Goal: Task Accomplishment & Management: Manage account settings

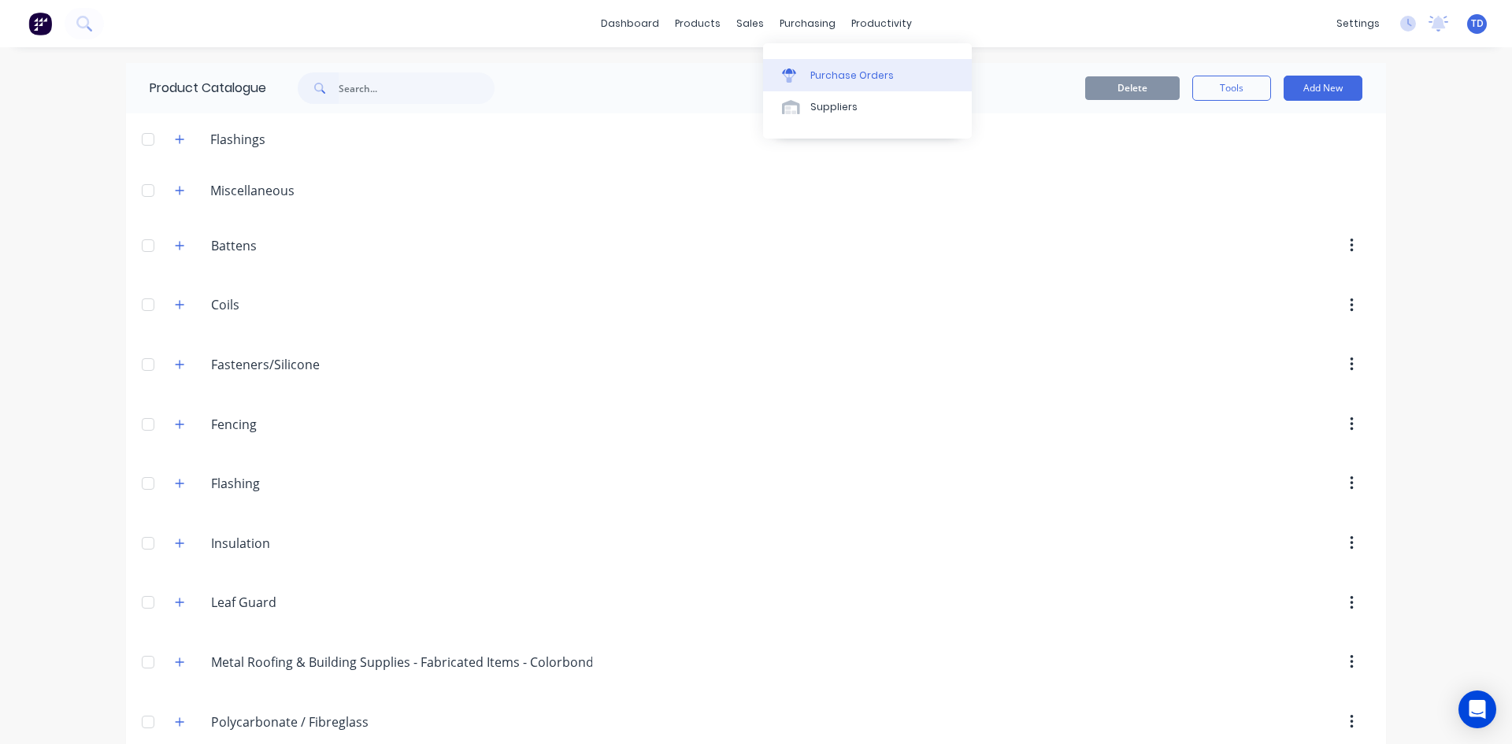
click at [804, 75] on div at bounding box center [794, 75] width 24 height 14
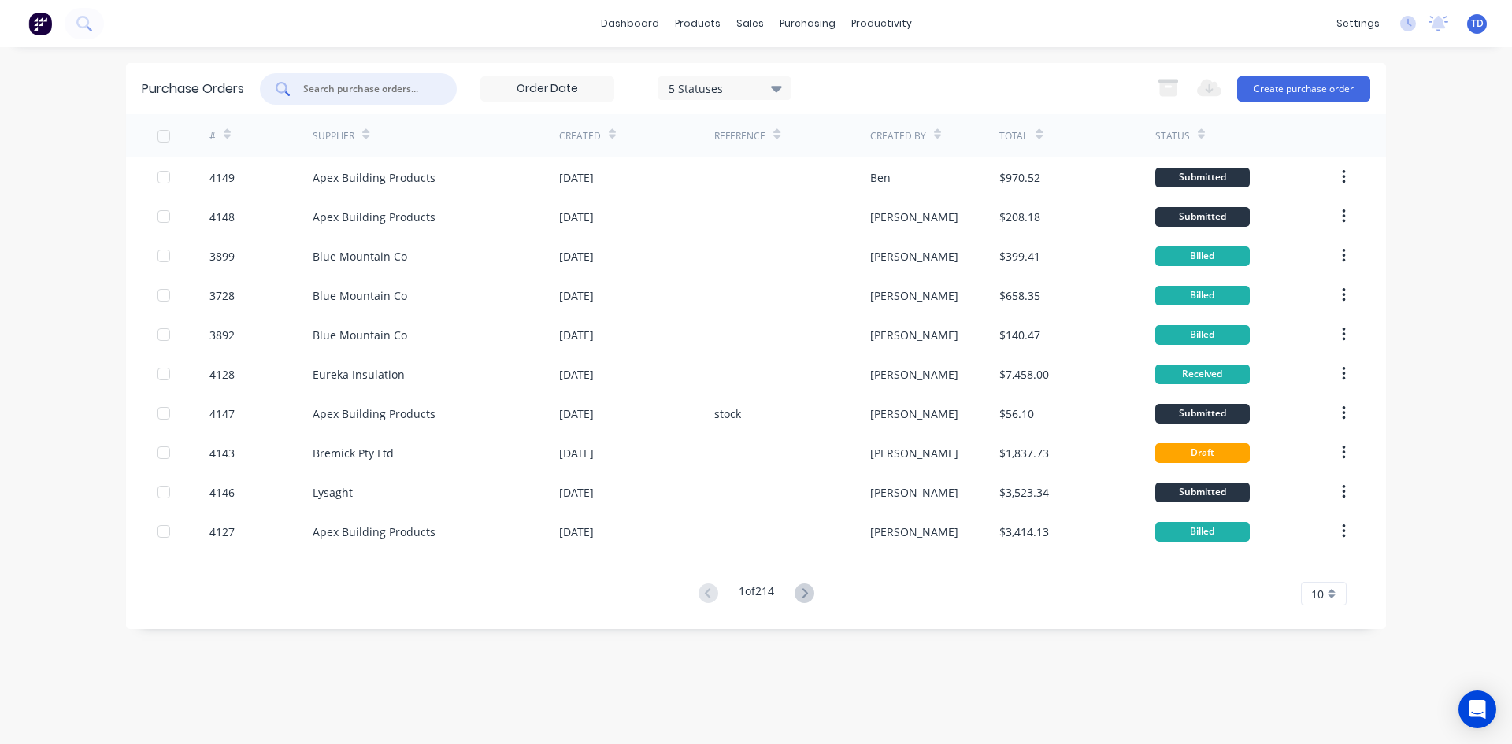
click at [364, 85] on input "text" at bounding box center [367, 89] width 131 height 16
type input "4149"
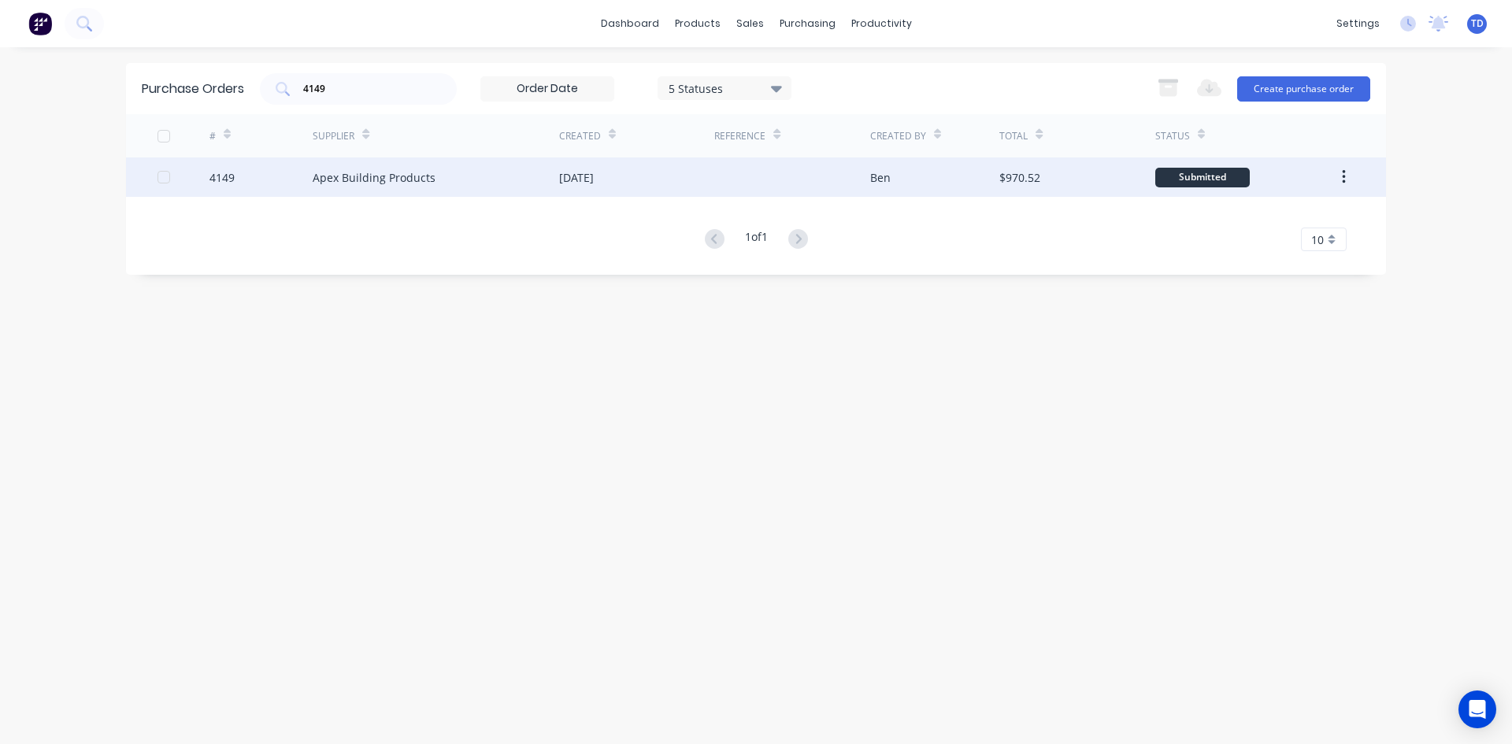
click at [535, 175] on div "Apex Building Products" at bounding box center [436, 176] width 246 height 39
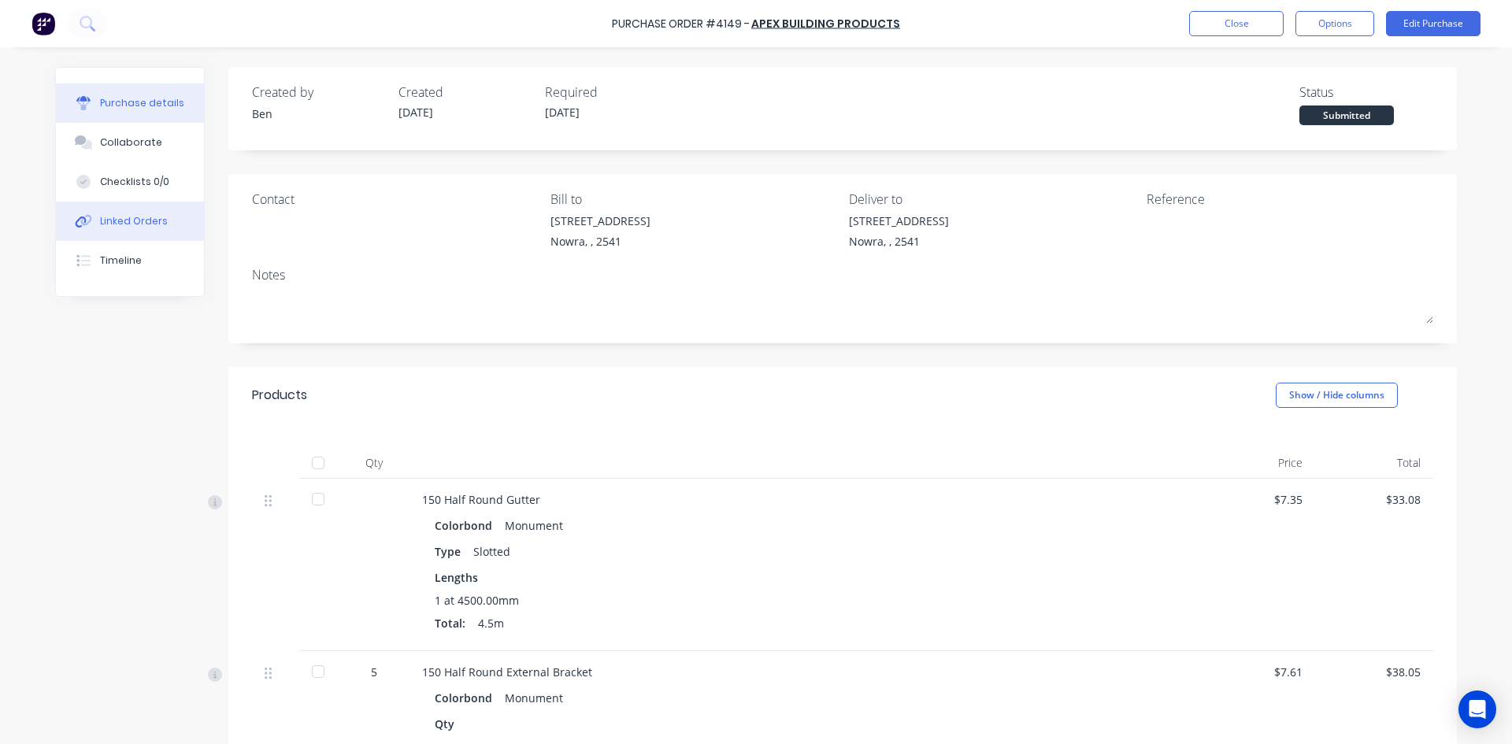
click at [130, 220] on div "Linked Orders" at bounding box center [134, 221] width 68 height 14
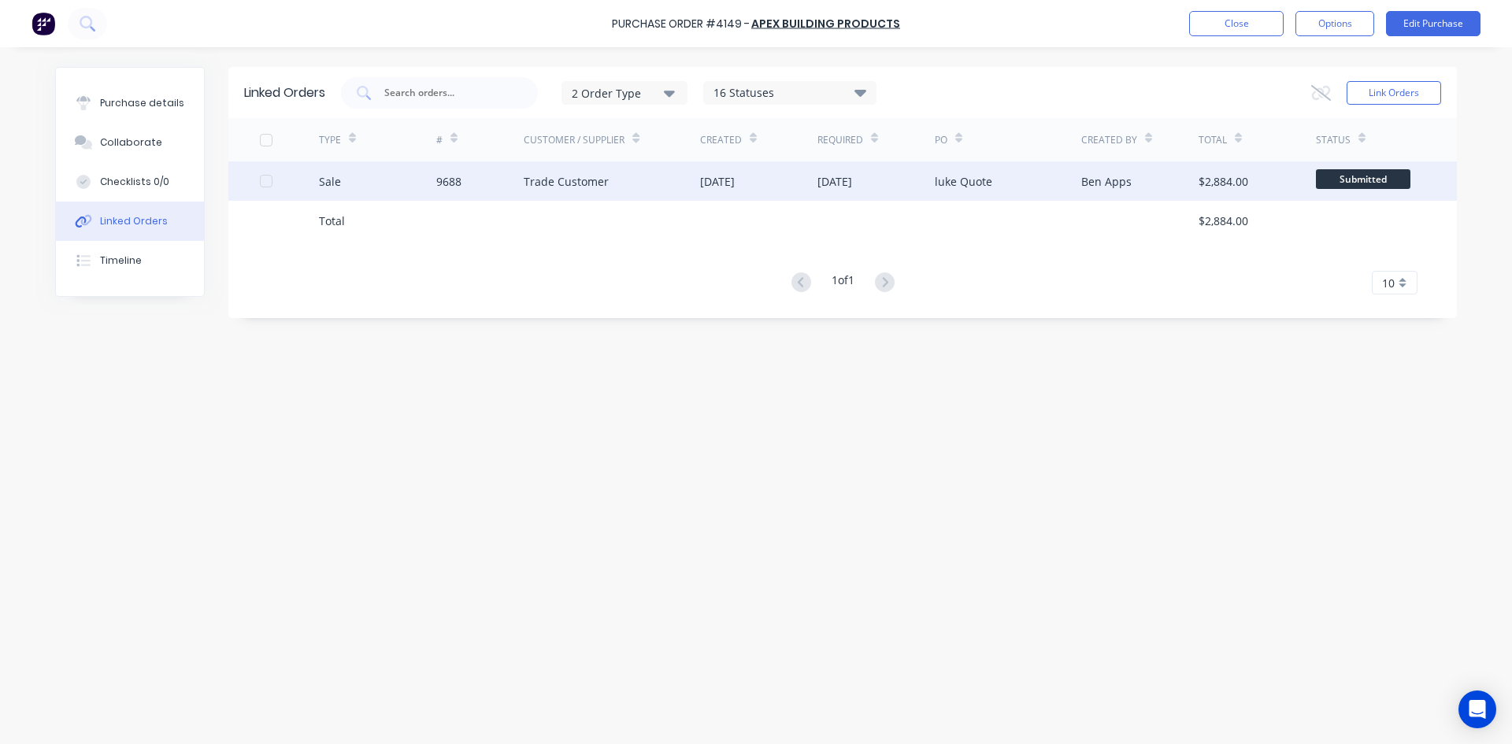
click at [498, 181] on div "9688" at bounding box center [480, 180] width 88 height 39
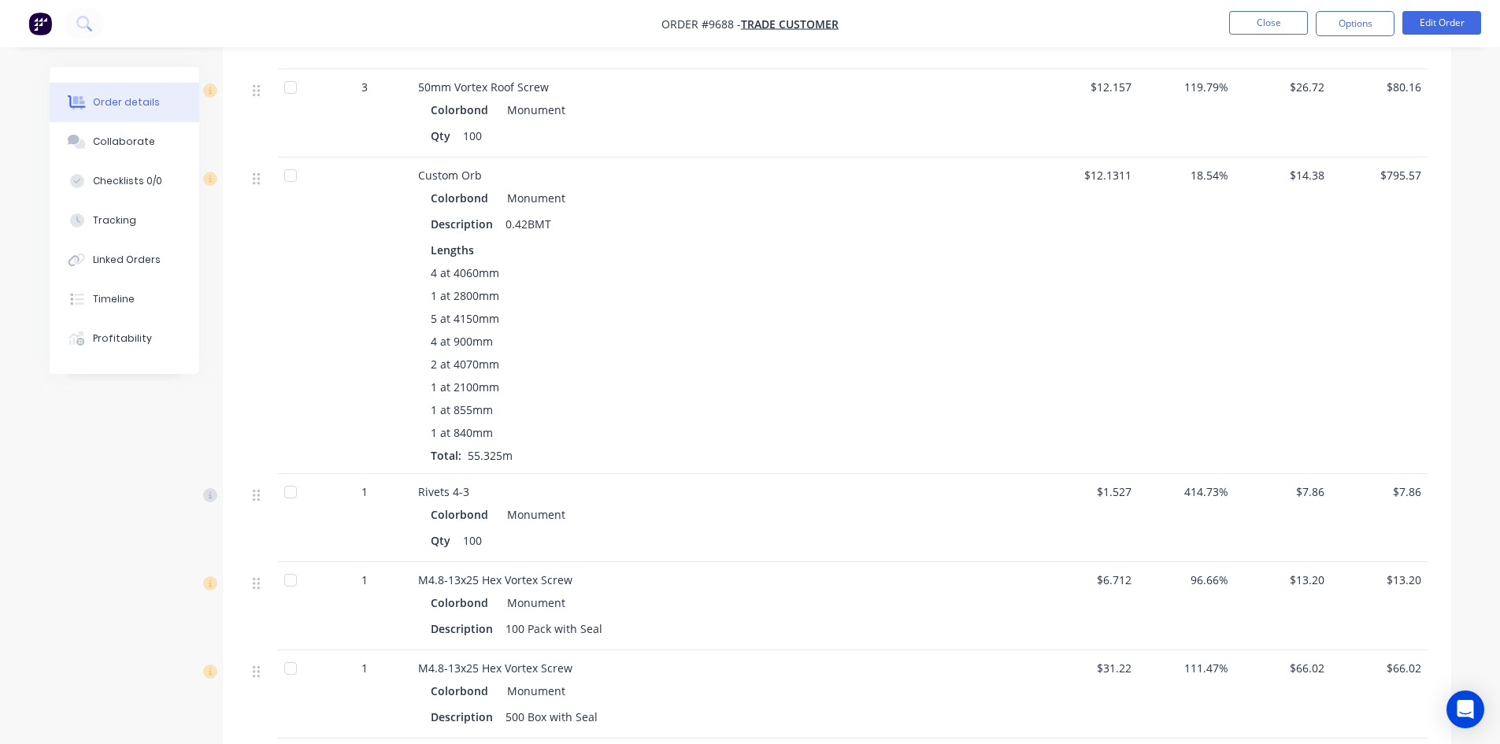
scroll to position [1682, 0]
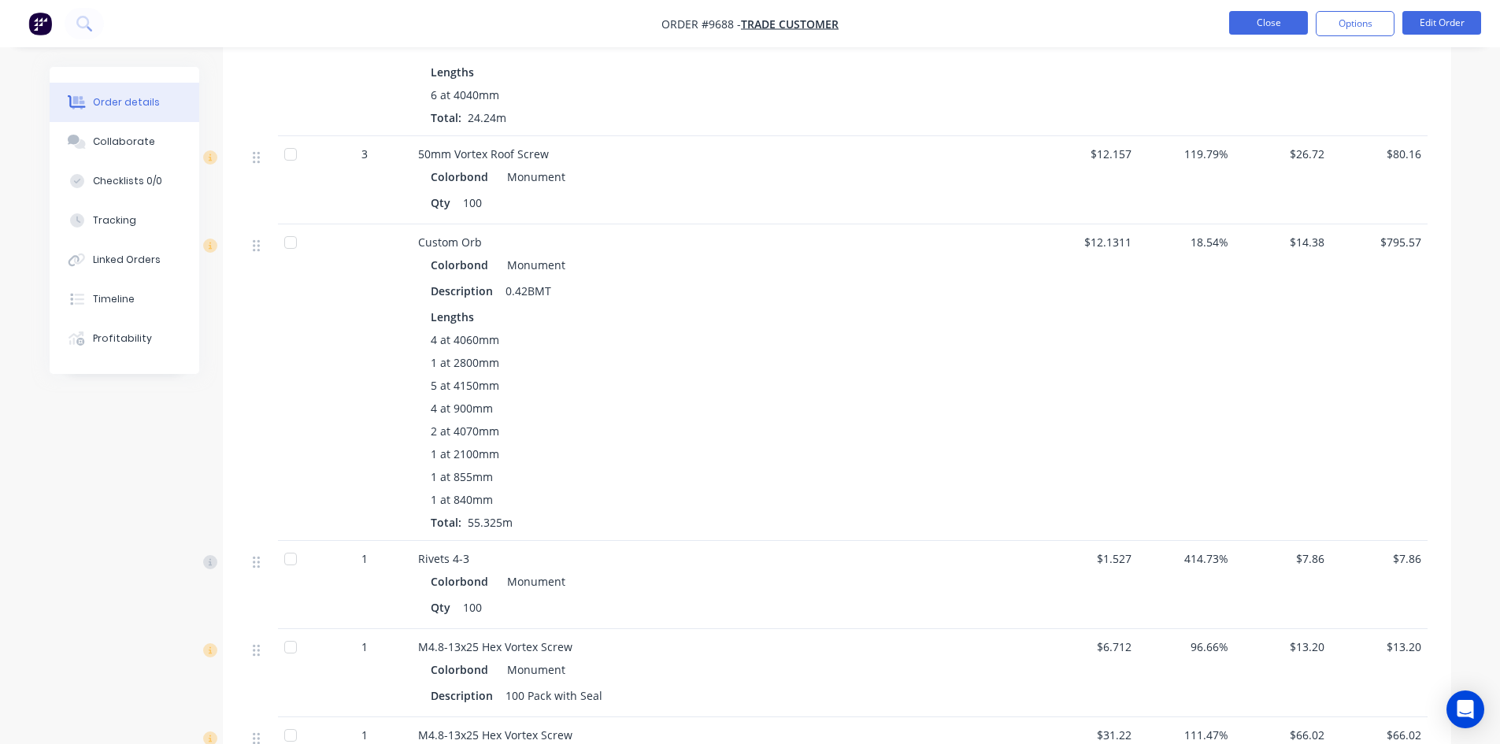
click at [1234, 20] on button "Close" at bounding box center [1268, 23] width 79 height 24
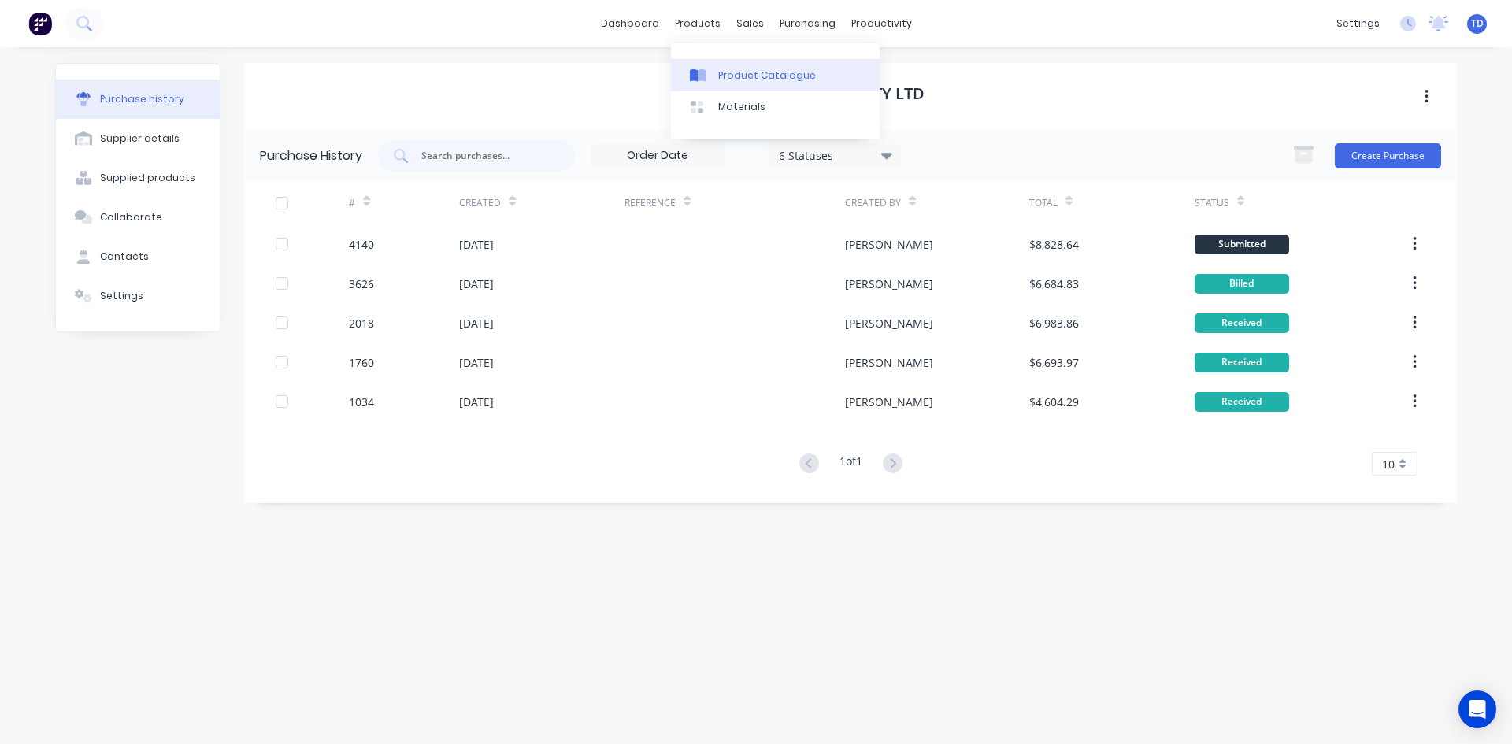
click at [724, 71] on div "Product Catalogue" at bounding box center [767, 75] width 98 height 14
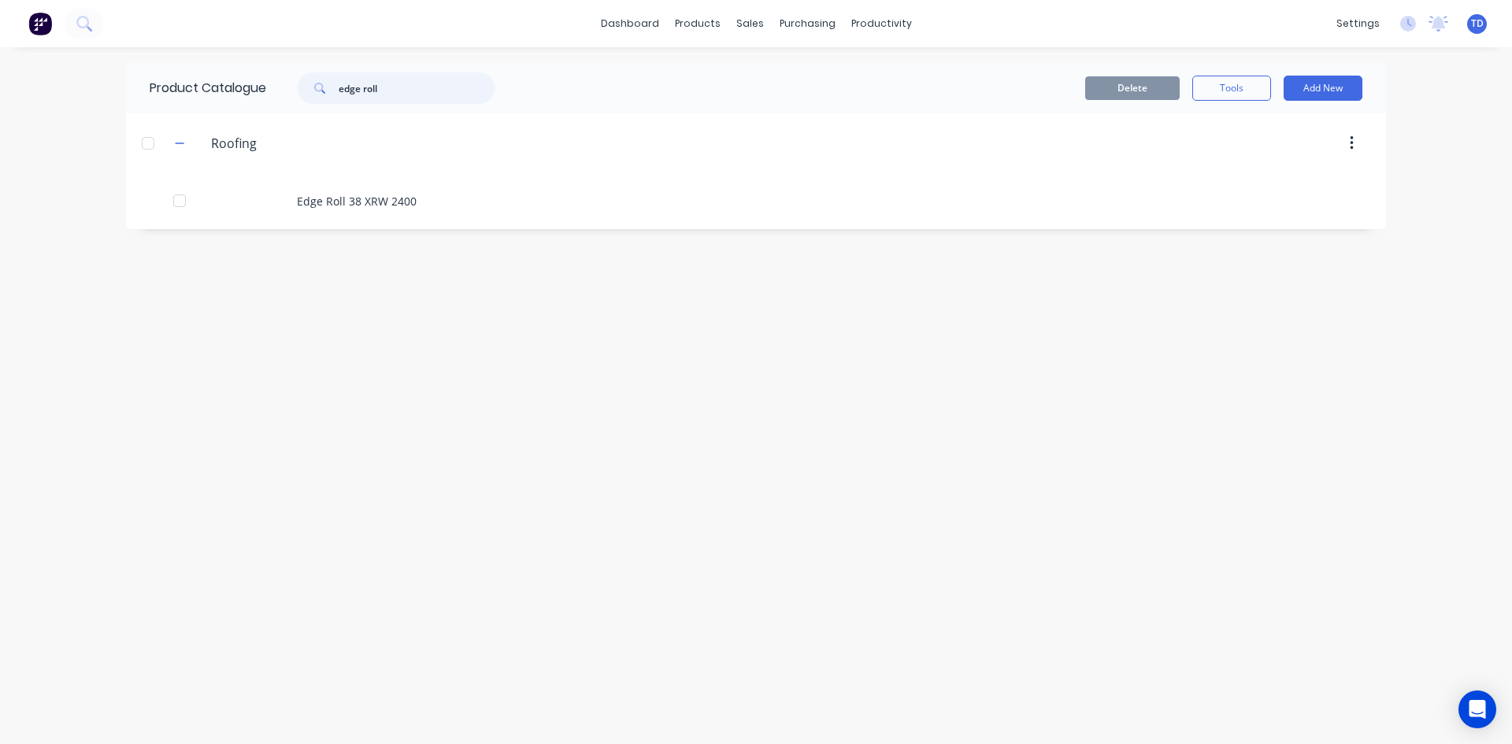
click at [429, 90] on input "edge roll" at bounding box center [417, 87] width 156 height 31
type input "e"
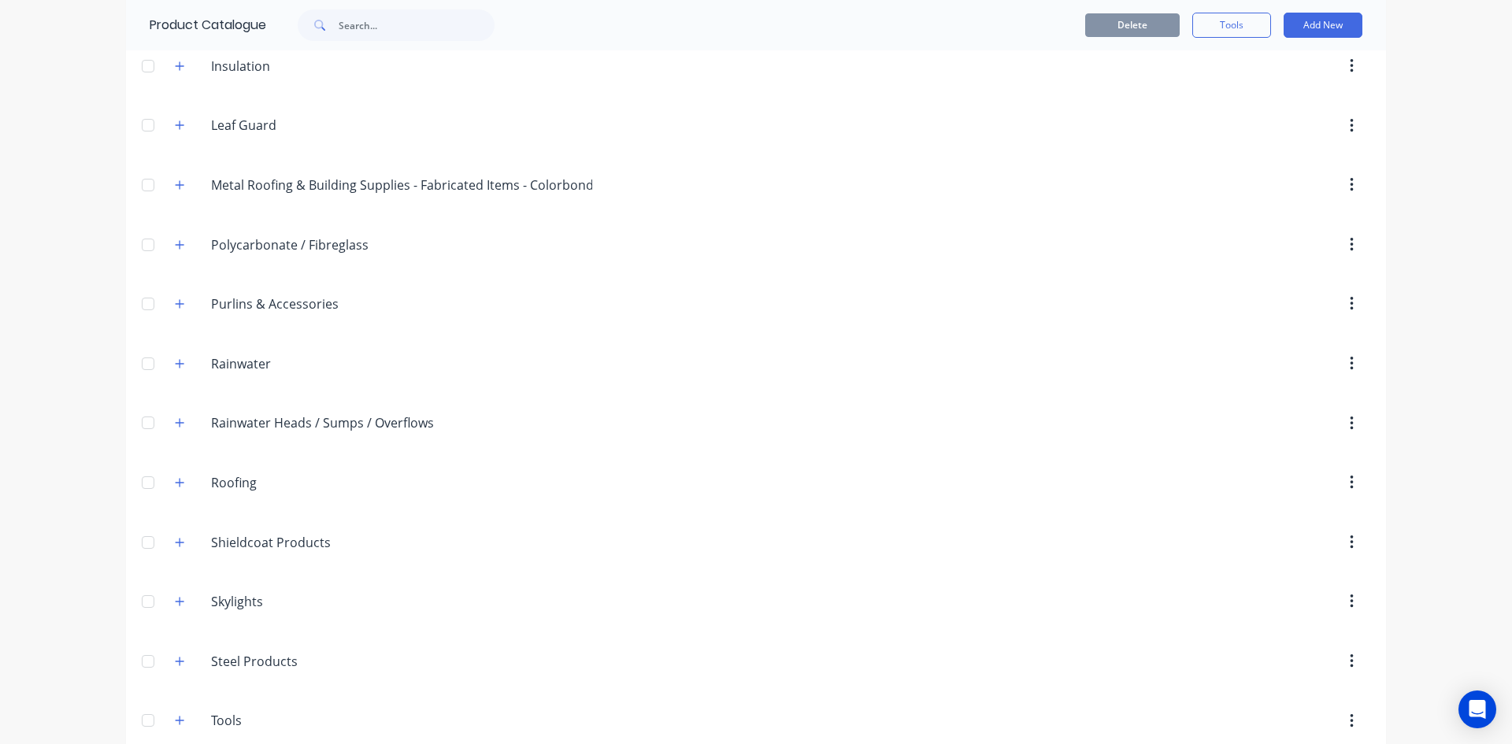
scroll to position [499, 0]
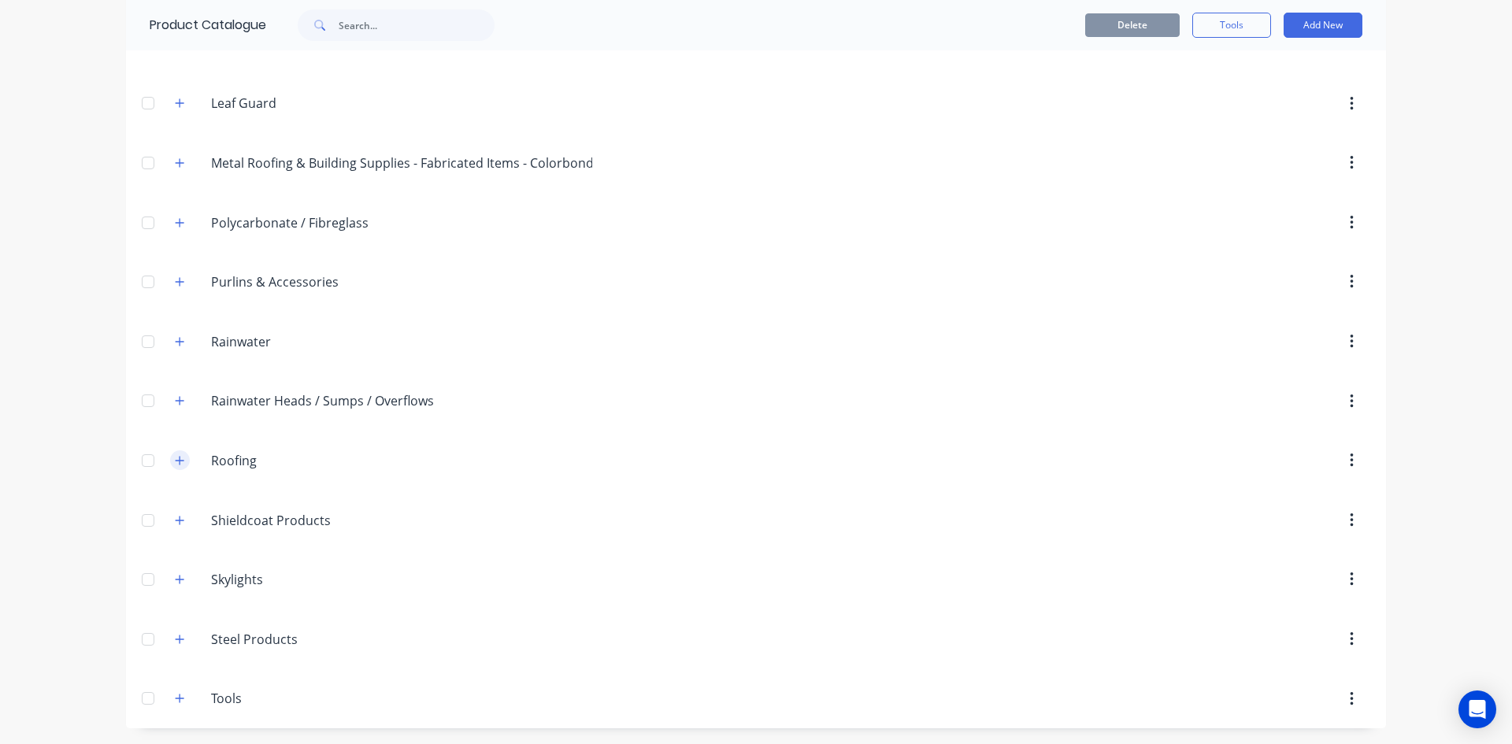
click at [179, 464] on icon "button" at bounding box center [179, 460] width 9 height 11
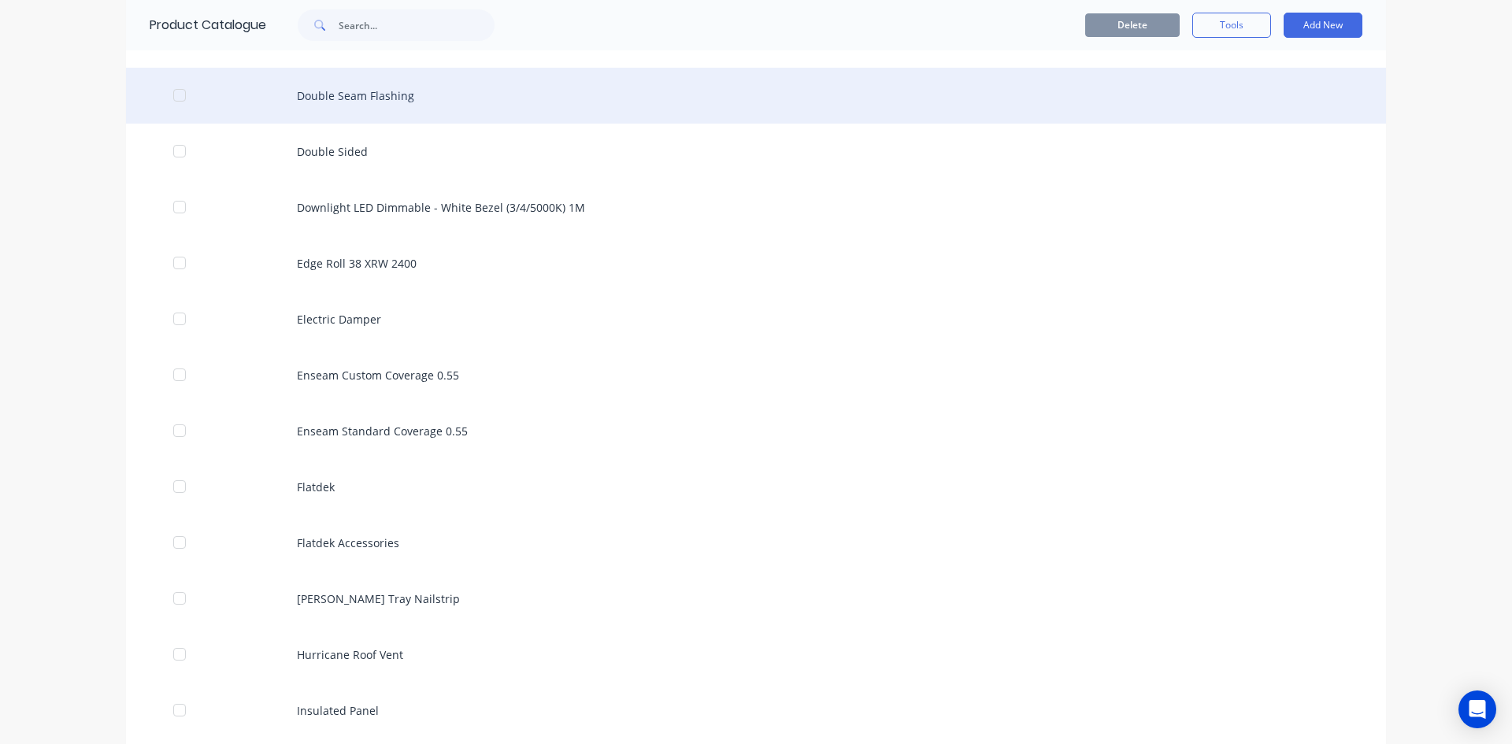
scroll to position [1759, 0]
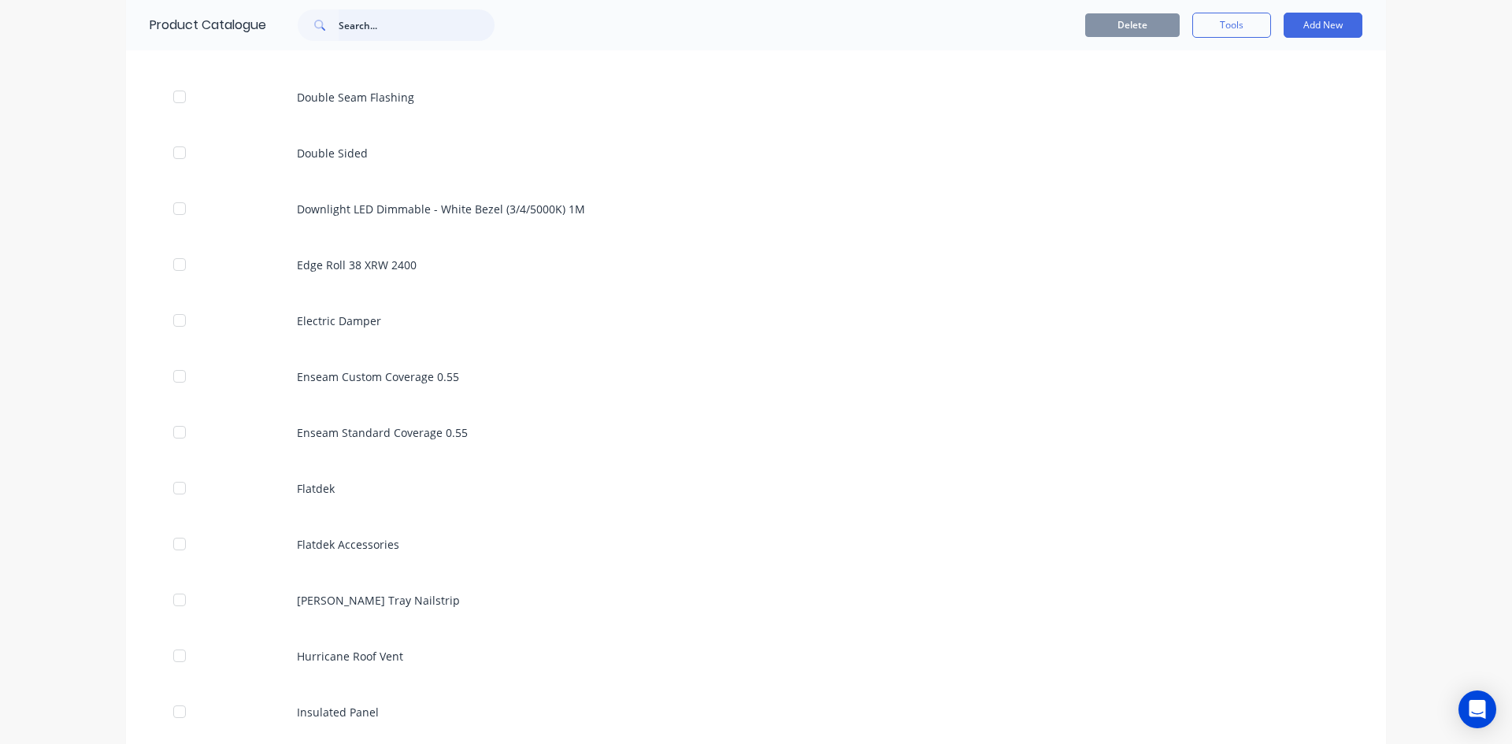
click at [346, 28] on input "text" at bounding box center [417, 24] width 156 height 31
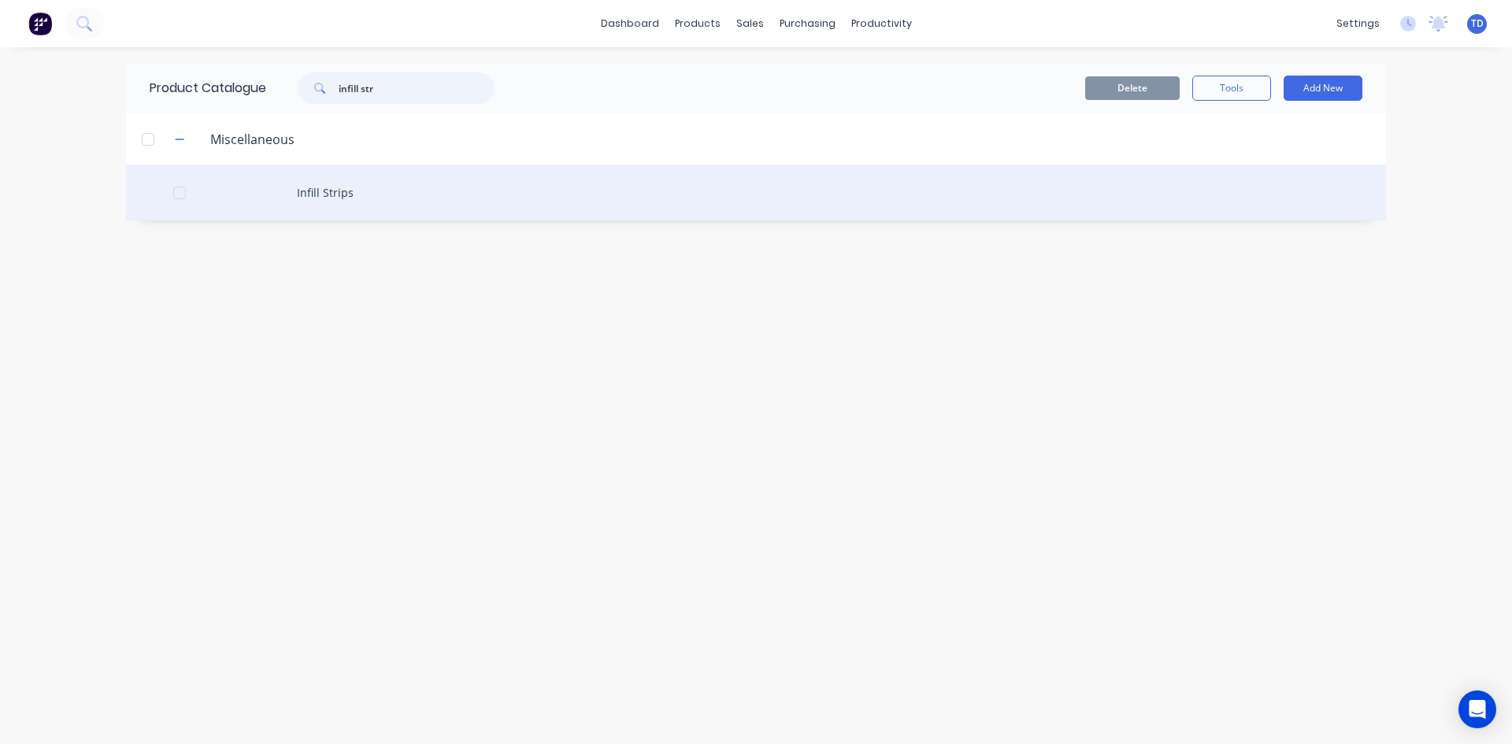
type input "infill str"
click at [298, 183] on div "Infill Strips" at bounding box center [756, 193] width 1260 height 56
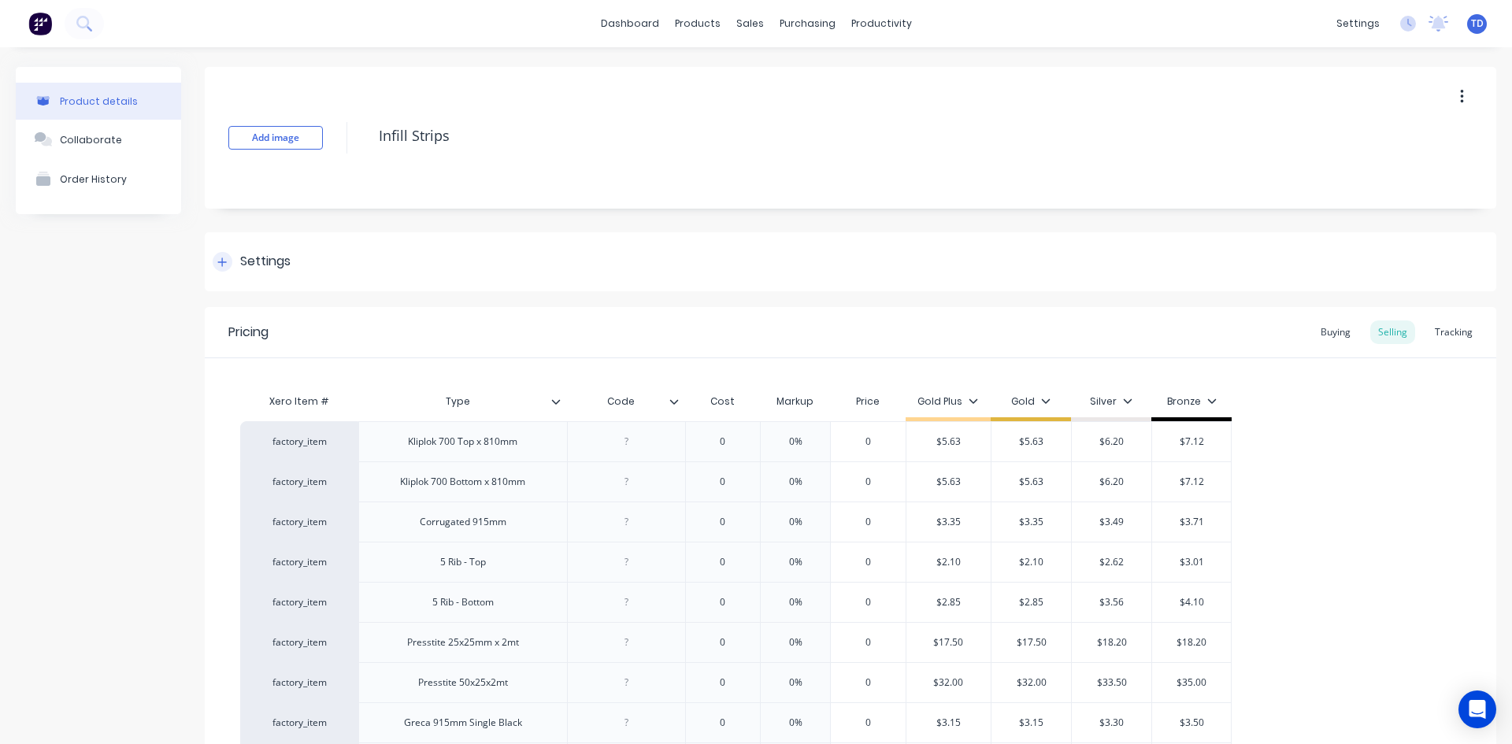
click at [220, 259] on icon at bounding box center [221, 262] width 9 height 11
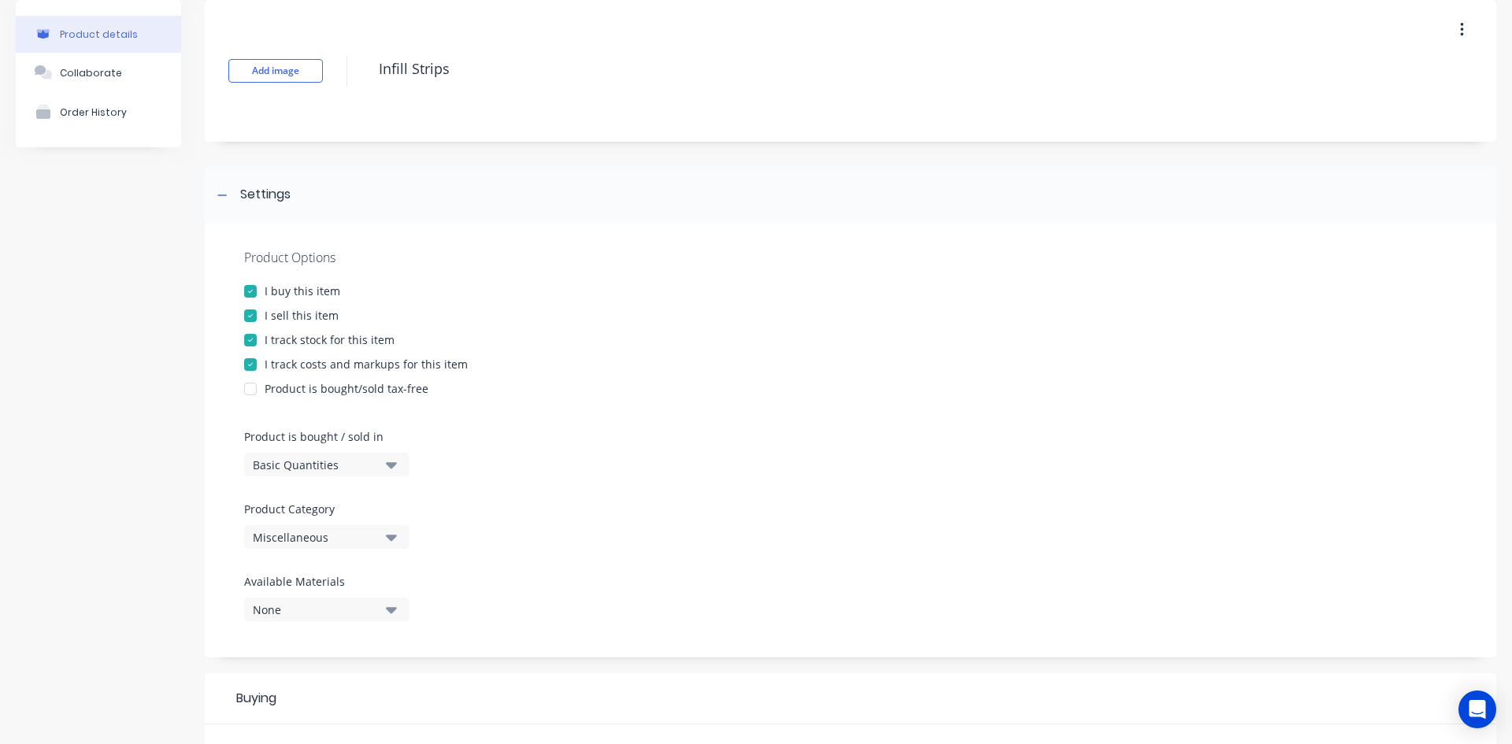
scroll to position [236, 0]
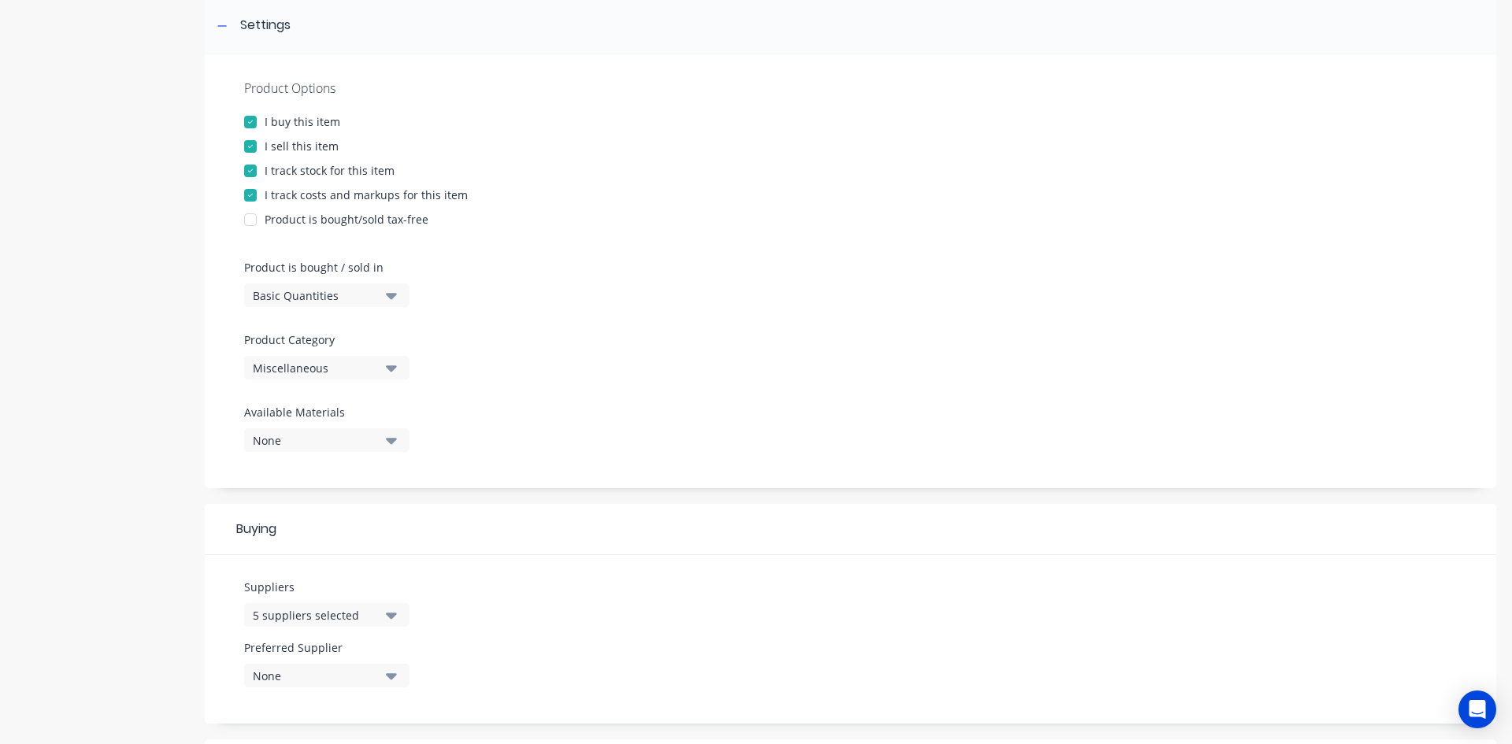
click at [387, 366] on icon "button" at bounding box center [391, 368] width 11 height 6
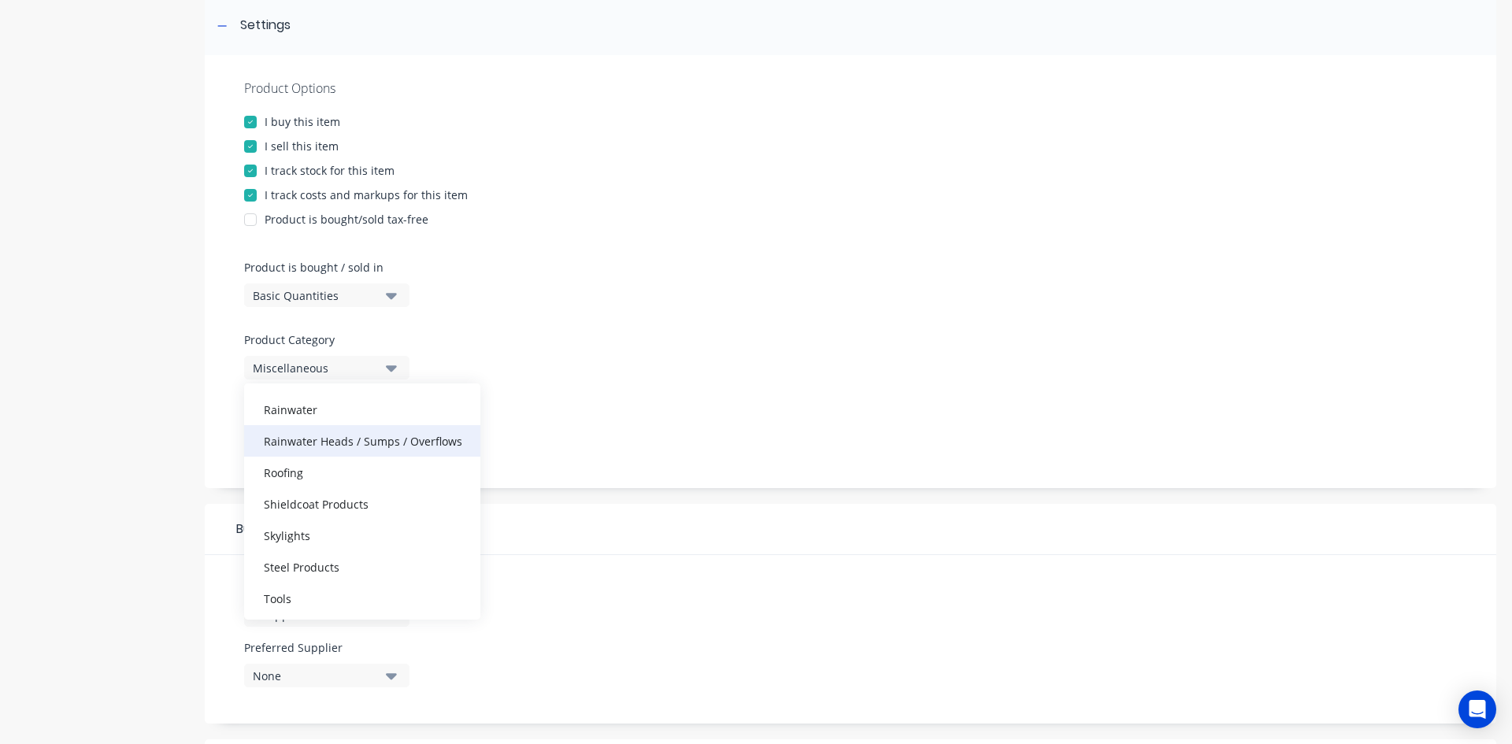
scroll to position [394, 0]
click at [328, 468] on div "Roofing" at bounding box center [362, 469] width 236 height 31
type textarea "x"
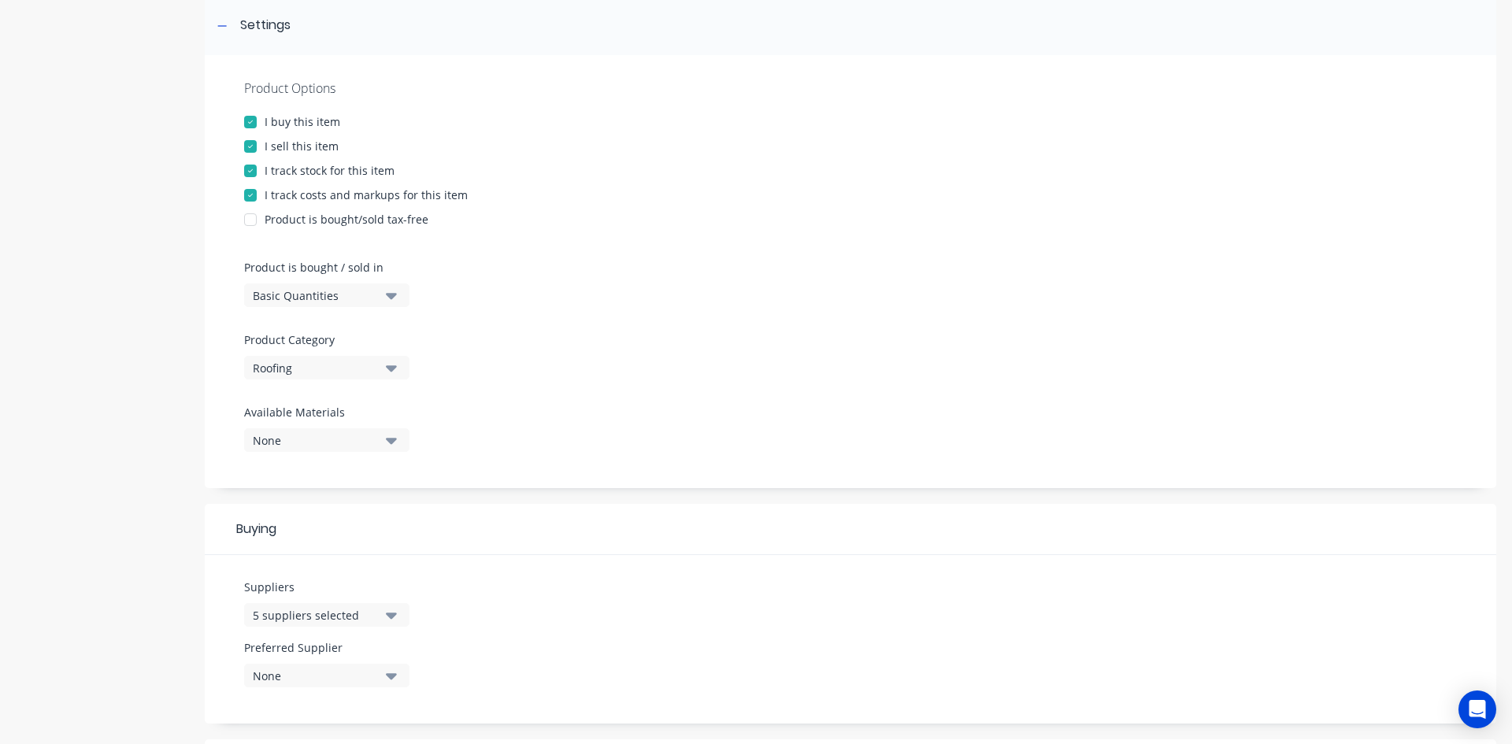
click at [501, 399] on div at bounding box center [850, 398] width 1212 height 12
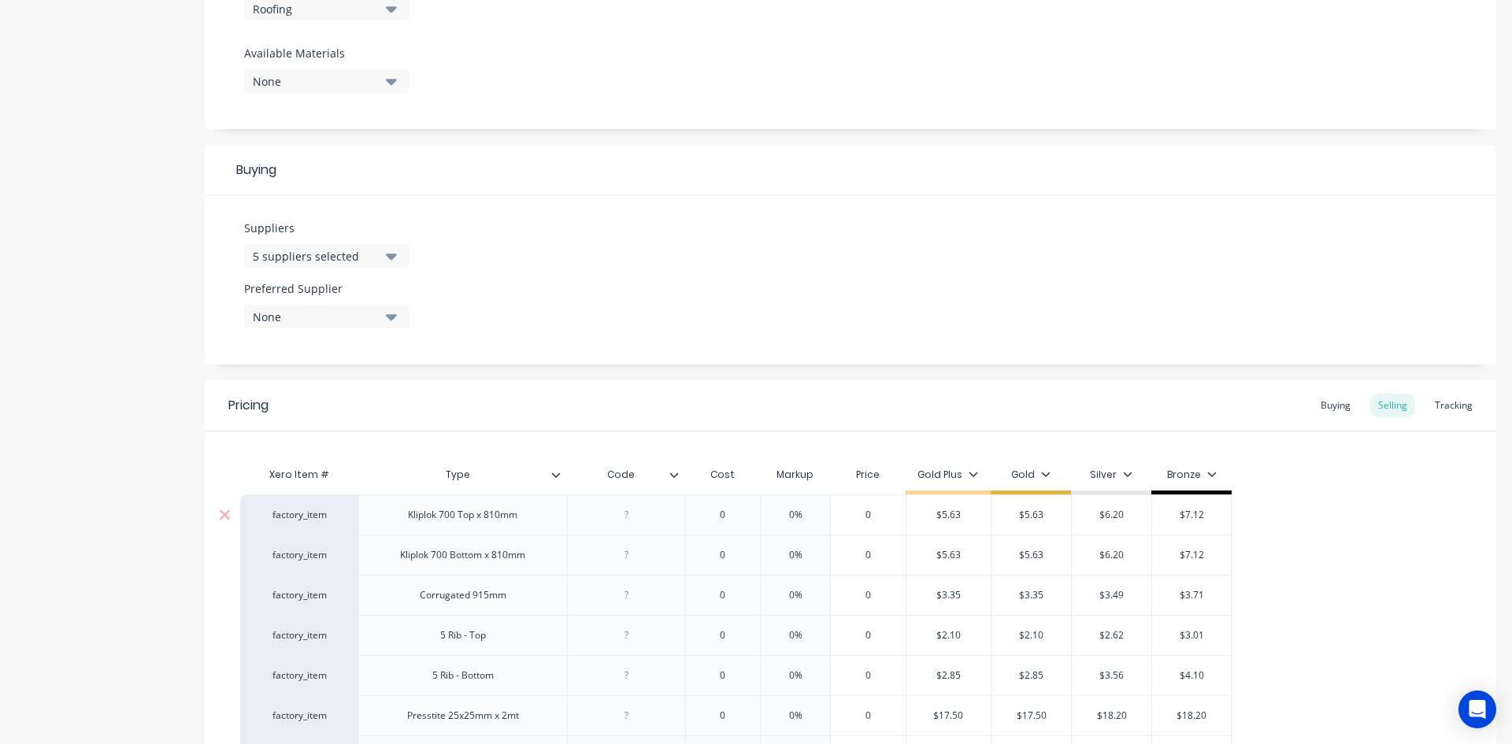
scroll to position [630, 0]
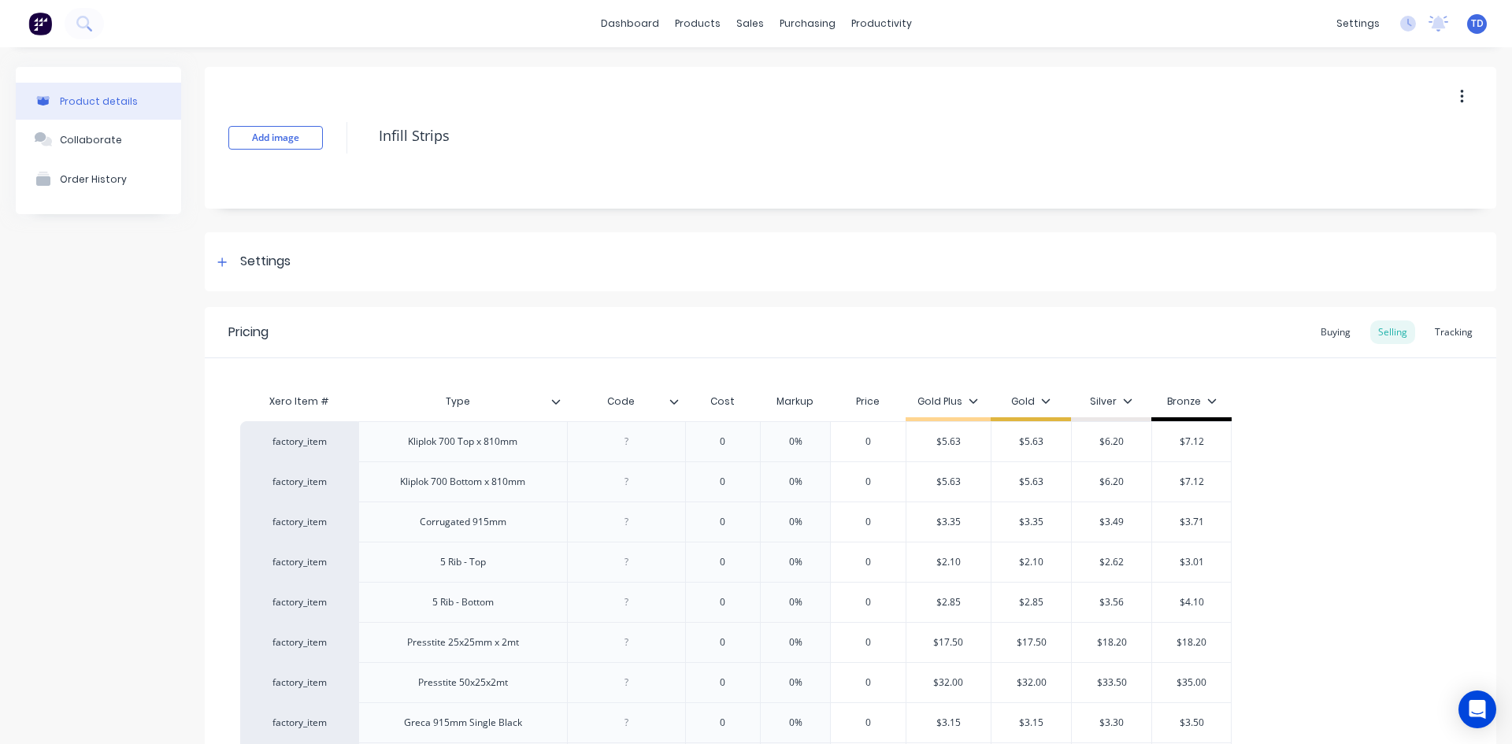
type textarea "x"
click at [1318, 335] on div "Buying" at bounding box center [1335, 332] width 46 height 24
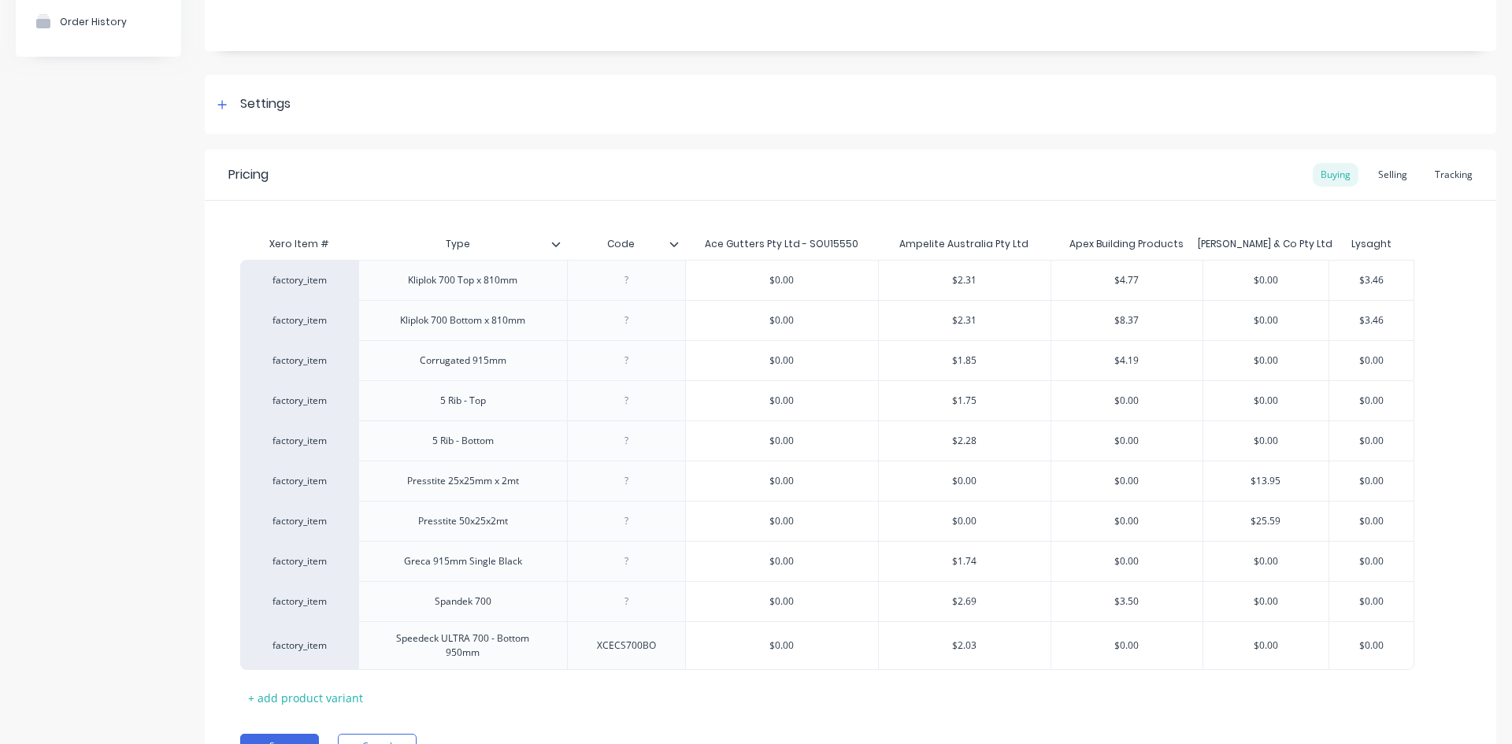
scroll to position [236, 0]
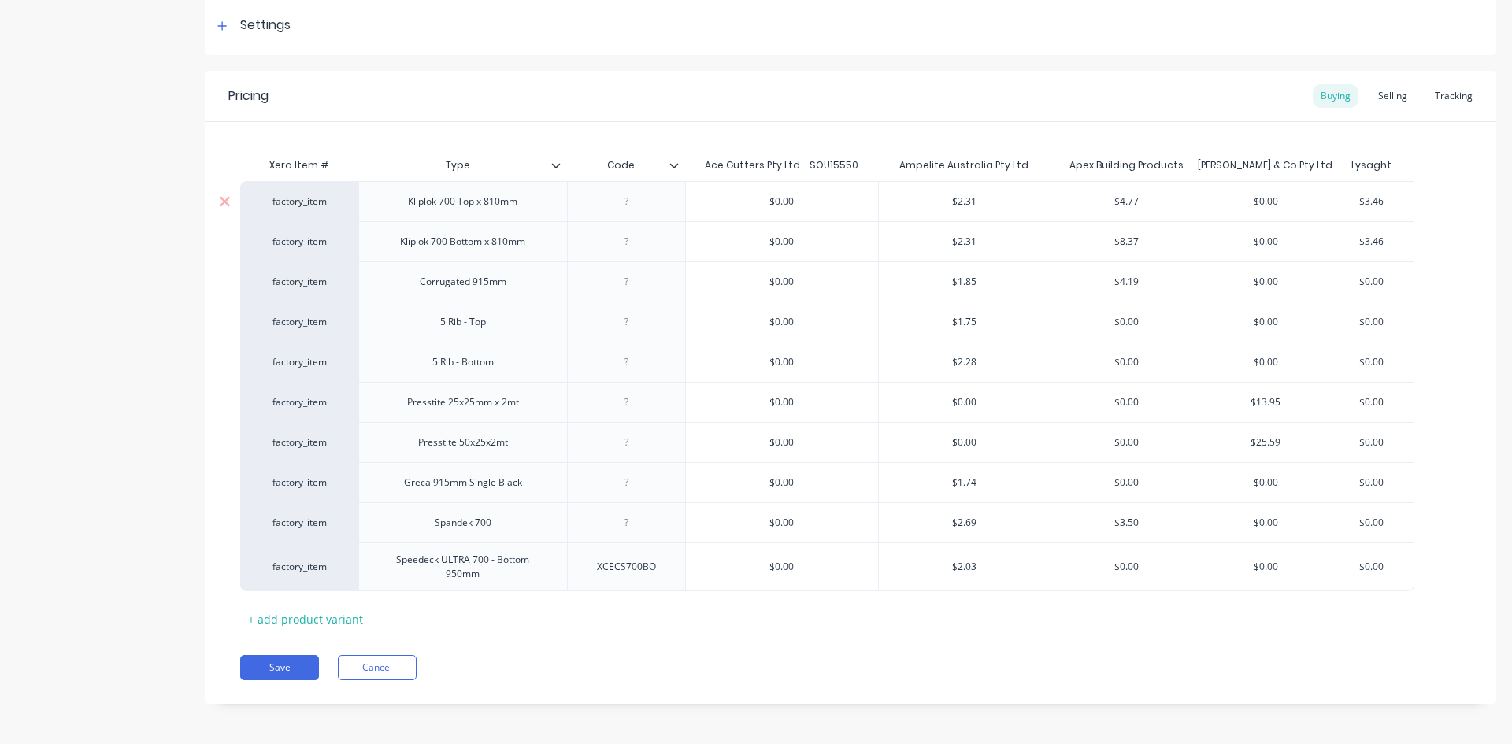
click at [1034, 209] on div "$2.31" at bounding box center [965, 201] width 172 height 39
type input "$2.31"
type input "$0.00"
type textarea "x"
type input "2"
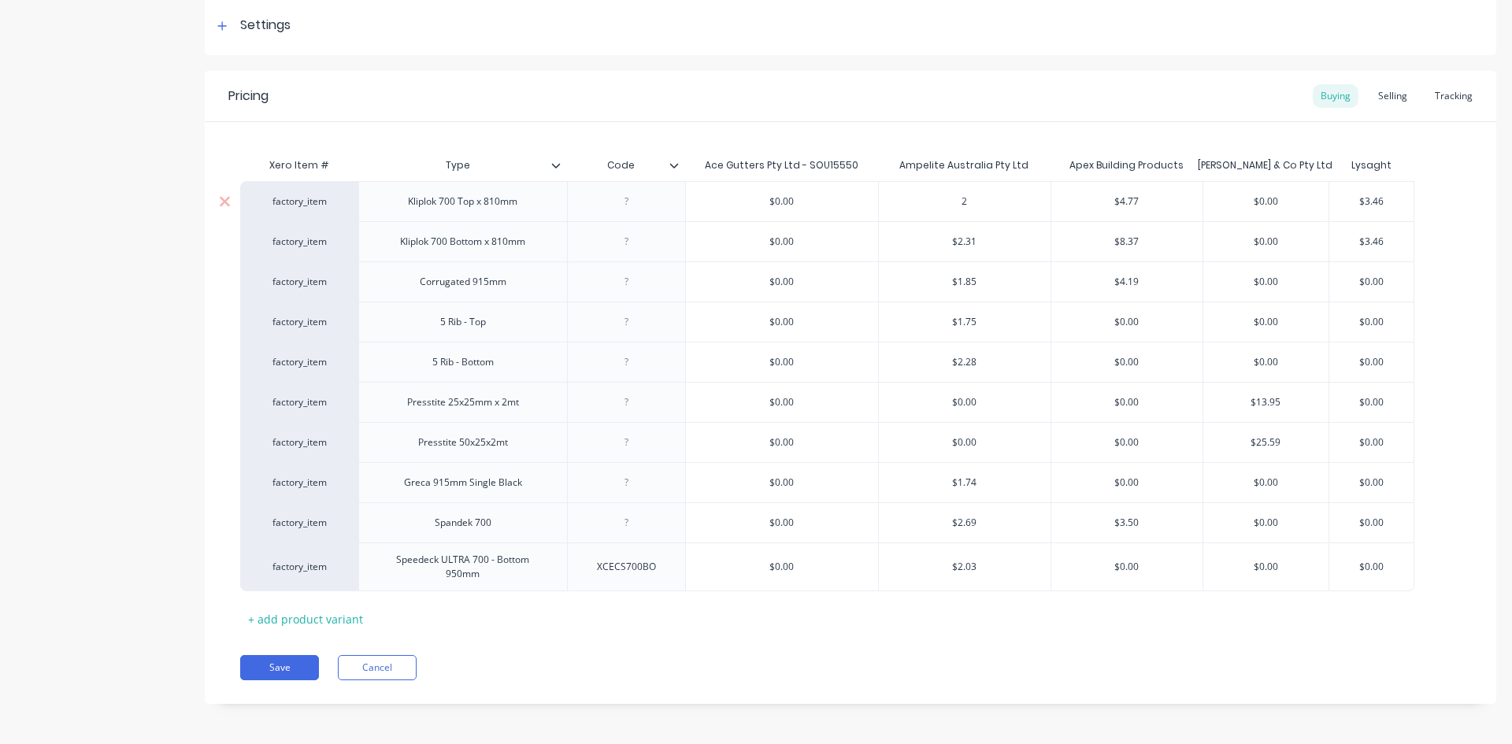
type textarea "x"
type input "2."
type textarea "x"
type input "2.4"
type textarea "x"
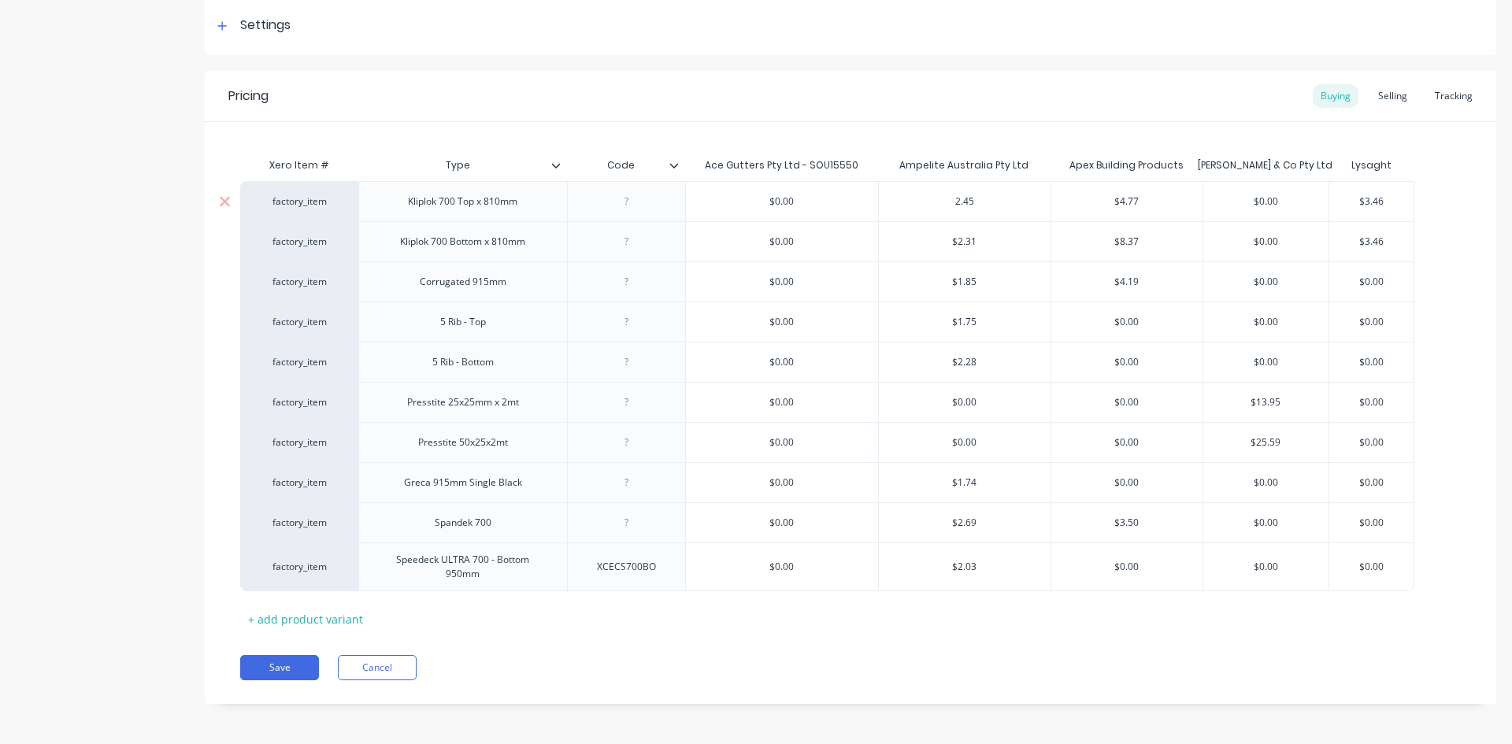
type input "2.45"
type input "$4.77"
type input "$0.00"
type input "$3.46"
type textarea "x"
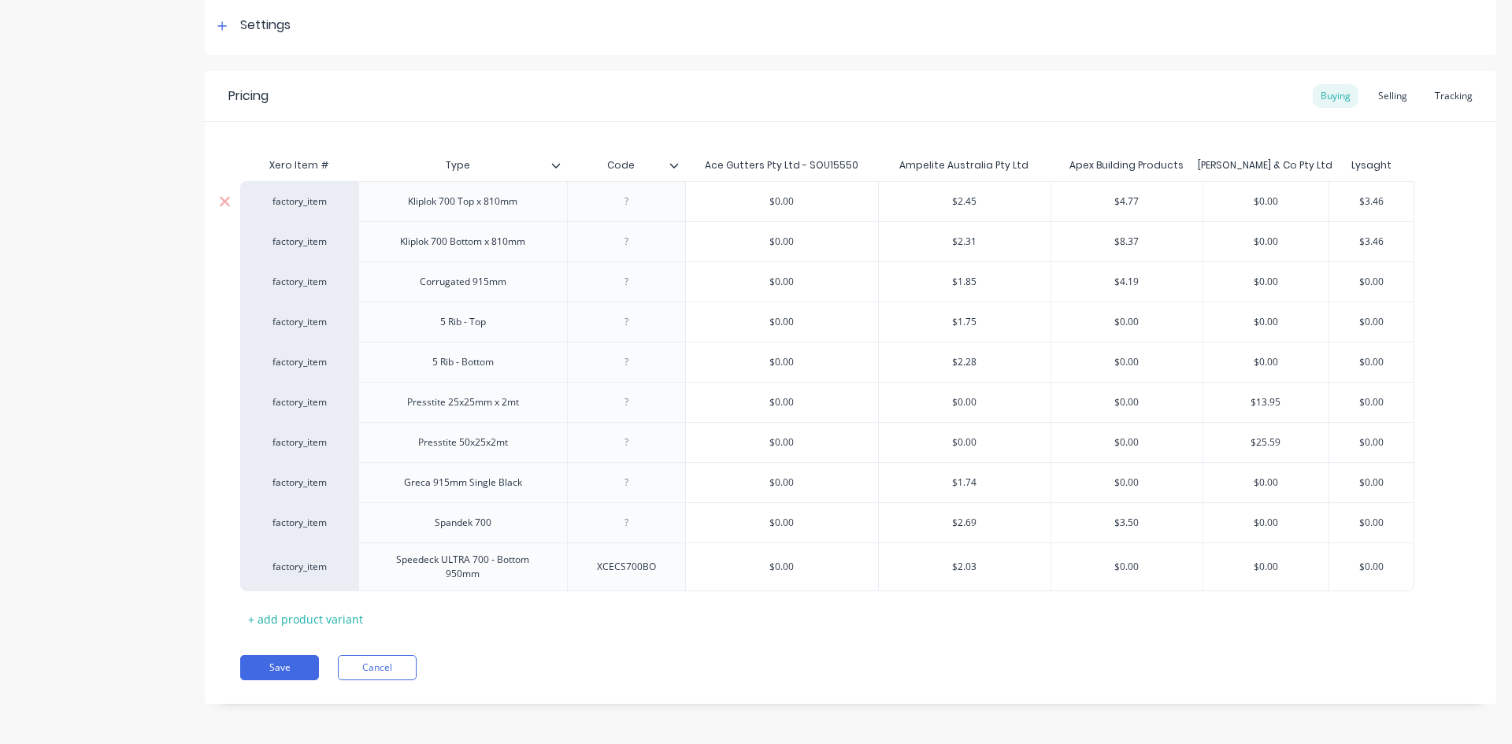
type input "$0.00"
type input "$2.31"
type textarea "x"
type input "2"
type textarea "x"
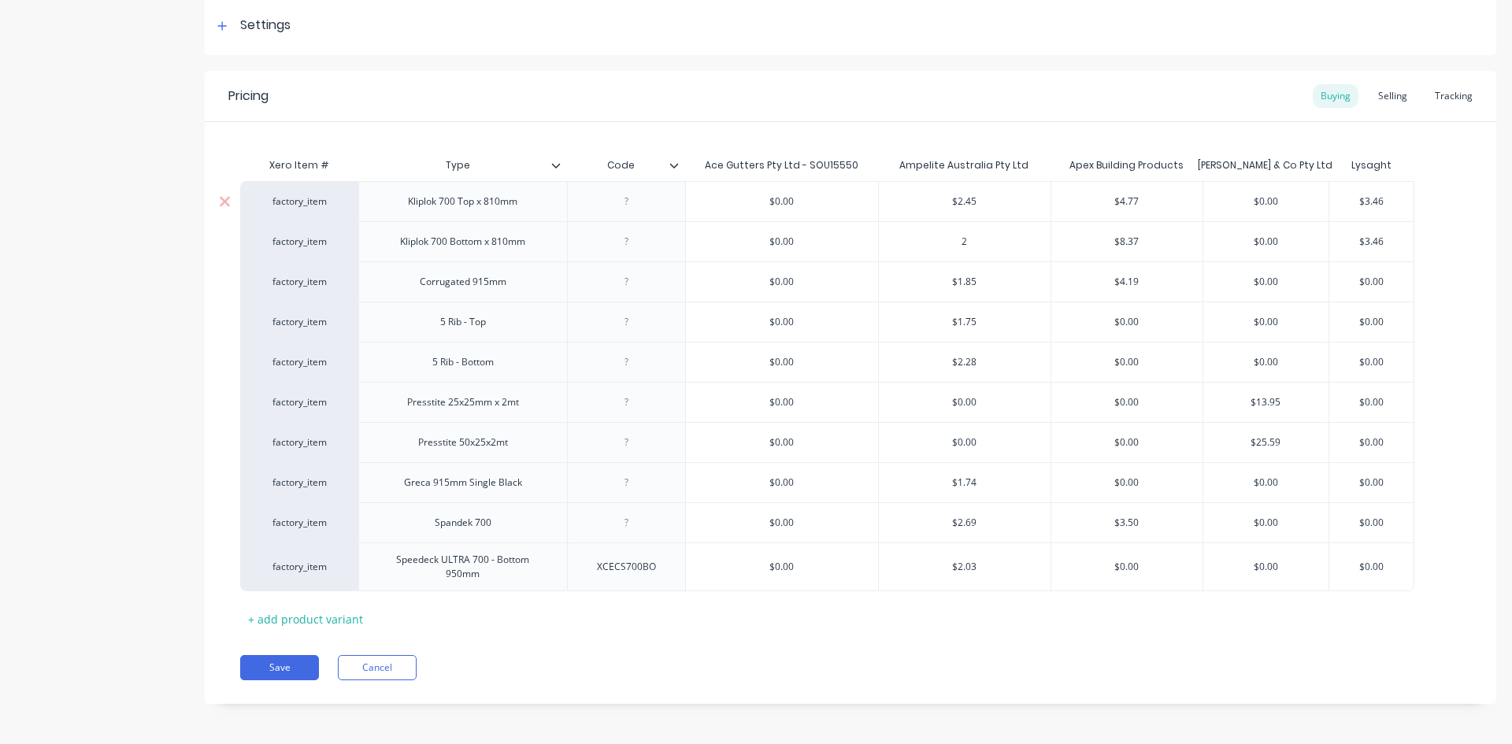
type input "2."
type textarea "x"
type input "2.4"
type textarea "x"
type input "2.45"
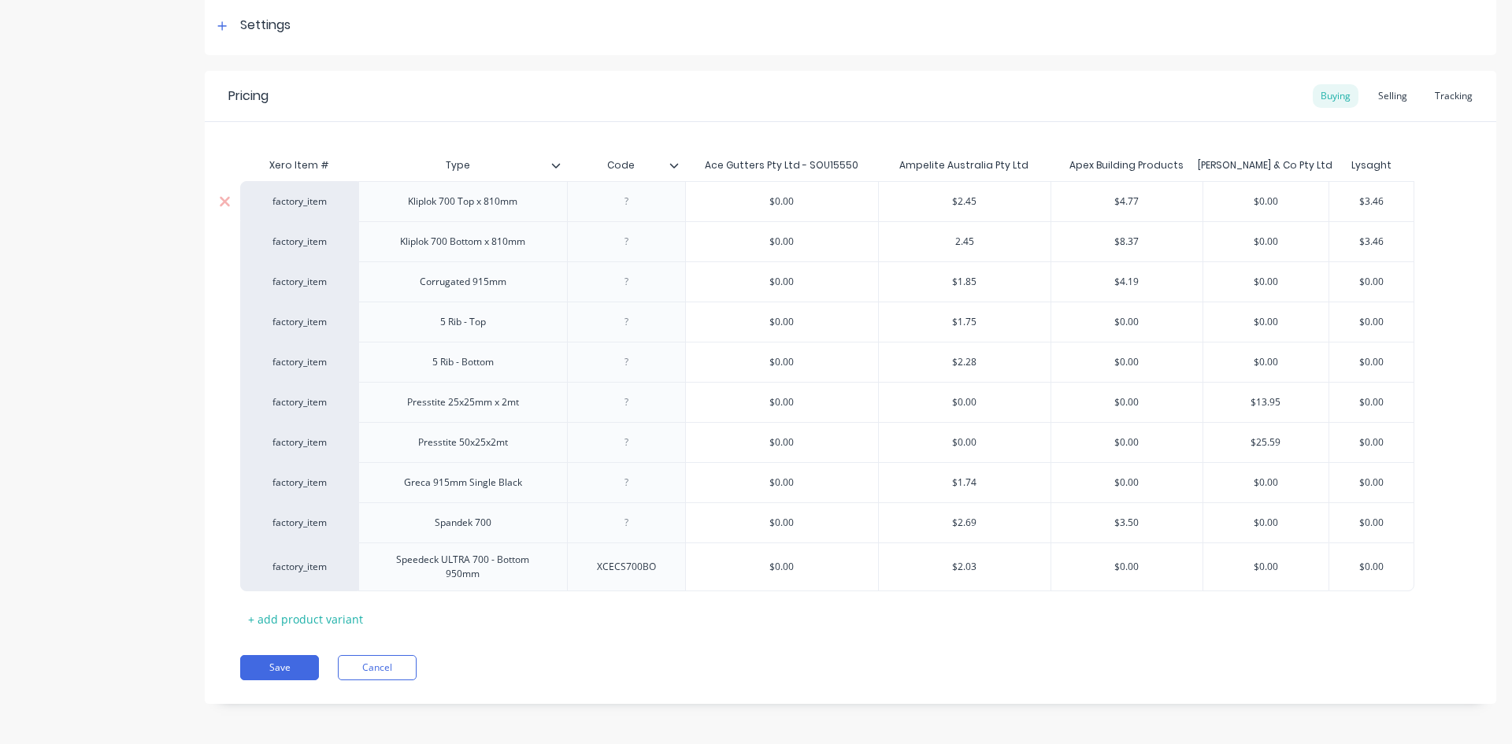
type input "$8.37"
type input "$0.00"
type input "$3.46"
type textarea "x"
type input "$0.00"
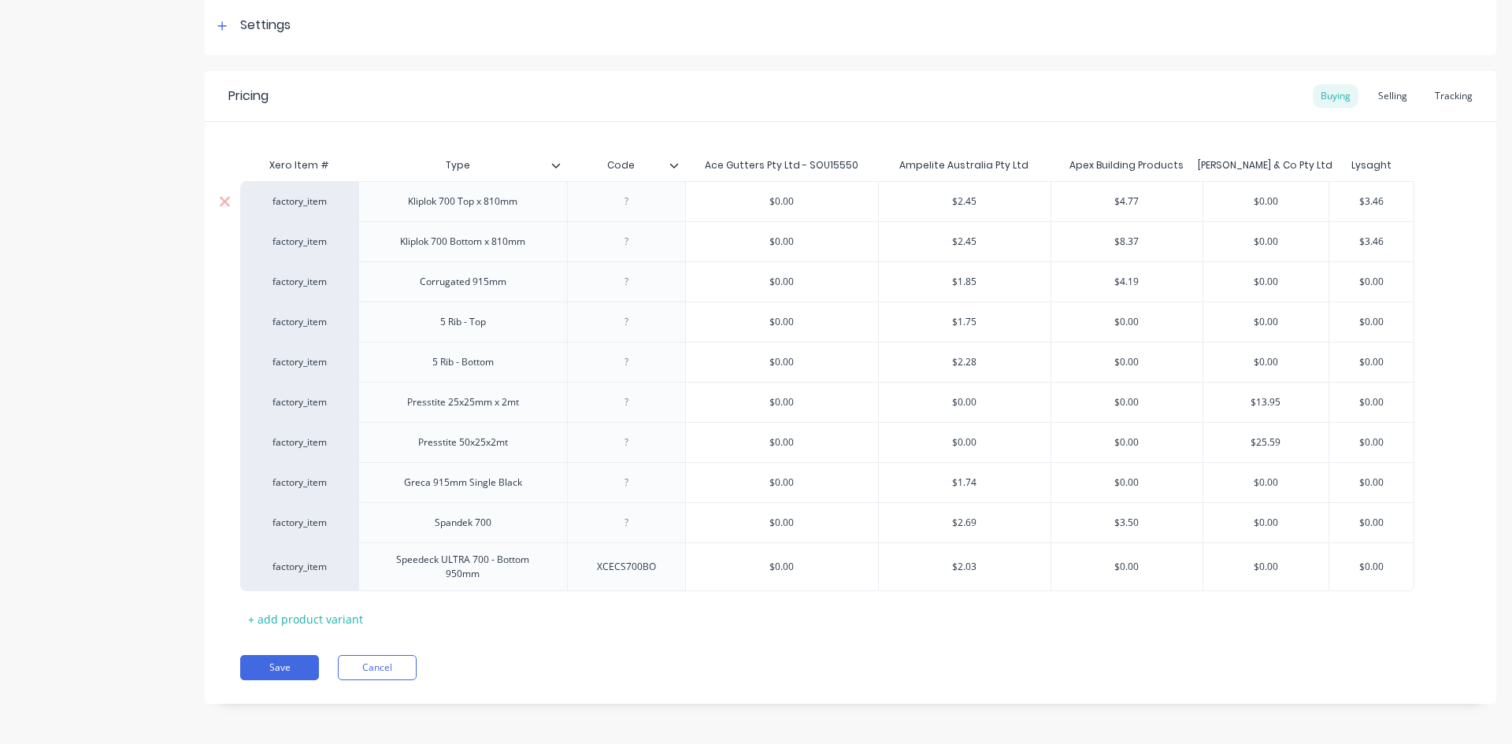
type input "$1.85"
type textarea "x"
type input "1"
type textarea "x"
type input "1."
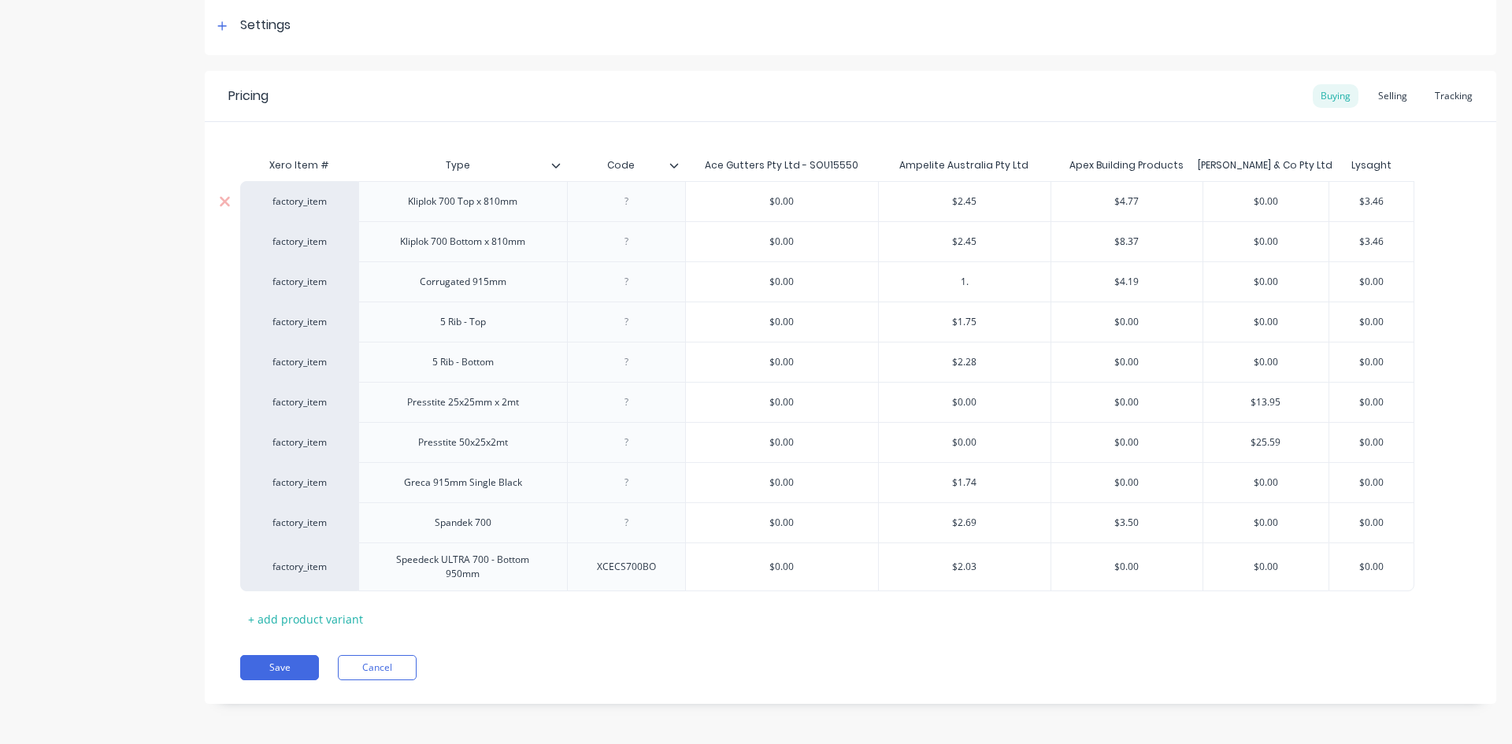
type textarea "x"
type input "1.9"
type textarea "x"
type input "1.98"
type input "$4.19"
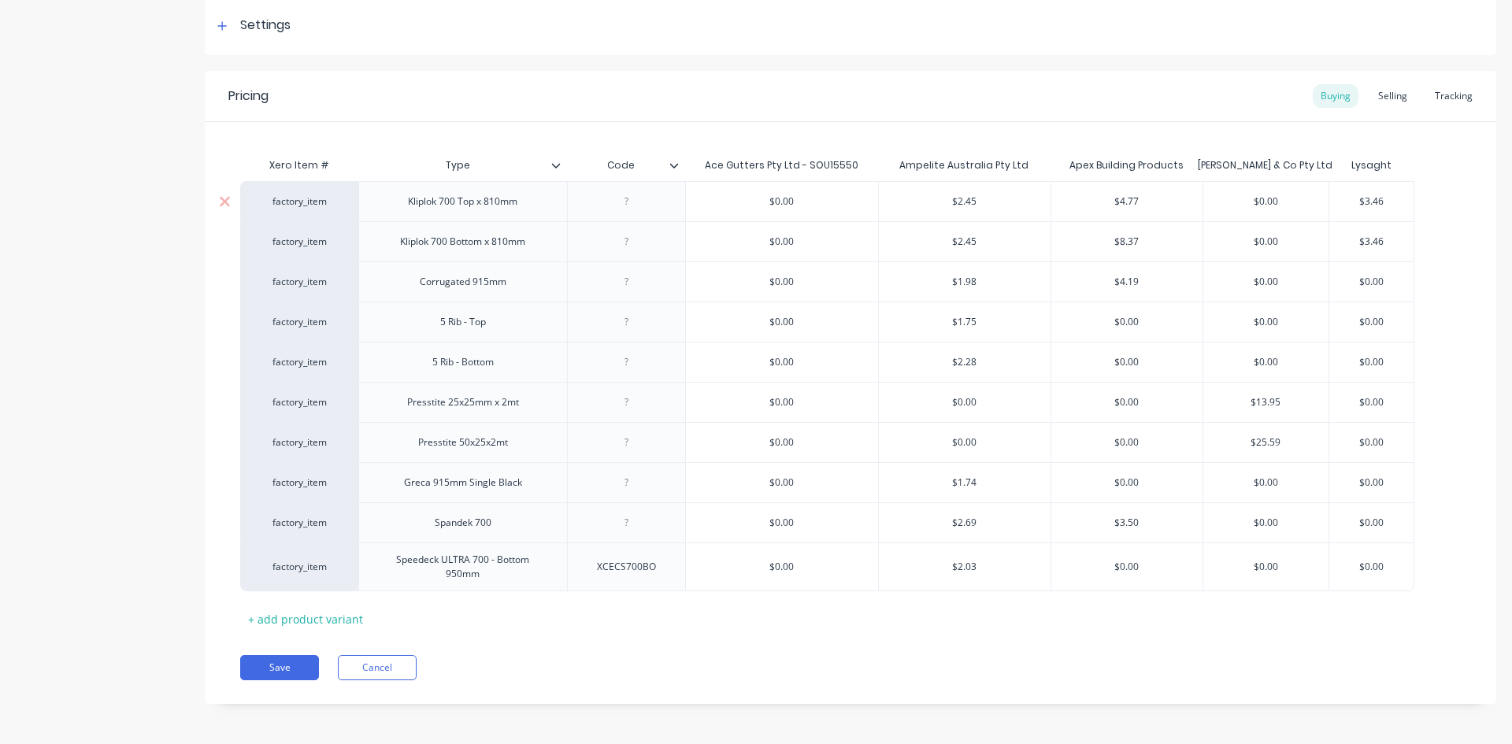
type input "$0.00"
type textarea "x"
type input "$0.00"
type input "$1.75"
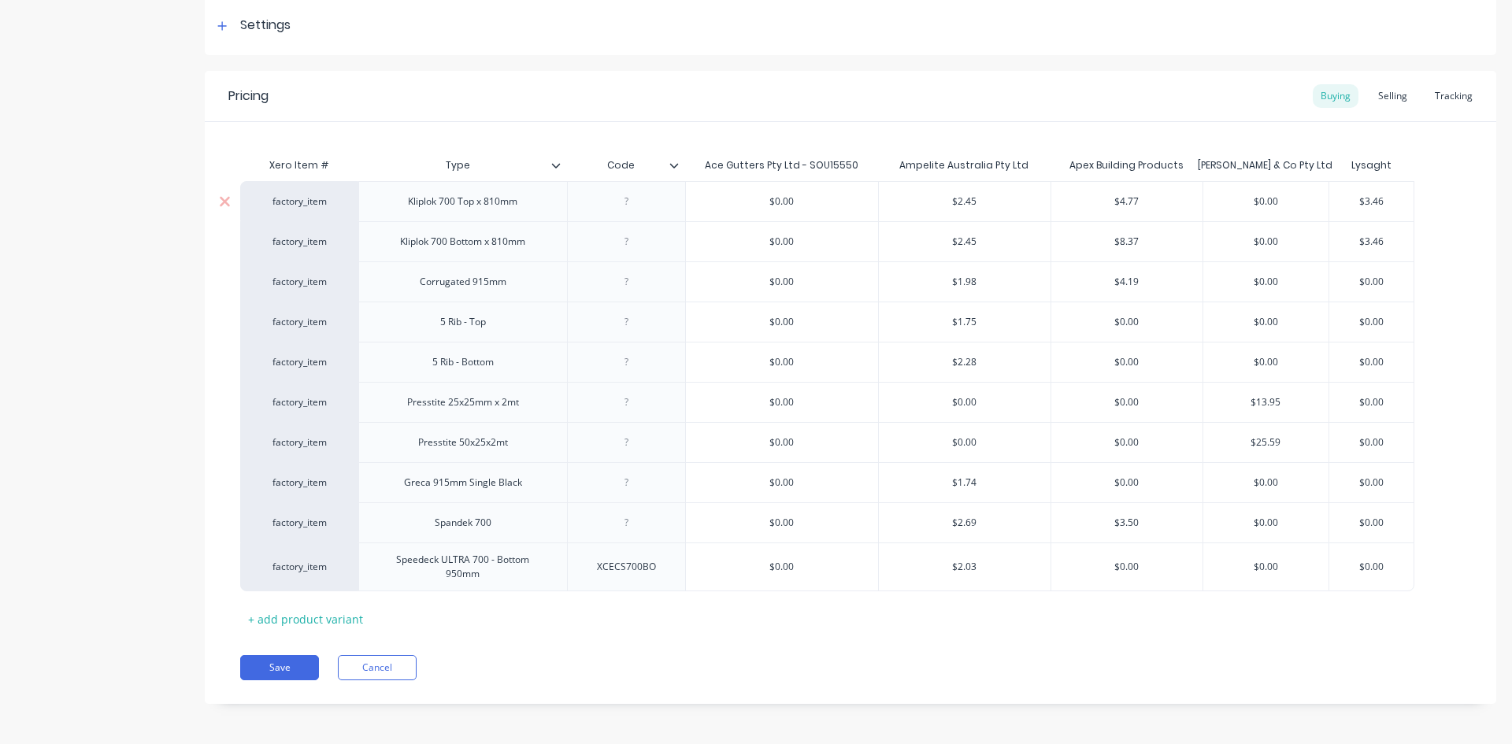
type input "$0.00"
type textarea "x"
type input "1"
type textarea "x"
type input "1."
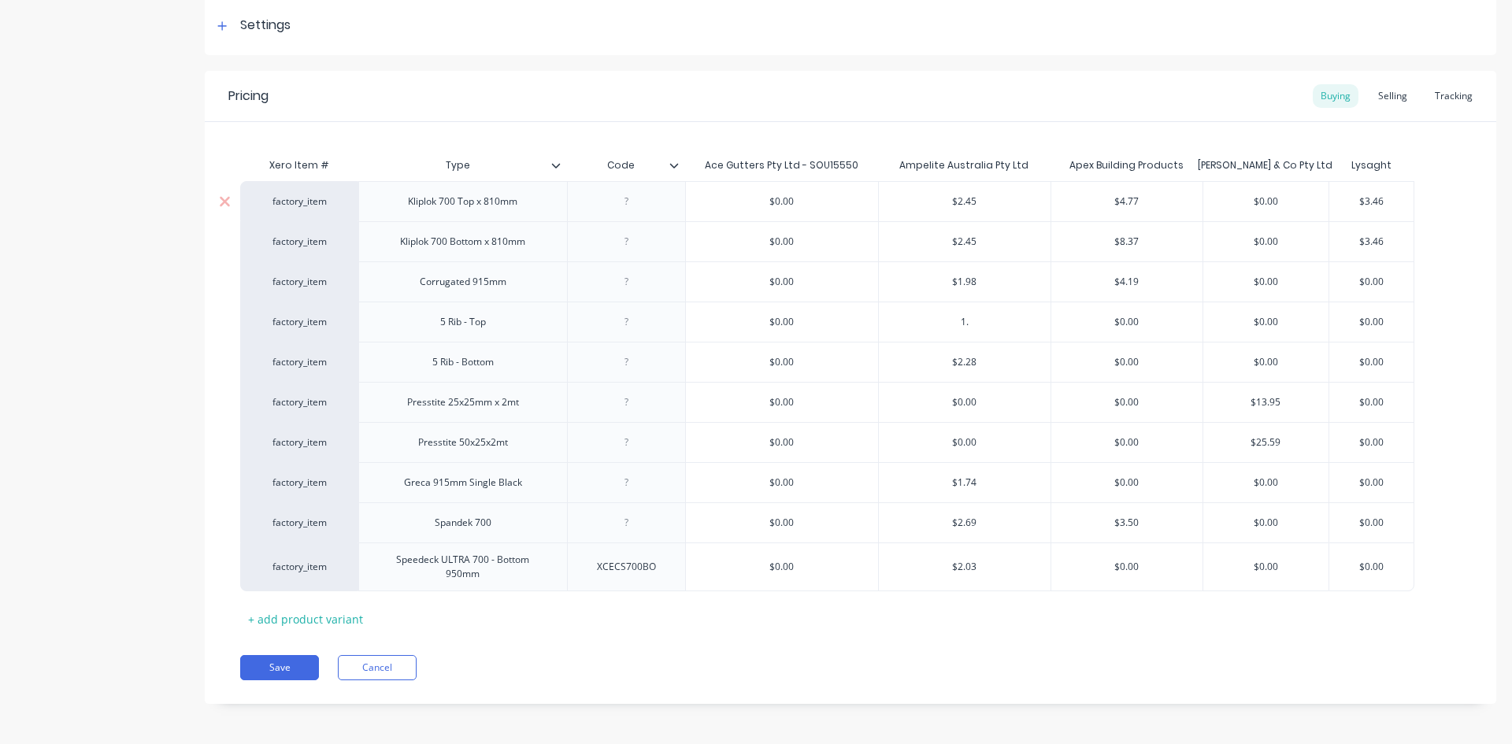
type textarea "x"
type input "1.9"
type textarea "x"
type input "1.98"
type input "$0.00"
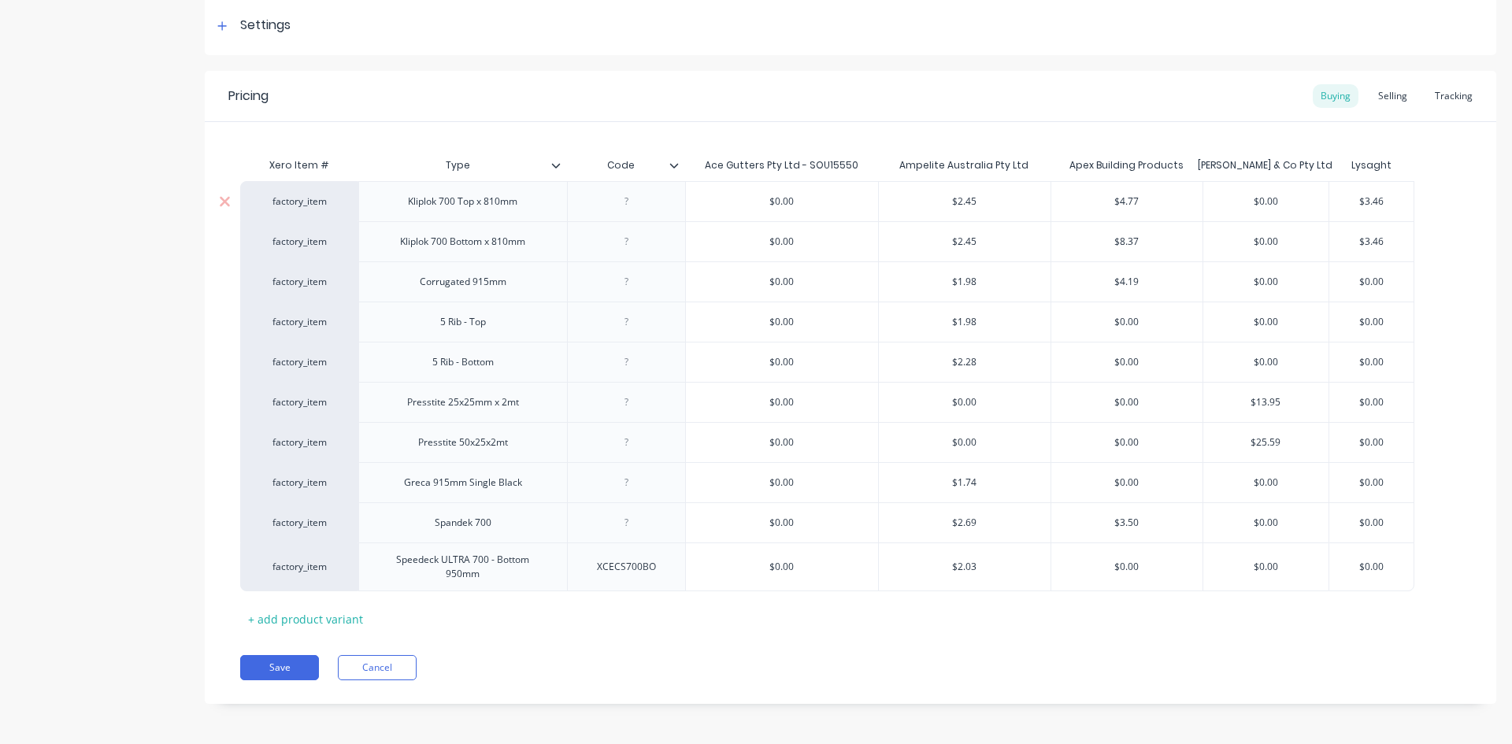
type input "$0.00"
type textarea "x"
type input "$0.00"
type input "$2.28"
type textarea "x"
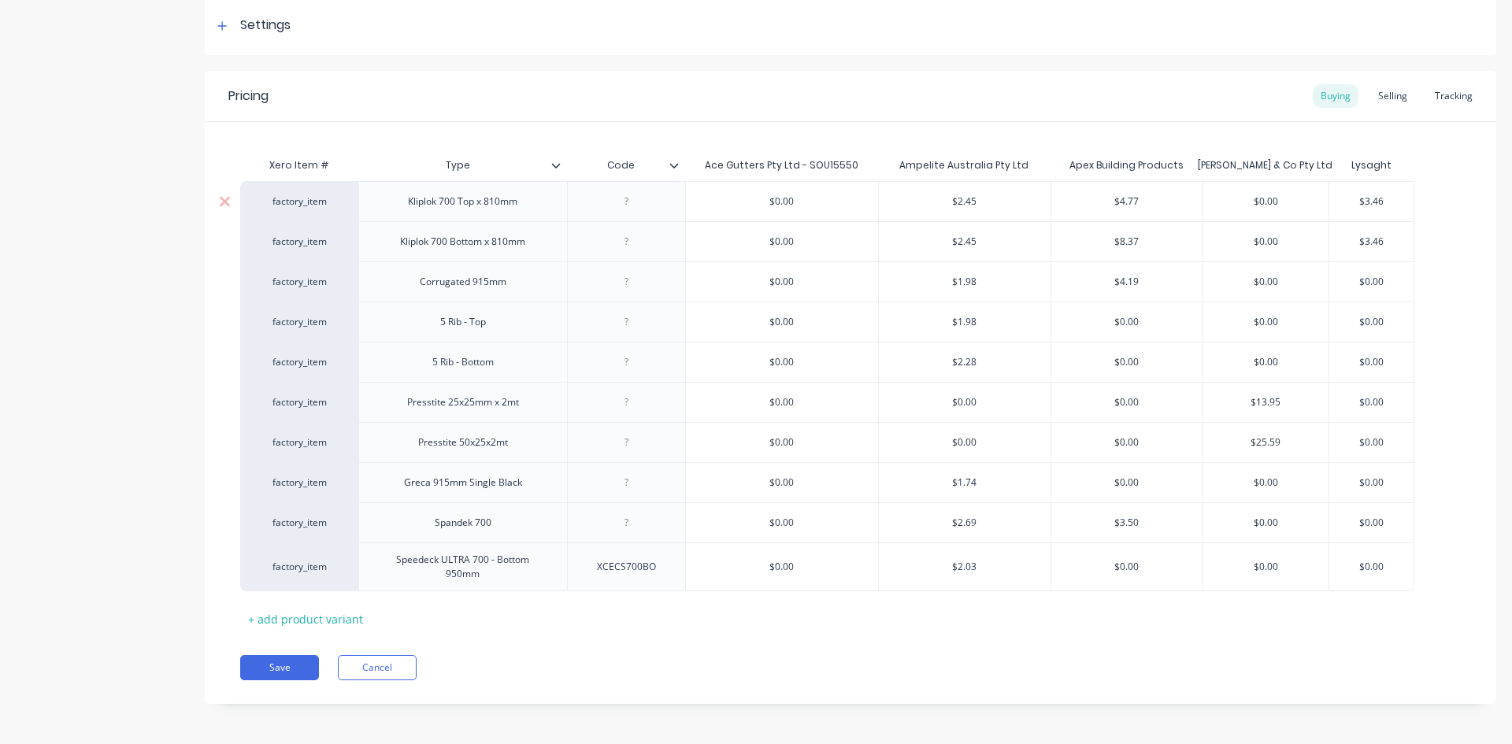
type input "2"
type textarea "x"
type input "2."
type textarea "x"
type input "2.5"
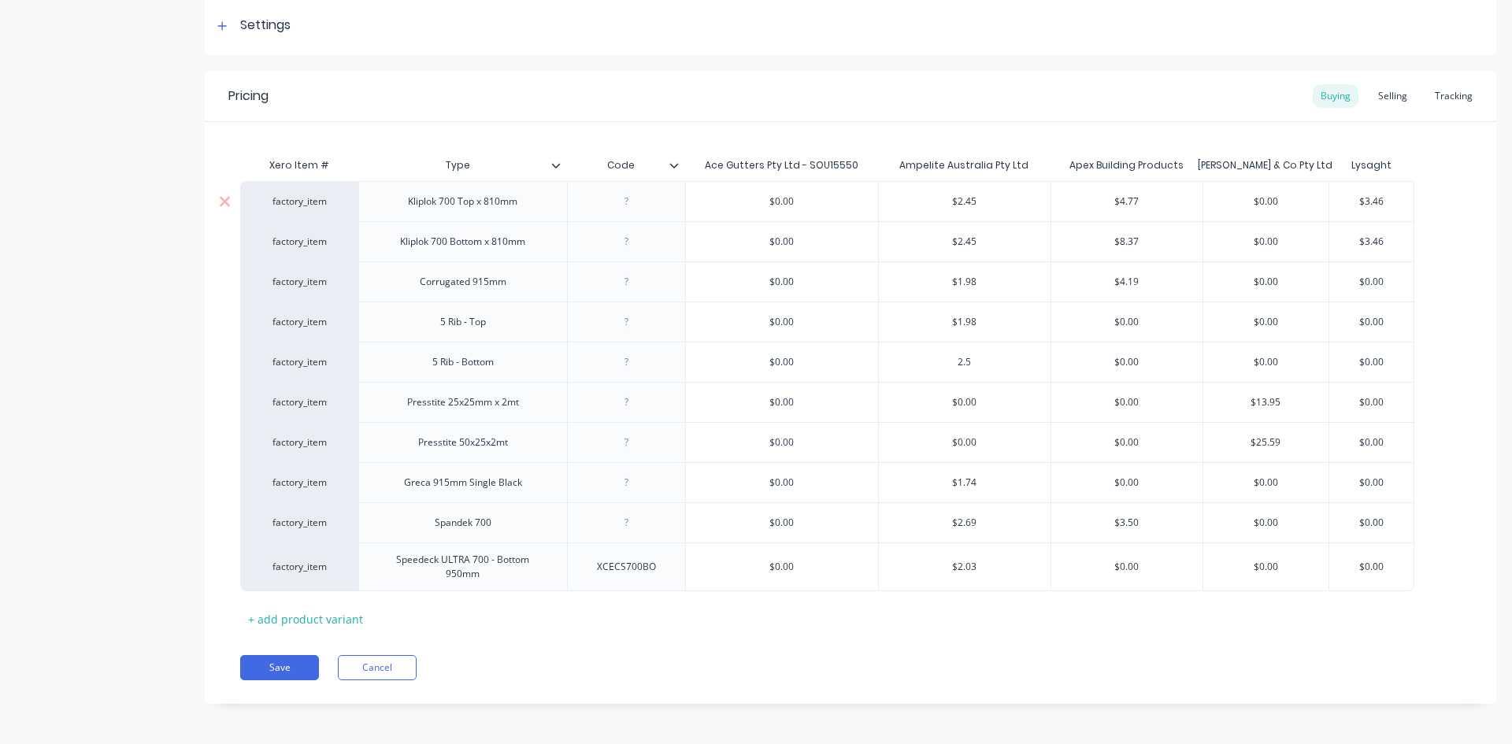
type textarea "x"
type input "2.58"
type input "$0.00"
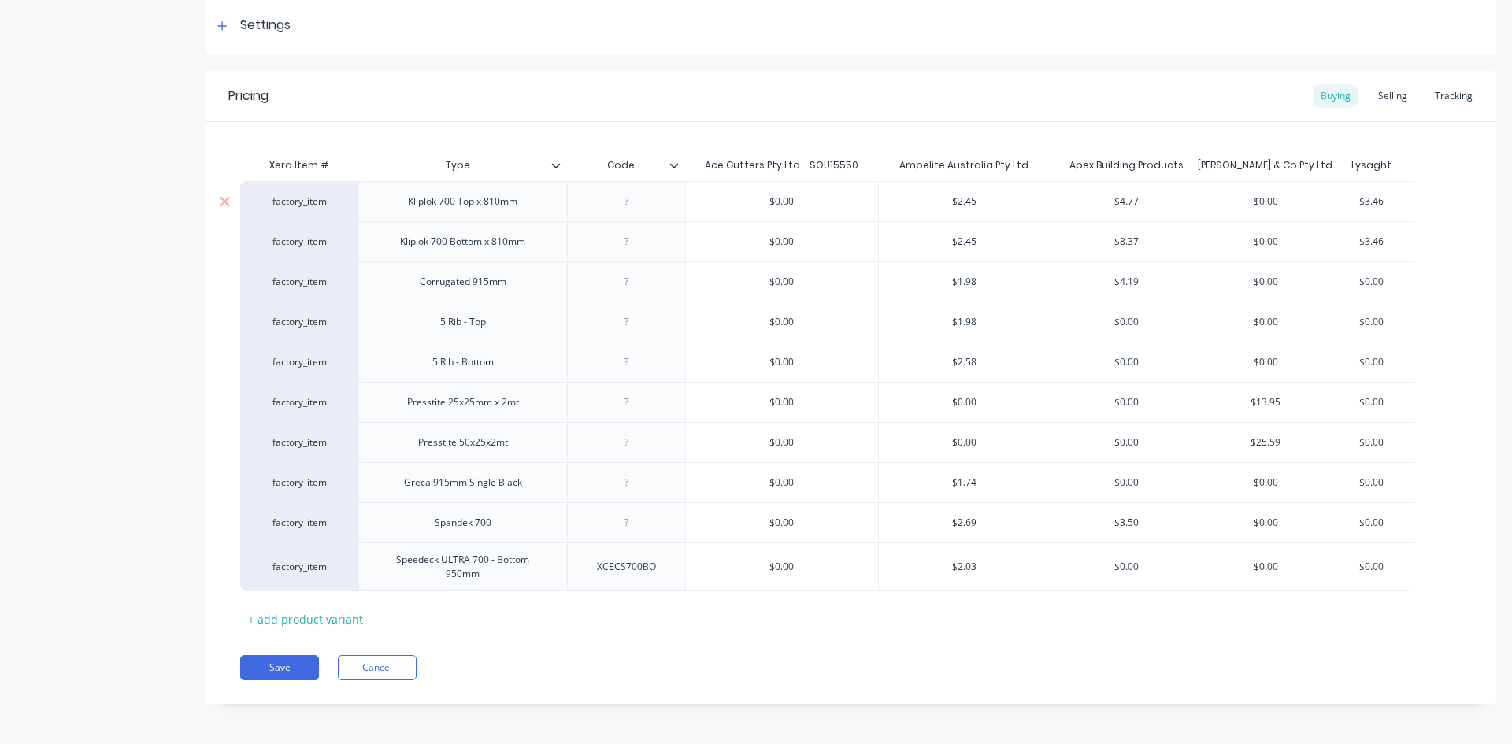
type textarea "x"
type input "$0.00"
type input "$13.95"
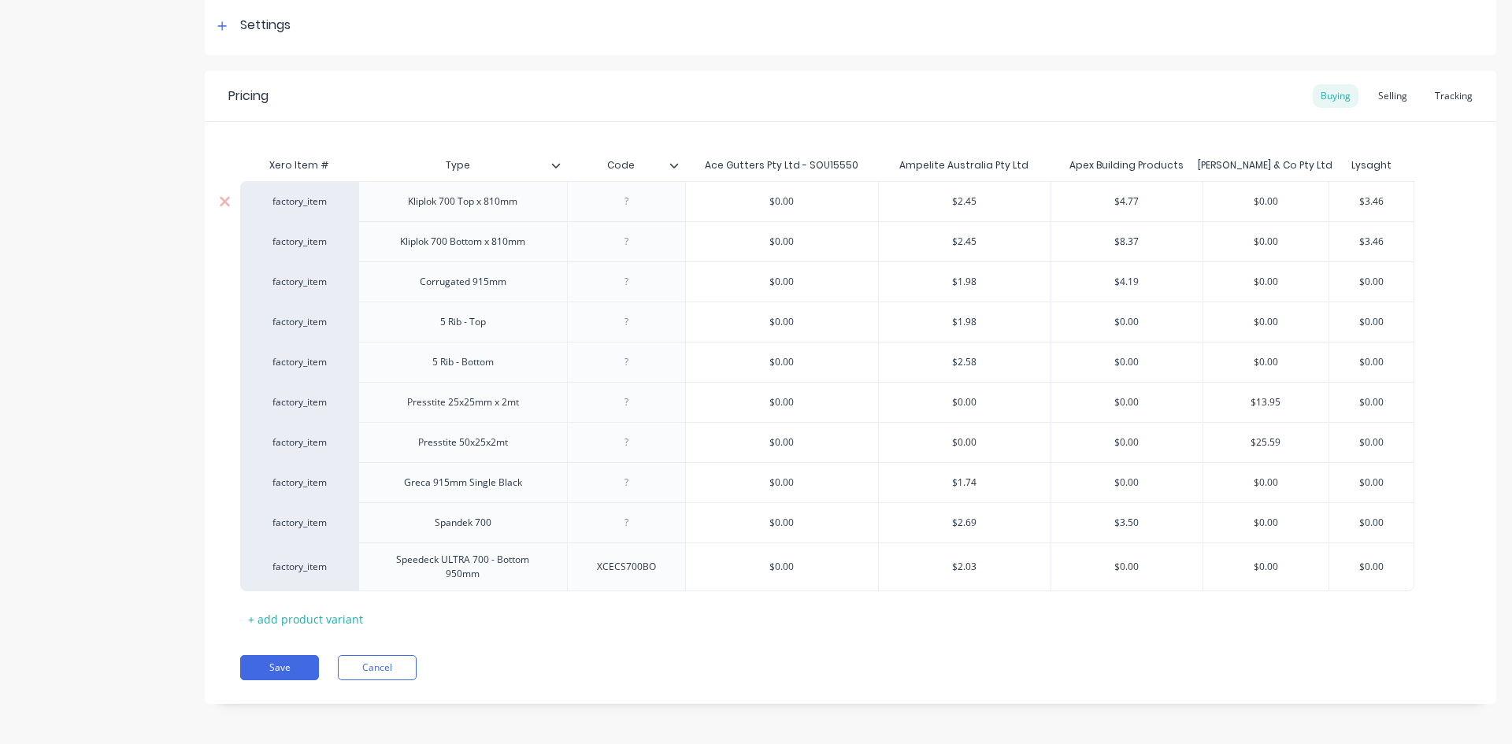
type input "$0.00"
type textarea "x"
type input "$0.00"
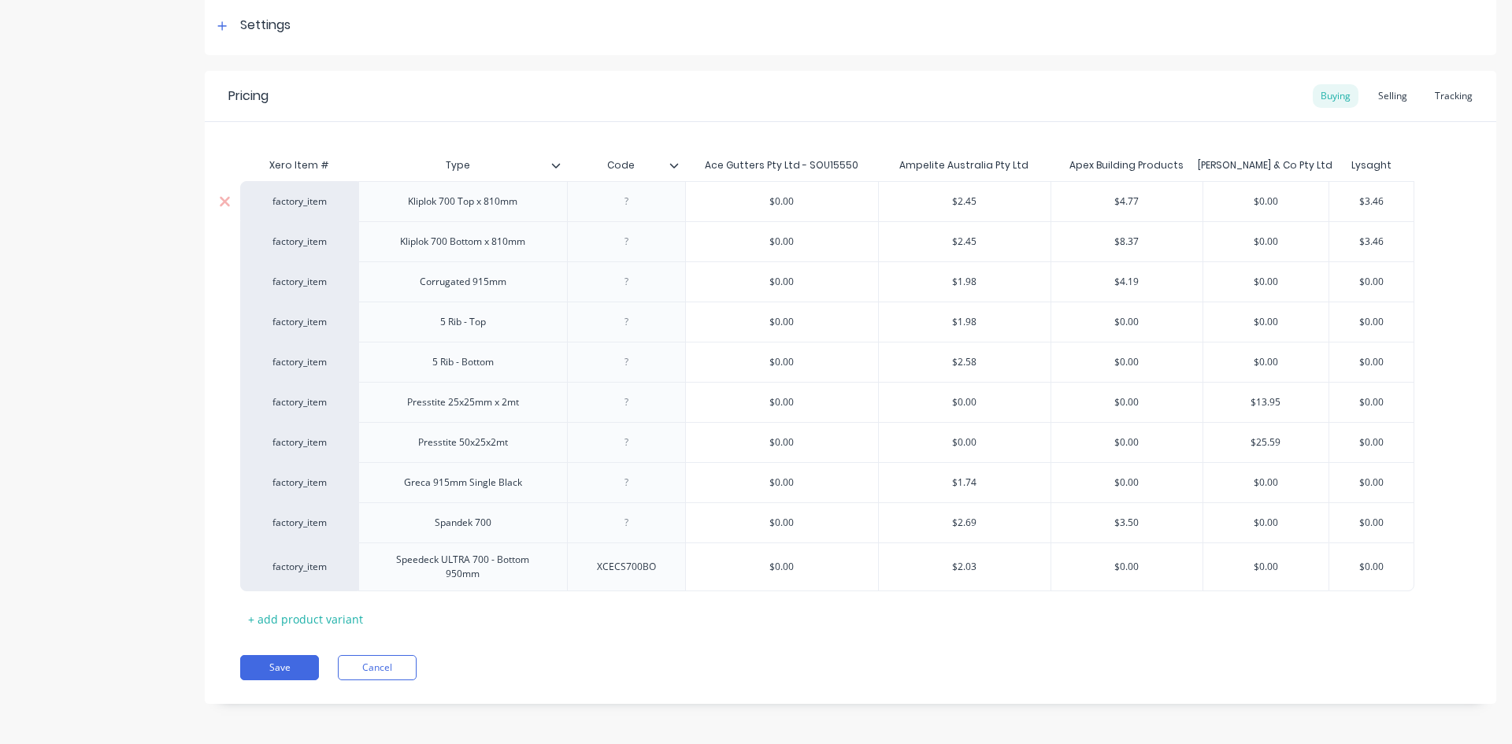
type input "$25.59"
type input "$0.00"
type textarea "x"
type input "$0.00"
type input "$1.74"
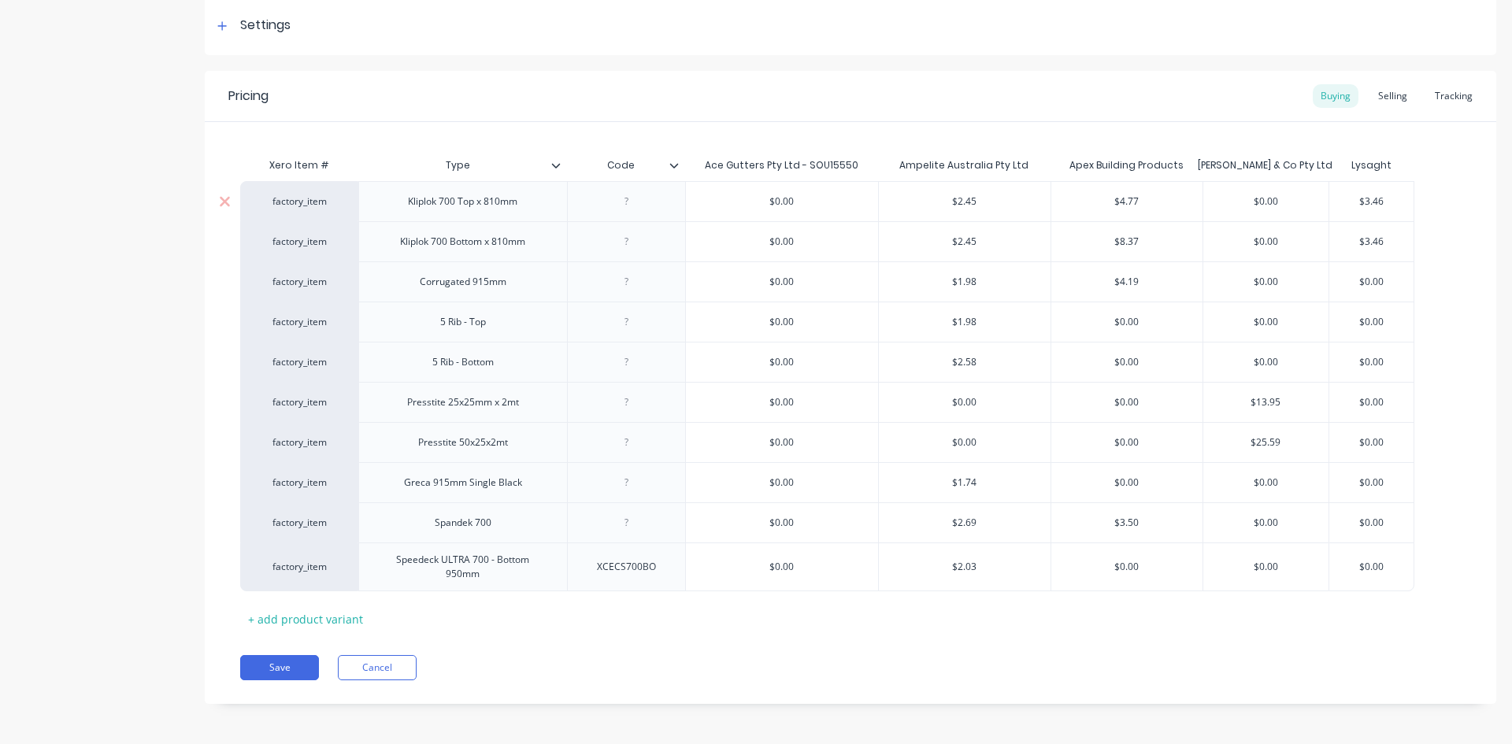
type textarea "x"
type input "1"
type textarea "x"
type input "1."
type textarea "x"
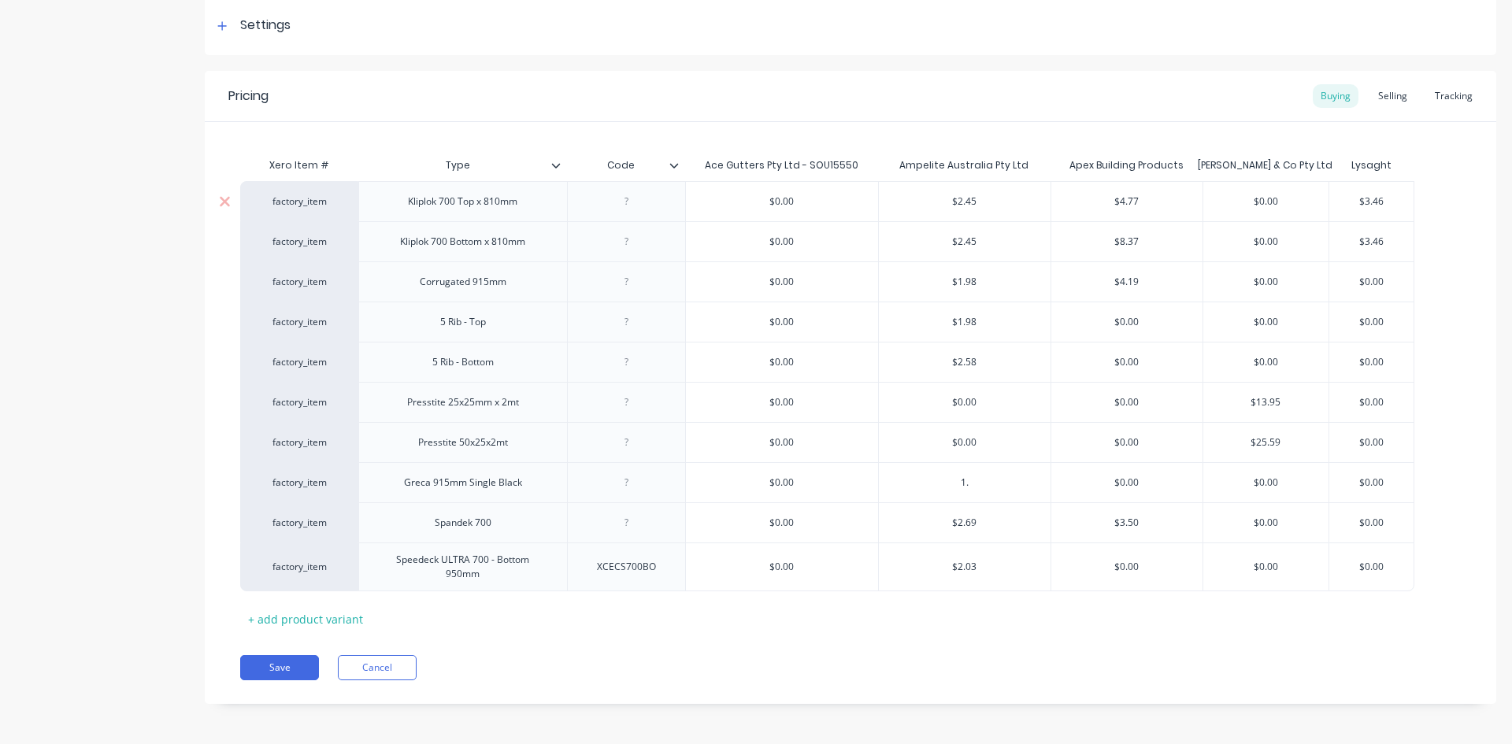
type input "1.8"
type textarea "x"
type input "1.84"
type input "$0.00"
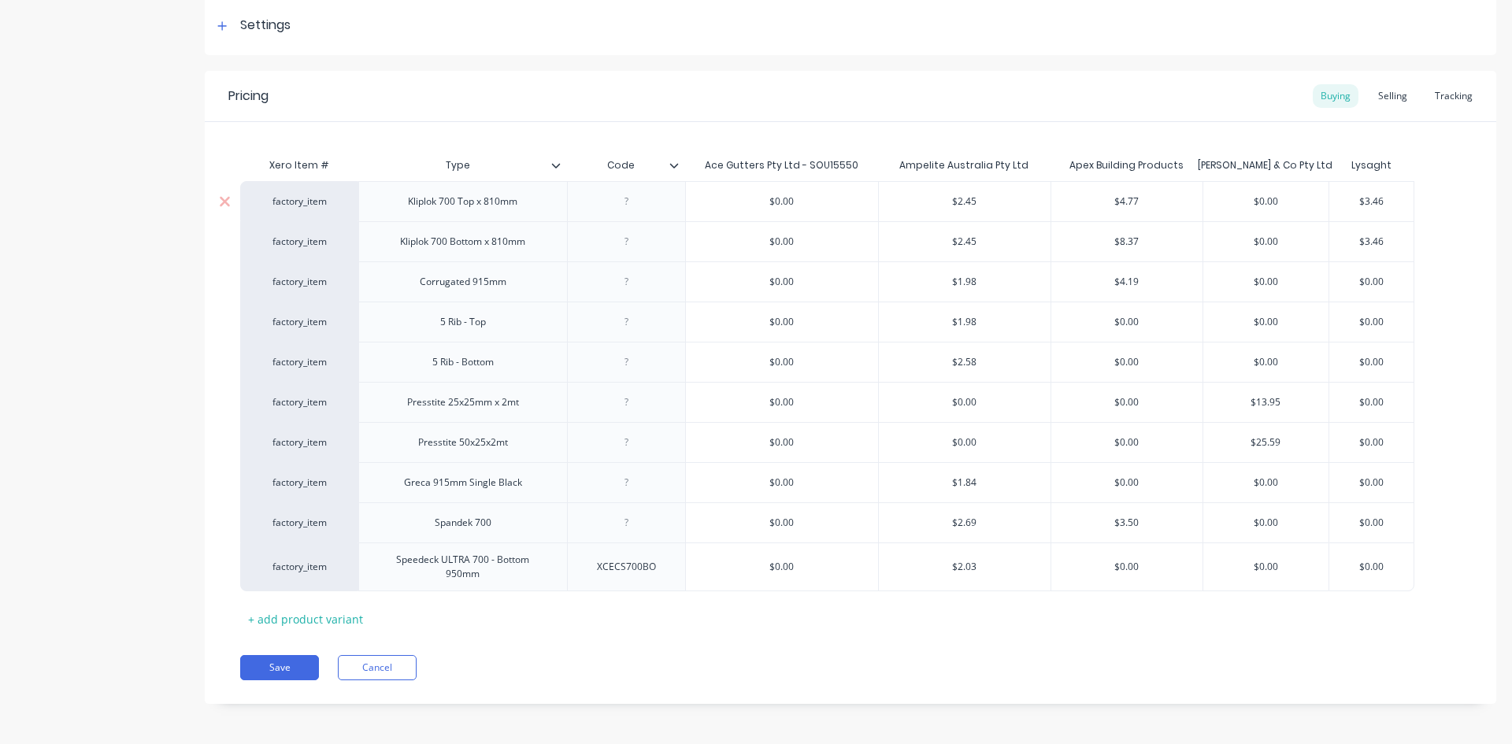
type input "$0.00"
type textarea "x"
type input "$0.00"
type input "$2.69"
type input "$3.50"
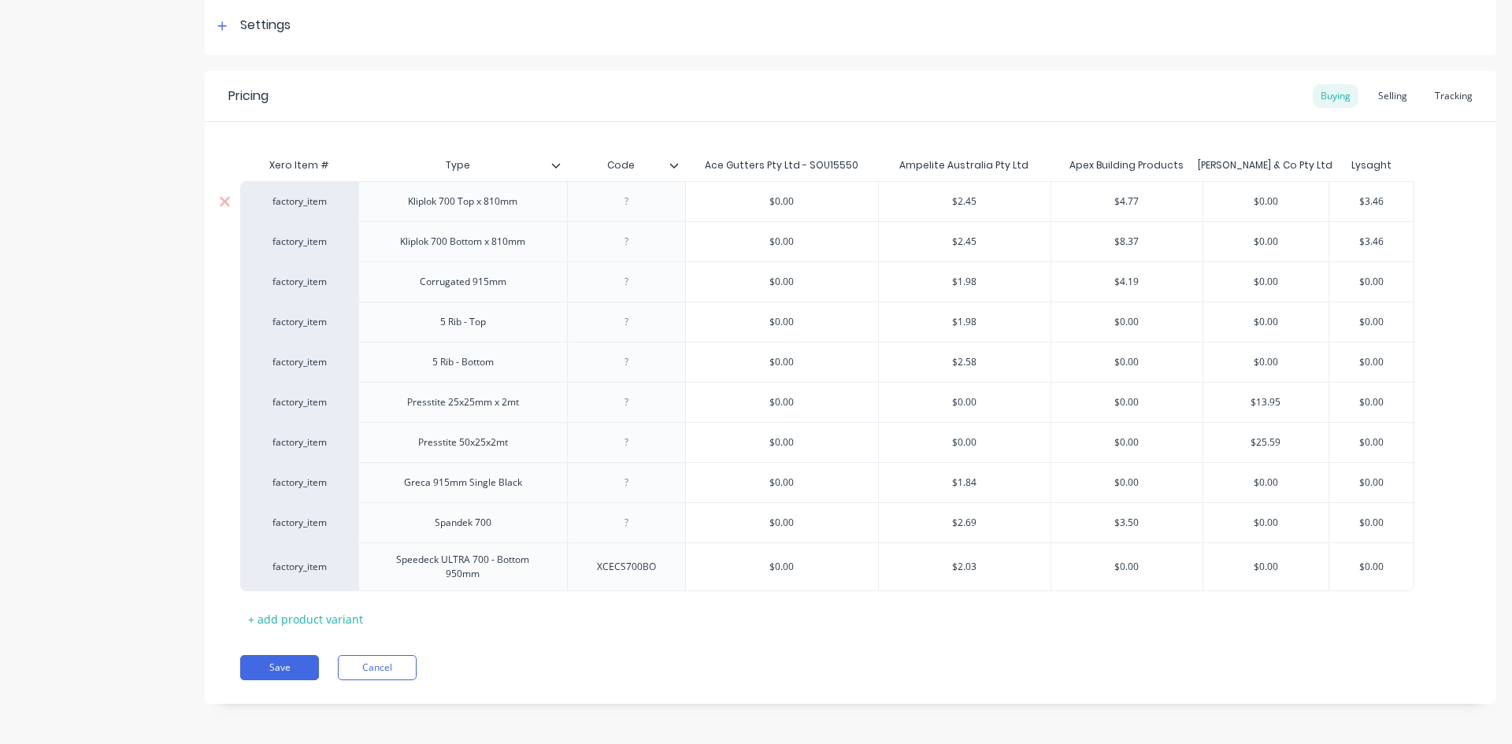
type textarea "x"
type input "$3.50."
type textarea "x"
type input "2"
type textarea "x"
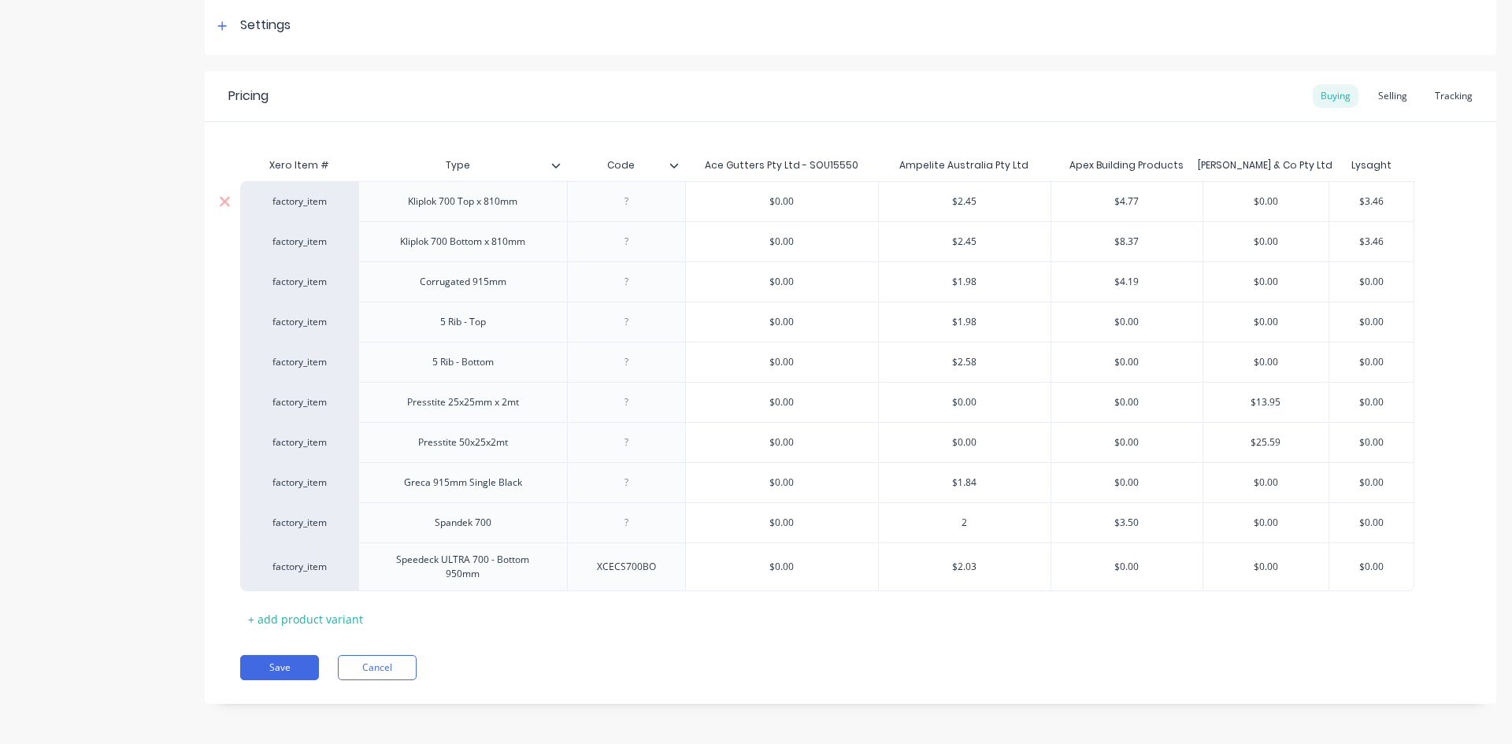
type input "2."
type textarea "x"
type input "2.0"
type textarea "x"
type input "2.03"
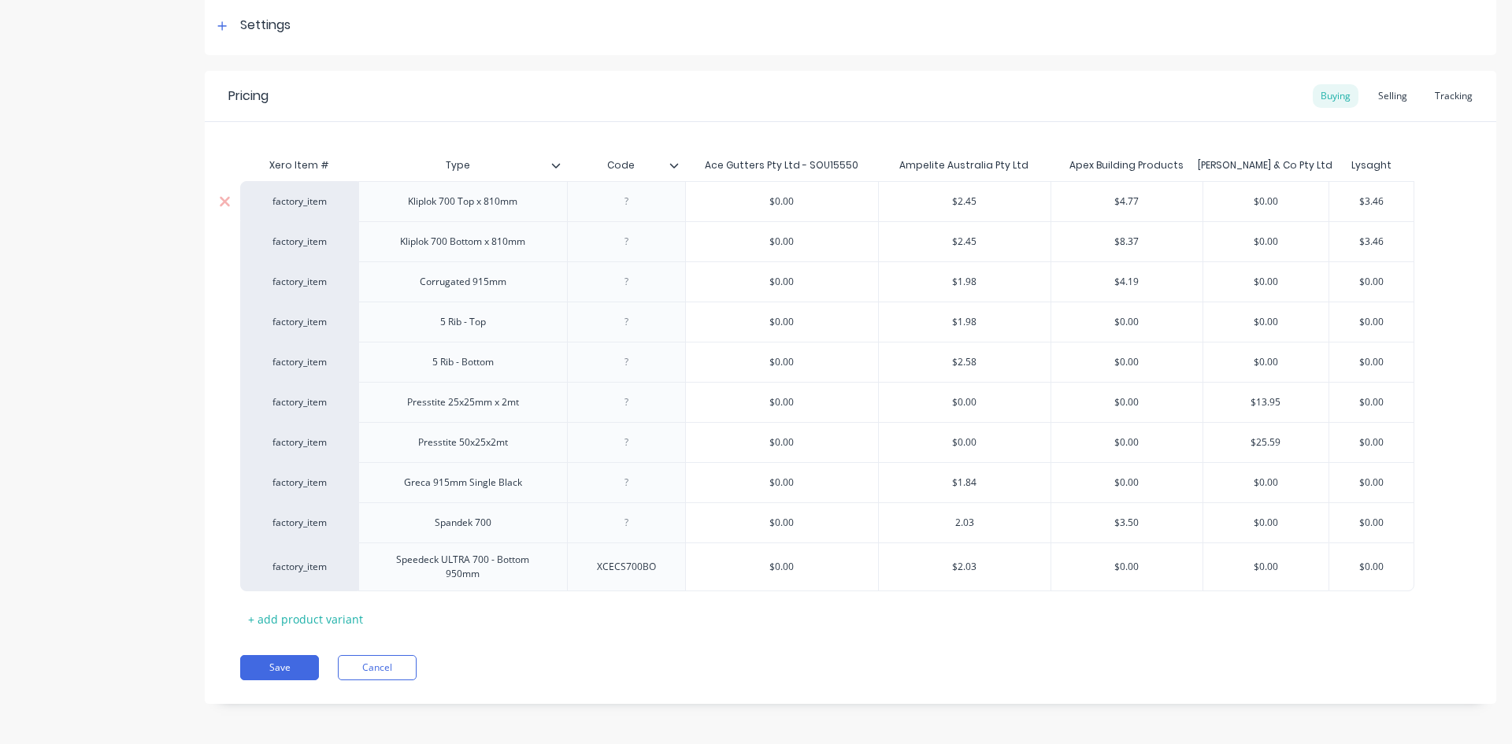
type input "$3.50"
click at [274, 666] on button "Save" at bounding box center [279, 667] width 79 height 25
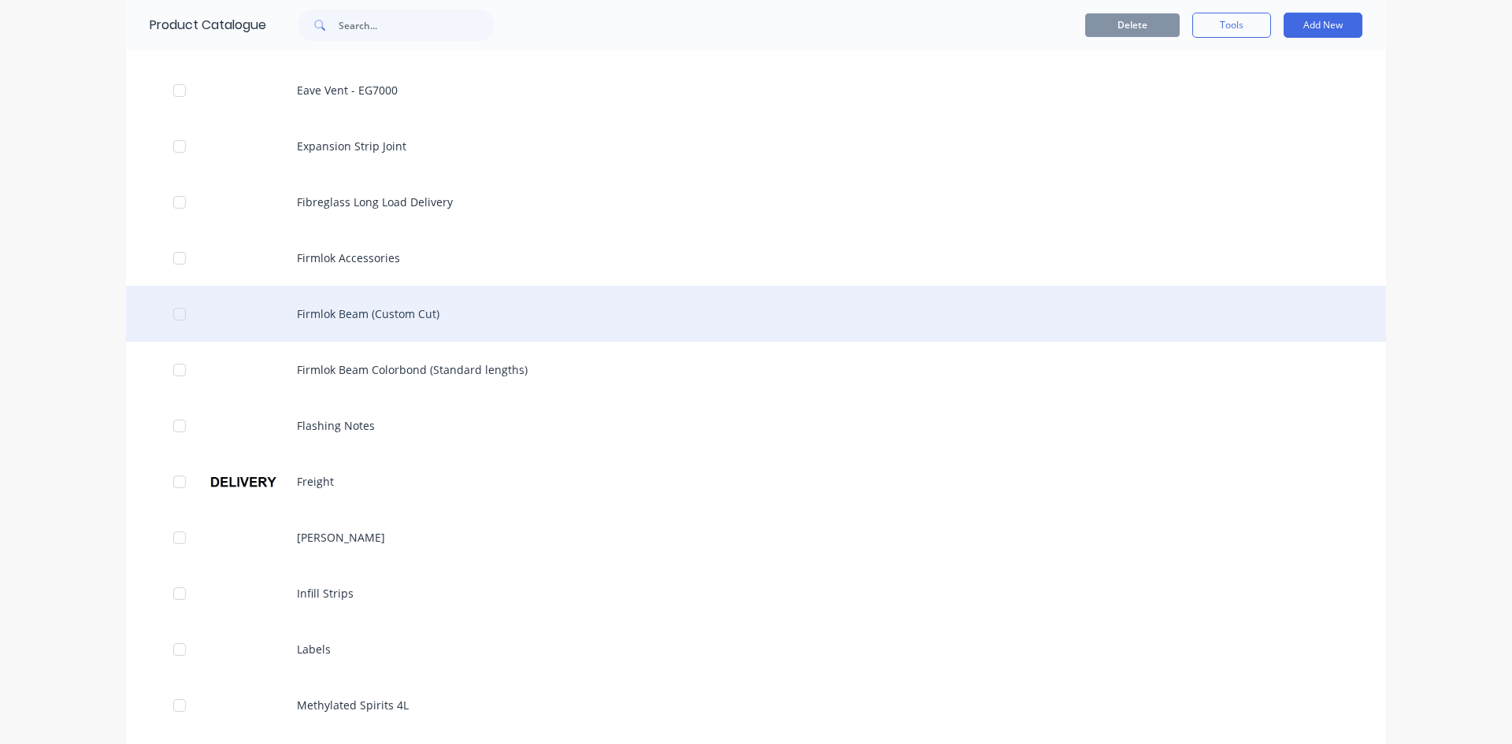
scroll to position [945, 0]
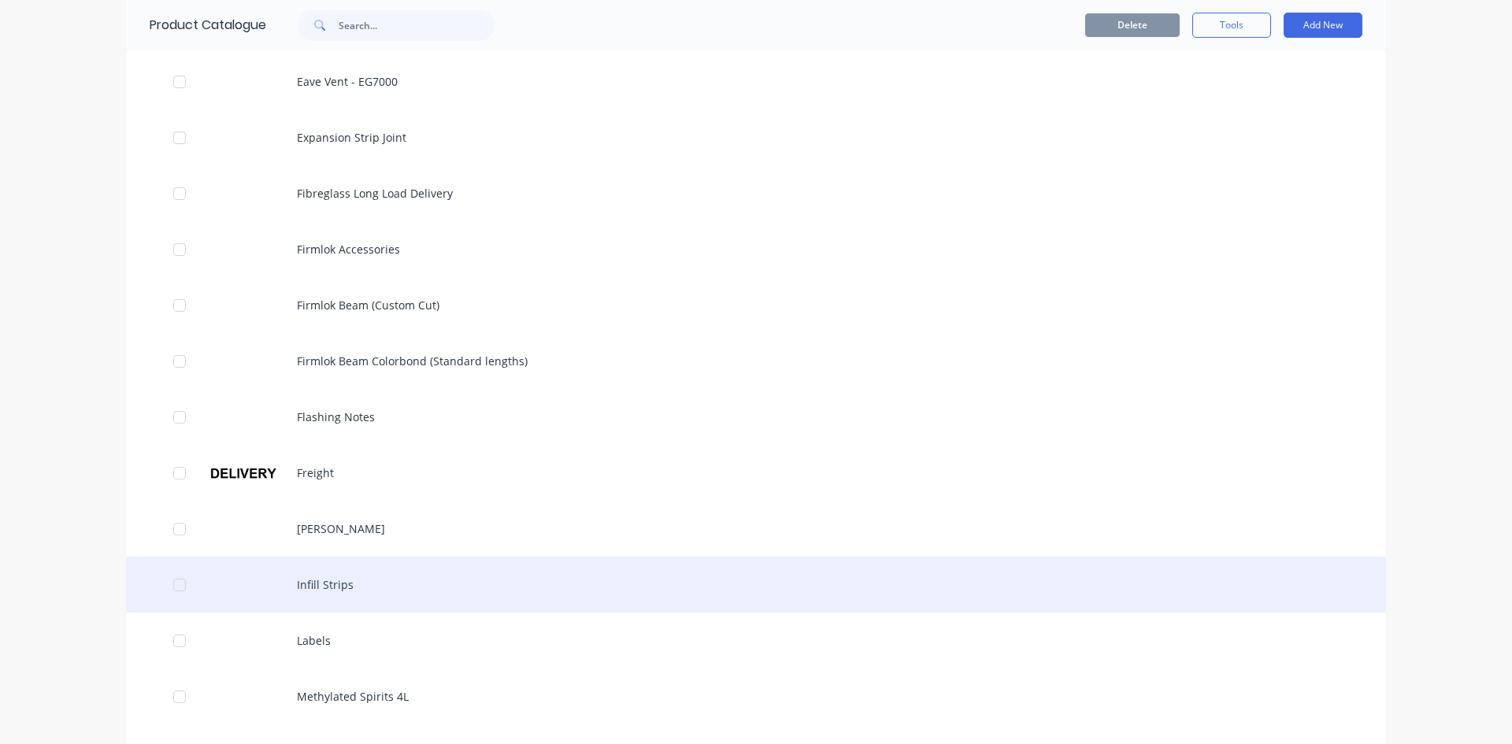
click at [333, 579] on div "Infill Strips" at bounding box center [756, 585] width 1260 height 56
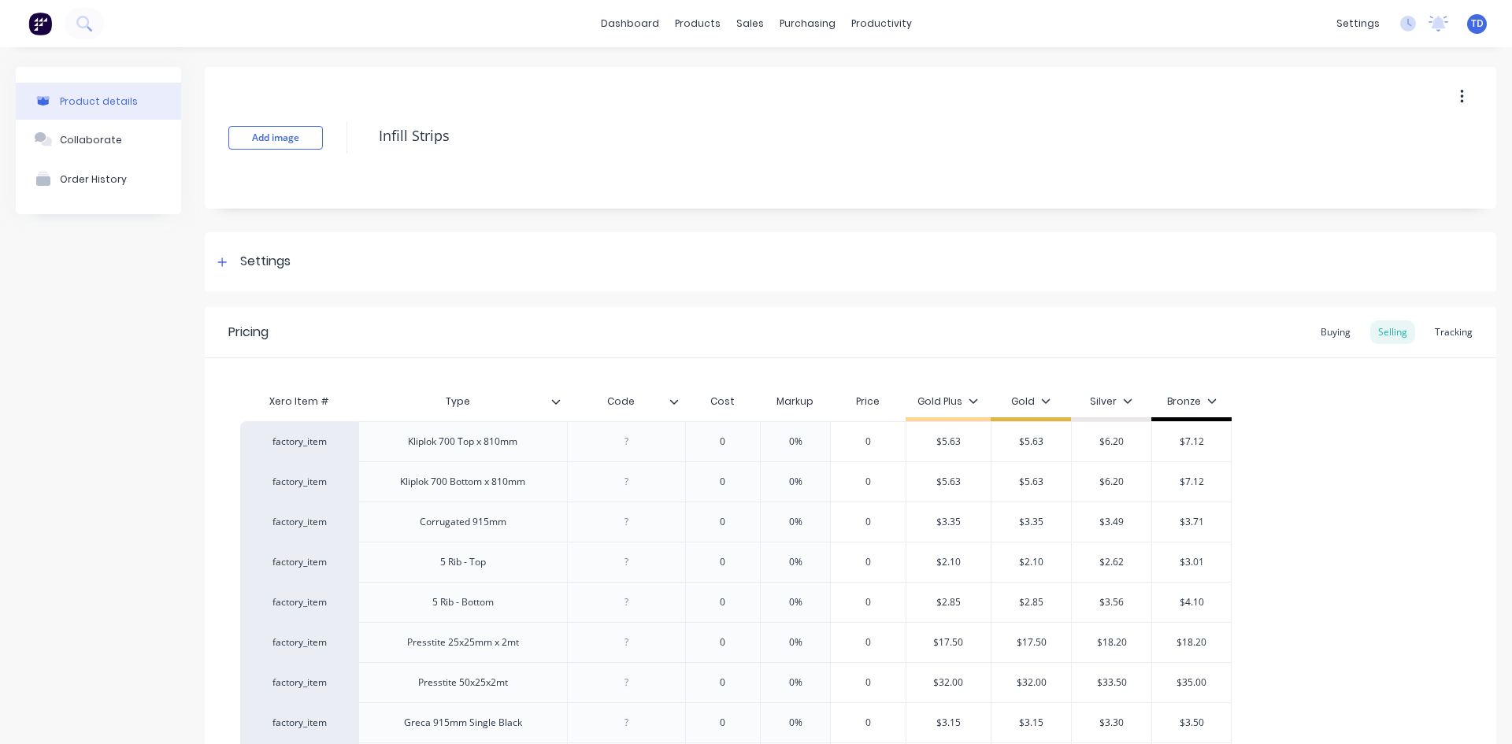
type textarea "x"
click at [1316, 339] on div "Buying" at bounding box center [1335, 332] width 46 height 24
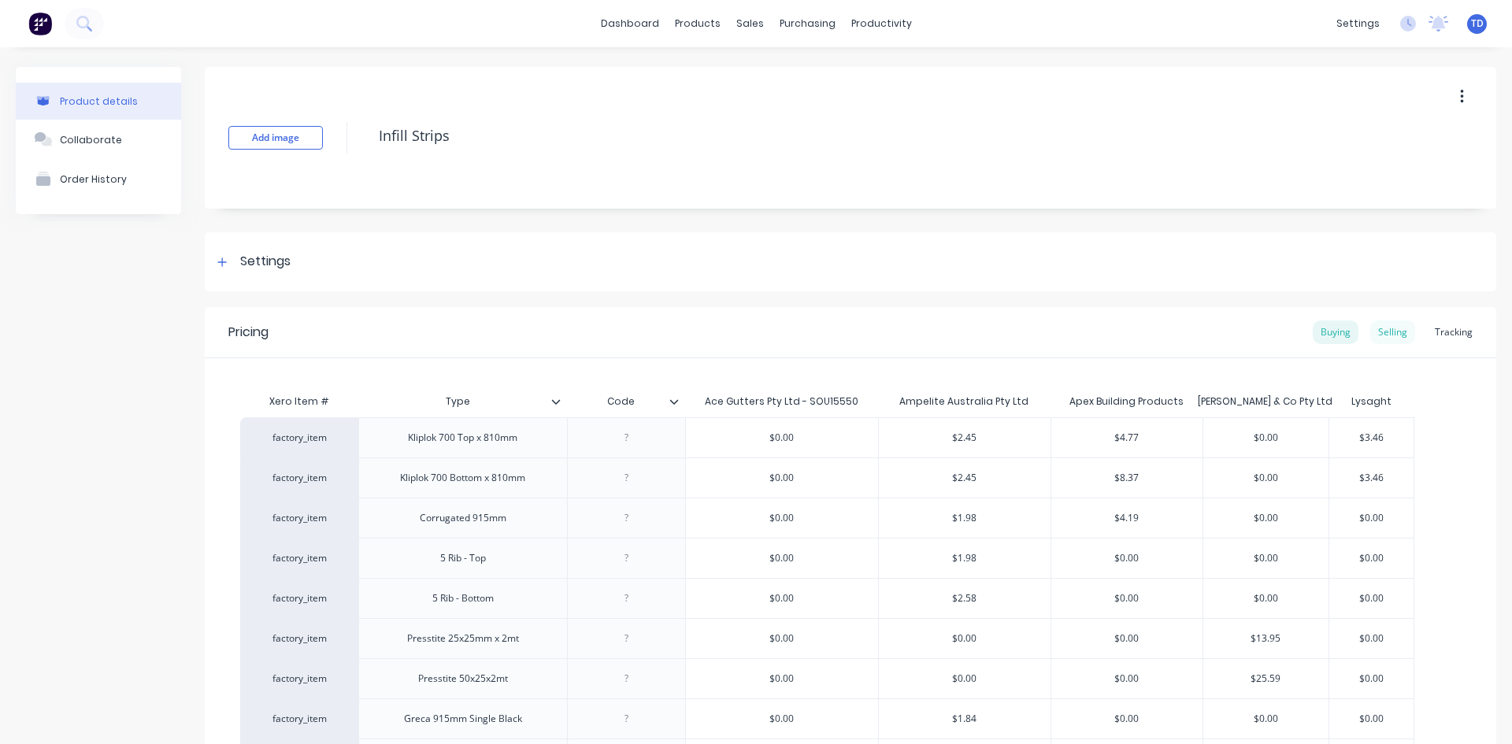
click at [1375, 334] on div "Selling" at bounding box center [1392, 332] width 45 height 24
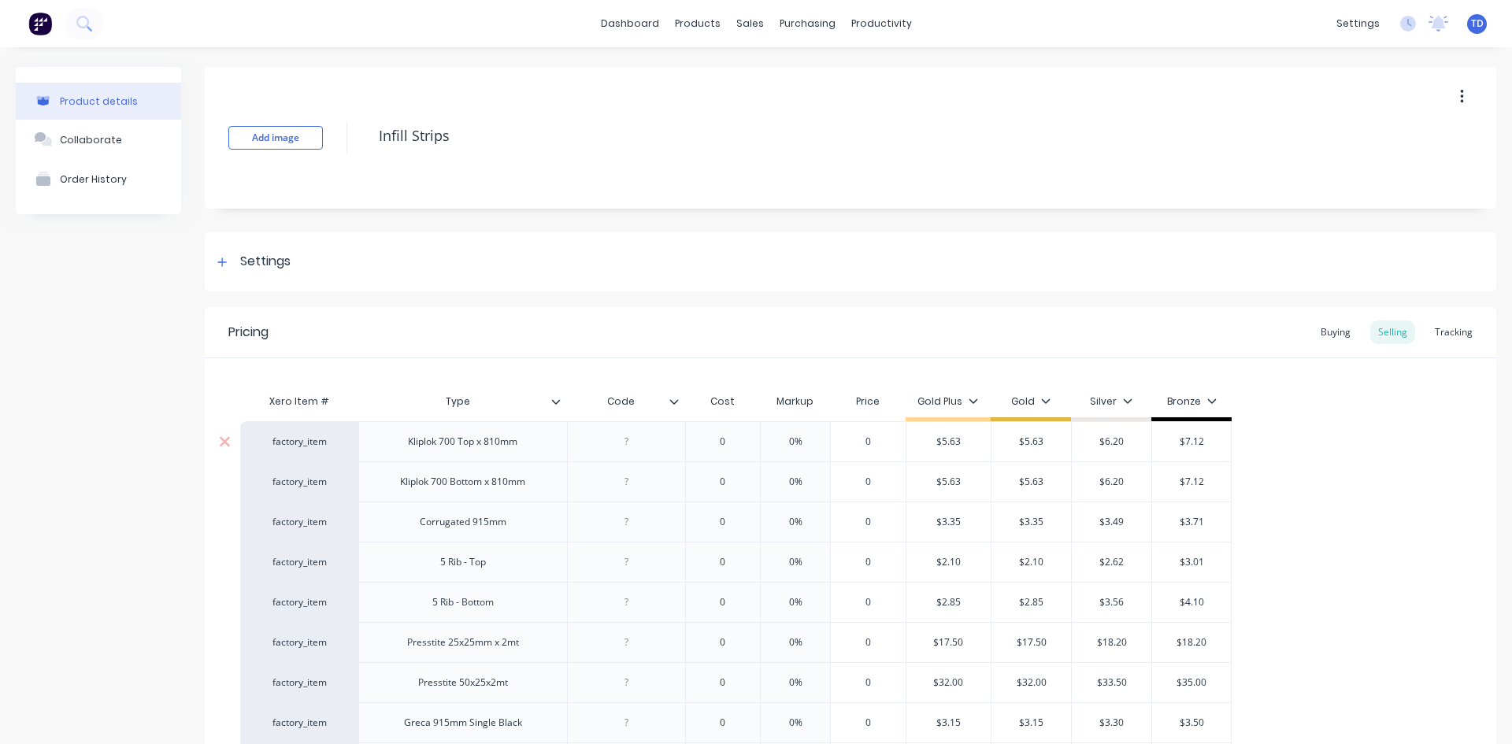
type input "0"
click at [718, 439] on input "0" at bounding box center [722, 442] width 79 height 14
type textarea "x"
type input "2."
type textarea "x"
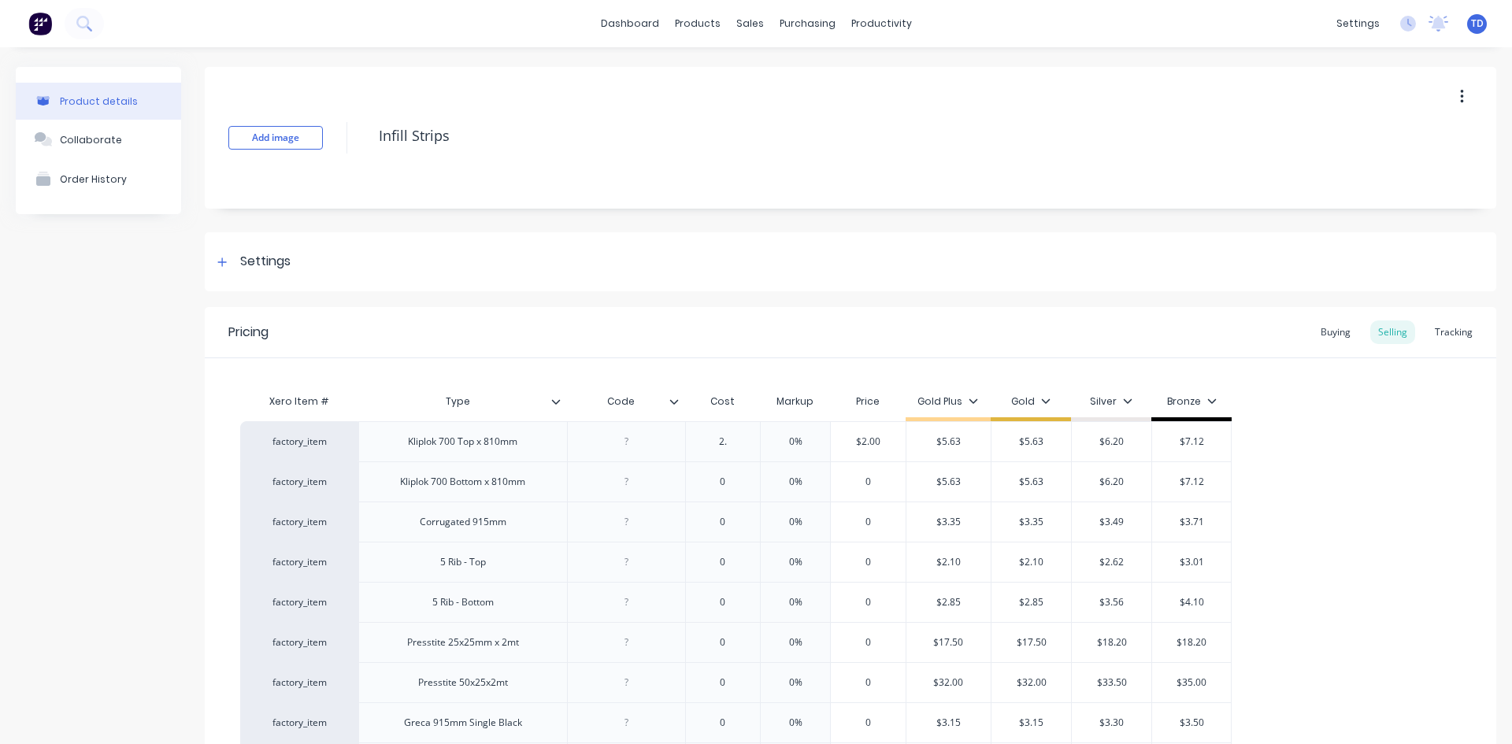
type input "2.4"
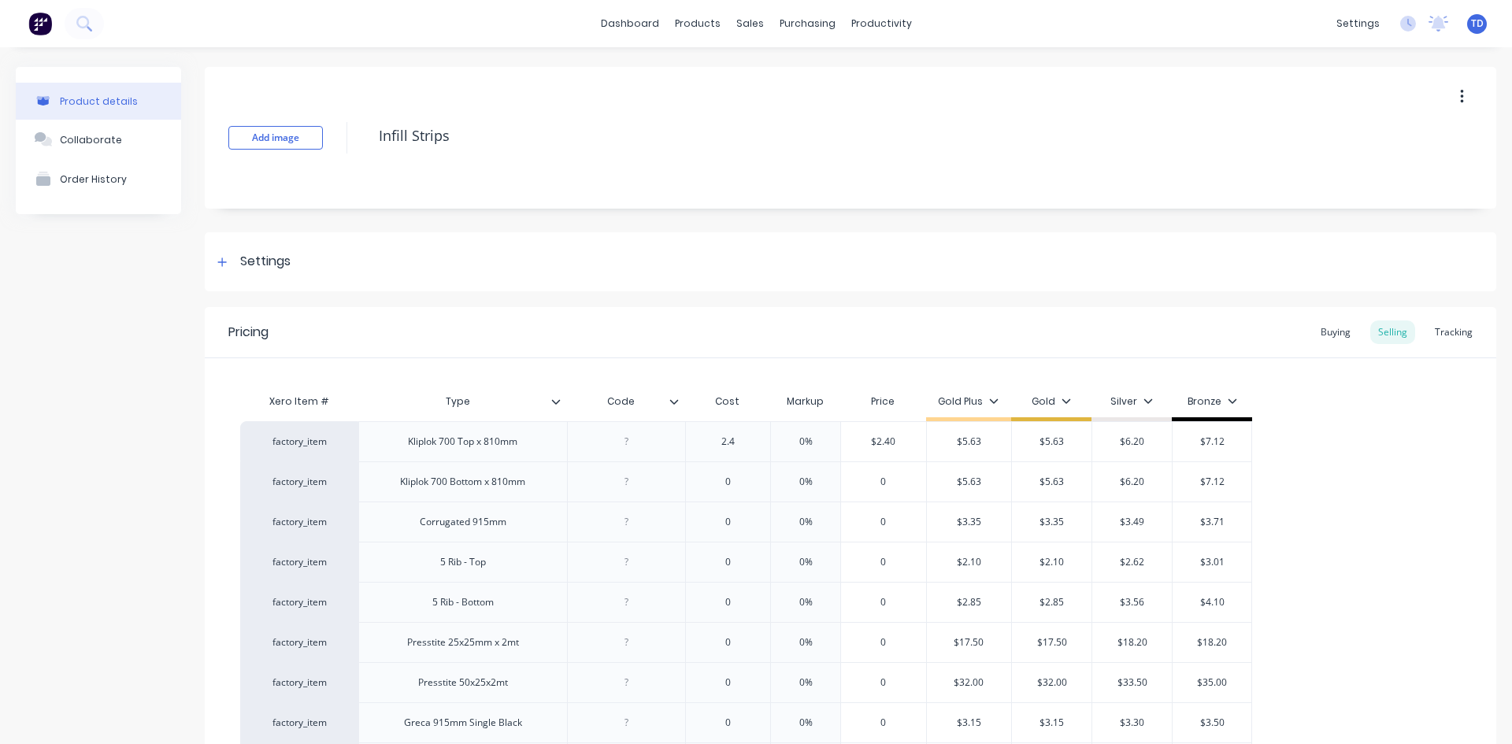
type textarea "x"
type input "2.45"
type input "0%"
type input "$2.45"
type textarea "x"
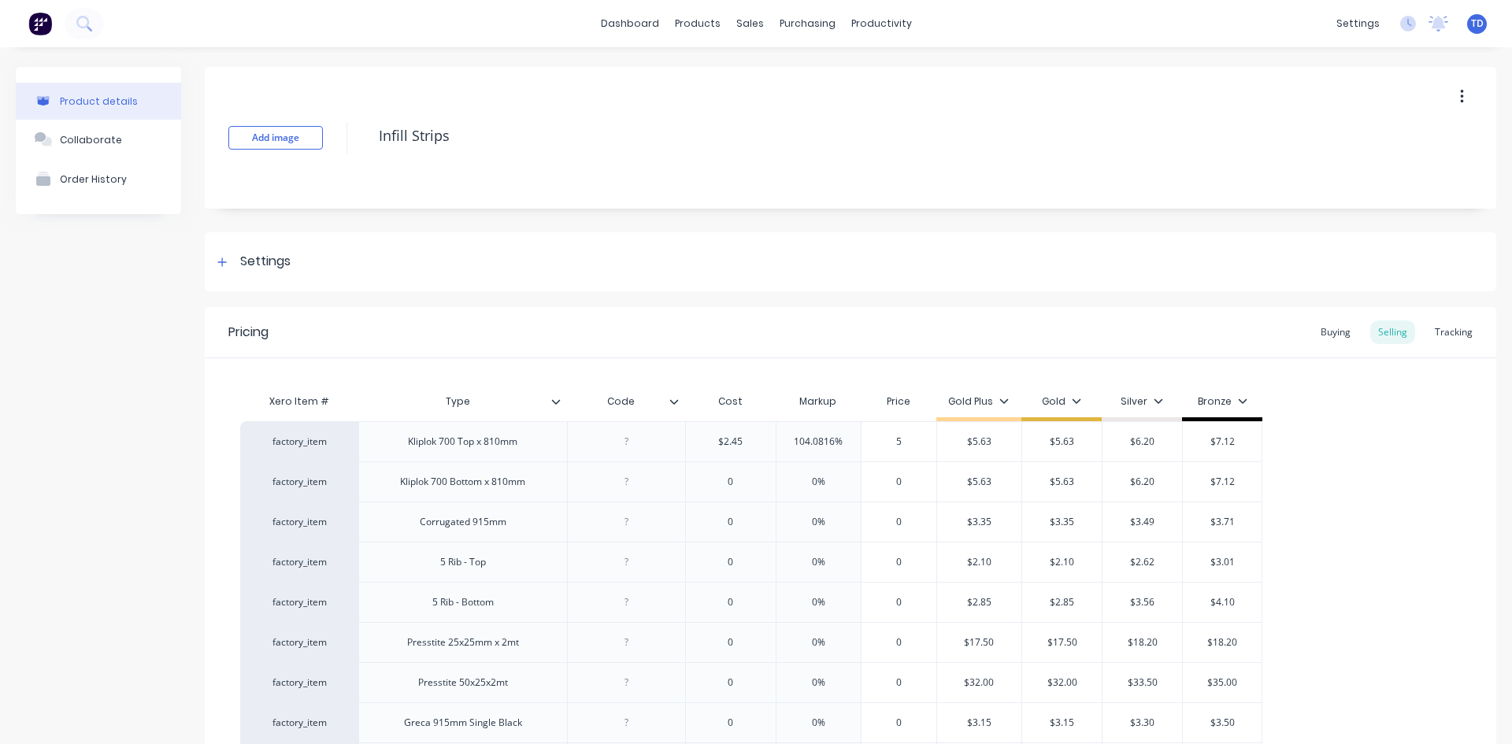
type input "5."
type textarea "x"
type input "5.6"
type textarea "x"
type input "5.63"
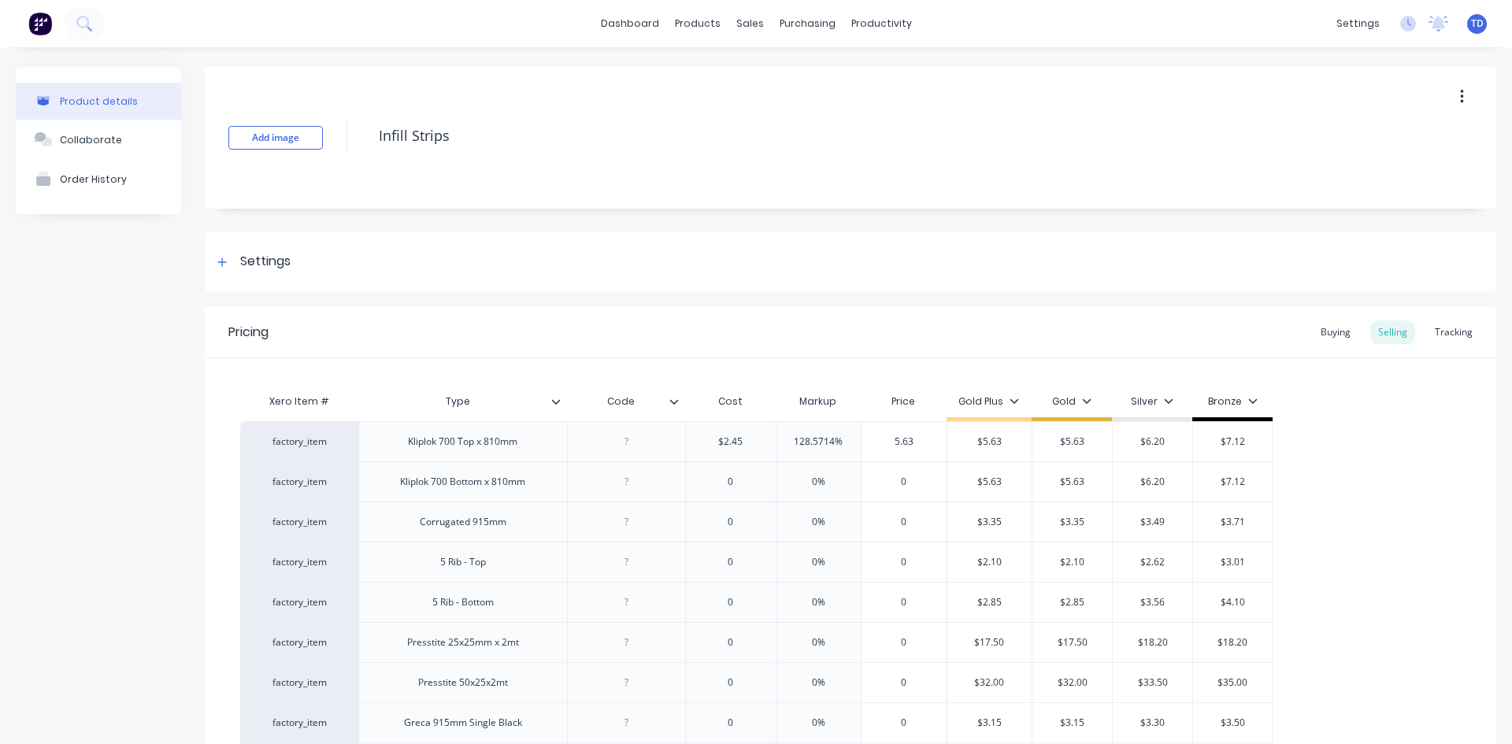
type input "$5.63"
type input "$6.20"
type input "$7.12"
type textarea "x"
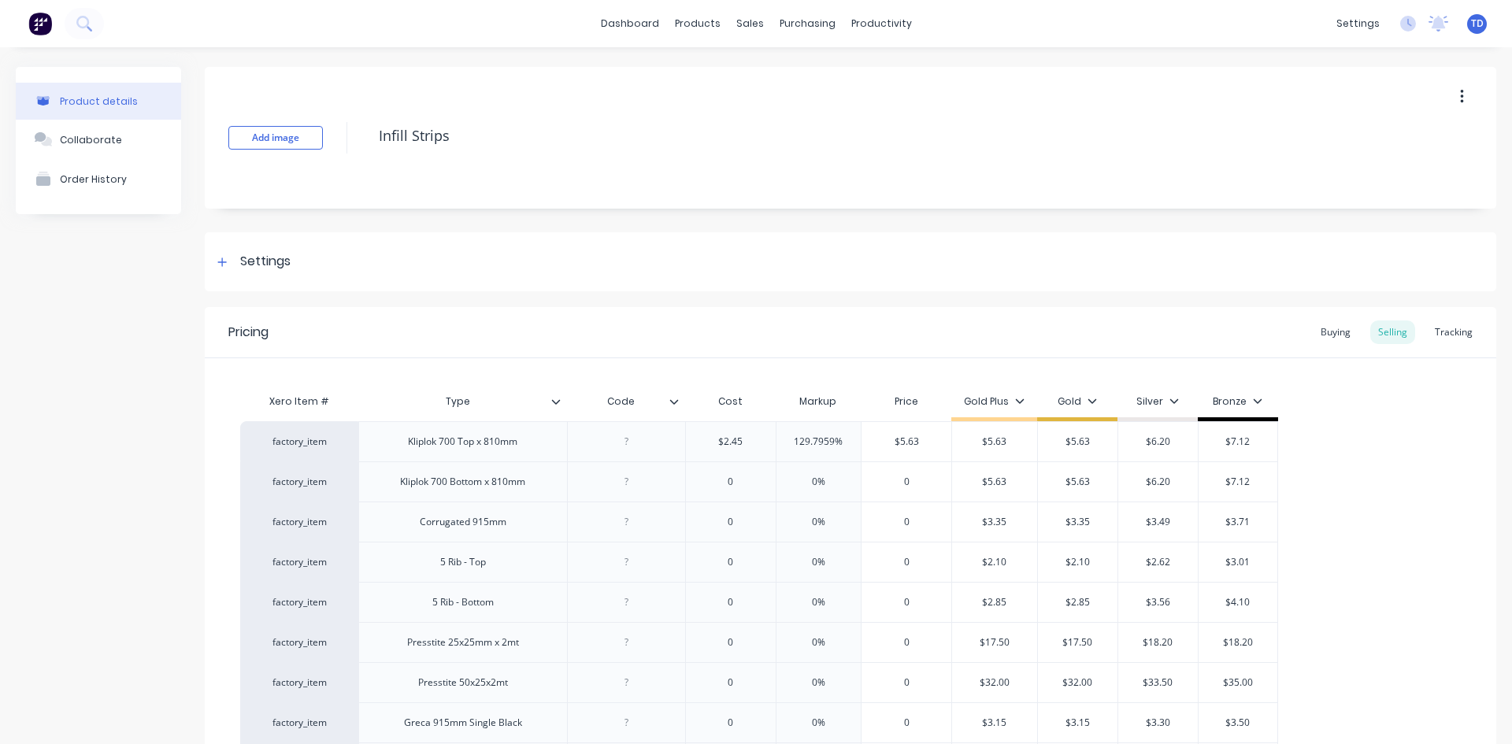
type input "0"
type textarea "x"
type input "2."
type textarea "x"
type input "2.4"
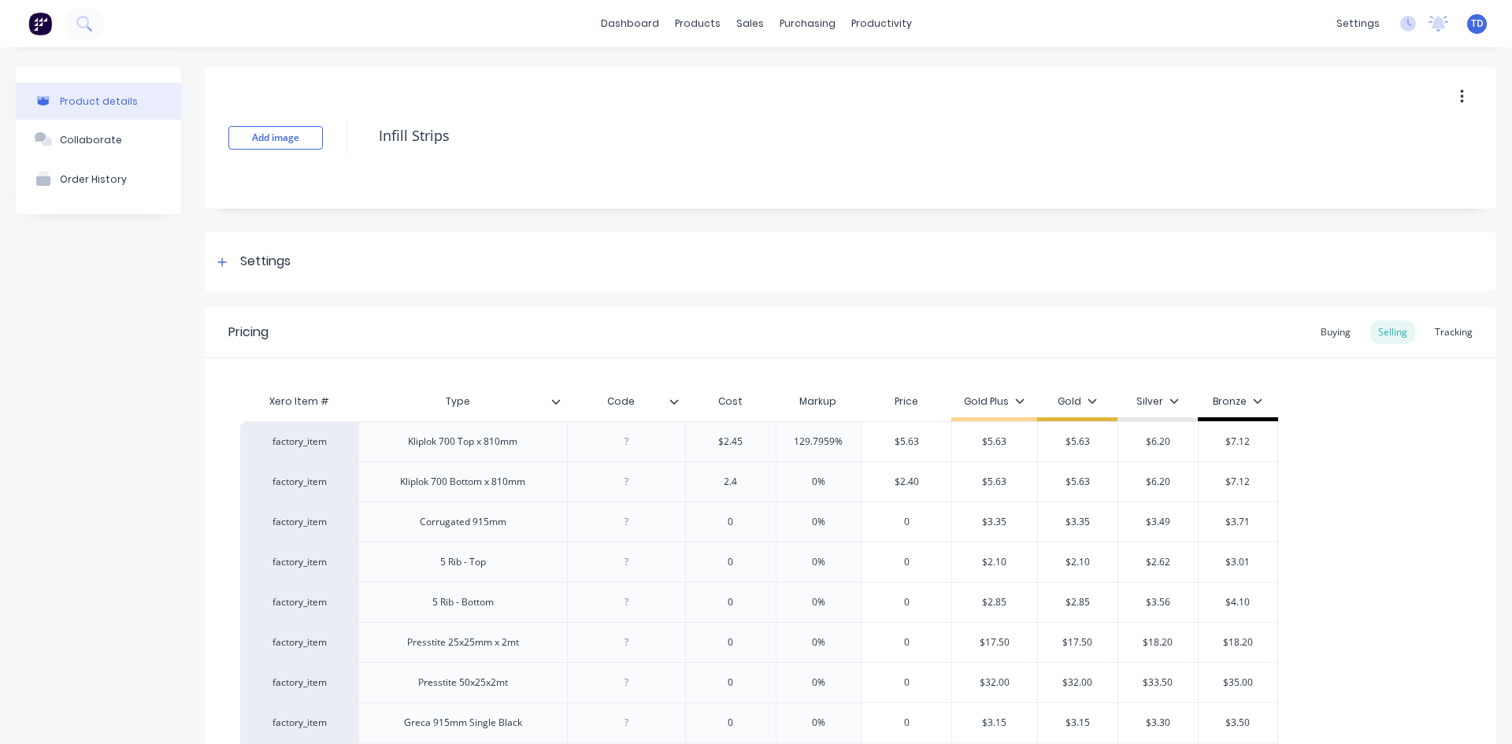
type textarea "x"
type input "2.45"
type input "0%"
type input "$2.45"
type textarea "x"
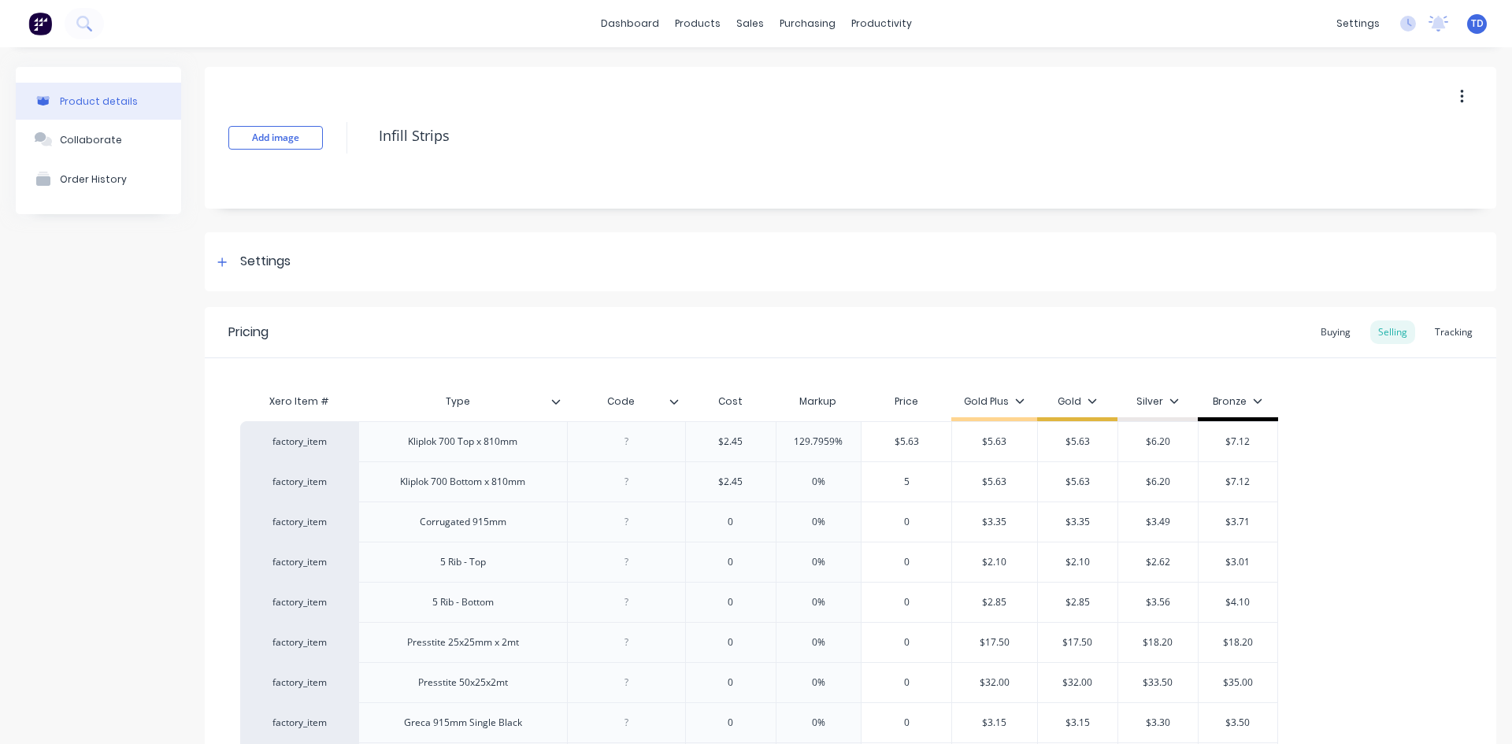
type input "5."
type textarea "x"
type input "5.6"
type textarea "x"
type input "5.63"
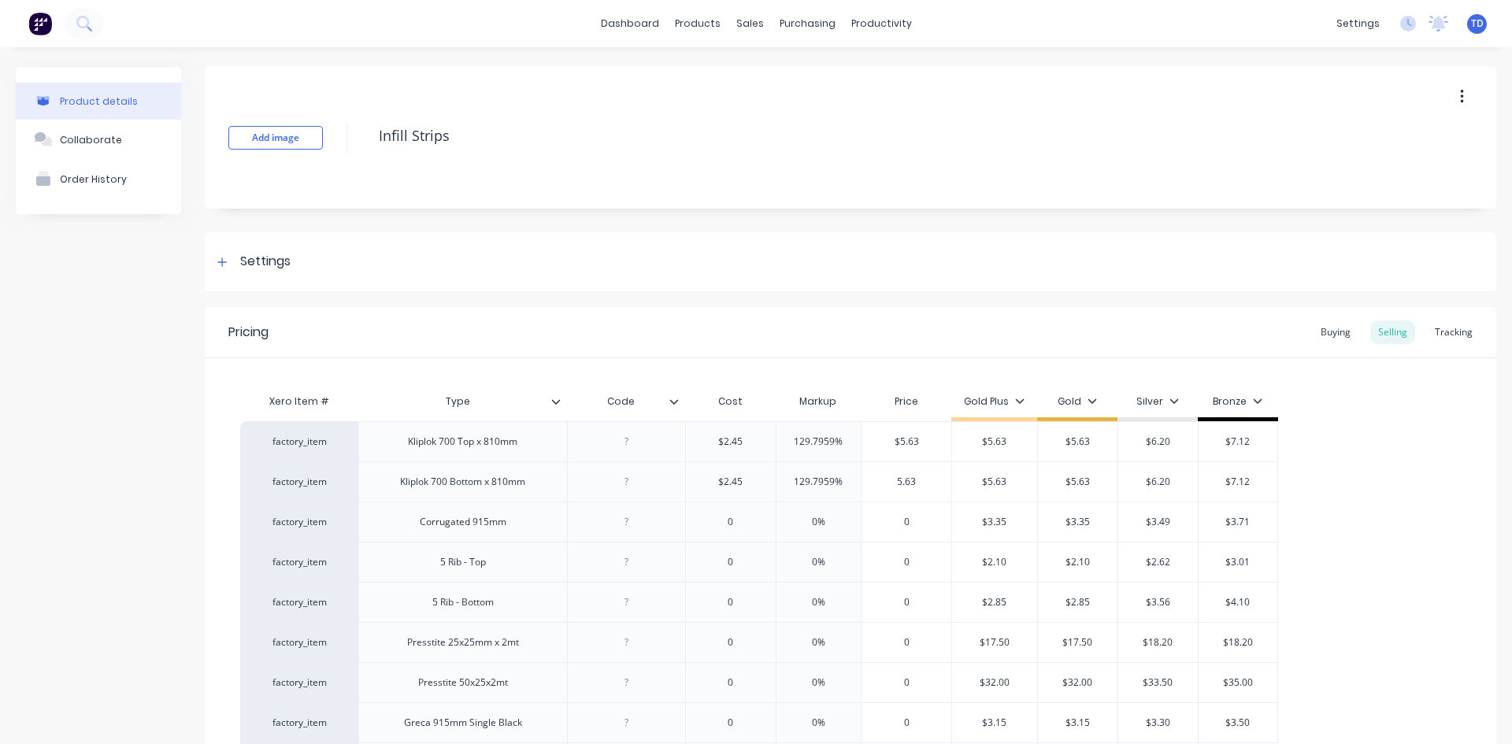
type input "$5.63"
type input "$6.20"
type input "$7.12"
type textarea "x"
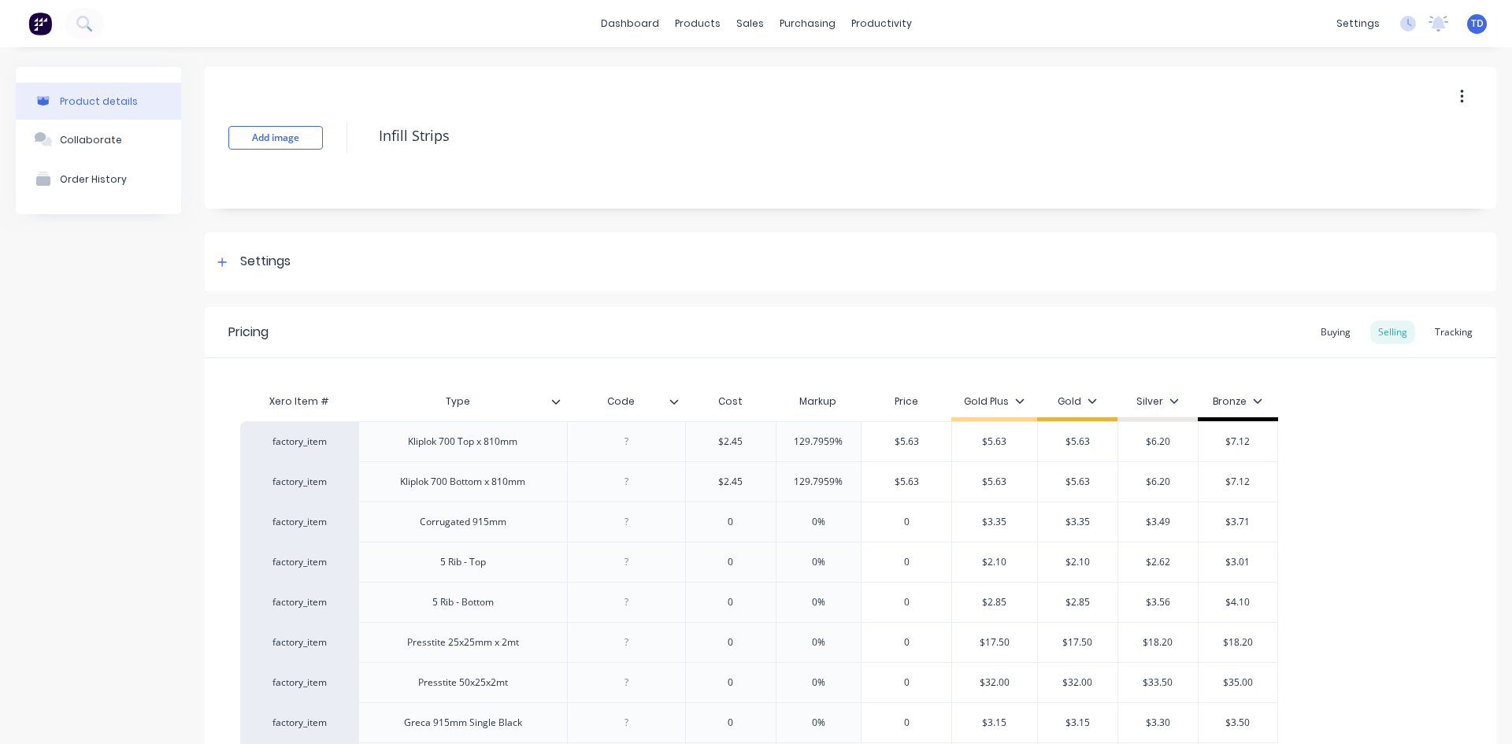
type input "0"
type textarea "x"
type input "1."
type textarea "x"
type input "1.9"
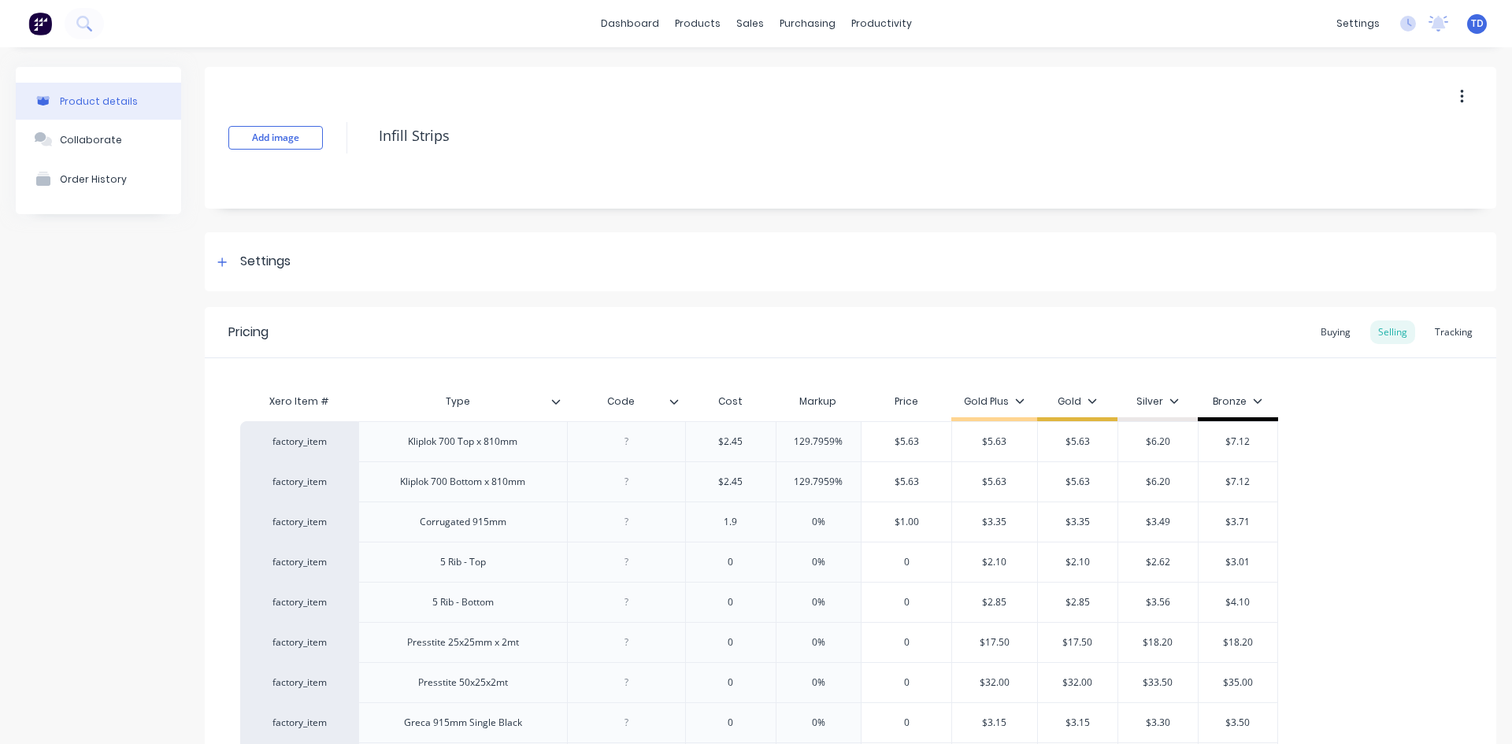
type textarea "x"
type input "1.98"
type input "0%"
type input "$1.98"
type textarea "x"
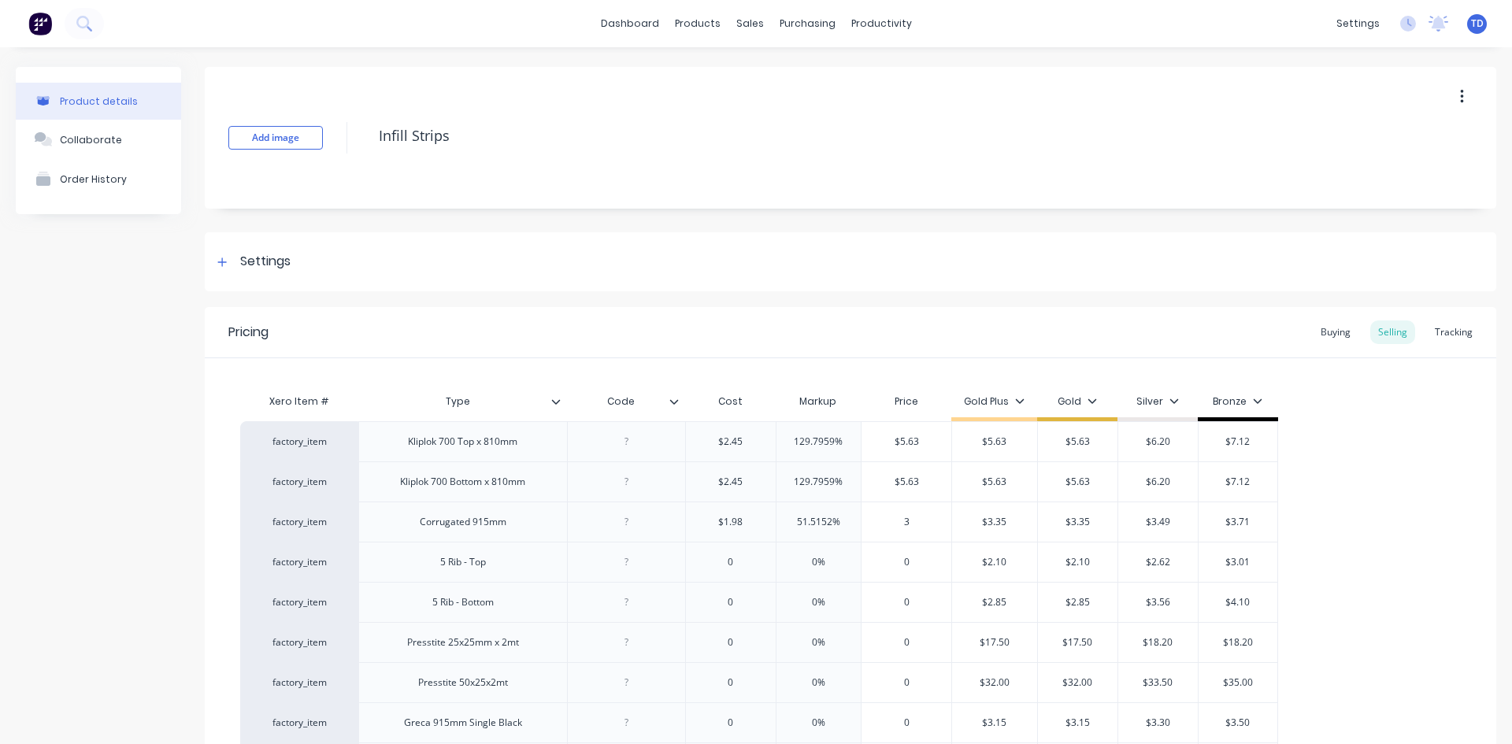
type input "3."
type textarea "x"
type input "3.3"
type textarea "x"
type input "3.35"
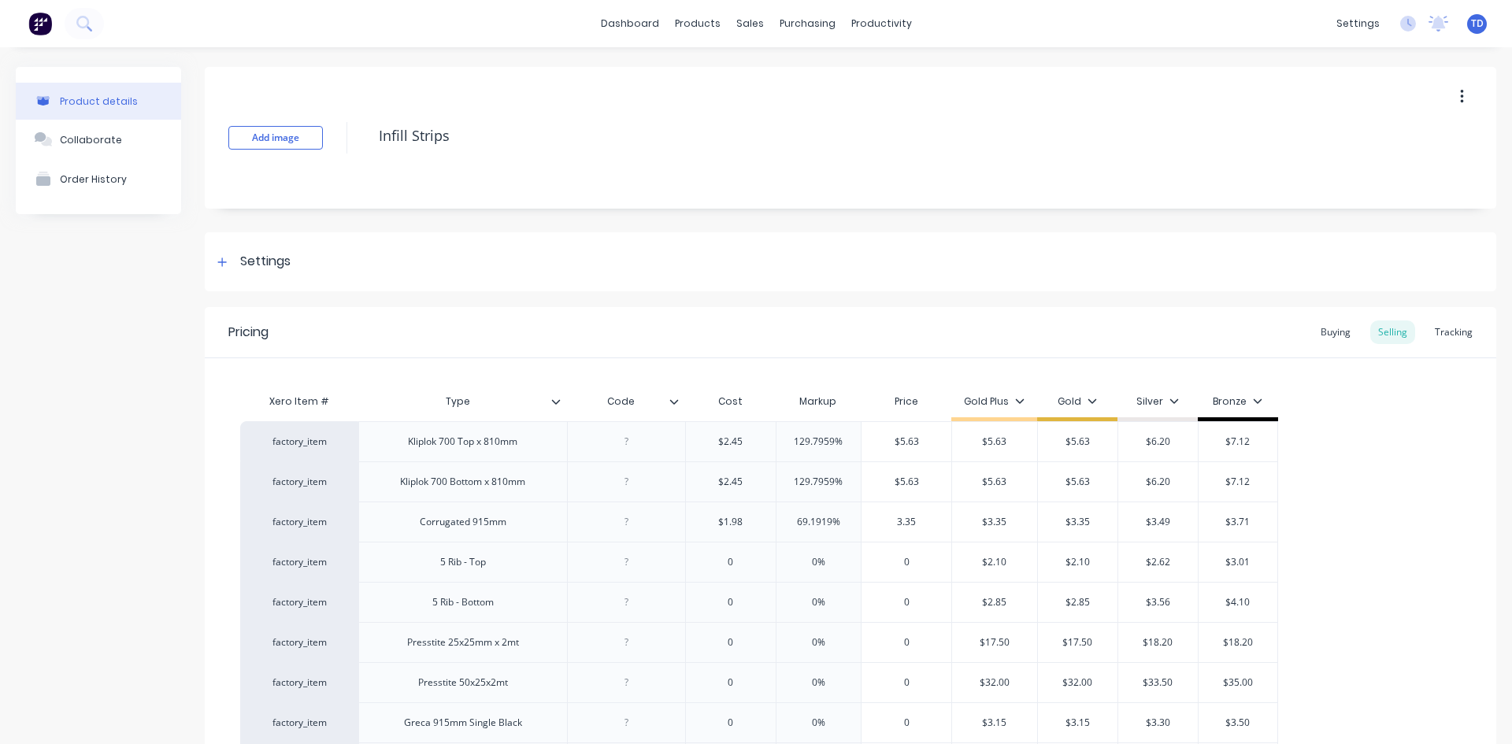
type input "$3.35"
click at [921, 523] on input "$3.35" at bounding box center [906, 522] width 90 height 14
type input "69.1919%"
type textarea "x"
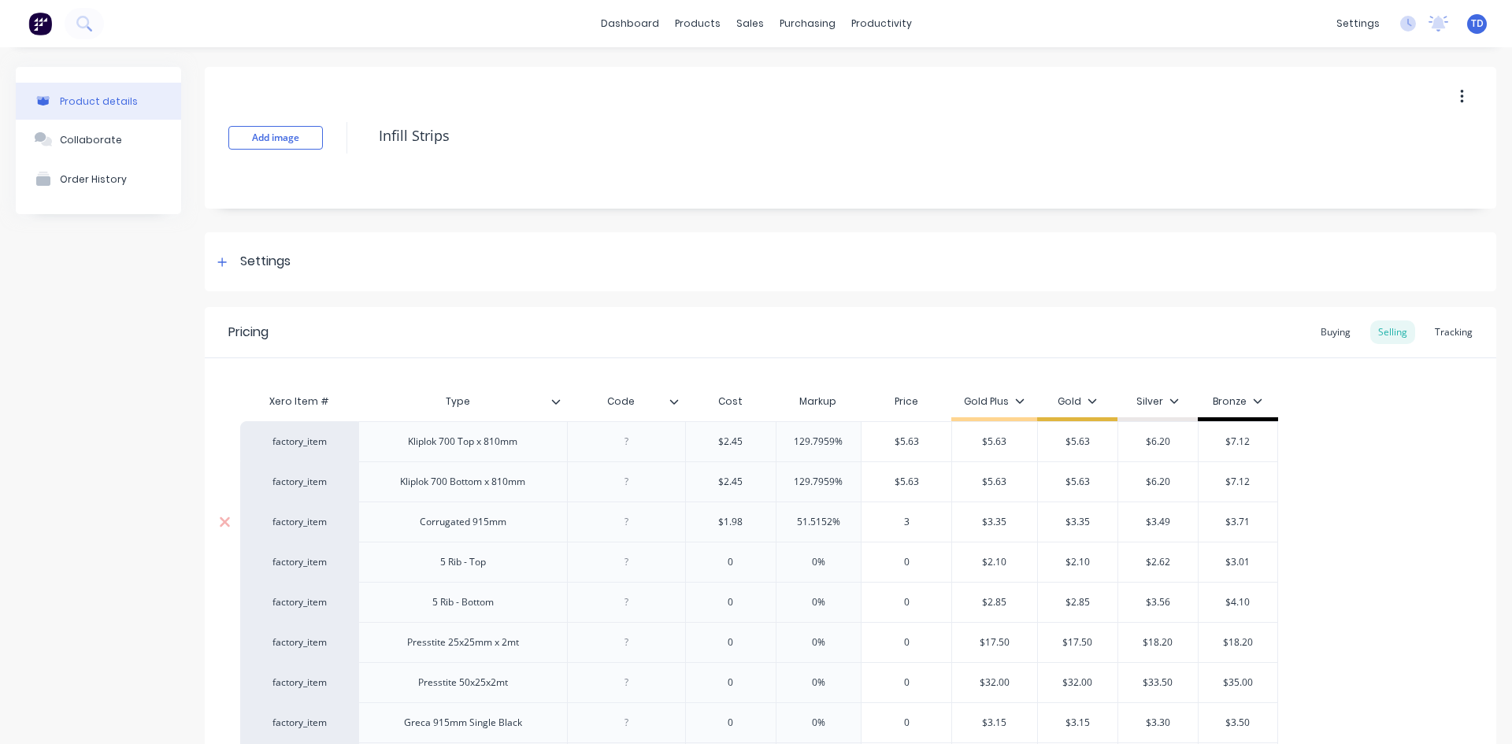
type input "3."
type textarea "x"
type input "3.4"
type textarea "x"
type input "$3.45"
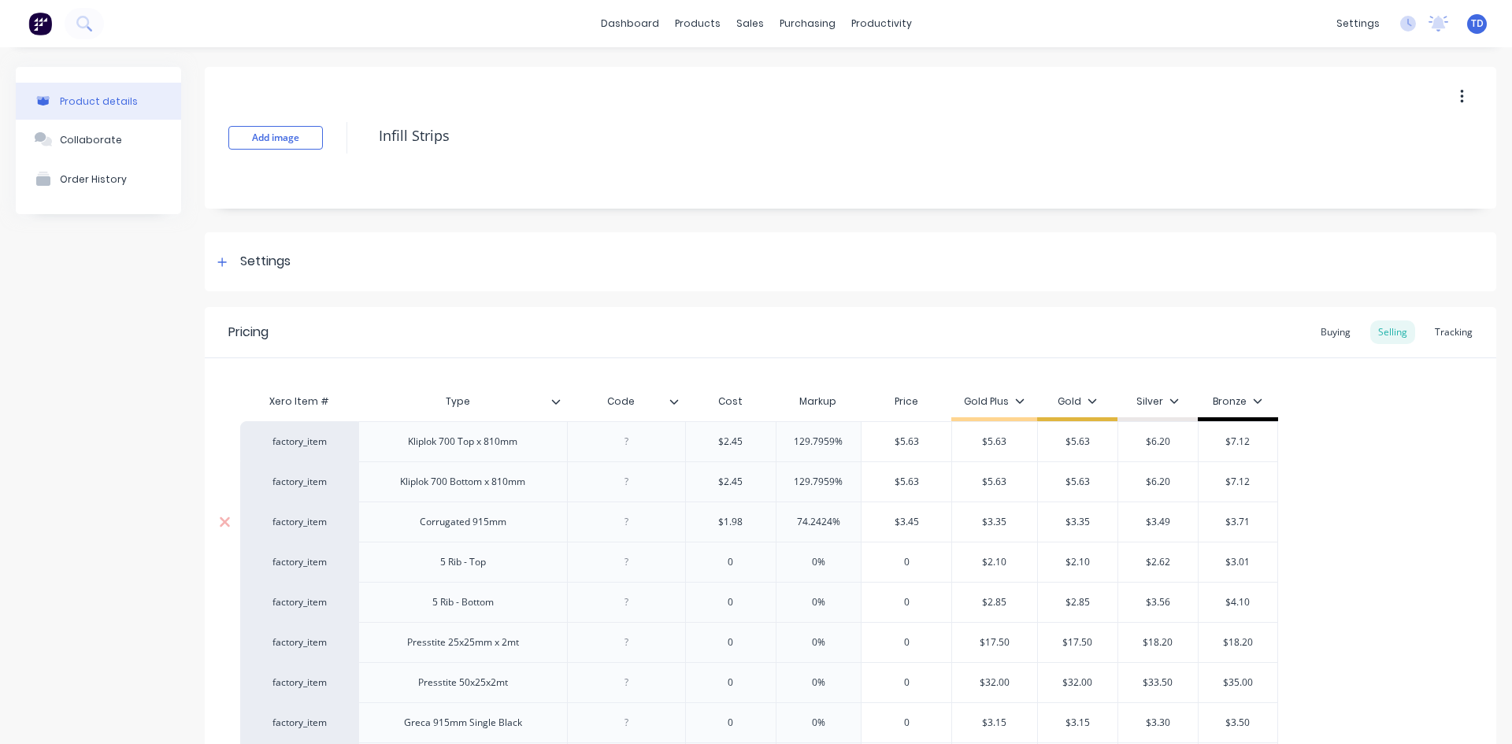
type textarea "x"
type input "3."
type textarea "x"
type input "$3.50"
type input "76.7677%"
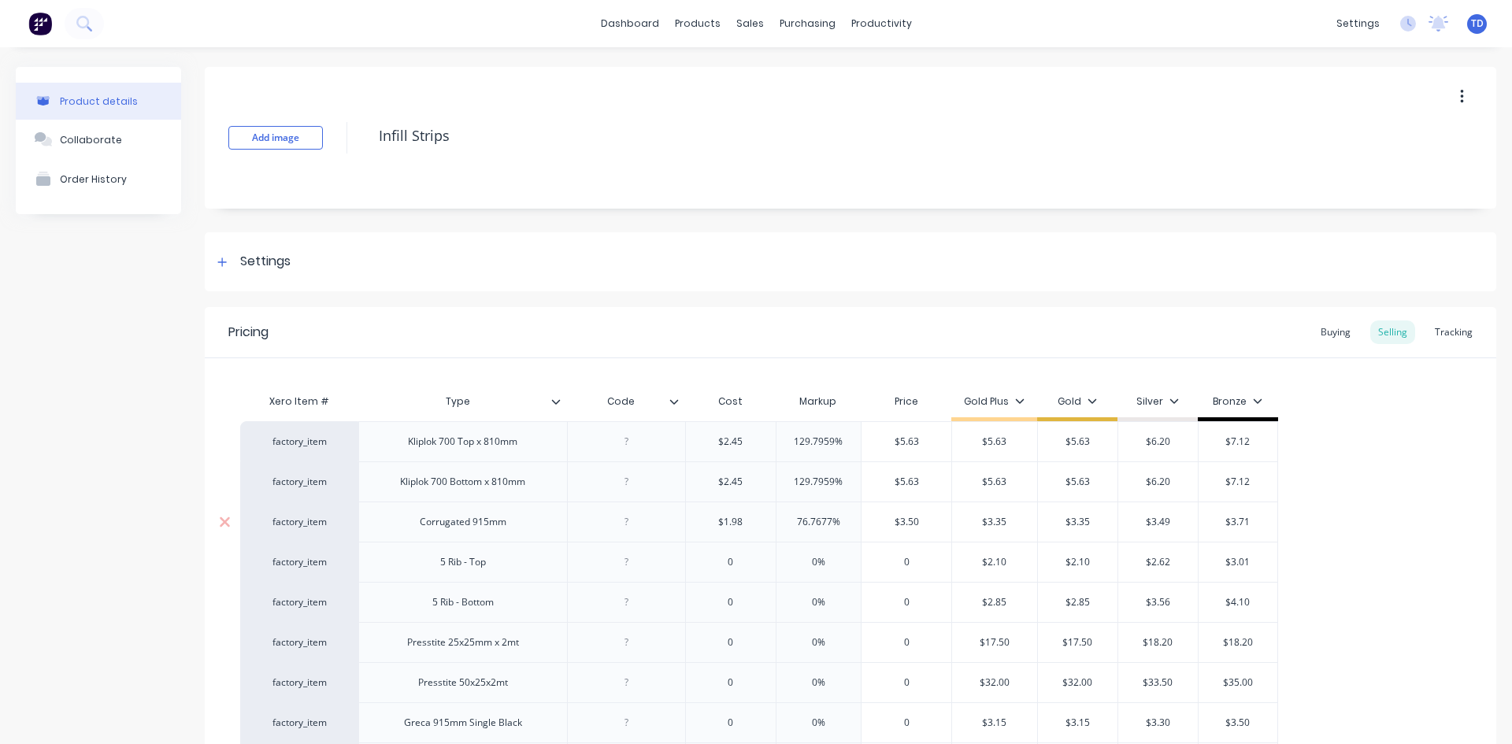
type textarea "x"
type input "3."
type textarea "x"
type input "$3.60"
type textarea "x"
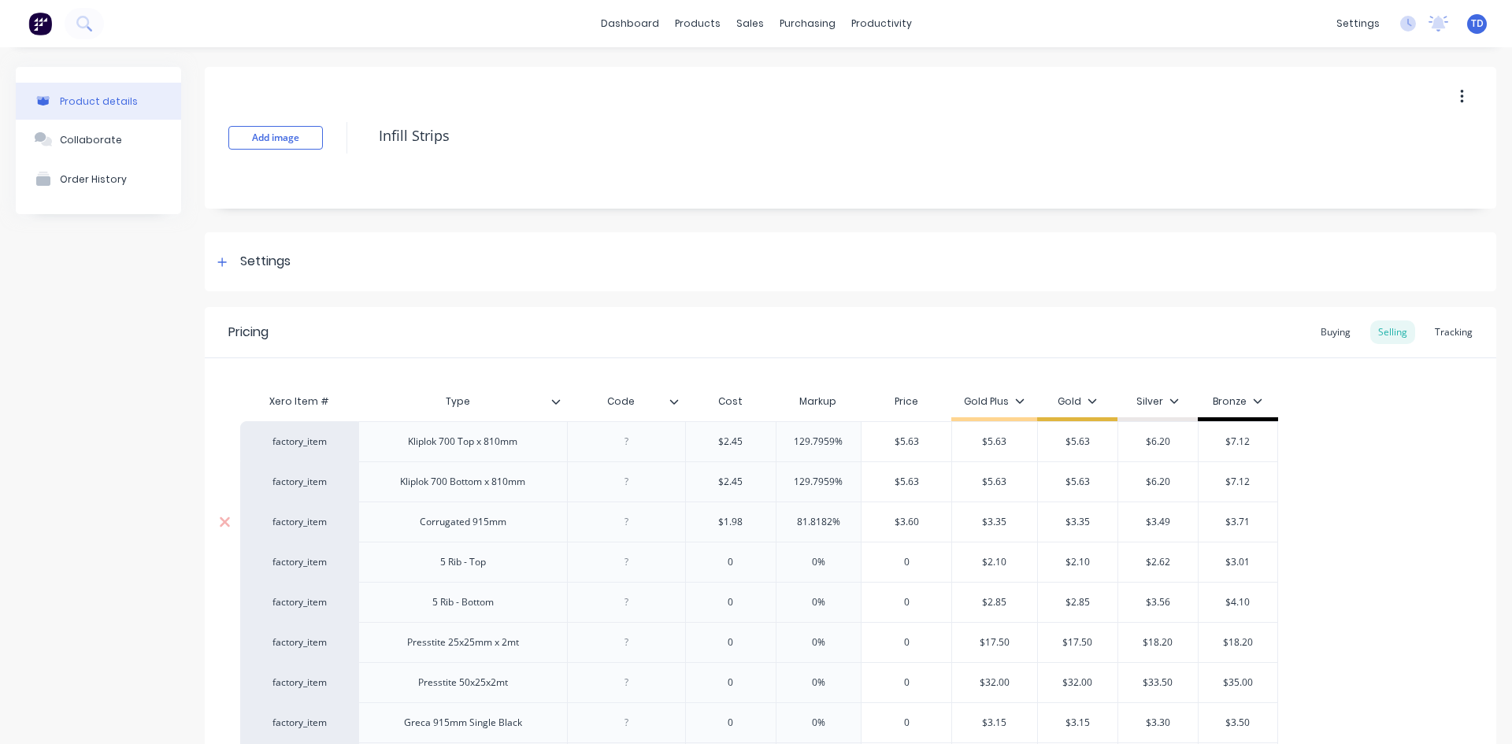
type input "3"
type textarea "x"
type input "3."
type textarea "x"
type input "3.6"
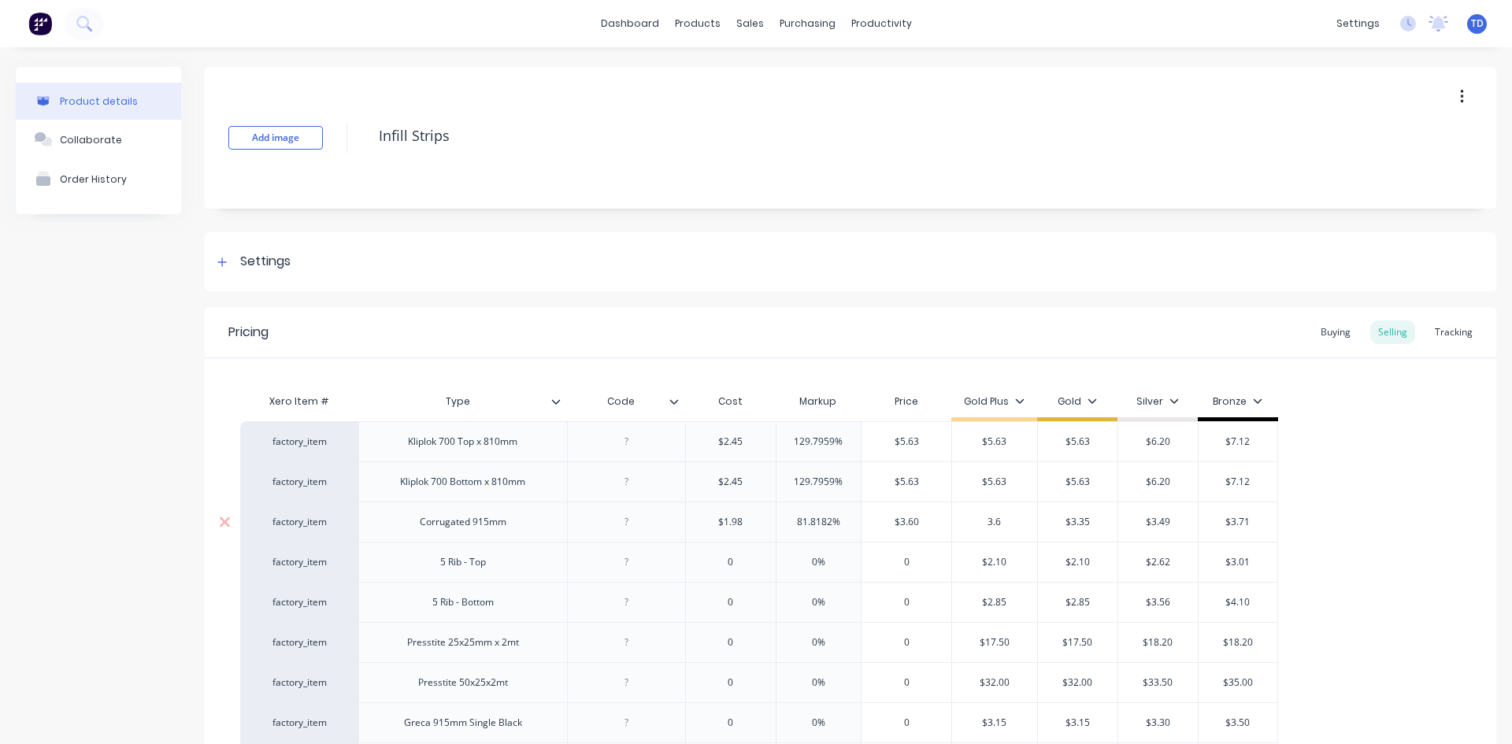
type input "$3.35"
type input "$3.60"
type textarea "x"
type input "3"
type textarea "x"
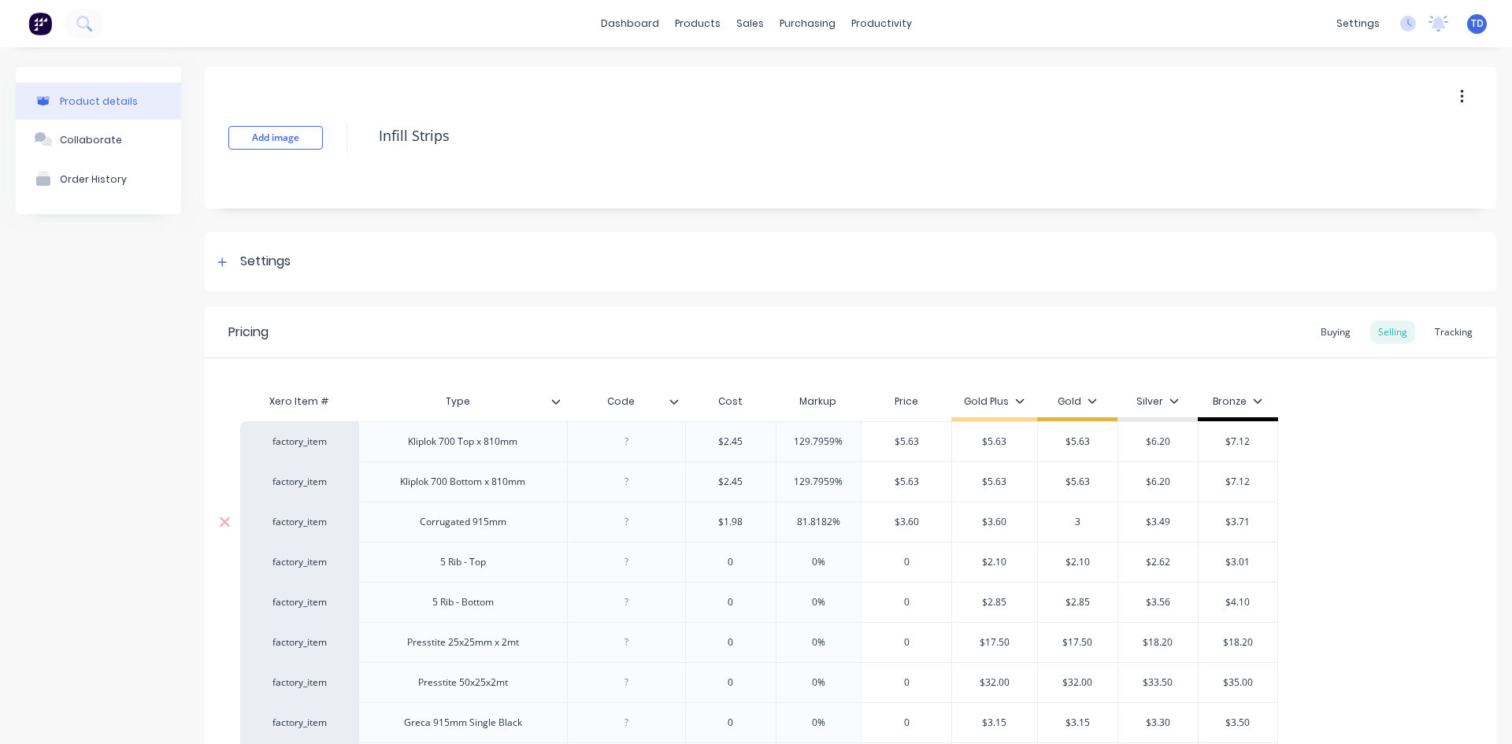
type input "3."
type textarea "x"
type input "3.6"
type input "$3.49"
click at [747, 561] on input "0" at bounding box center [731, 562] width 90 height 14
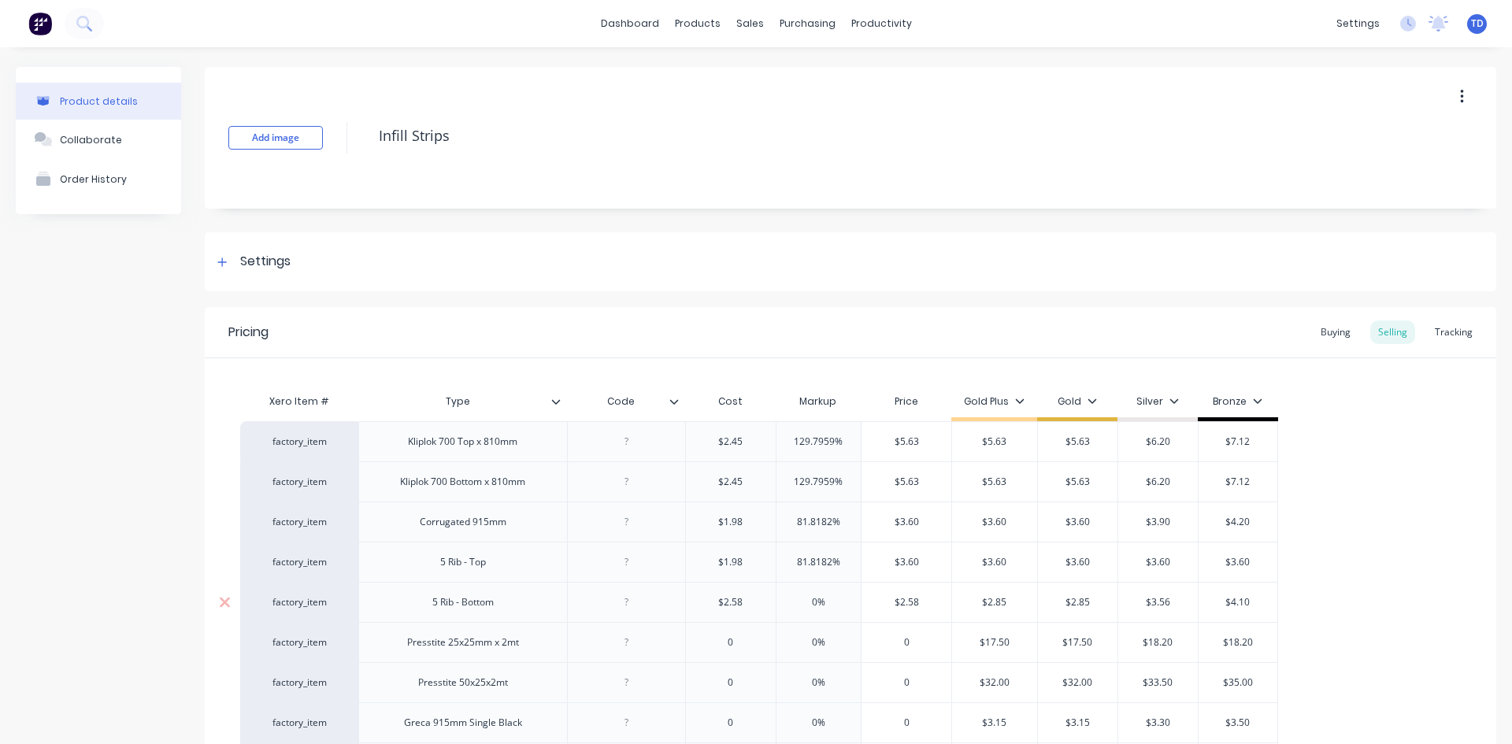
click at [834, 603] on input "0%" at bounding box center [818, 602] width 85 height 14
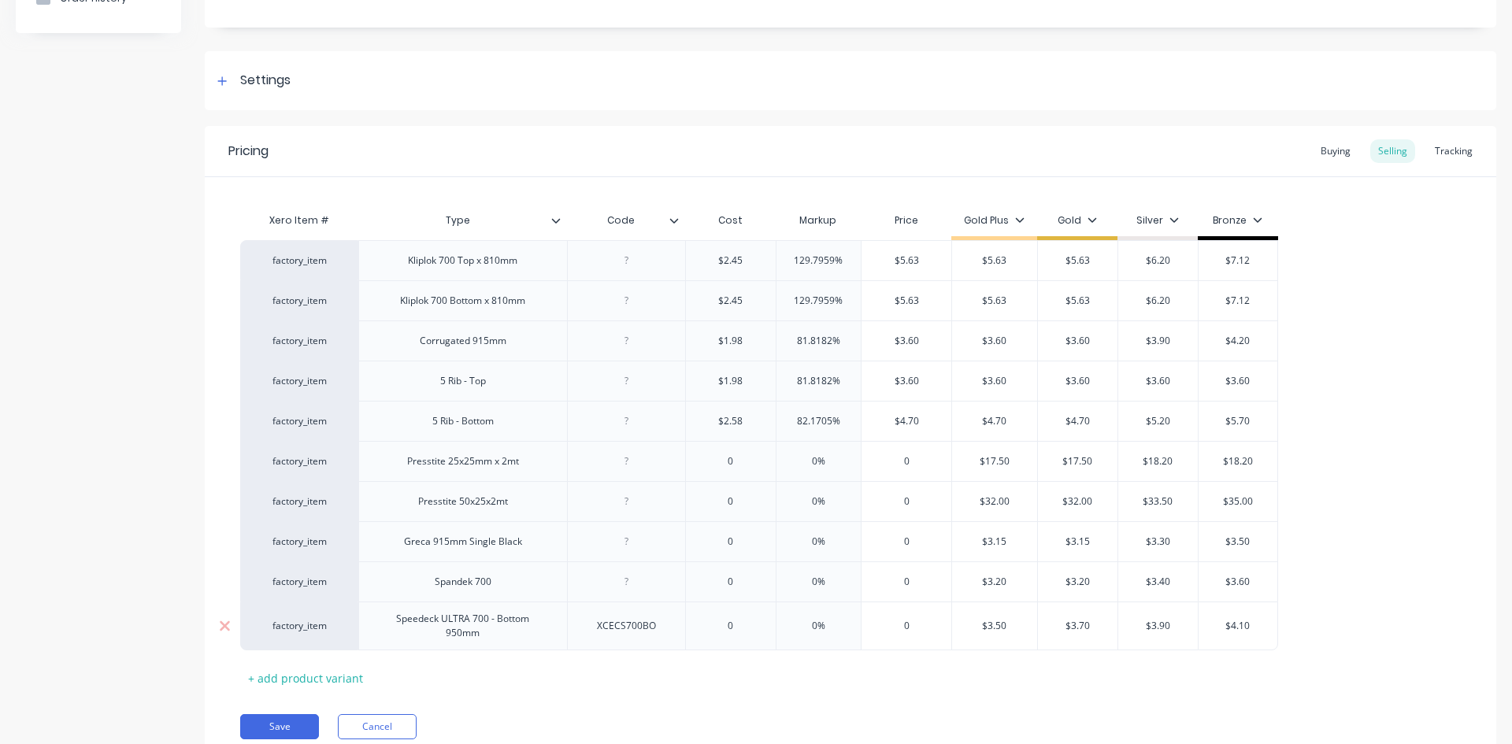
scroll to position [236, 0]
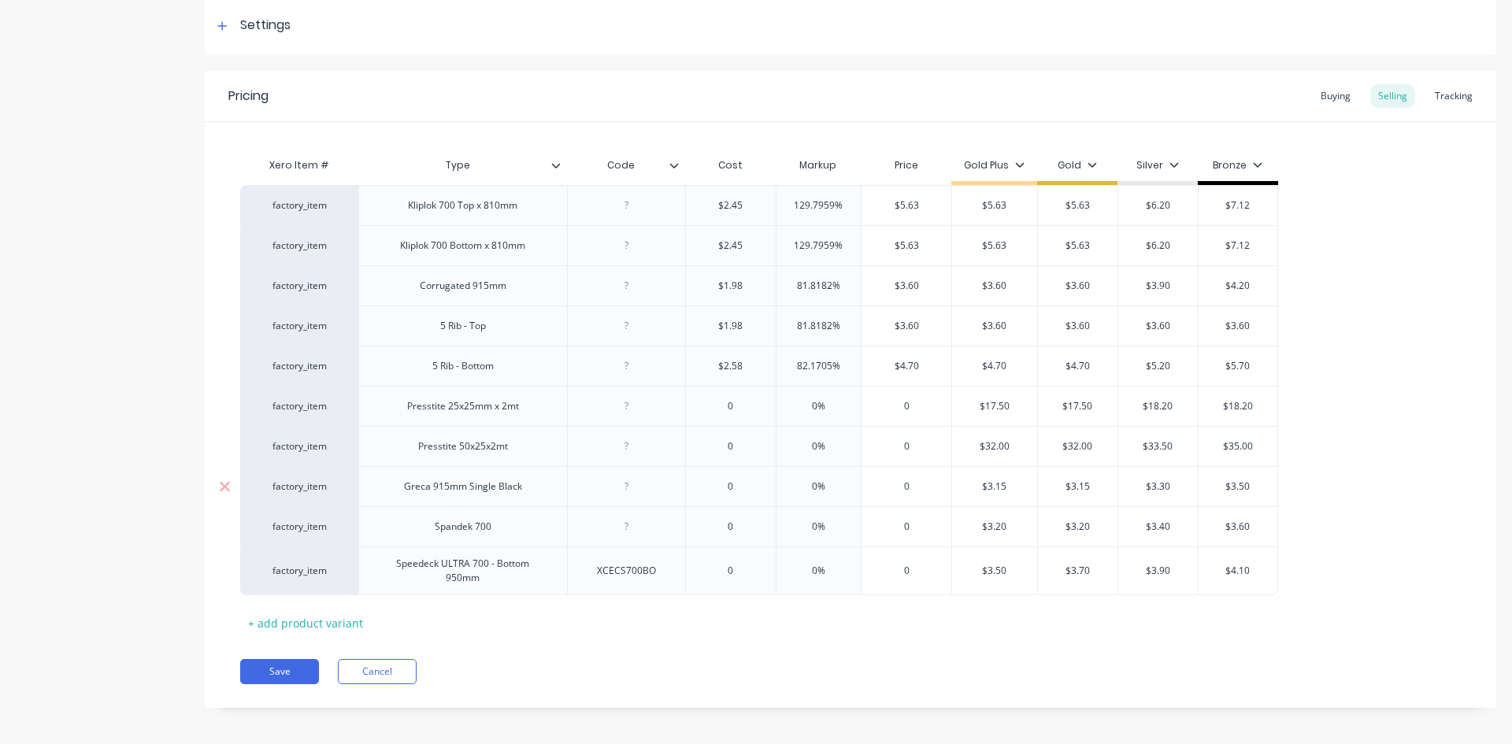
click at [741, 484] on input "0" at bounding box center [731, 486] width 90 height 14
click at [833, 525] on input "57.6355%" at bounding box center [818, 527] width 85 height 14
drag, startPoint x: 835, startPoint y: 525, endPoint x: 786, endPoint y: 521, distance: 49.0
click at [786, 521] on input "57.6355%" at bounding box center [818, 527] width 85 height 14
click at [279, 666] on button "Save" at bounding box center [279, 671] width 79 height 25
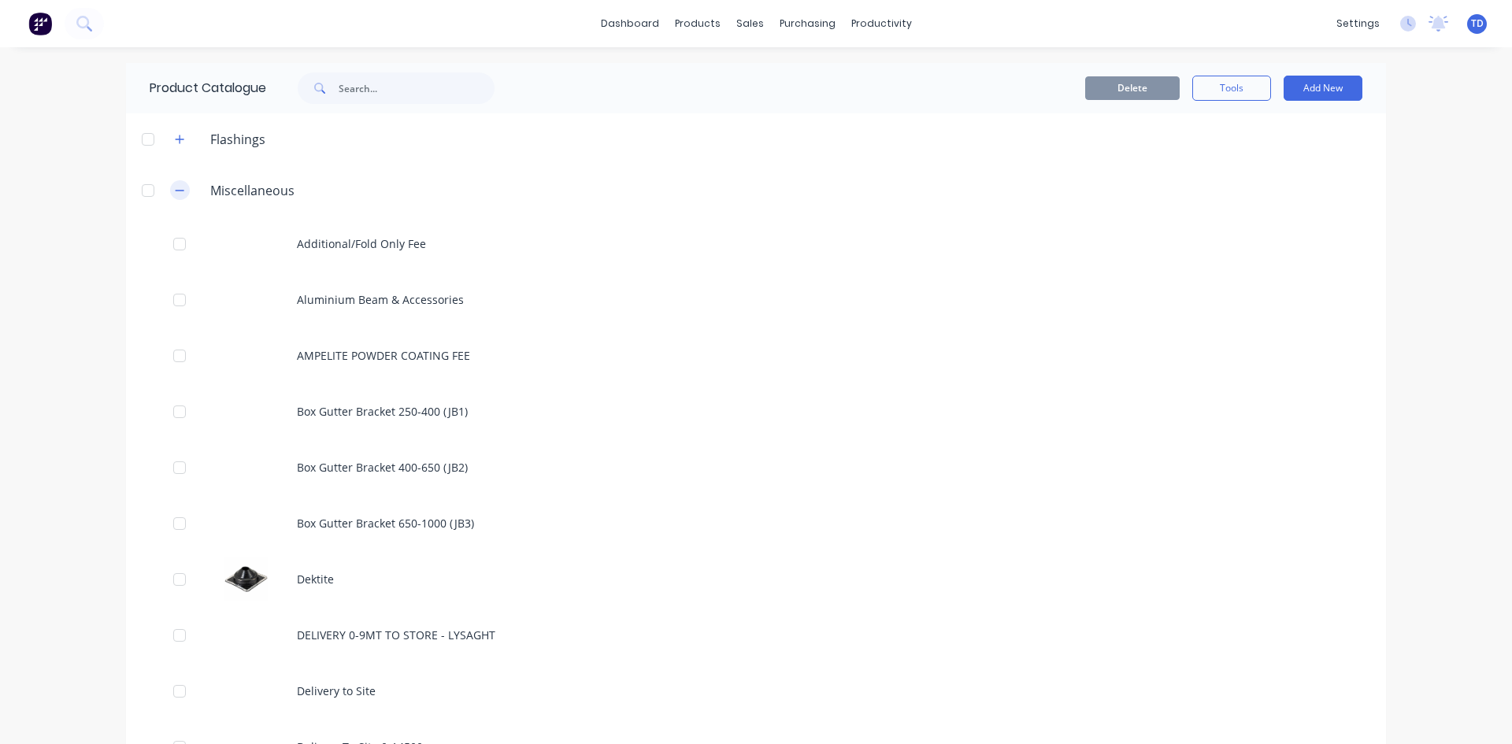
click at [175, 190] on icon "button" at bounding box center [179, 190] width 9 height 11
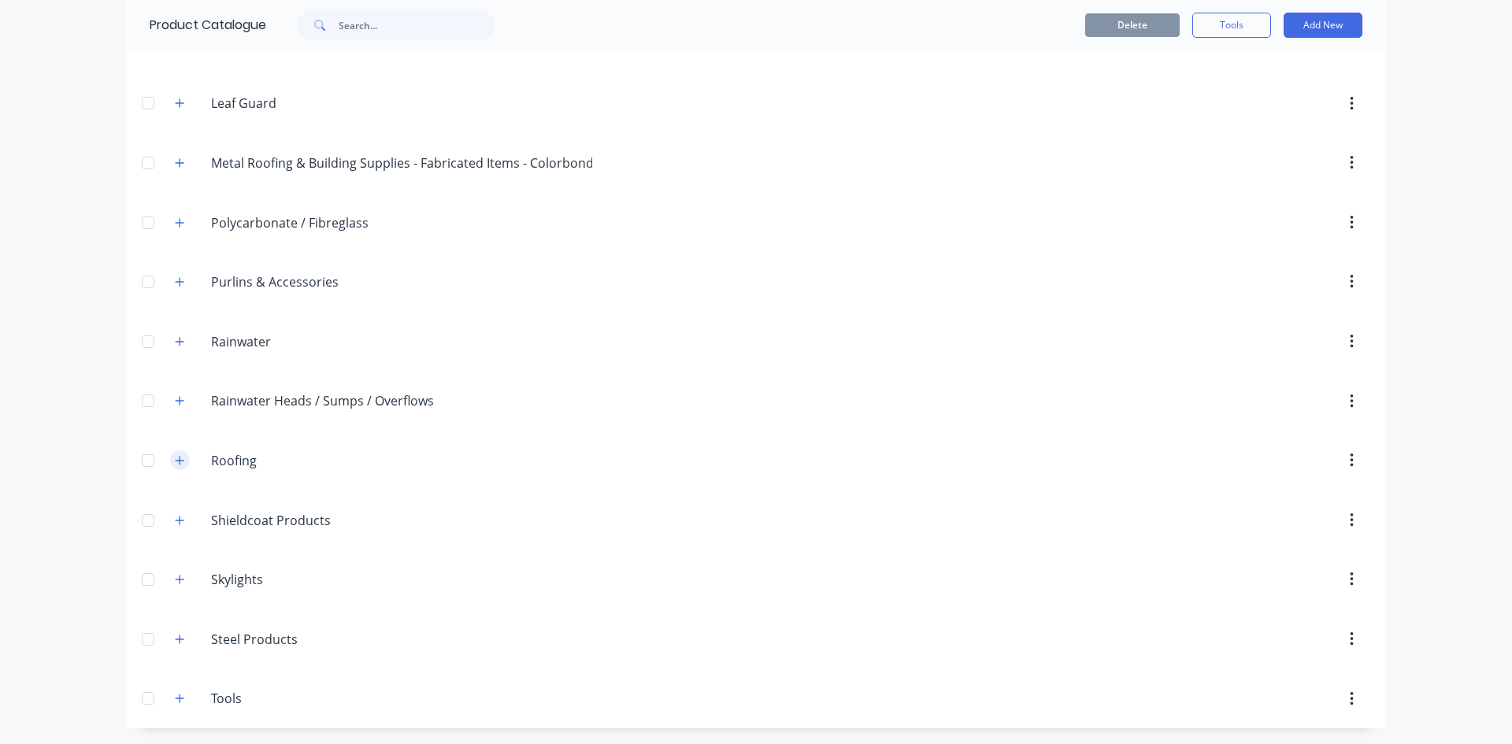
click at [170, 464] on button "button" at bounding box center [180, 460] width 20 height 20
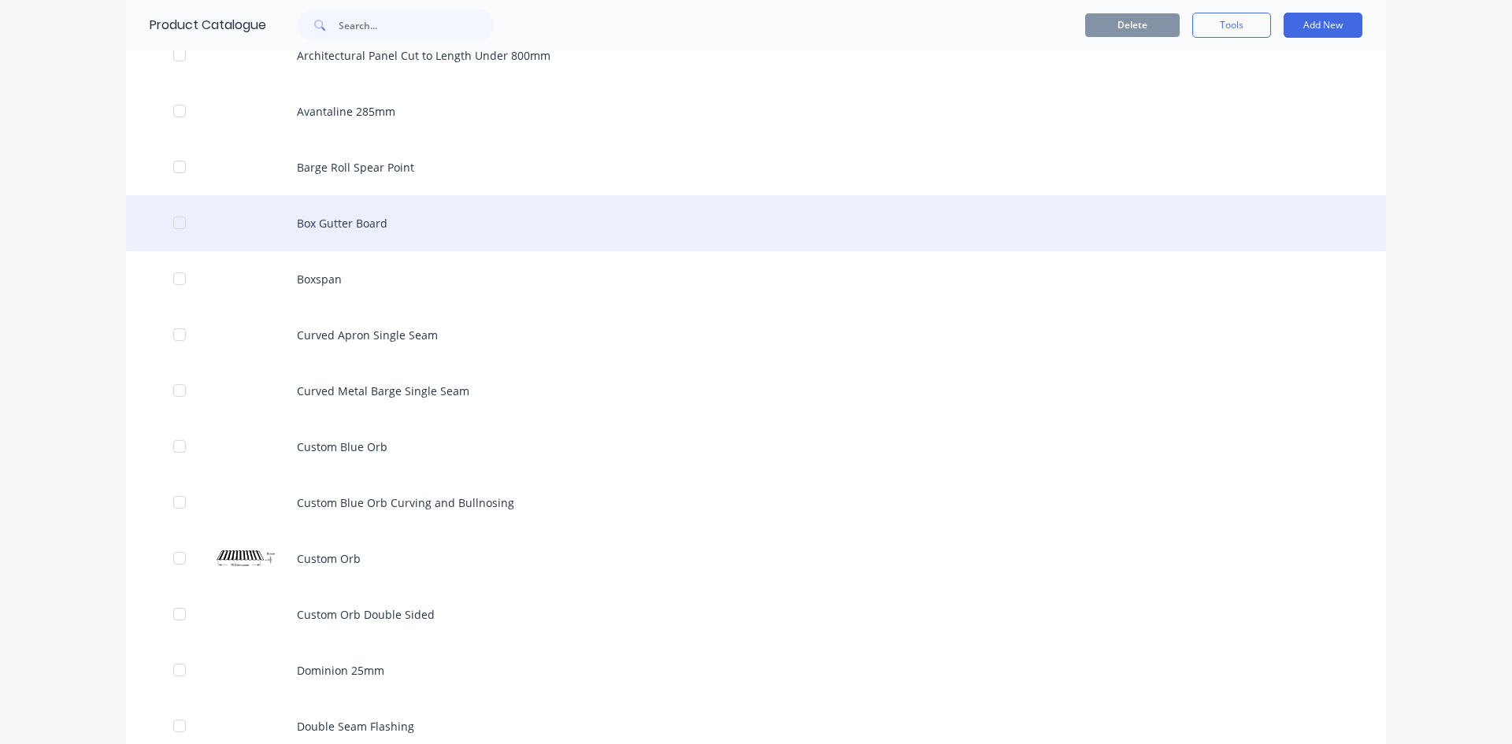
scroll to position [1129, 0]
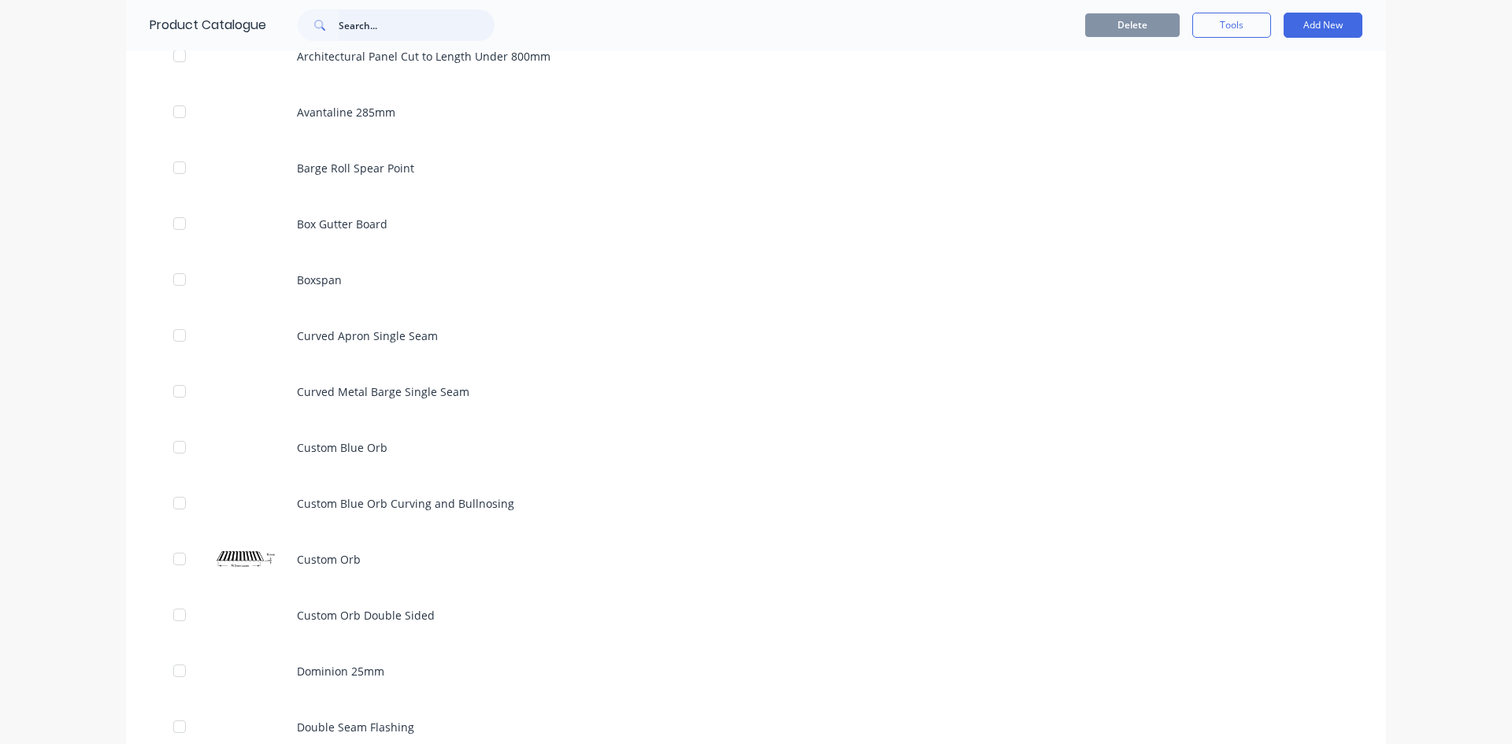
click at [369, 20] on input "text" at bounding box center [417, 24] width 156 height 31
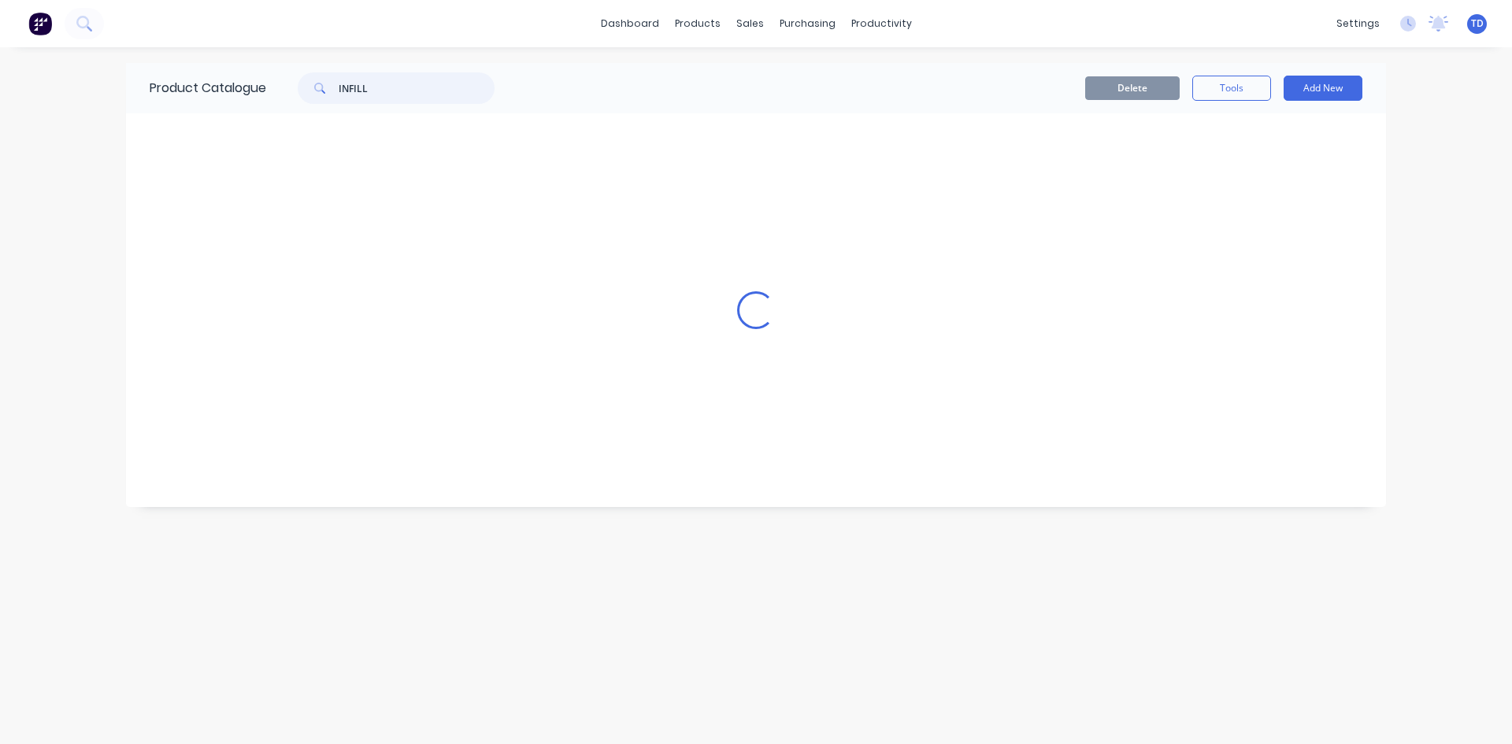
scroll to position [0, 0]
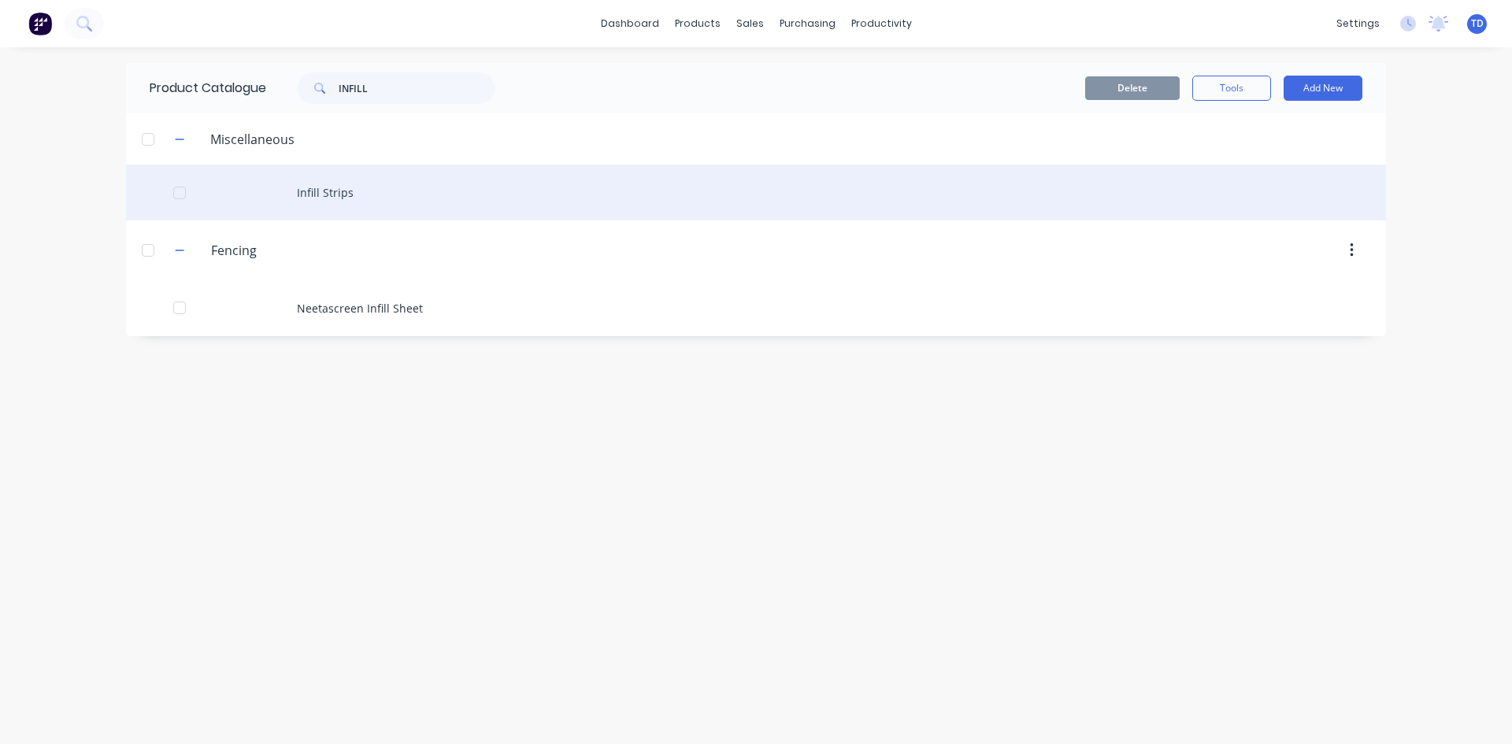
click at [320, 200] on div "Infill Strips" at bounding box center [756, 193] width 1260 height 56
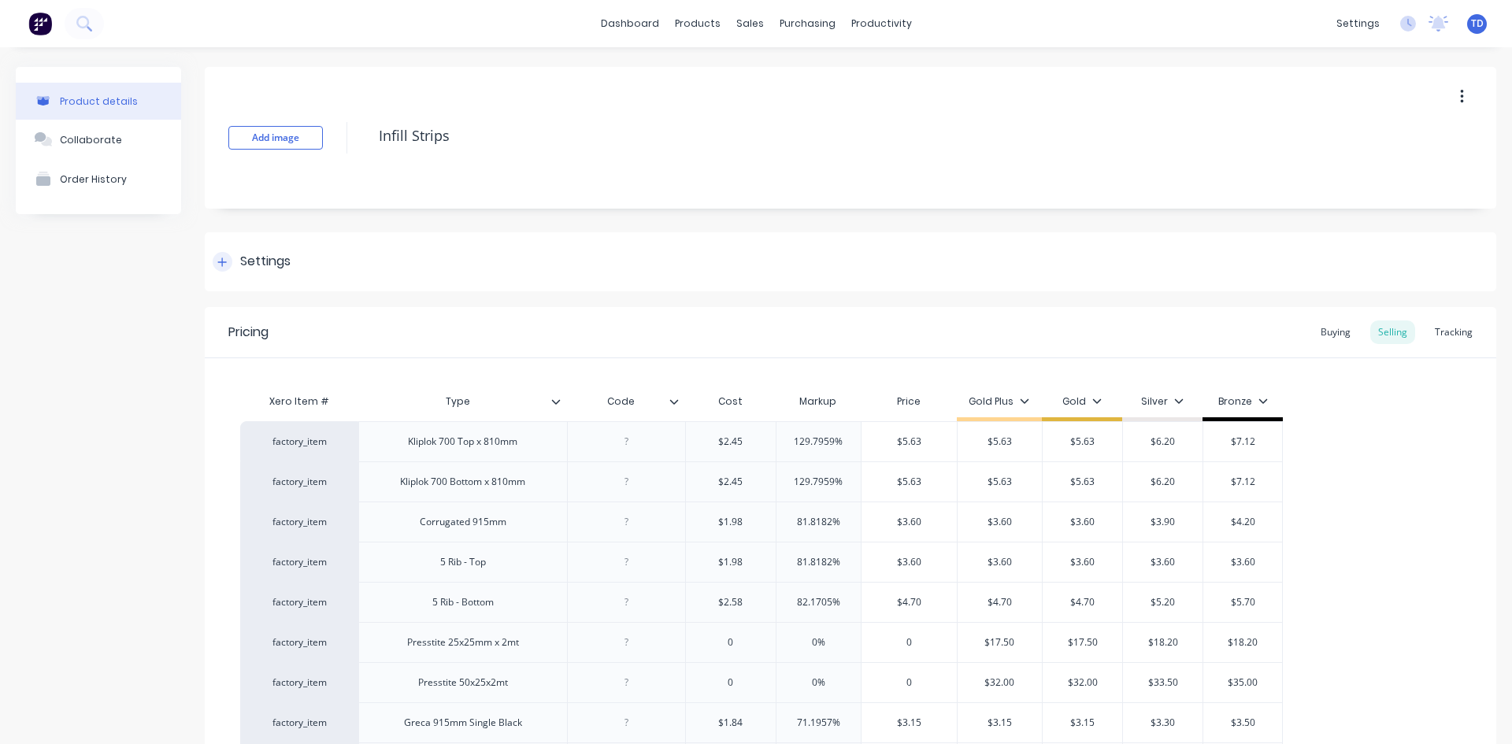
click at [222, 265] on icon at bounding box center [222, 261] width 9 height 9
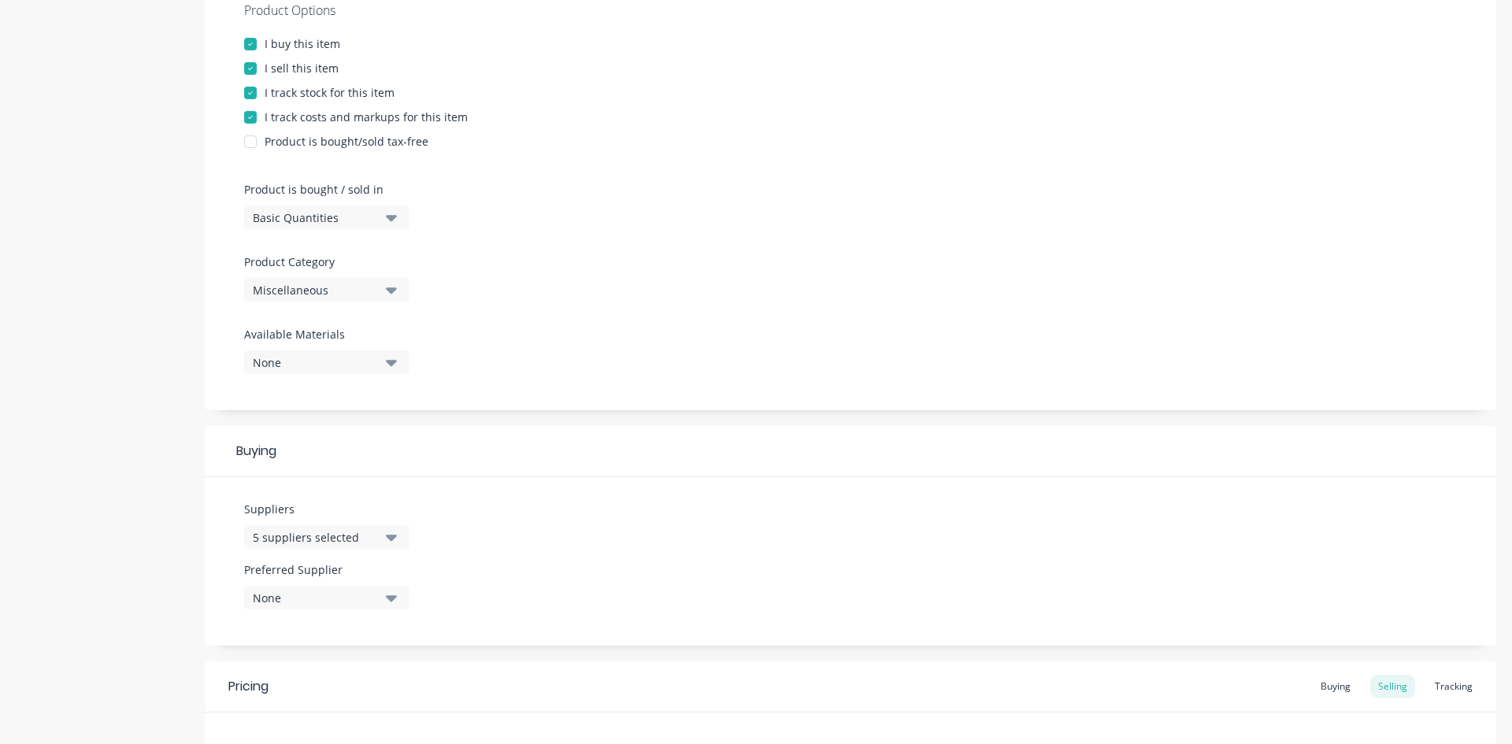
scroll to position [315, 0]
click at [354, 288] on div "Miscellaneous" at bounding box center [316, 289] width 126 height 17
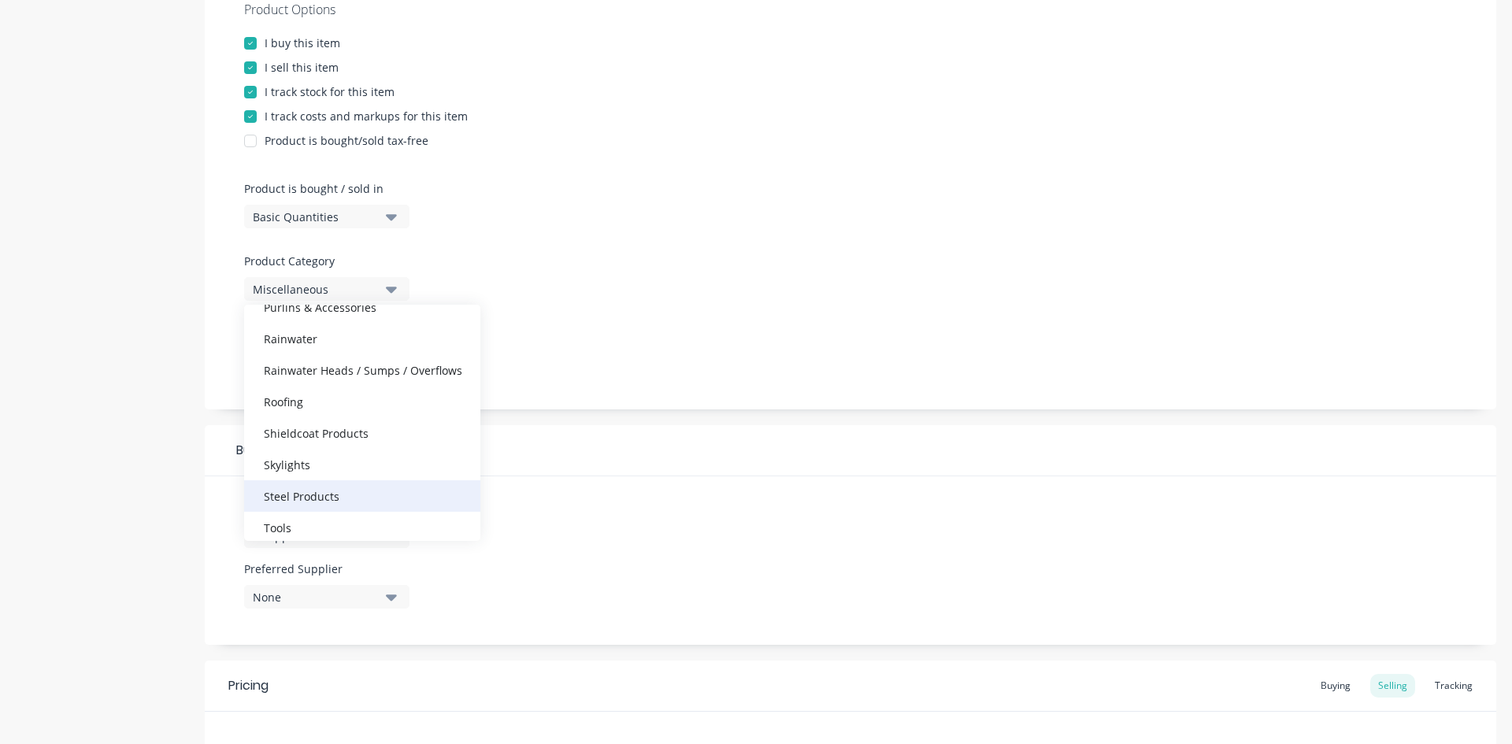
scroll to position [394, 0]
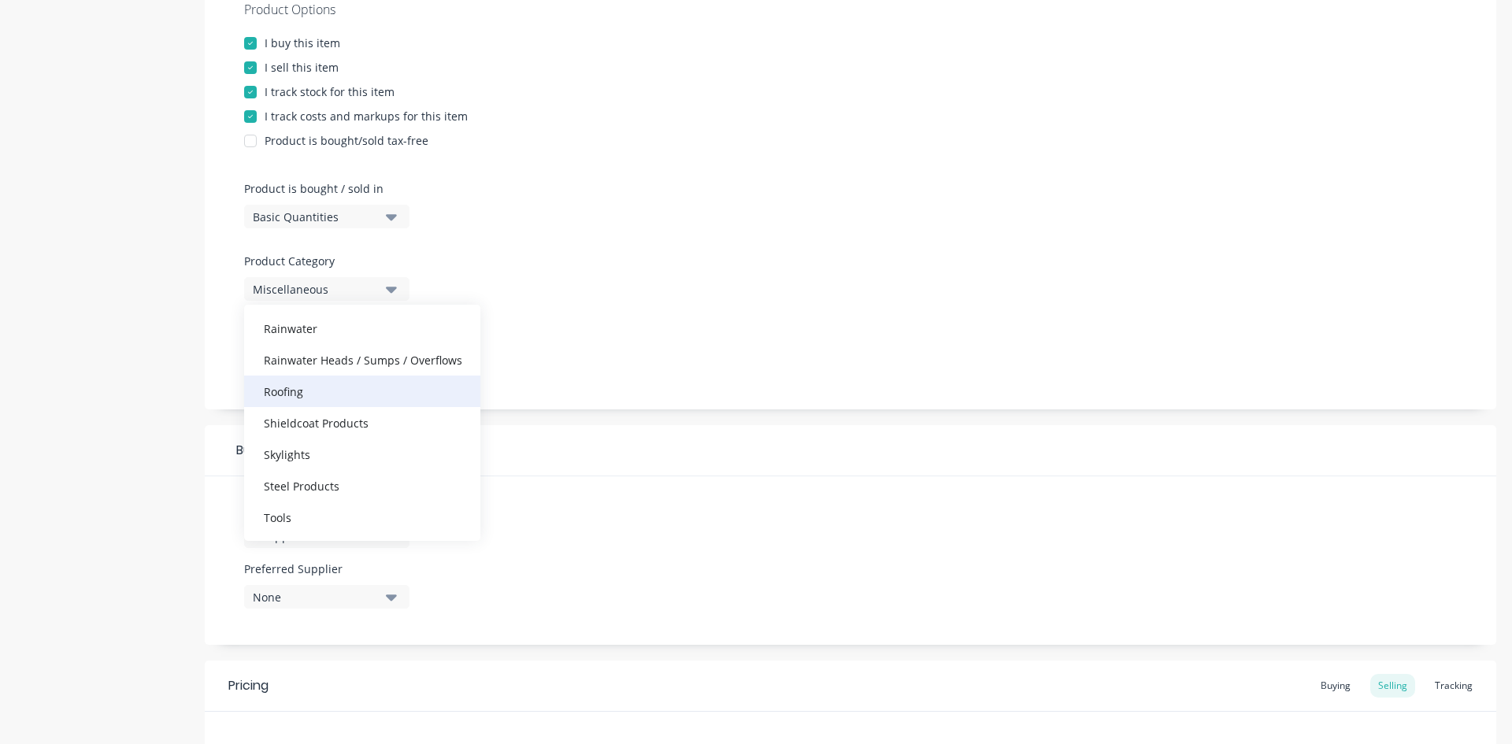
click at [295, 387] on div "Roofing" at bounding box center [362, 391] width 236 height 31
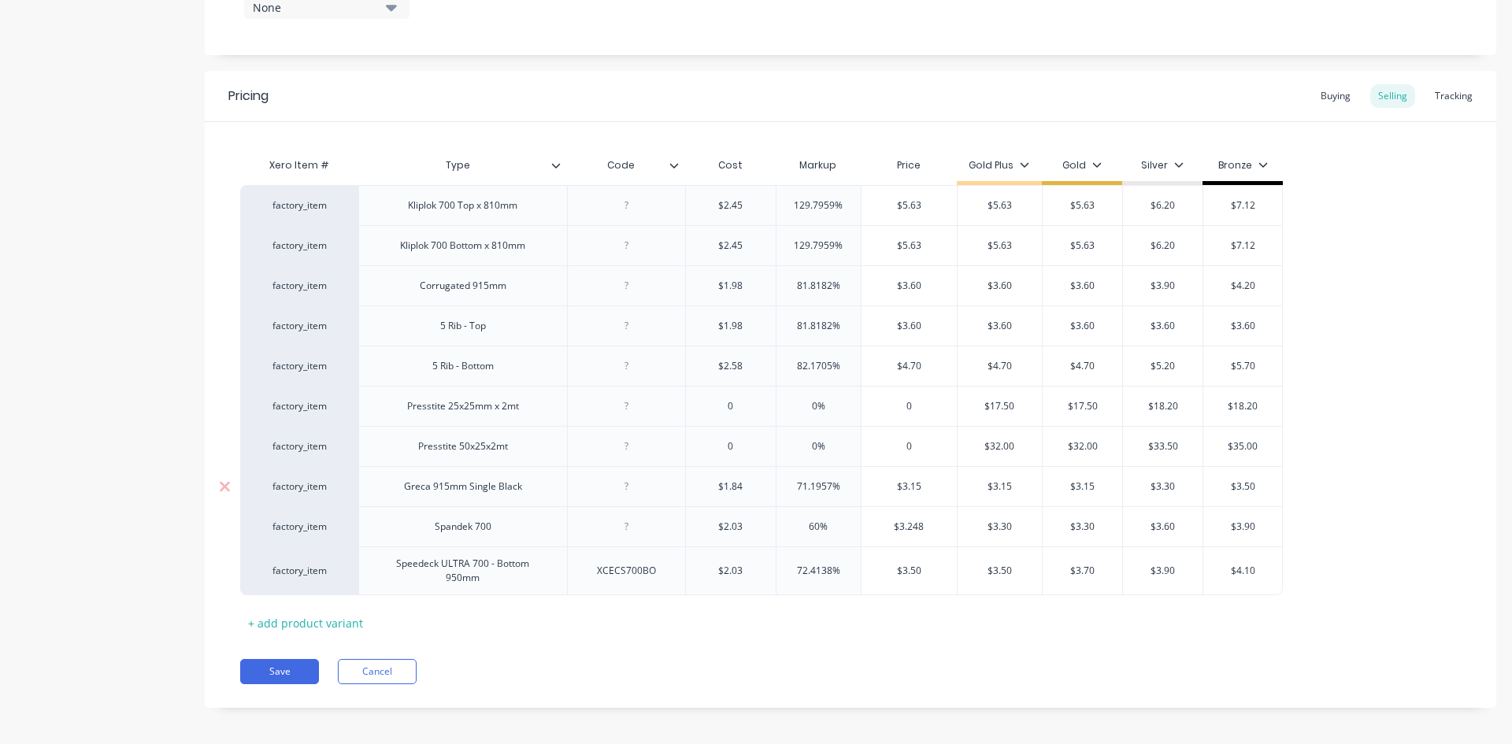
scroll to position [912, 0]
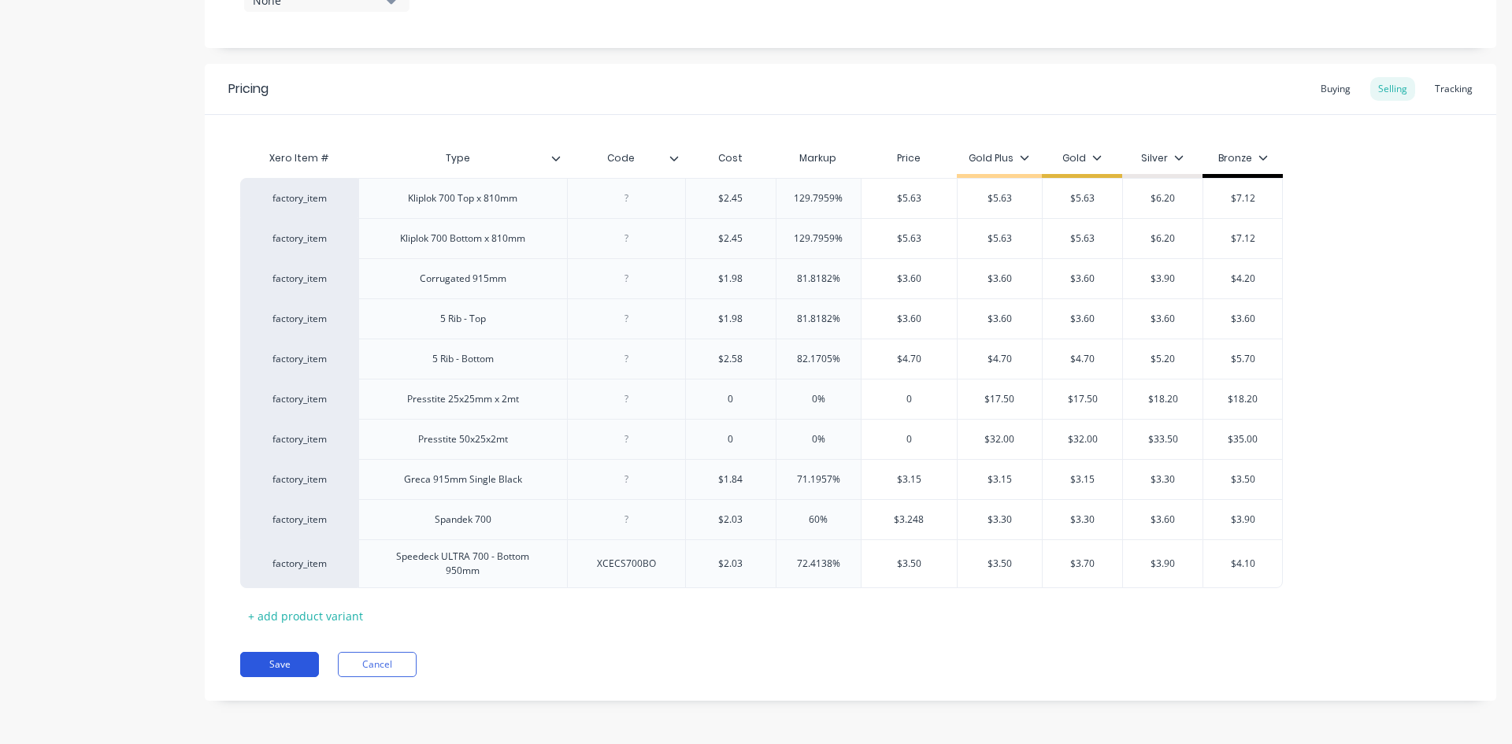
click at [289, 653] on button "Save" at bounding box center [279, 664] width 79 height 25
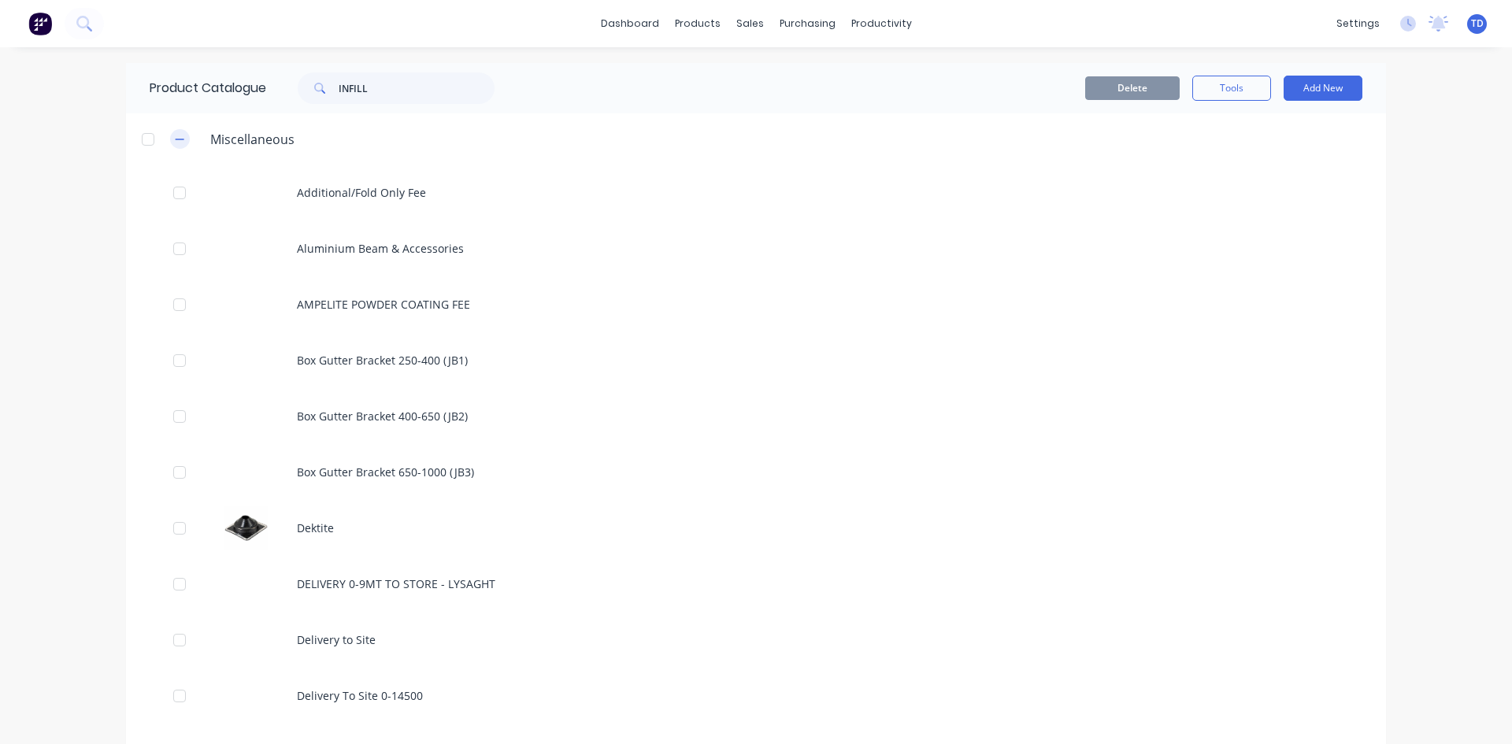
click at [176, 134] on icon "button" at bounding box center [179, 139] width 9 height 11
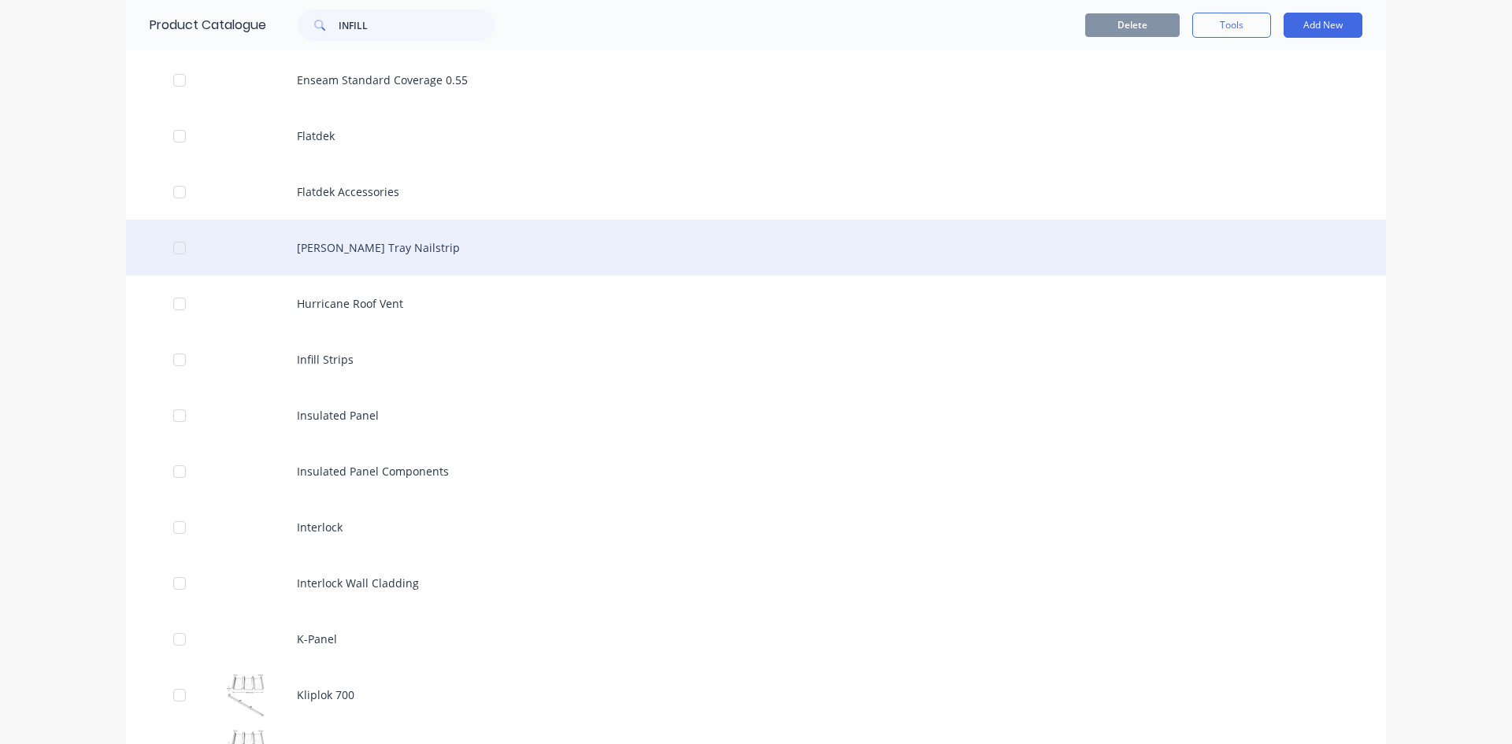
scroll to position [1496, 0]
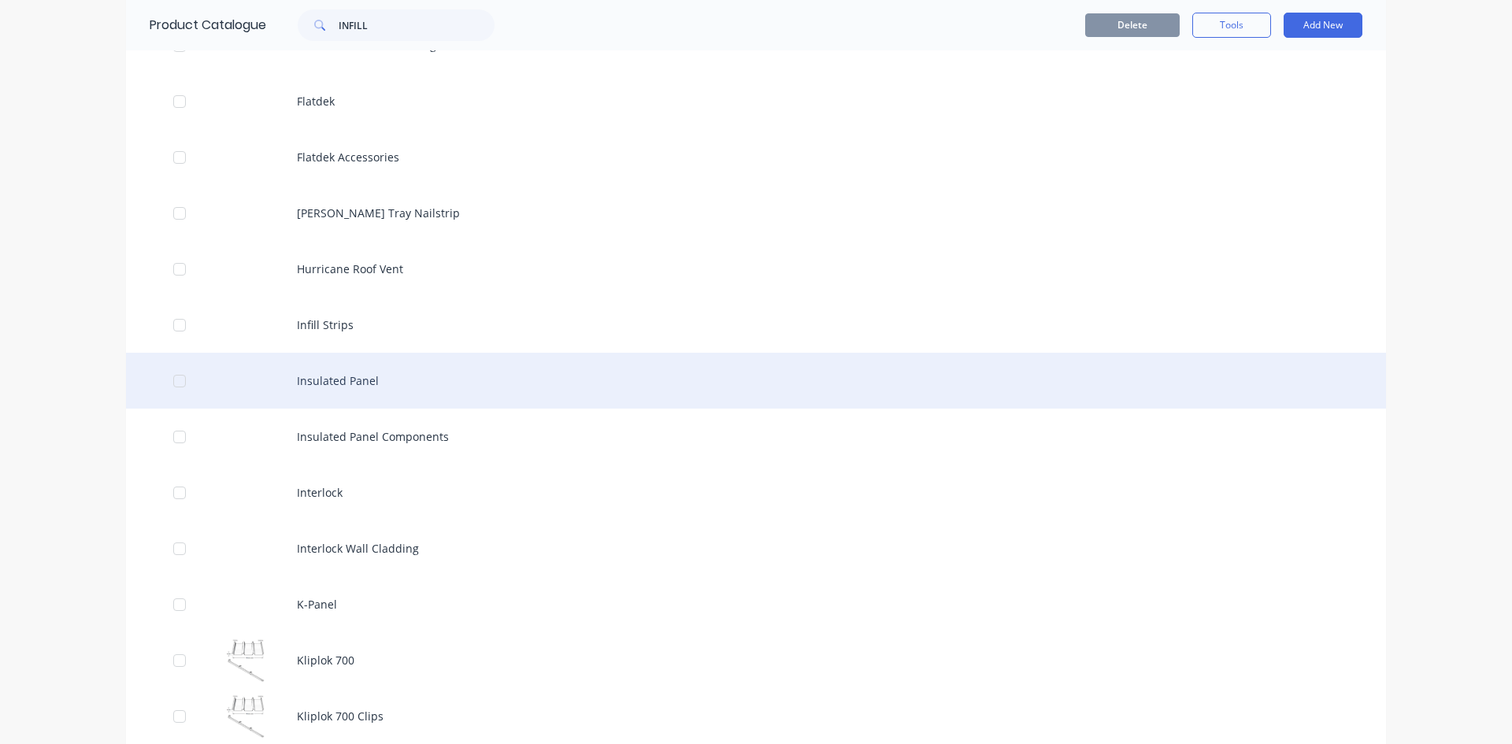
click at [351, 390] on div "Insulated Panel" at bounding box center [756, 381] width 1260 height 56
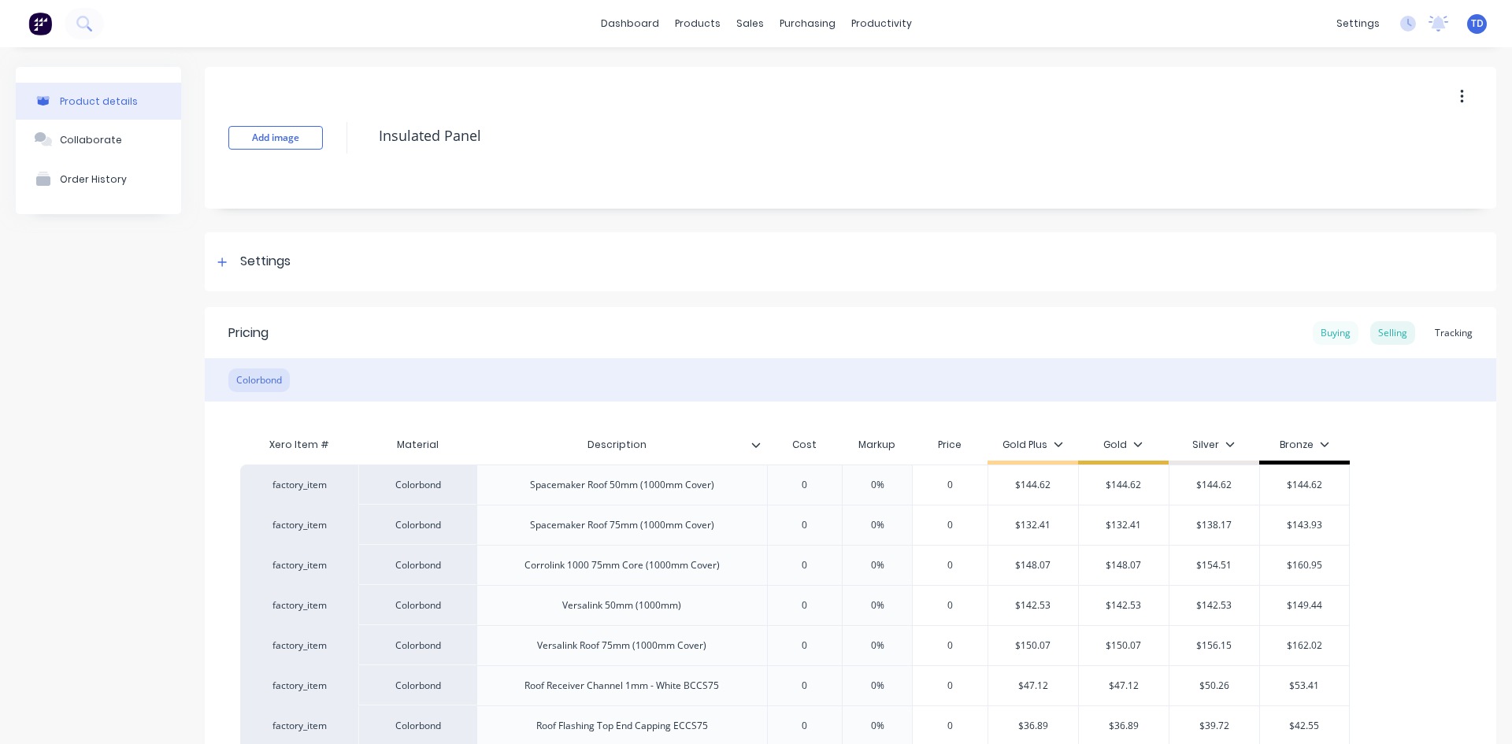
click at [1319, 341] on div "Buying" at bounding box center [1335, 333] width 46 height 24
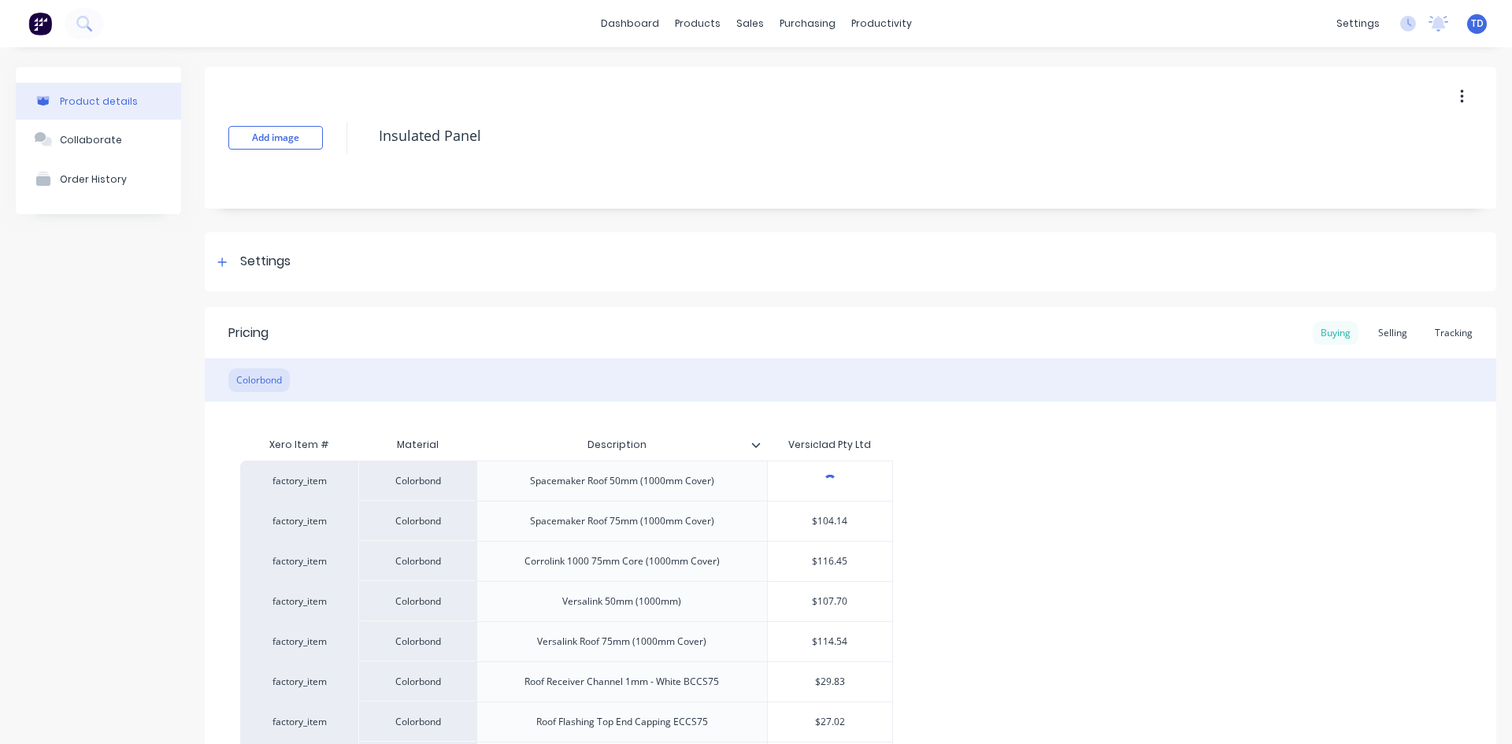
click at [1330, 333] on div "Buying" at bounding box center [1335, 333] width 46 height 24
click at [1370, 334] on div "Selling" at bounding box center [1392, 333] width 45 height 24
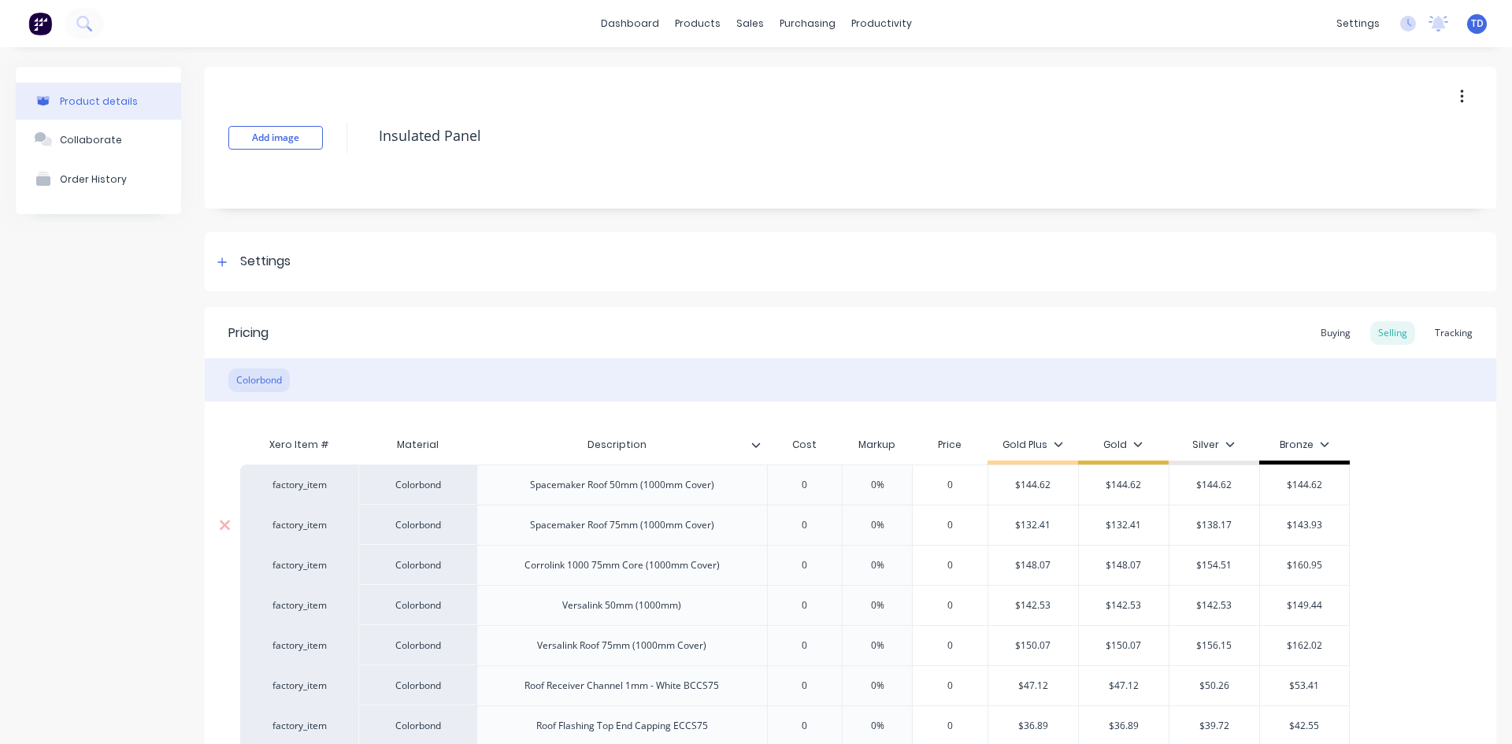
click at [805, 524] on input "0" at bounding box center [804, 525] width 79 height 14
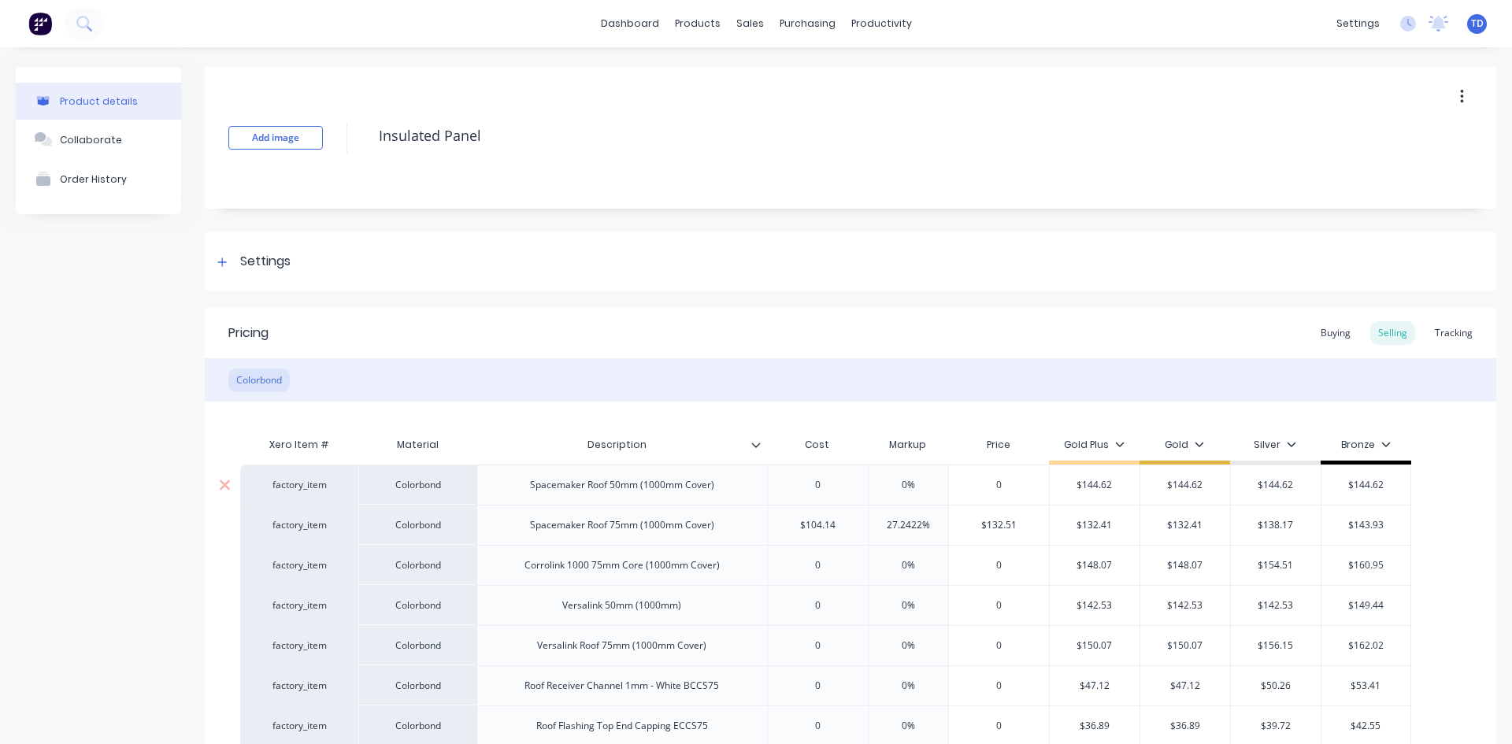
click at [823, 485] on input "0" at bounding box center [818, 485] width 100 height 14
click at [852, 473] on div "$115.696" at bounding box center [820, 484] width 105 height 39
click at [852, 482] on input "$115.696" at bounding box center [820, 485] width 105 height 14
click at [825, 562] on input "0" at bounding box center [818, 565] width 100 height 14
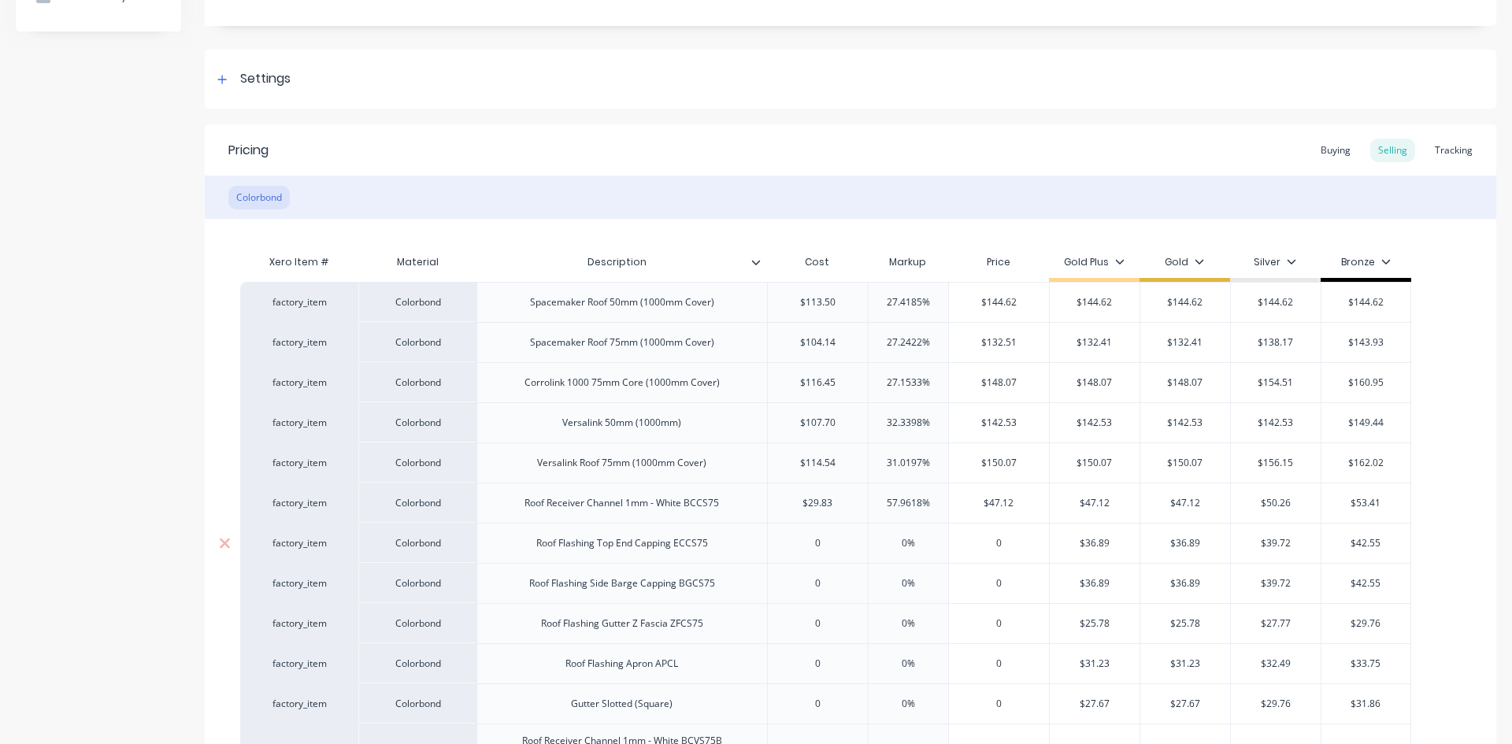
scroll to position [236, 0]
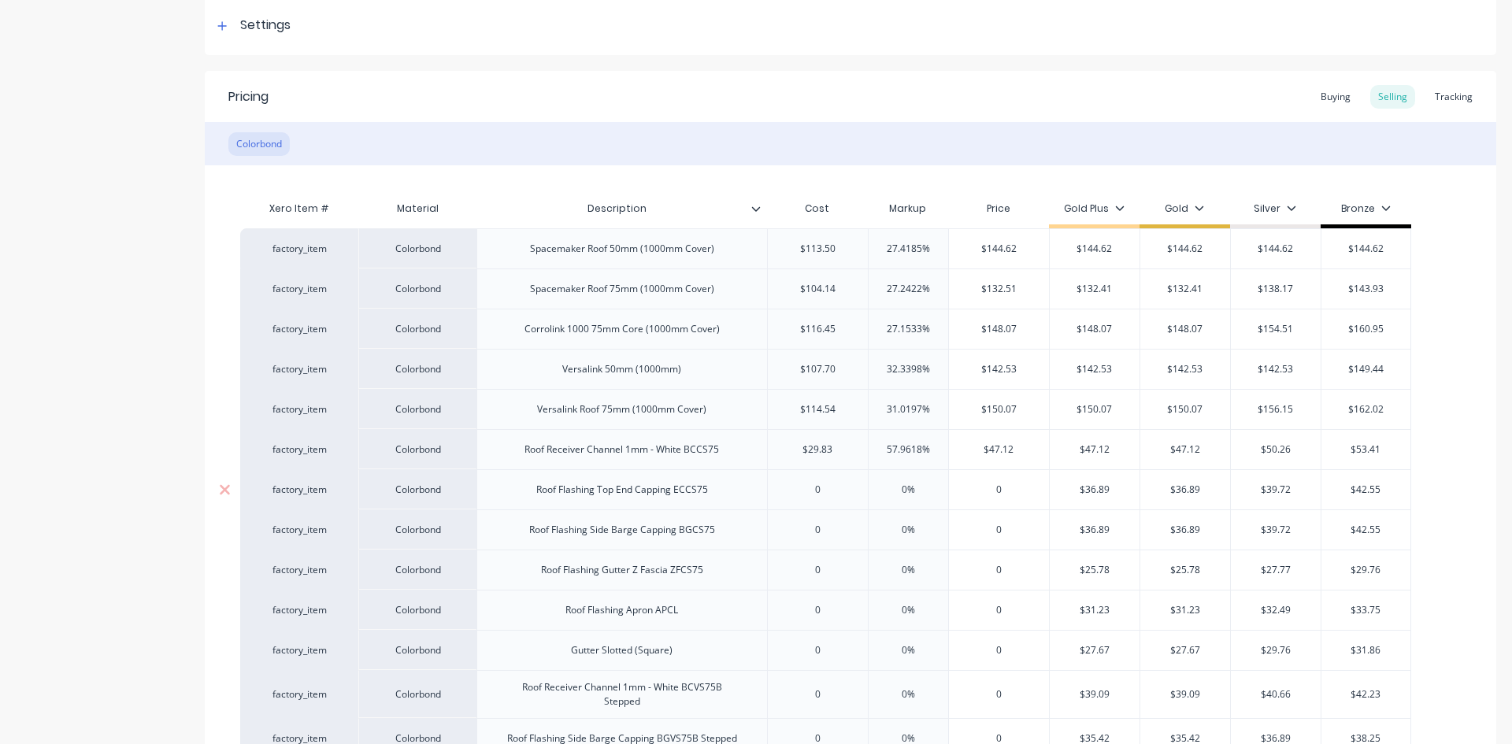
click at [823, 493] on input "0" at bounding box center [818, 490] width 100 height 14
click at [846, 532] on input "0" at bounding box center [818, 530] width 100 height 14
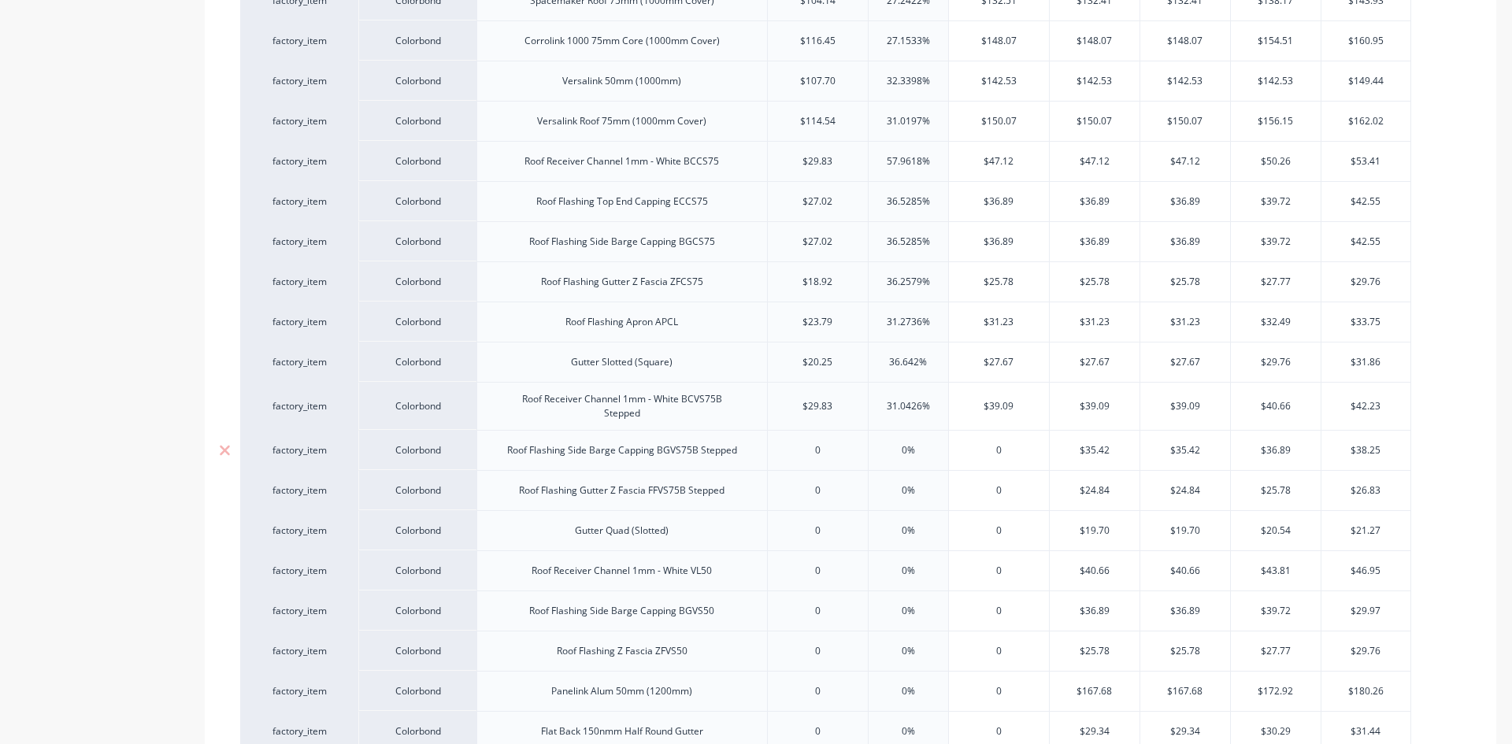
scroll to position [551, 0]
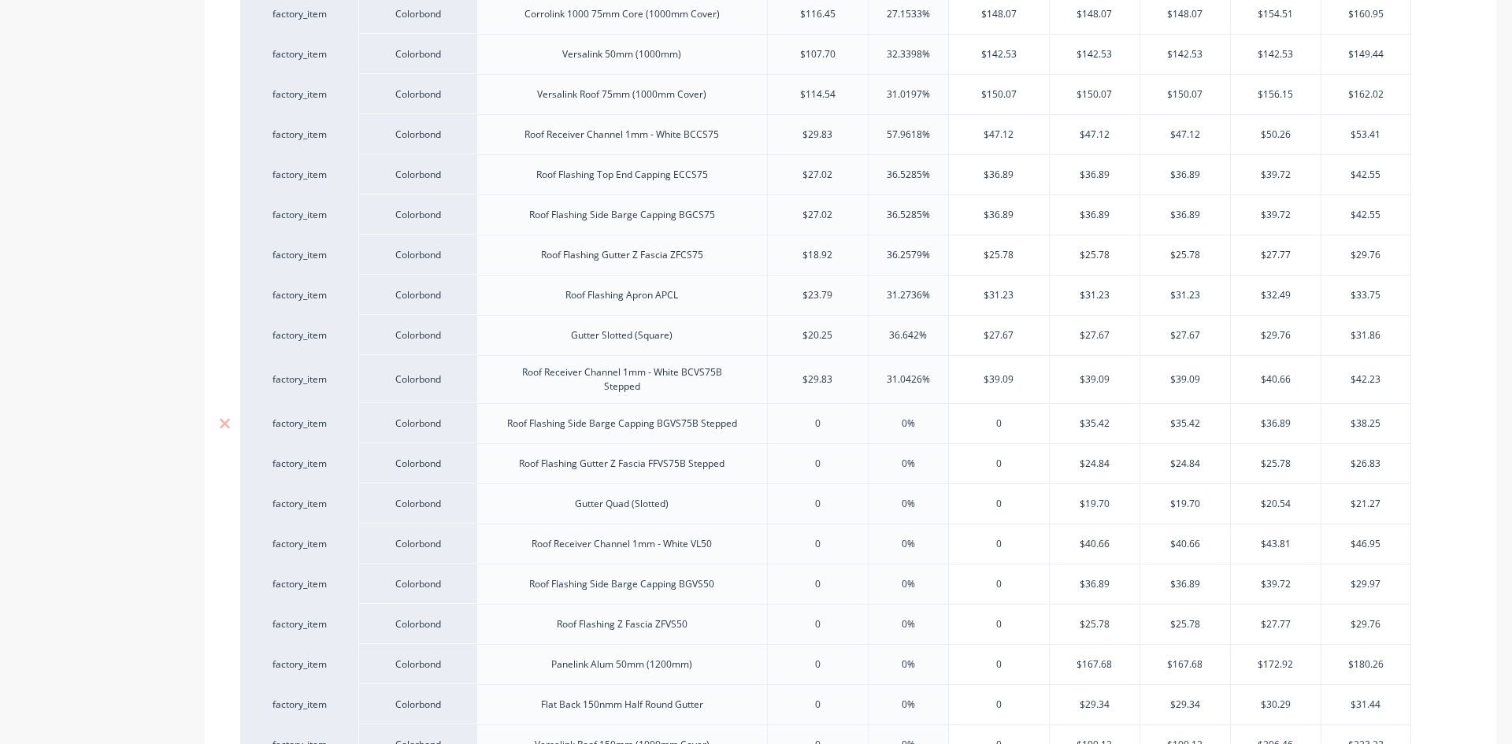
click at [820, 420] on input "0" at bounding box center [818, 423] width 100 height 14
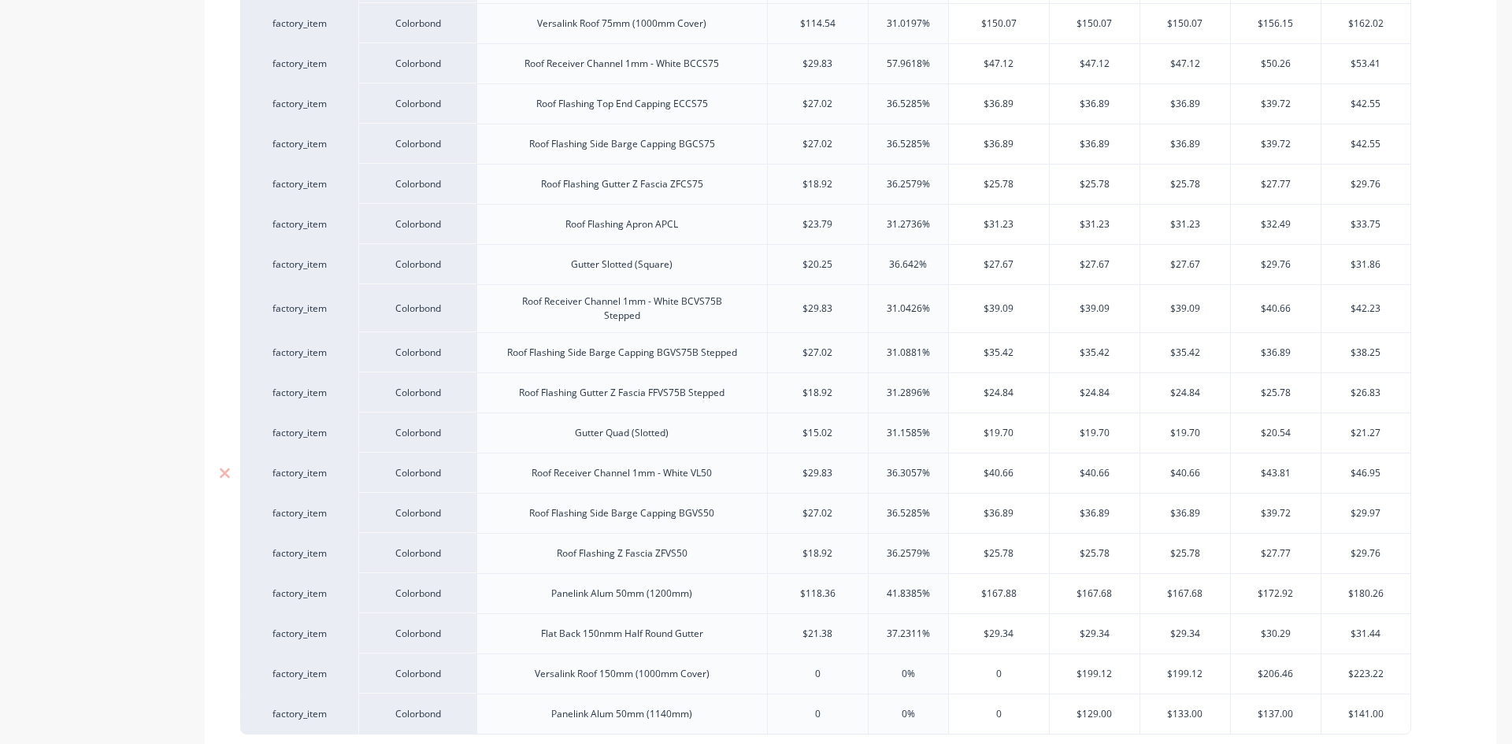
scroll to position [709, 0]
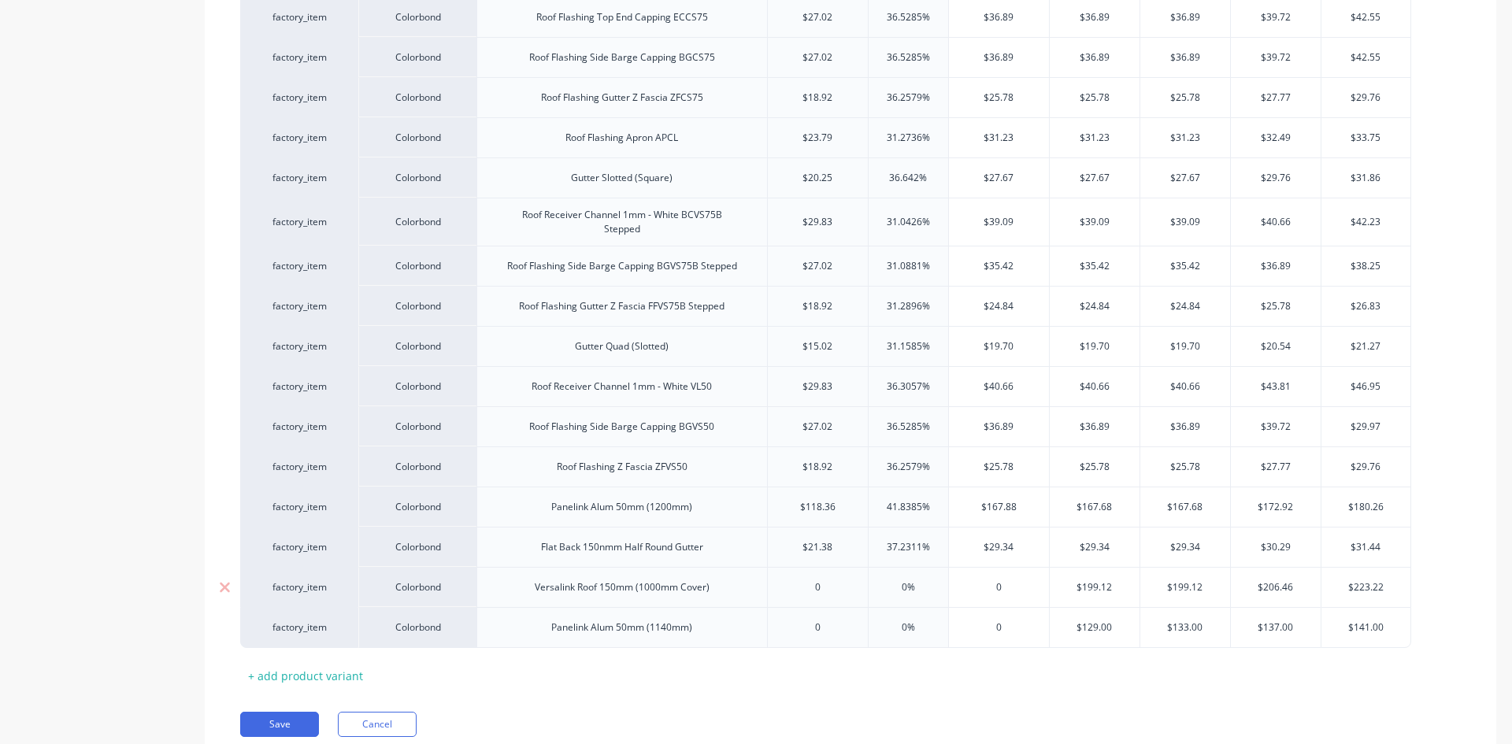
click at [838, 587] on input "0" at bounding box center [818, 587] width 100 height 14
click at [801, 624] on input "0" at bounding box center [818, 627] width 100 height 14
click at [829, 630] on input "0" at bounding box center [818, 627] width 100 height 14
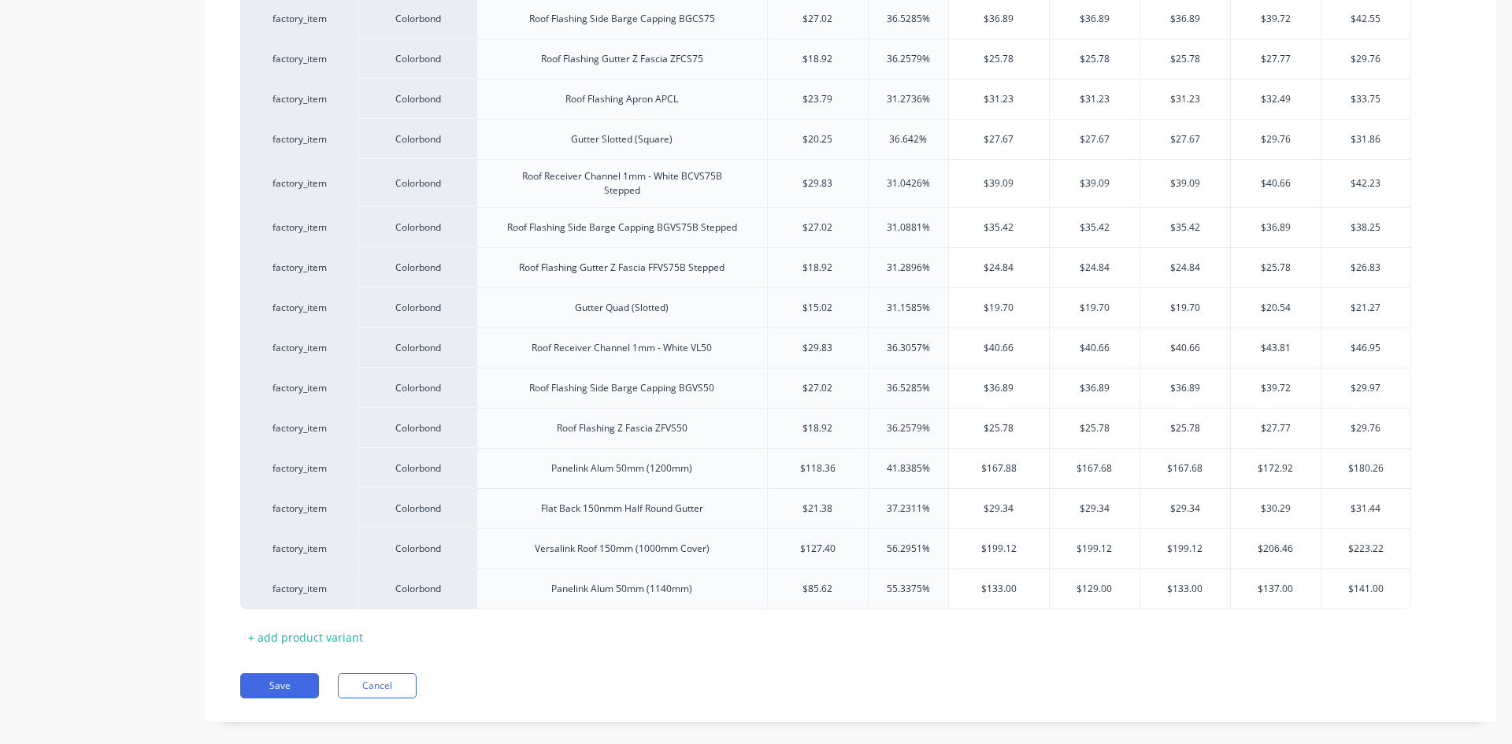
scroll to position [768, 0]
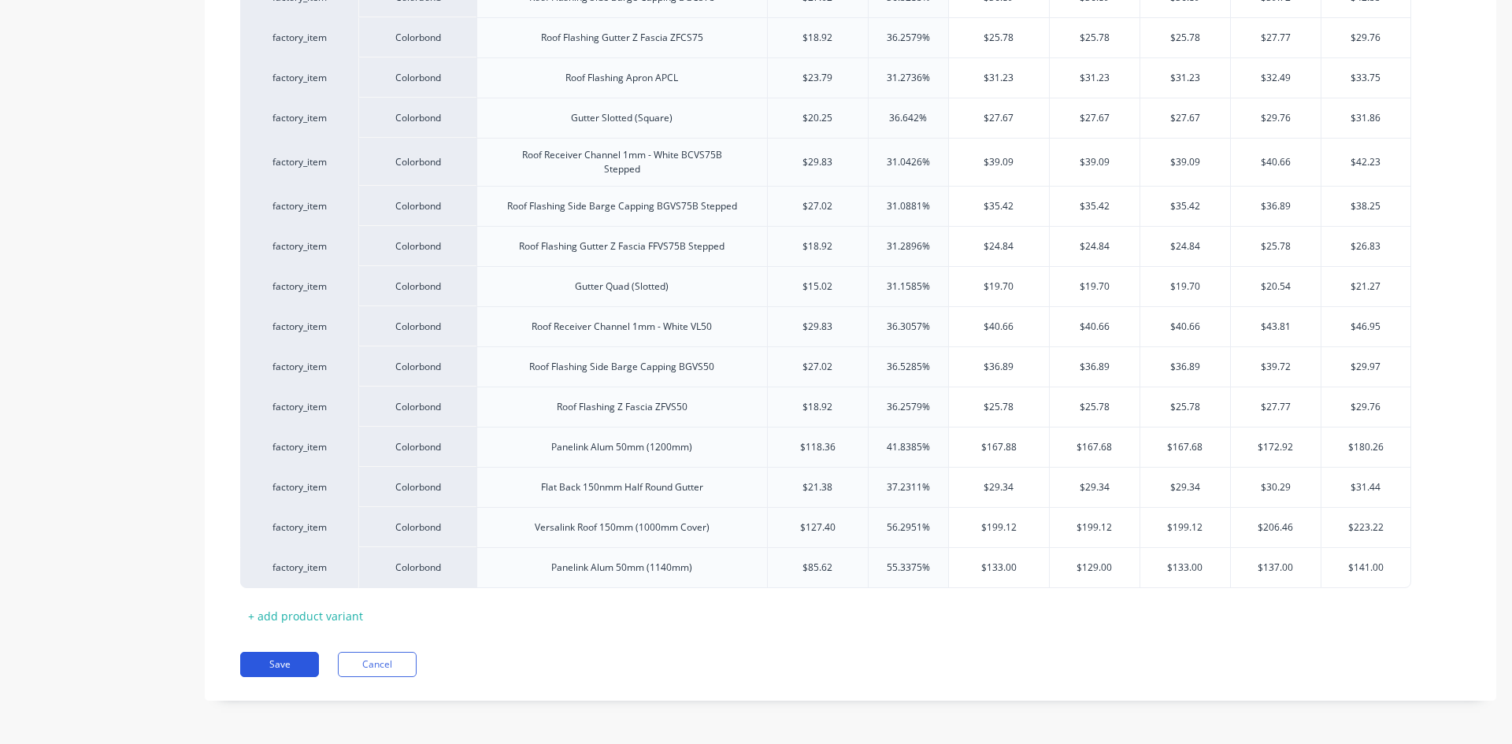
click at [253, 664] on button "Save" at bounding box center [279, 664] width 79 height 25
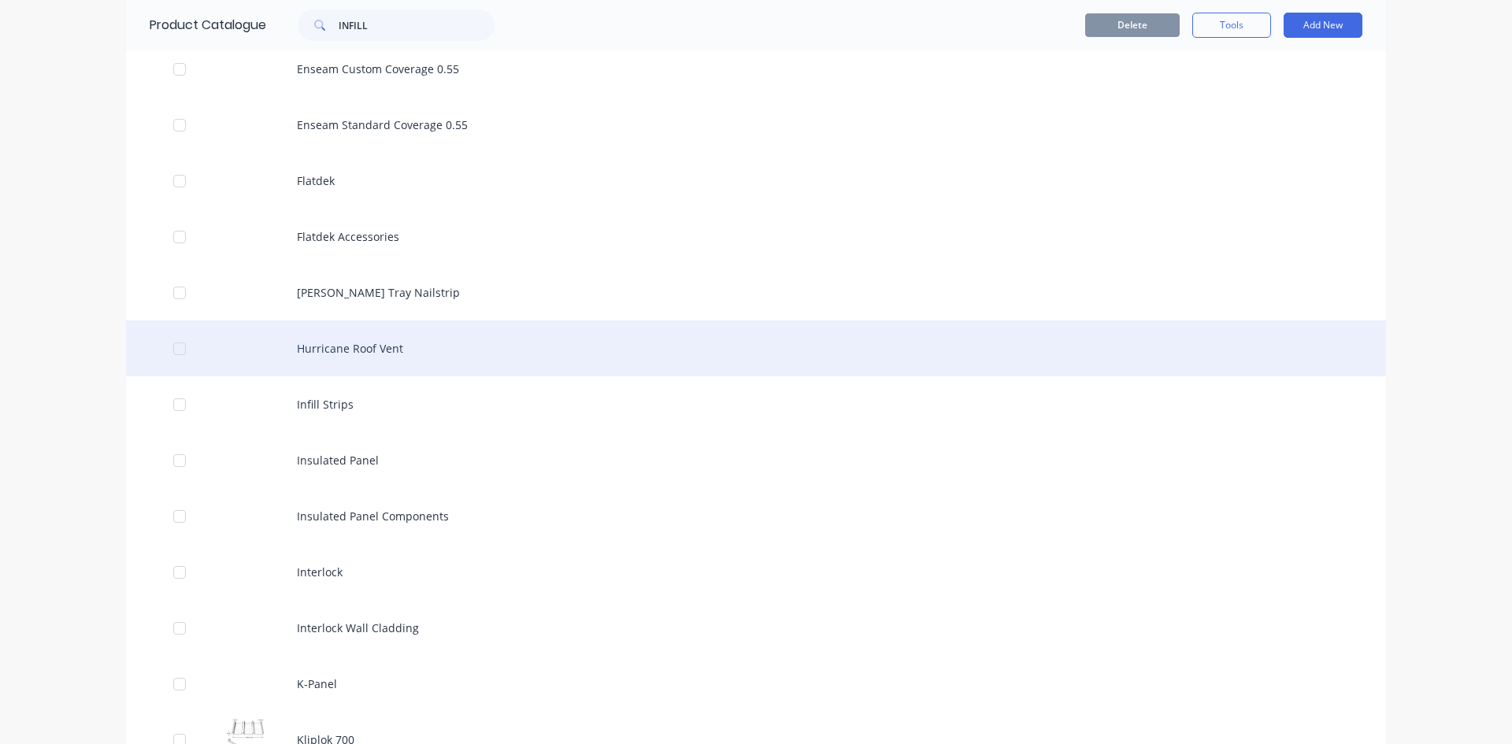
scroll to position [1417, 0]
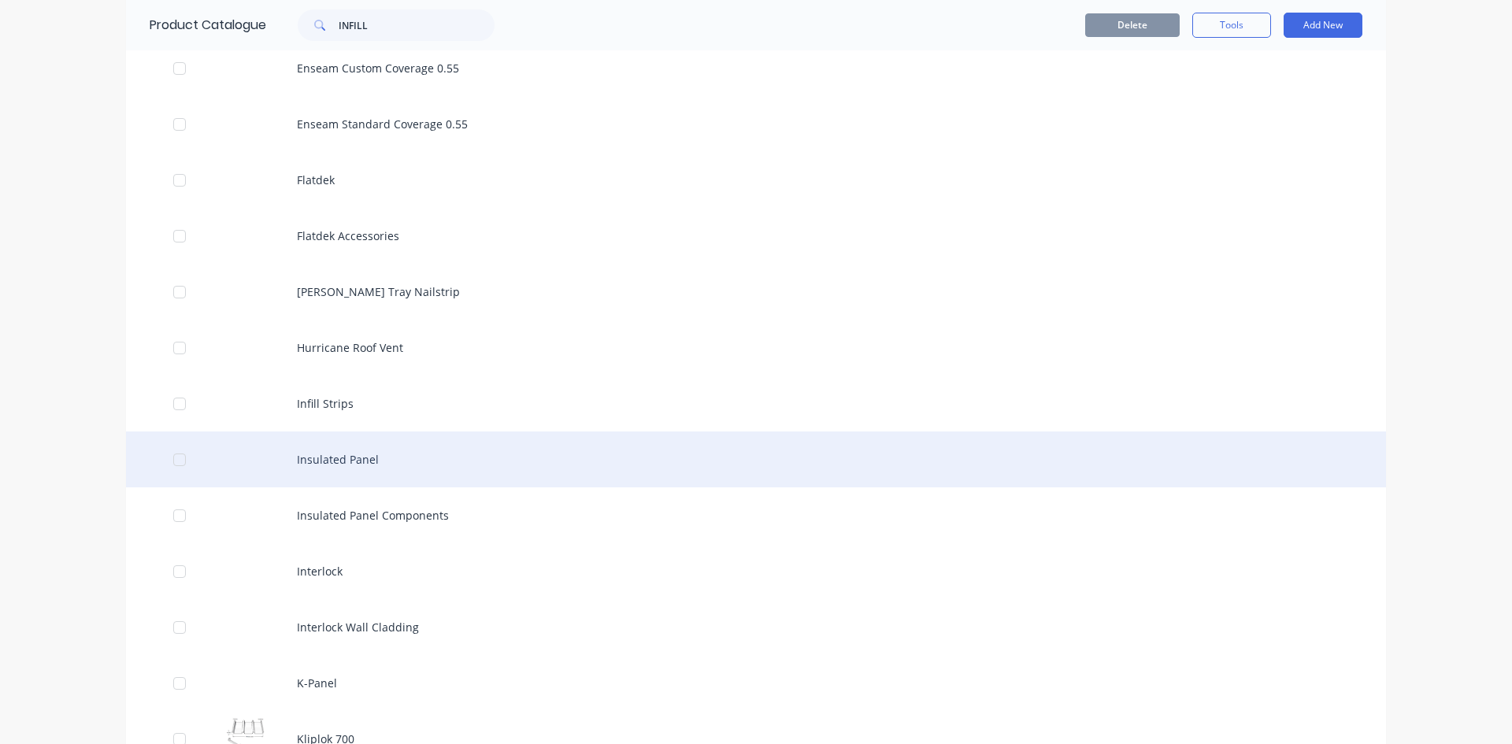
click at [361, 474] on div "Insulated Panel" at bounding box center [756, 459] width 1260 height 56
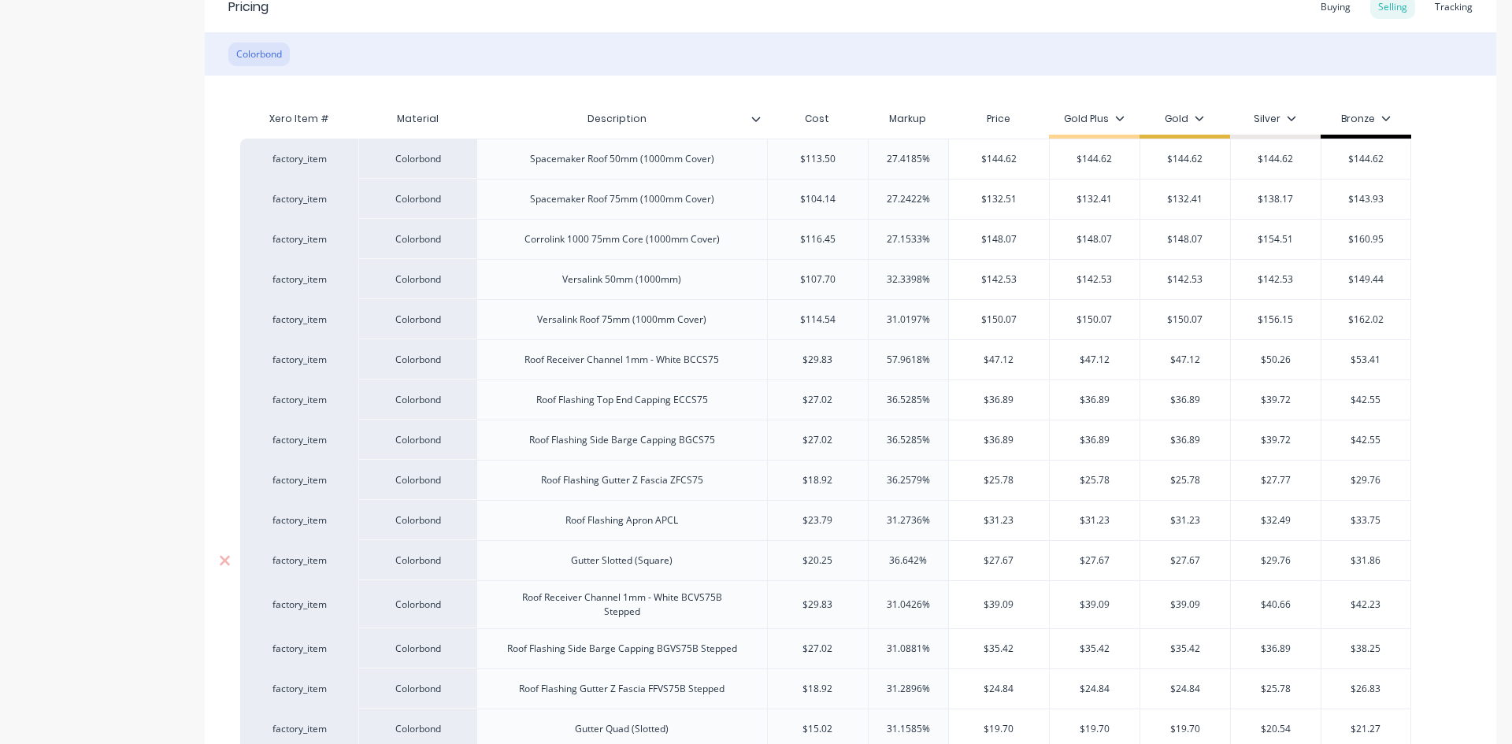
scroll to position [375, 0]
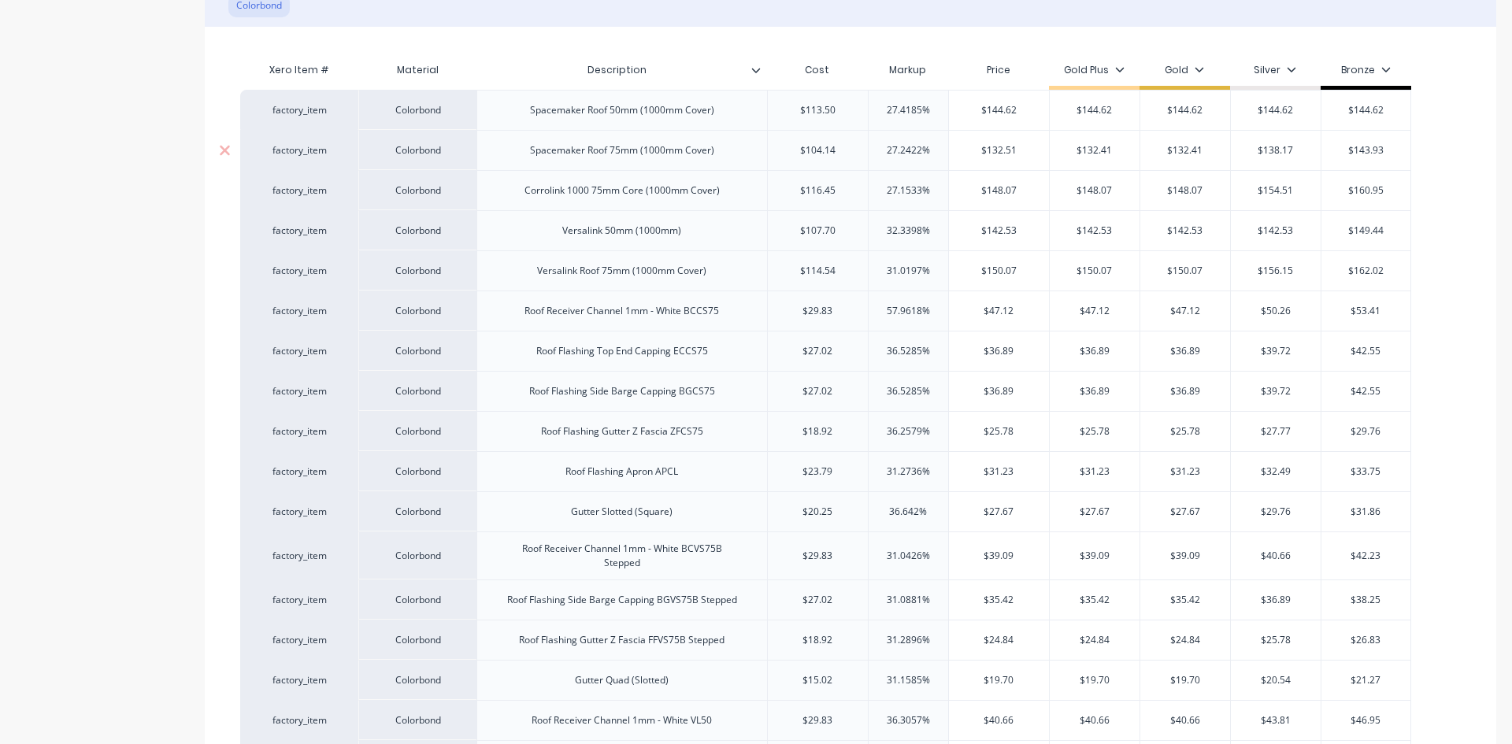
click at [1009, 151] on input "$132.51" at bounding box center [999, 150] width 100 height 14
click at [949, 250] on div "$142.53" at bounding box center [999, 230] width 100 height 39
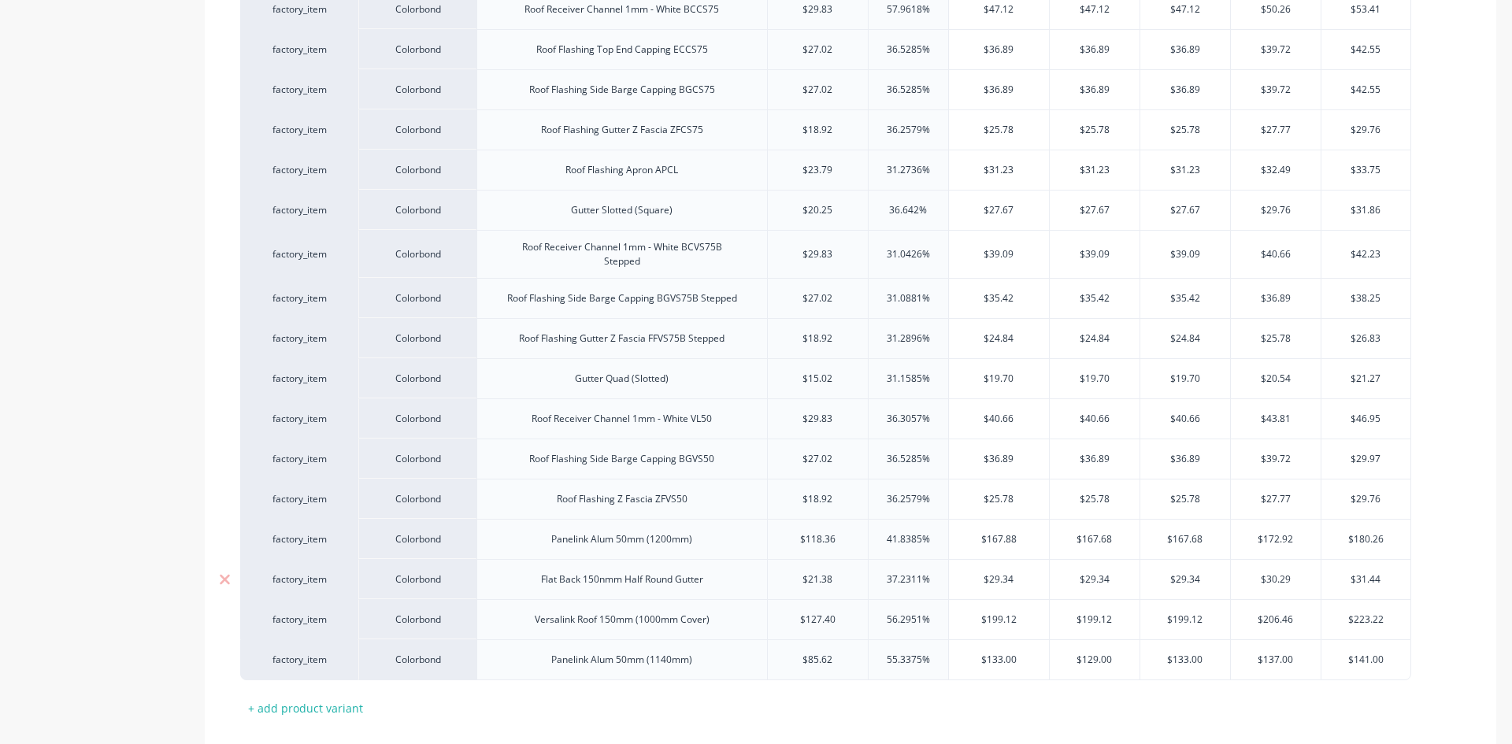
scroll to position [768, 0]
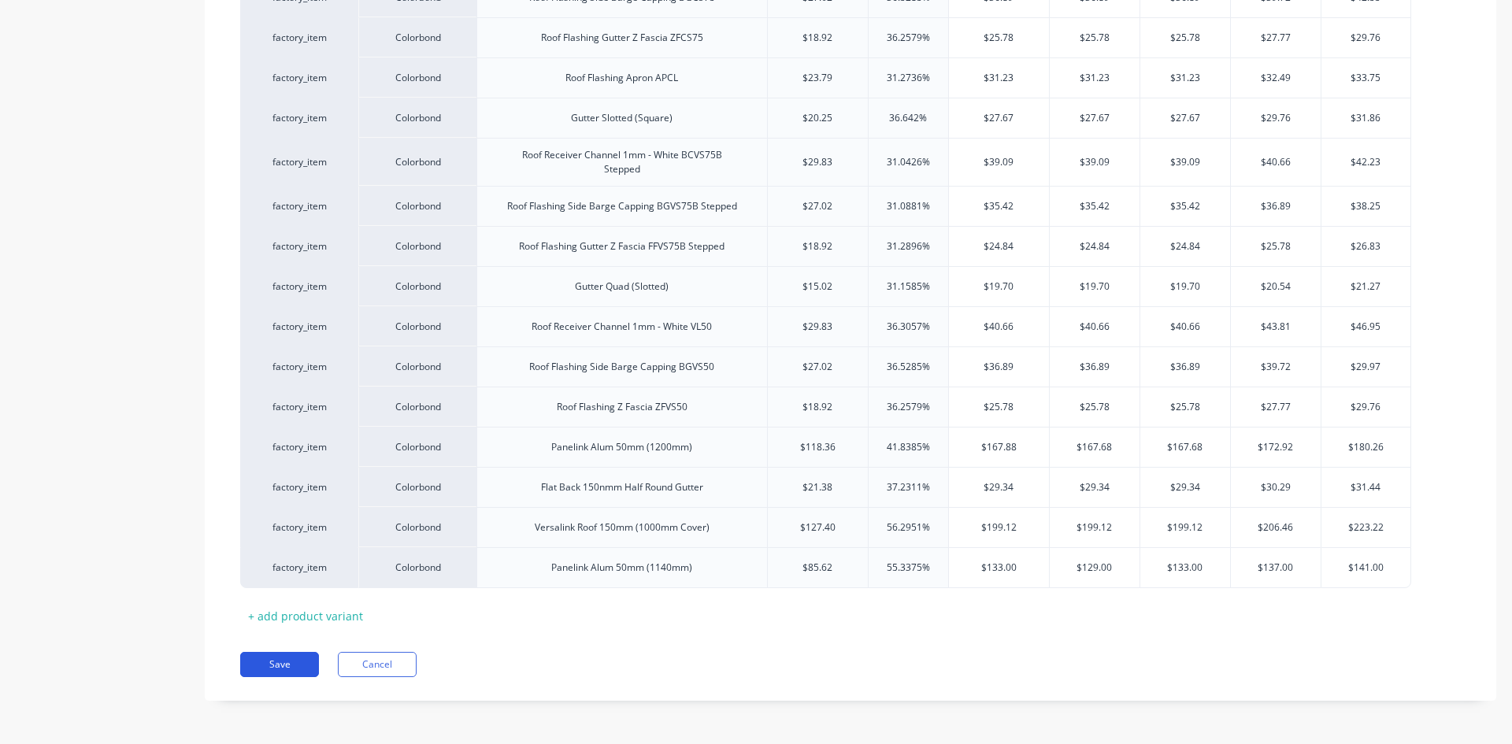
click at [272, 664] on button "Save" at bounding box center [279, 664] width 79 height 25
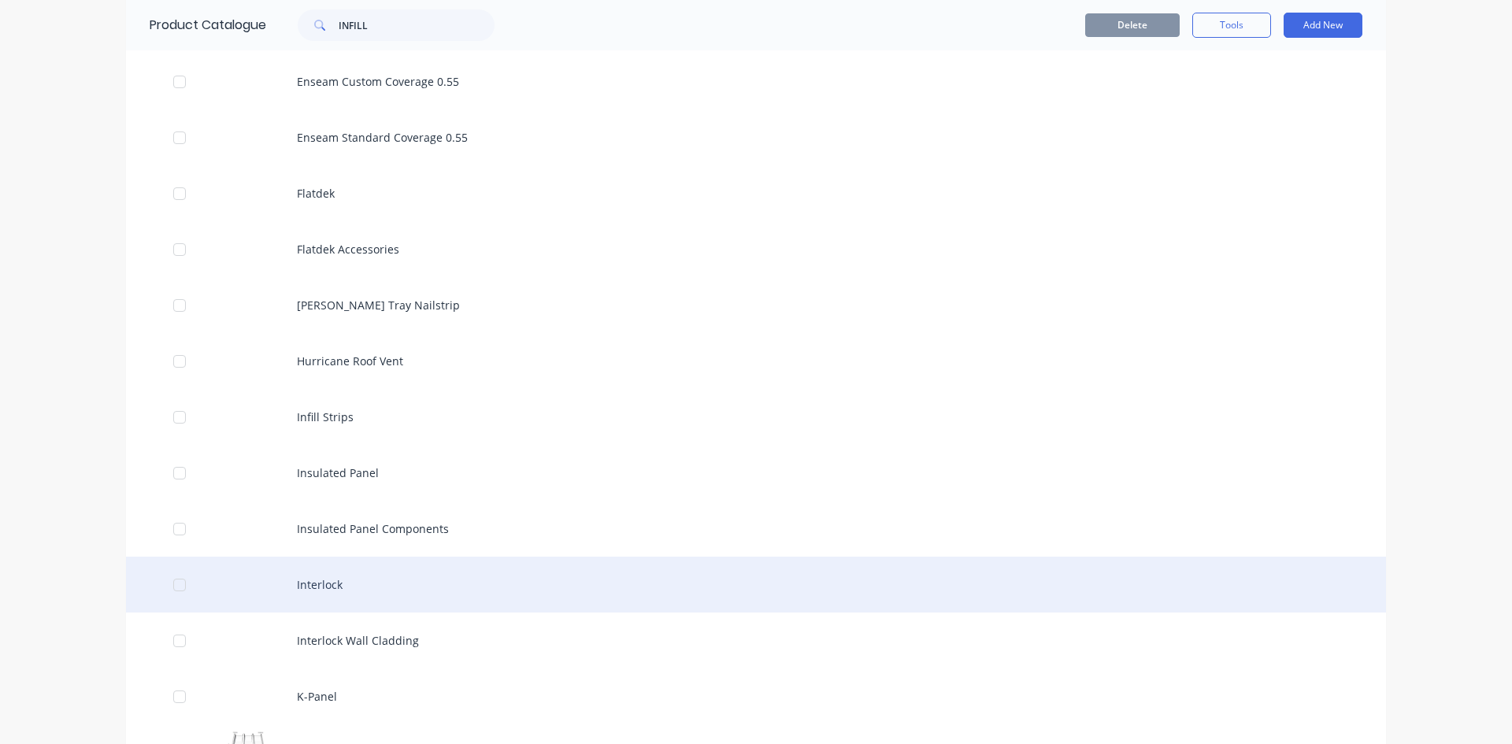
scroll to position [1417, 0]
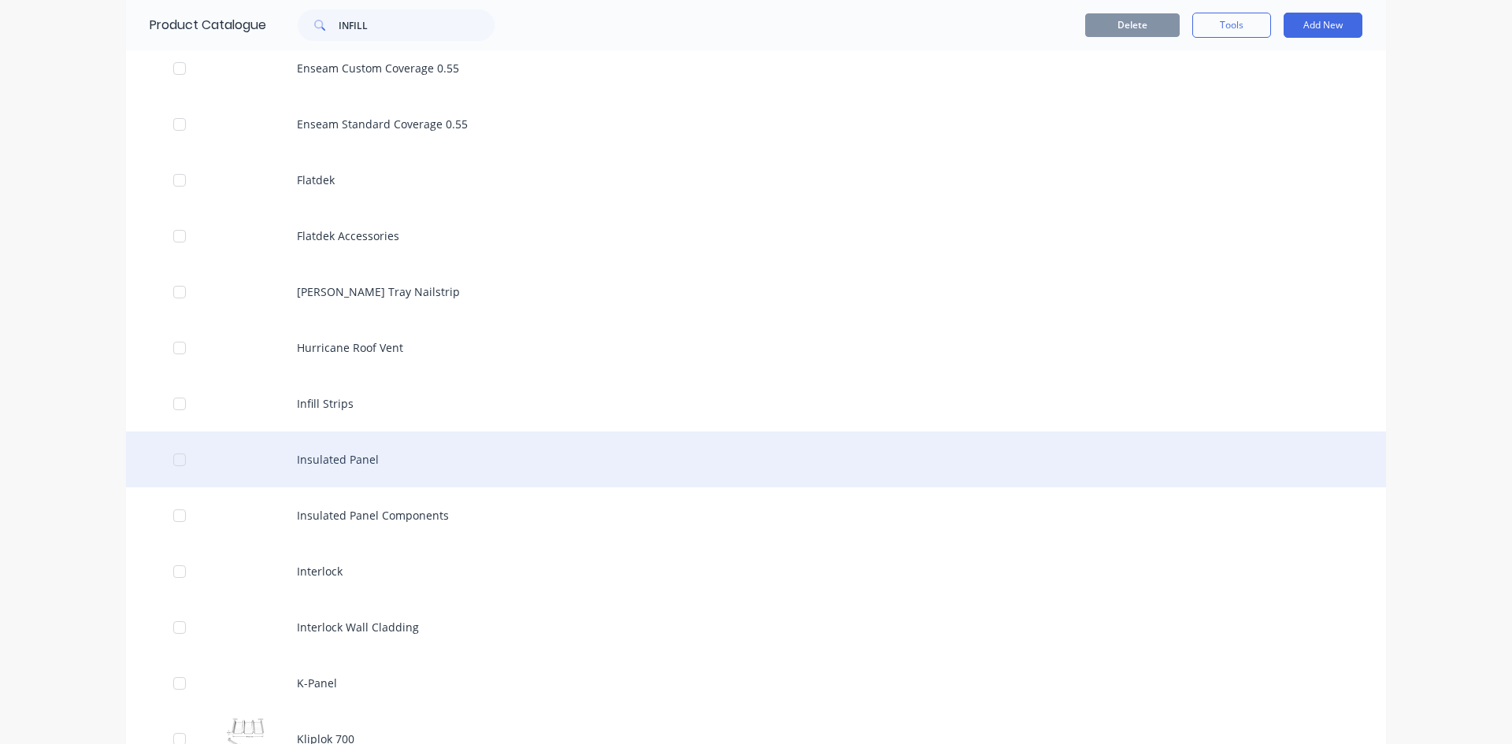
click at [396, 472] on div "Insulated Panel" at bounding box center [756, 459] width 1260 height 56
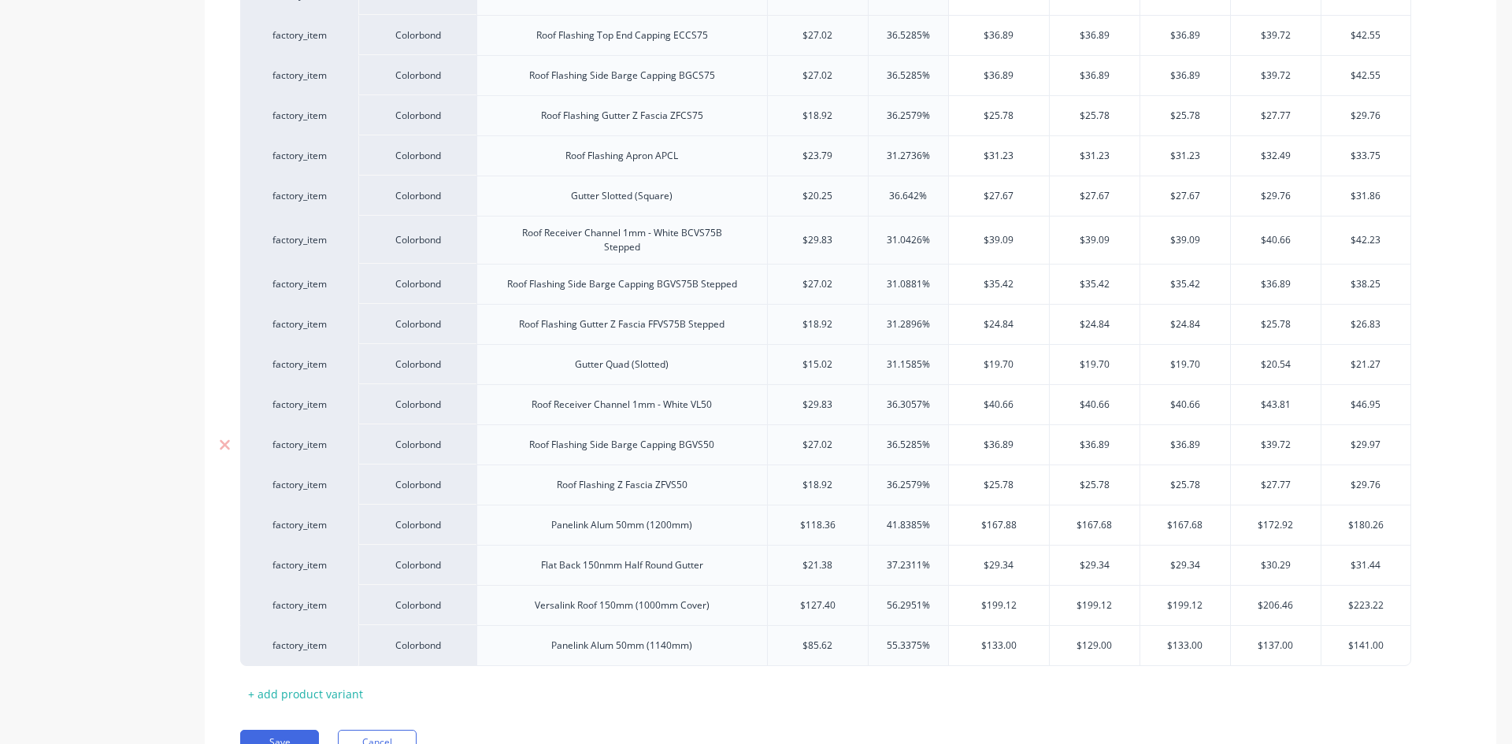
scroll to position [690, 0]
click at [1011, 524] on input "$167.88" at bounding box center [999, 526] width 100 height 14
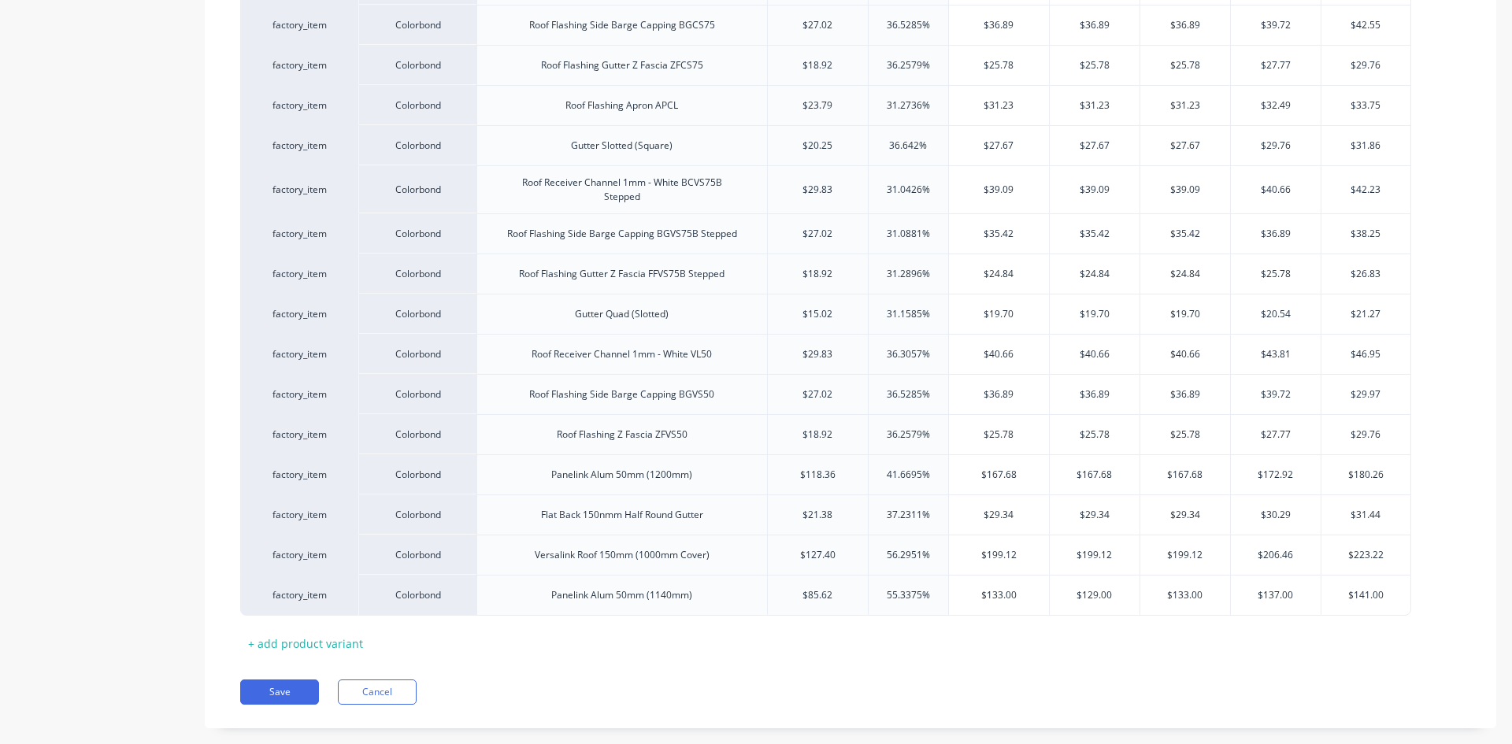
scroll to position [768, 0]
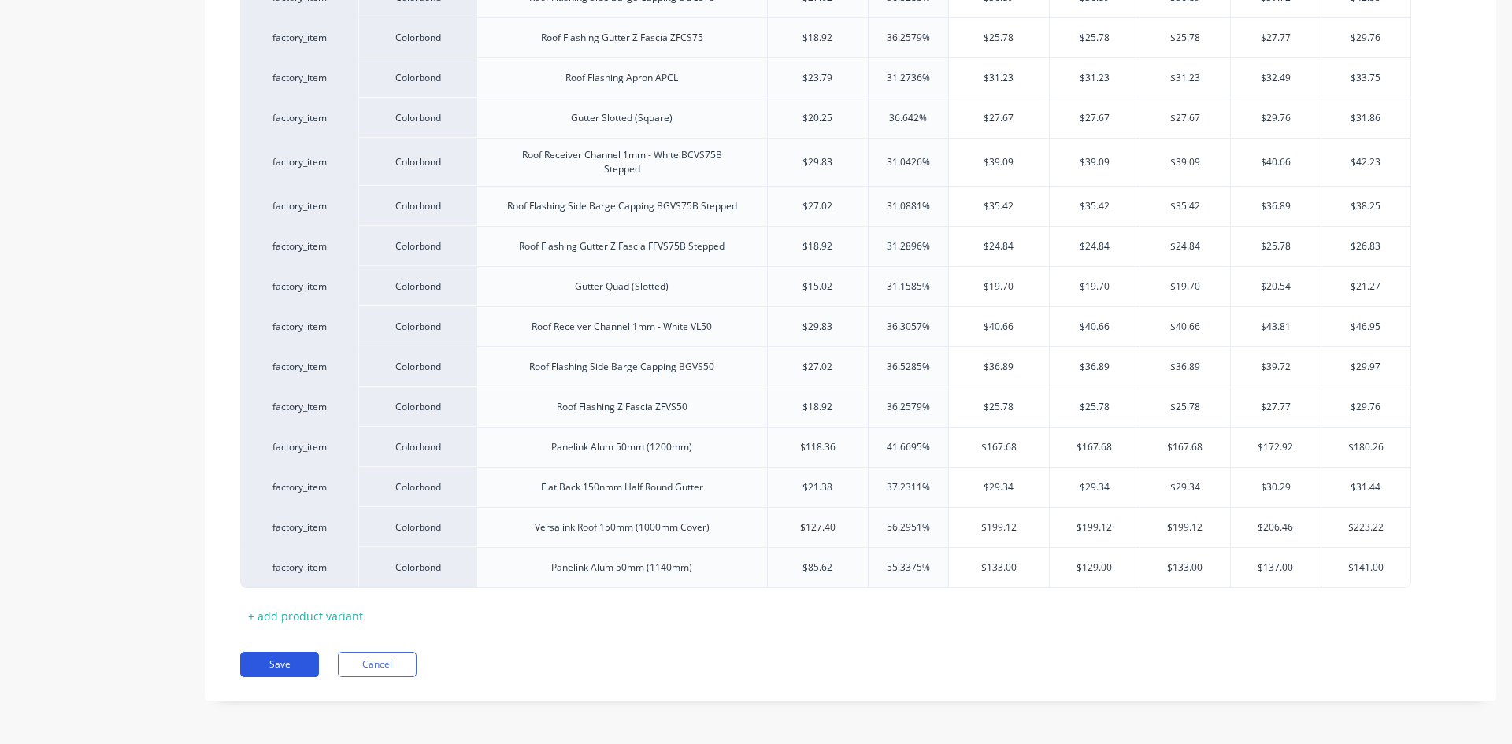
click at [265, 654] on button "Save" at bounding box center [279, 664] width 79 height 25
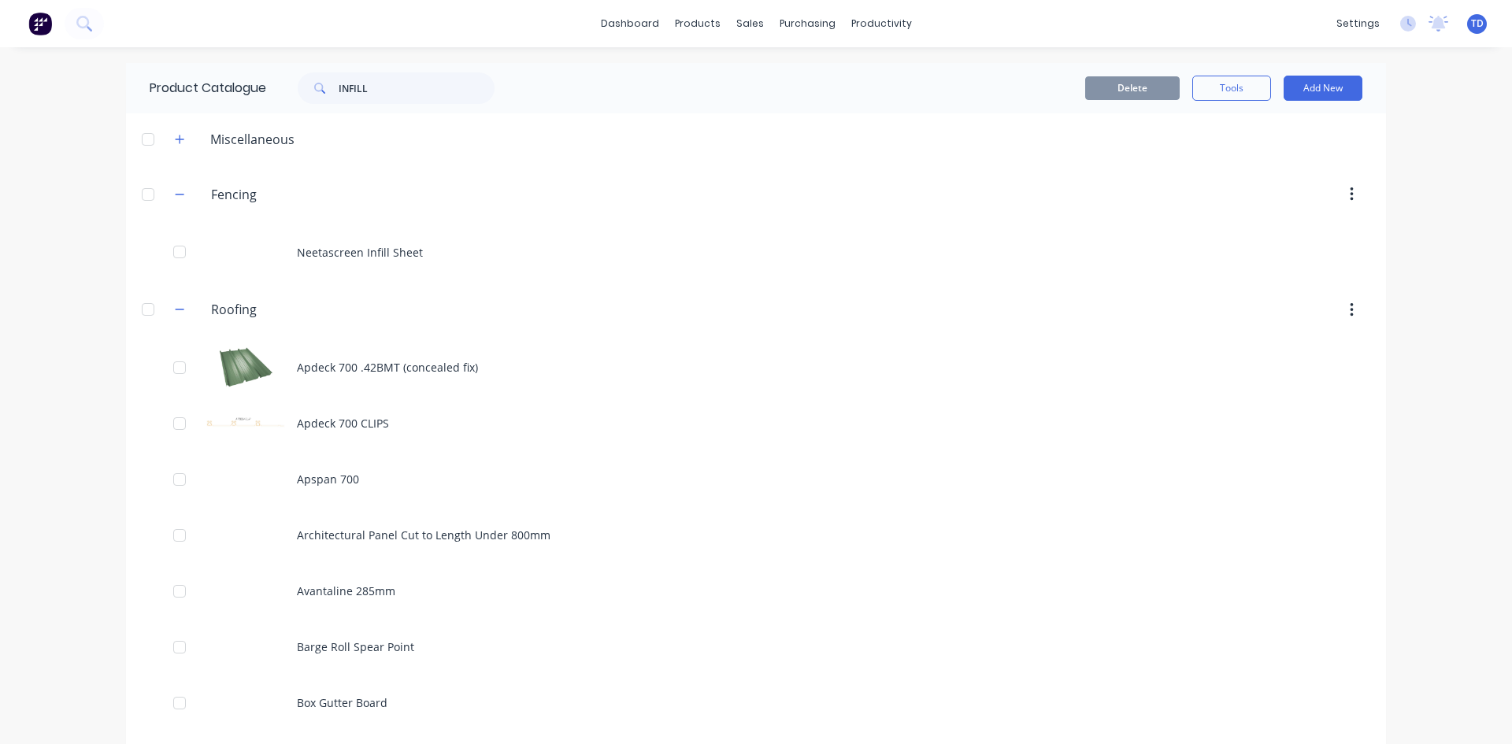
click at [376, 105] on div "Product Catalogue INFILL" at bounding box center [330, 88] width 408 height 50
click at [377, 94] on input "INFILL" at bounding box center [417, 87] width 156 height 31
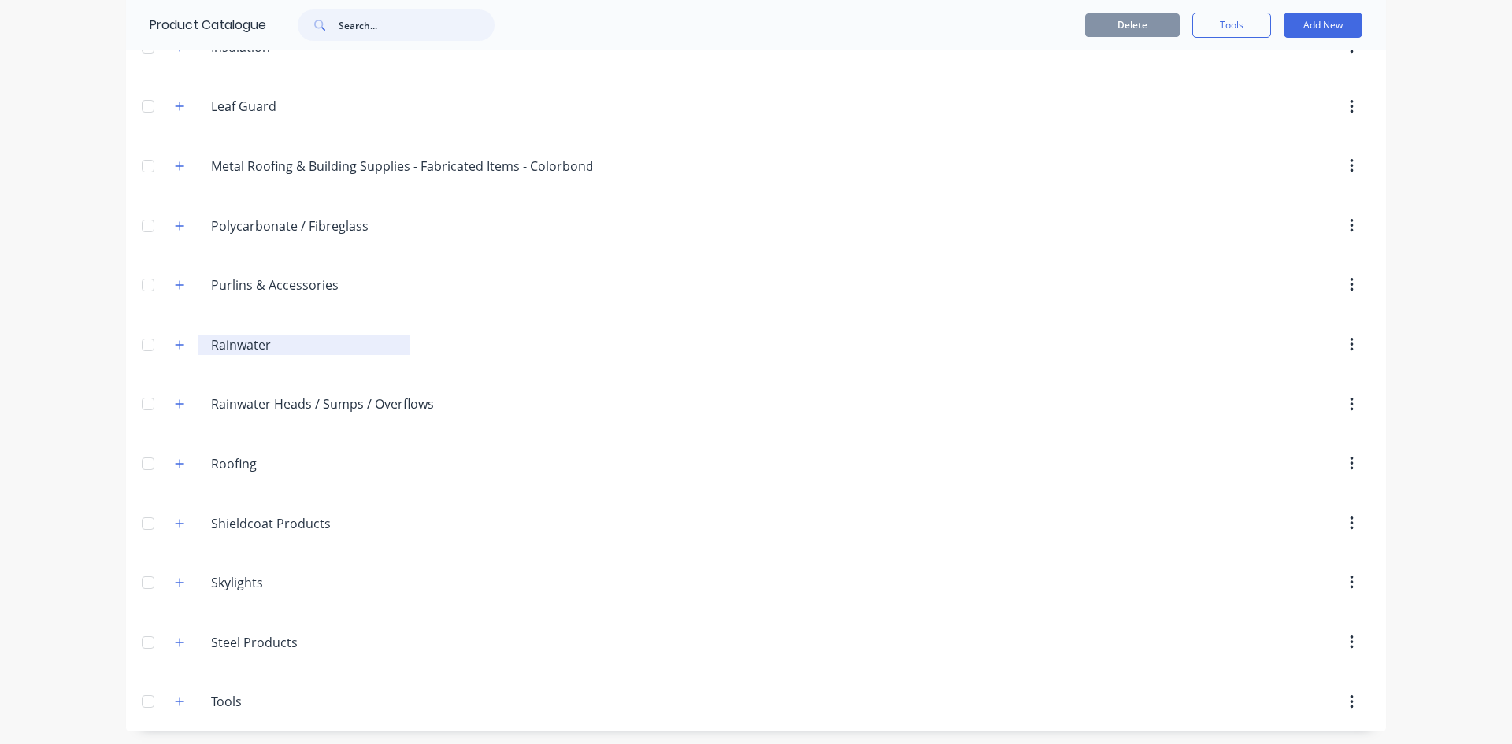
scroll to position [499, 0]
click at [175, 455] on icon "button" at bounding box center [179, 460] width 9 height 11
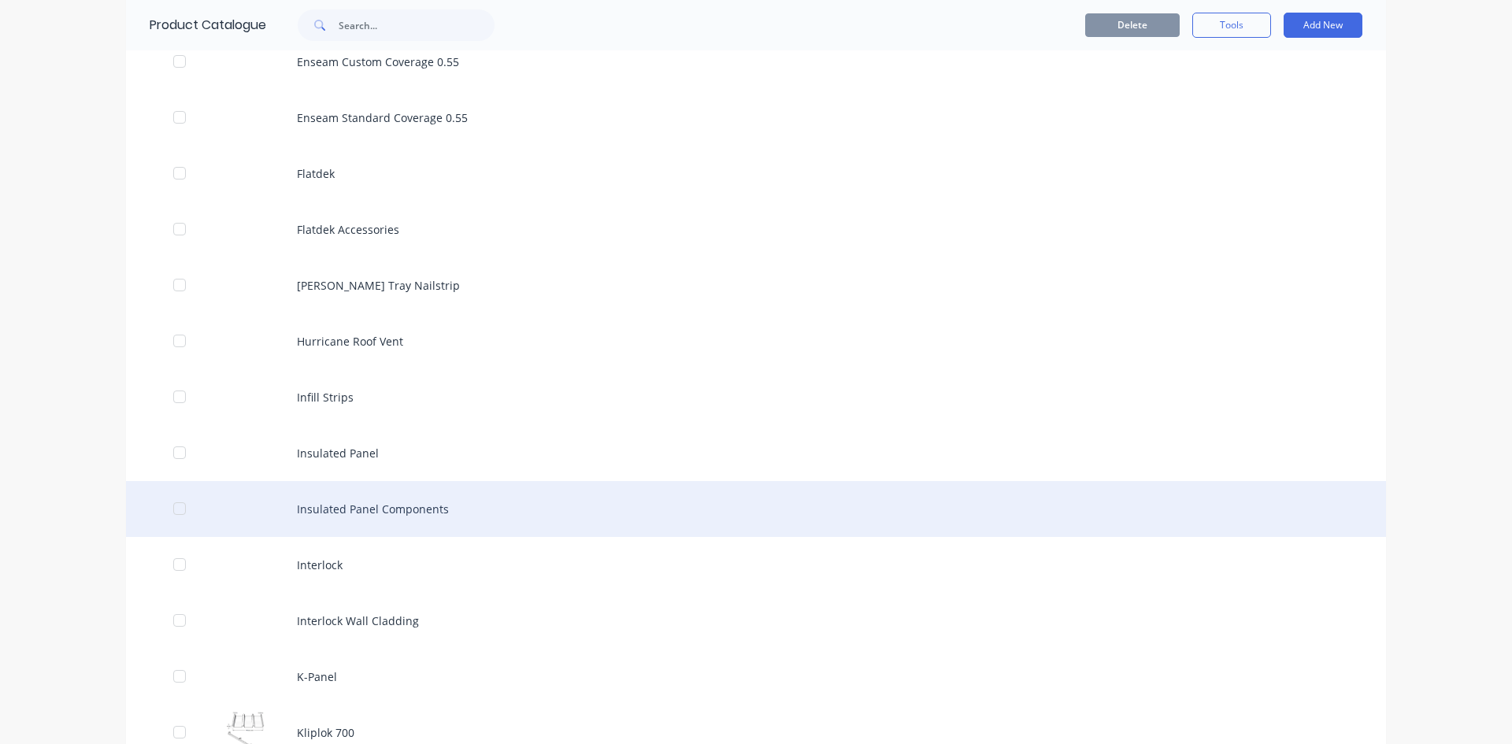
scroll to position [2152, 0]
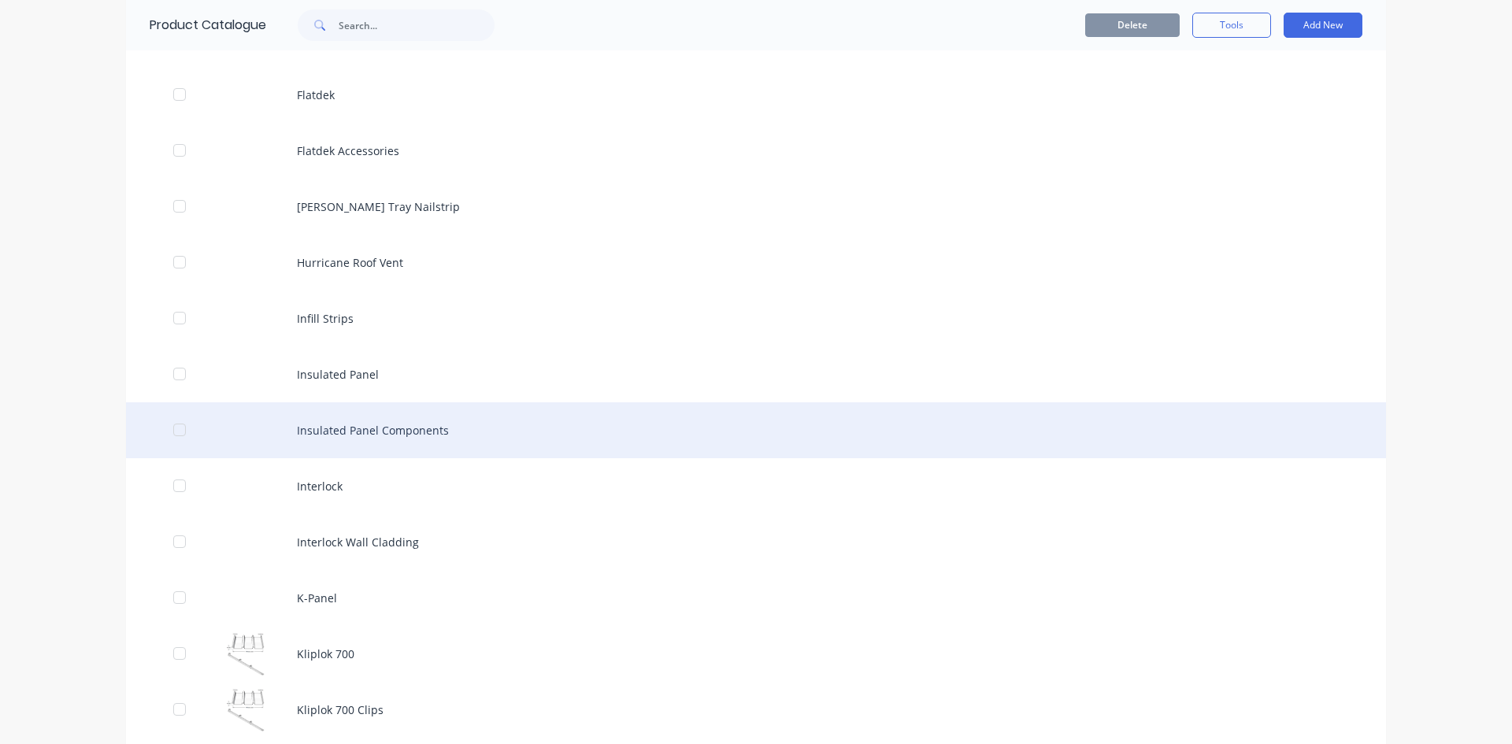
click at [386, 446] on div "Insulated Panel Components" at bounding box center [756, 430] width 1260 height 56
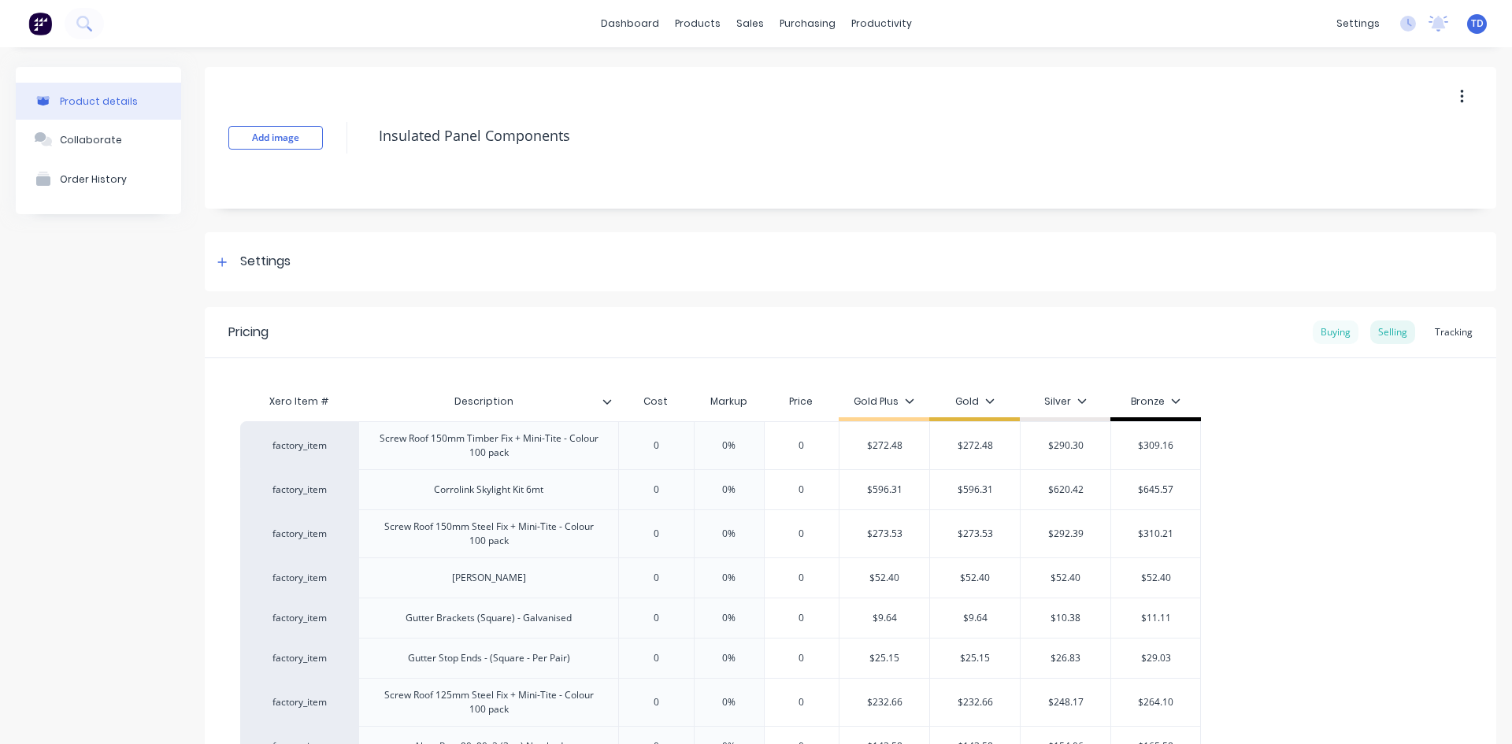
click at [1319, 327] on div "Buying" at bounding box center [1335, 332] width 46 height 24
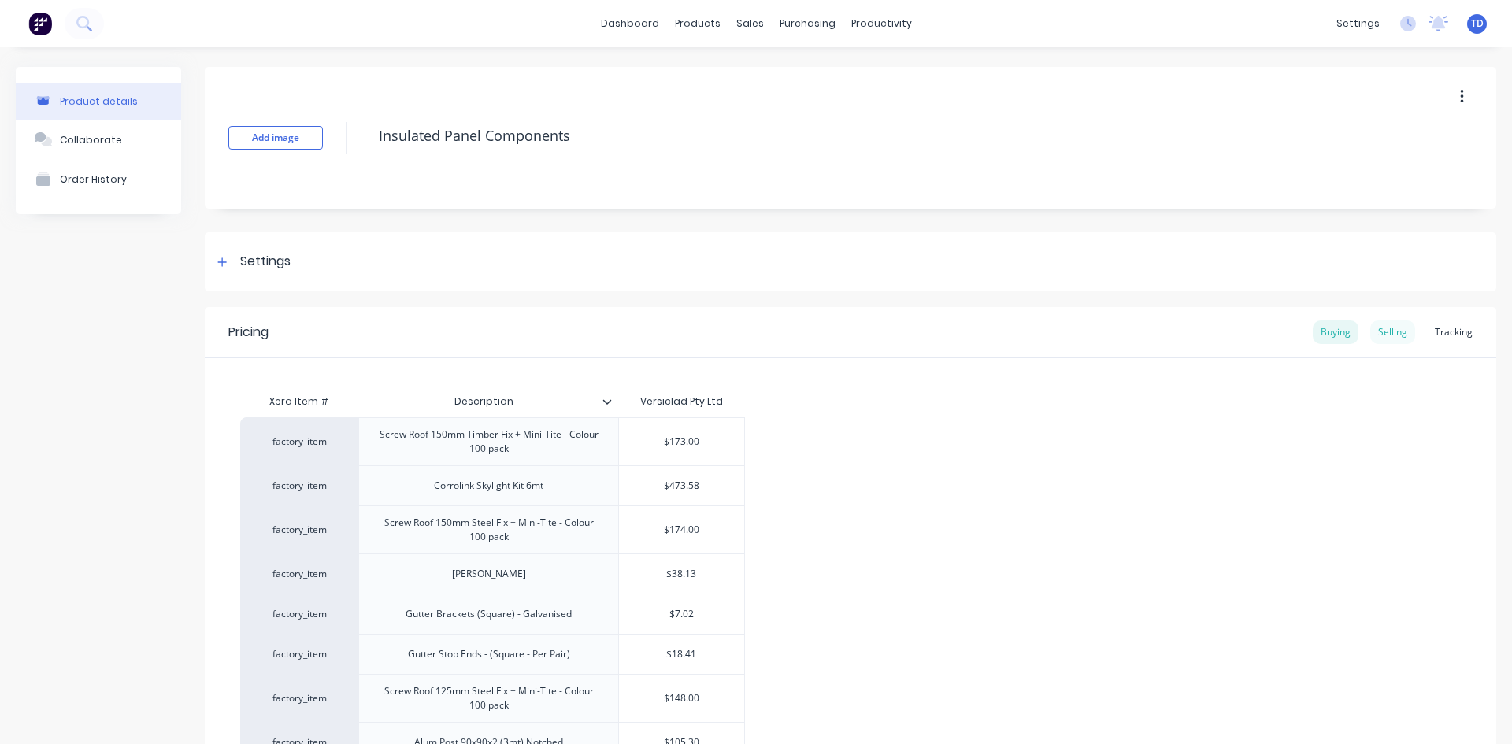
click at [1378, 337] on div "Selling" at bounding box center [1392, 332] width 45 height 24
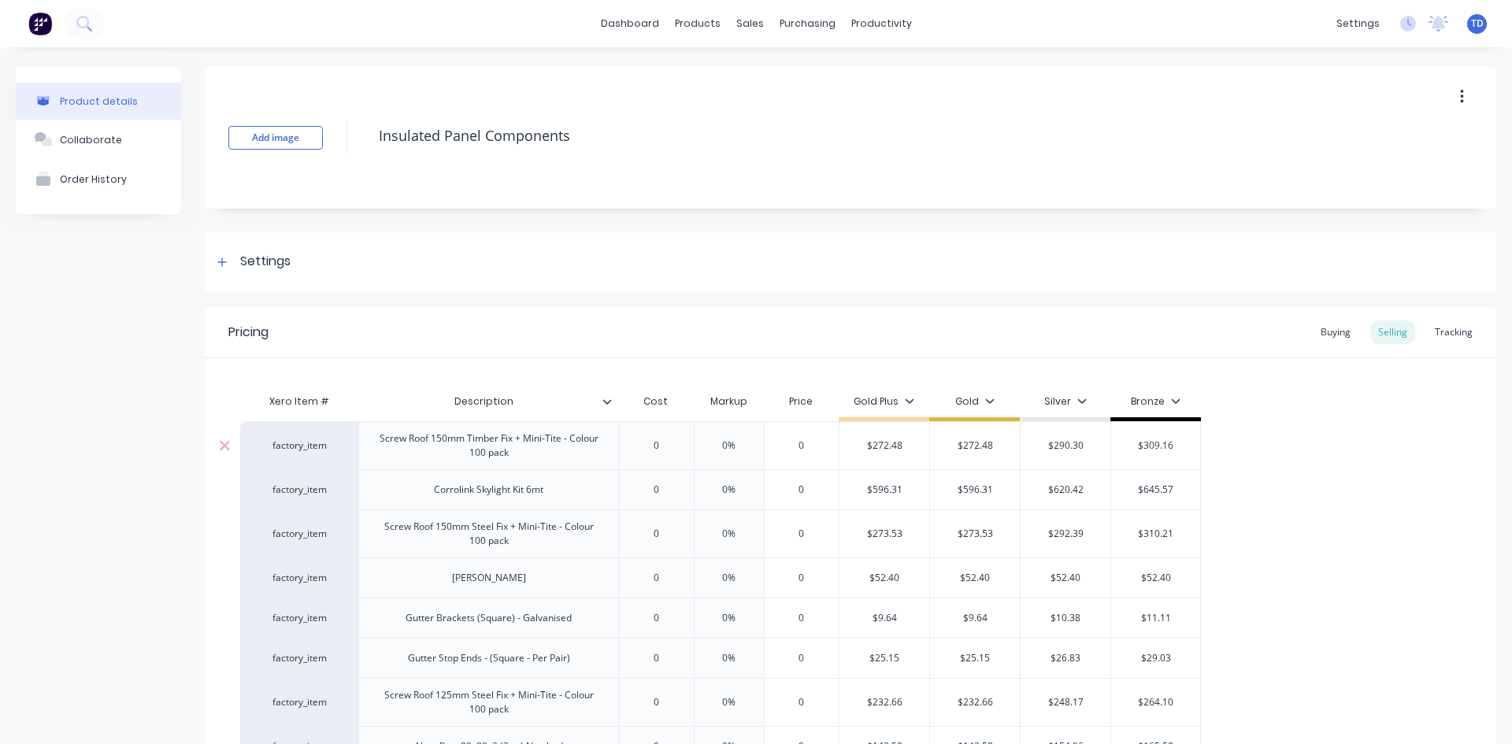
click at [664, 440] on input "0" at bounding box center [655, 446] width 79 height 14
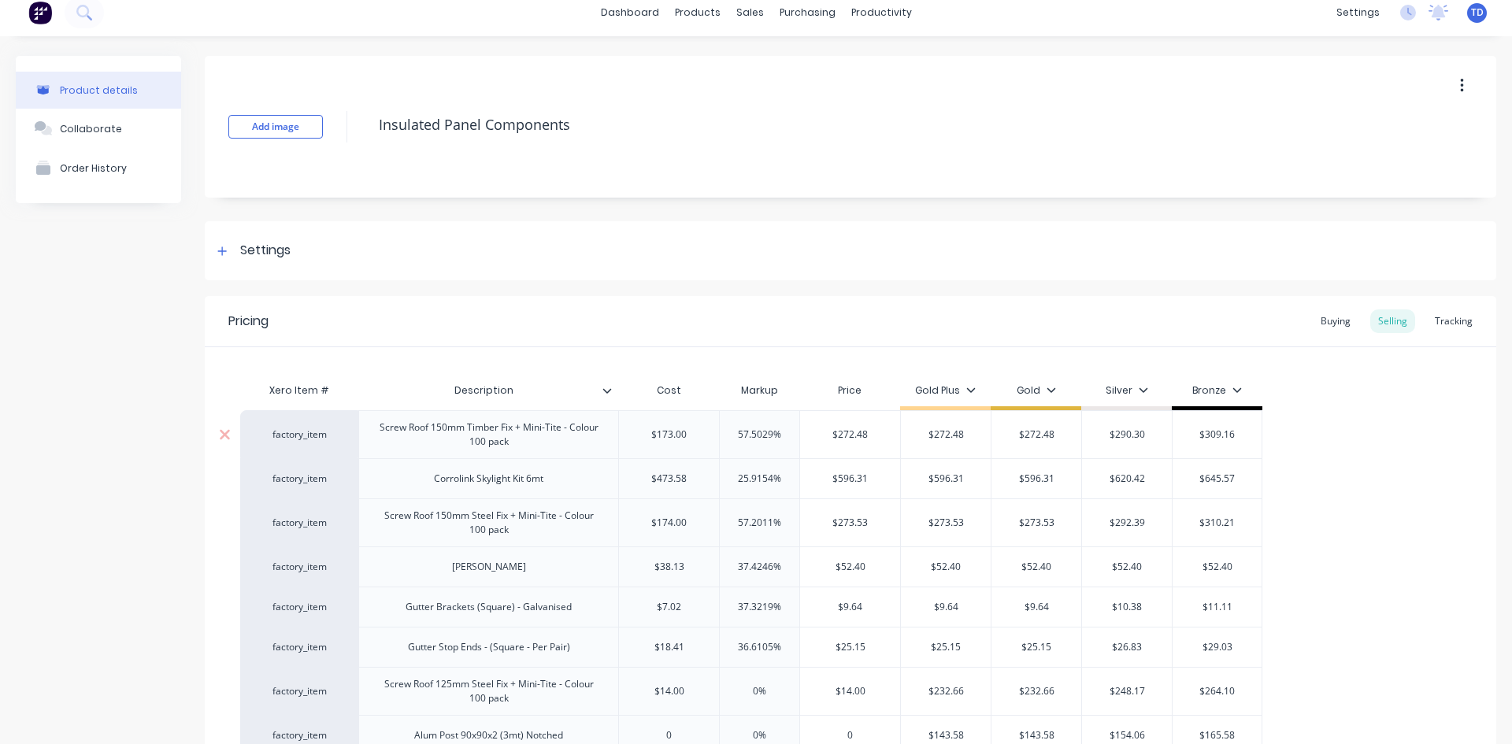
scroll to position [415, 0]
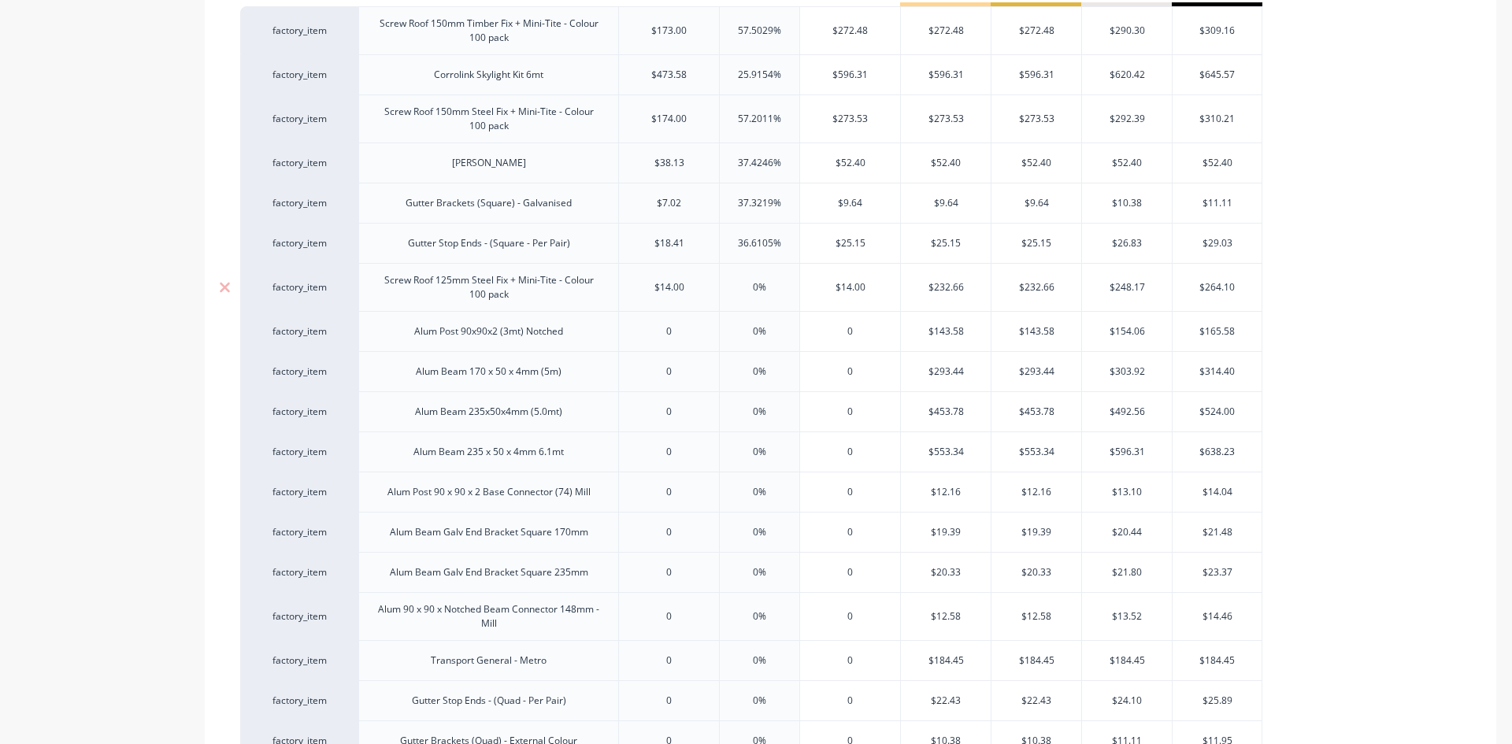
click at [674, 290] on input "14" at bounding box center [669, 287] width 100 height 14
click at [670, 290] on input "$14.00" at bounding box center [669, 287] width 100 height 14
click at [883, 413] on input "$333.00" at bounding box center [850, 412] width 100 height 14
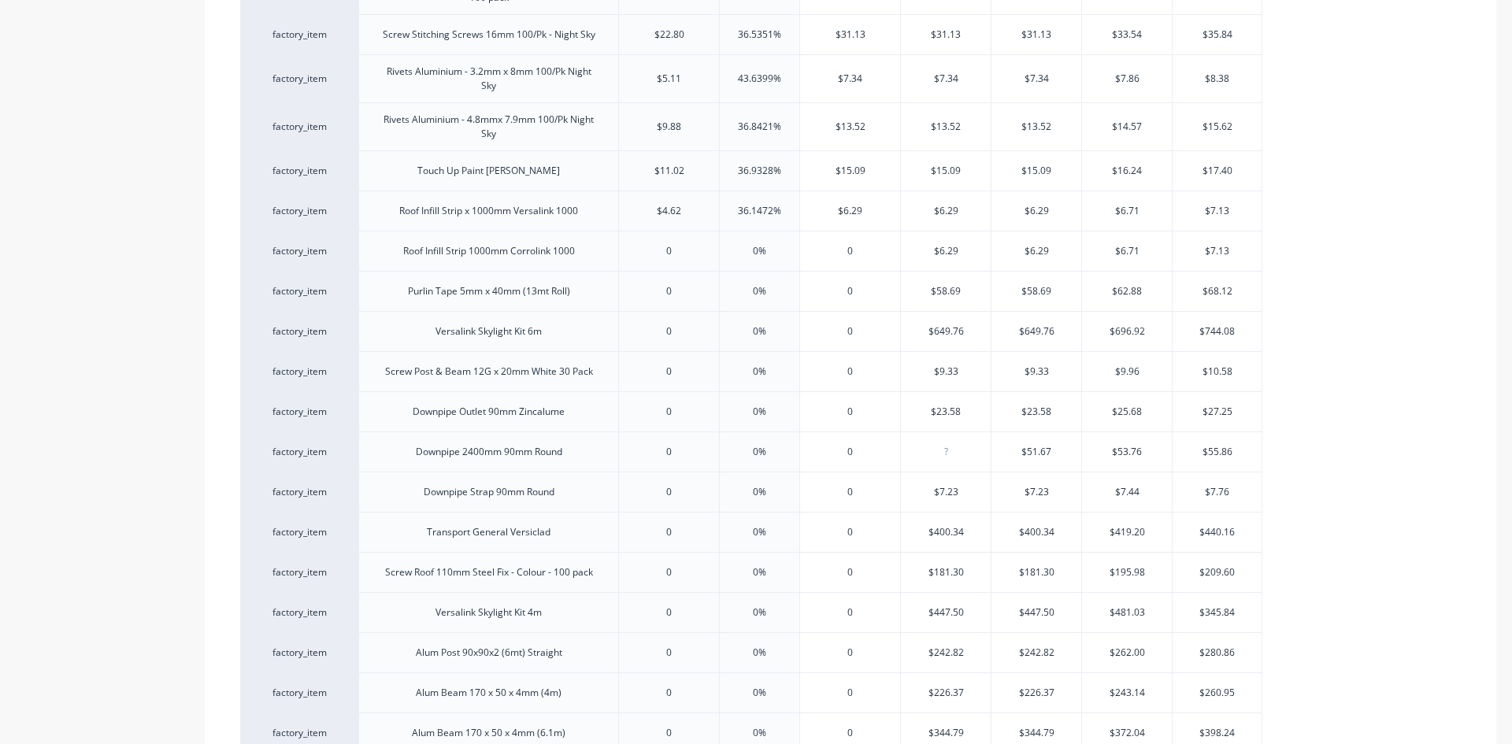
scroll to position [0, 0]
click at [677, 243] on div "0" at bounding box center [669, 250] width 100 height 39
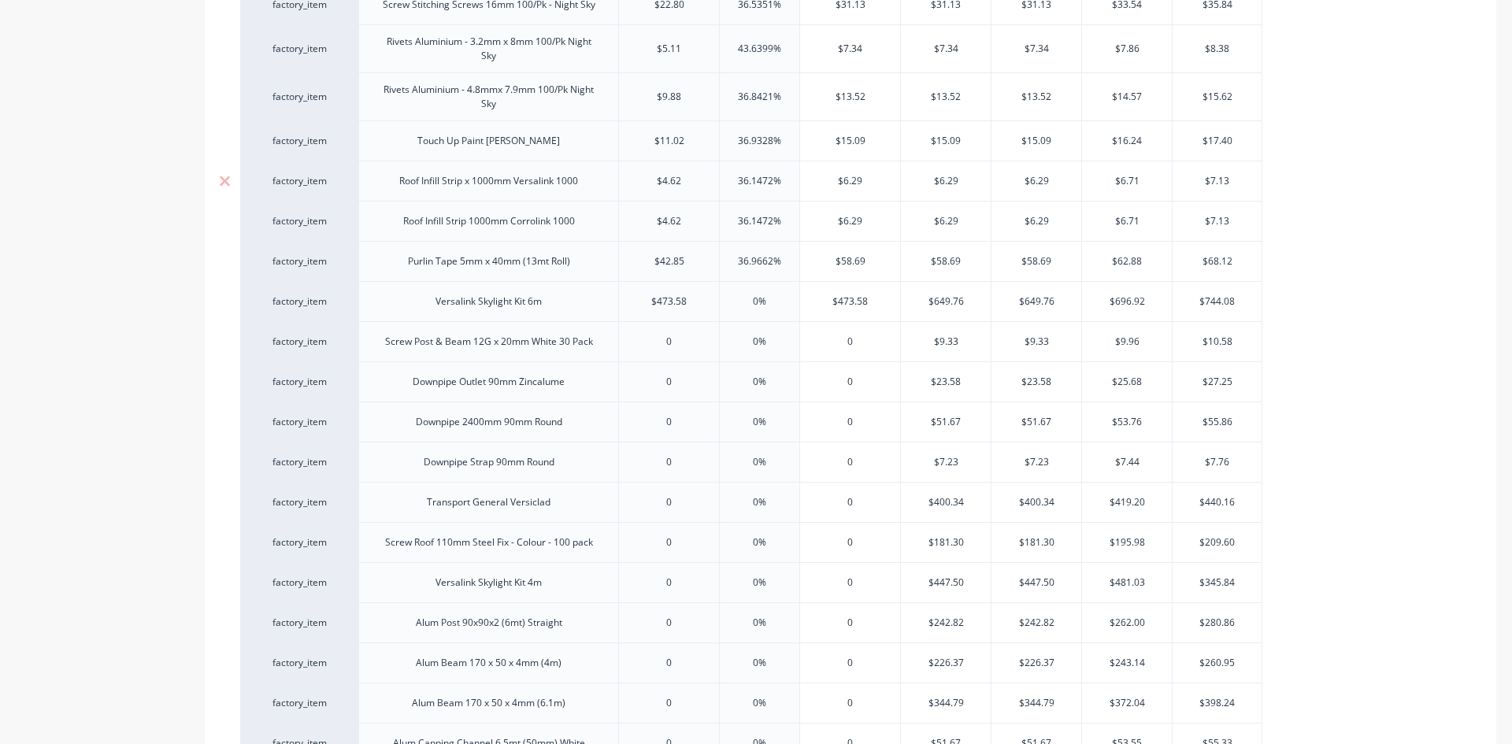
scroll to position [1260, 0]
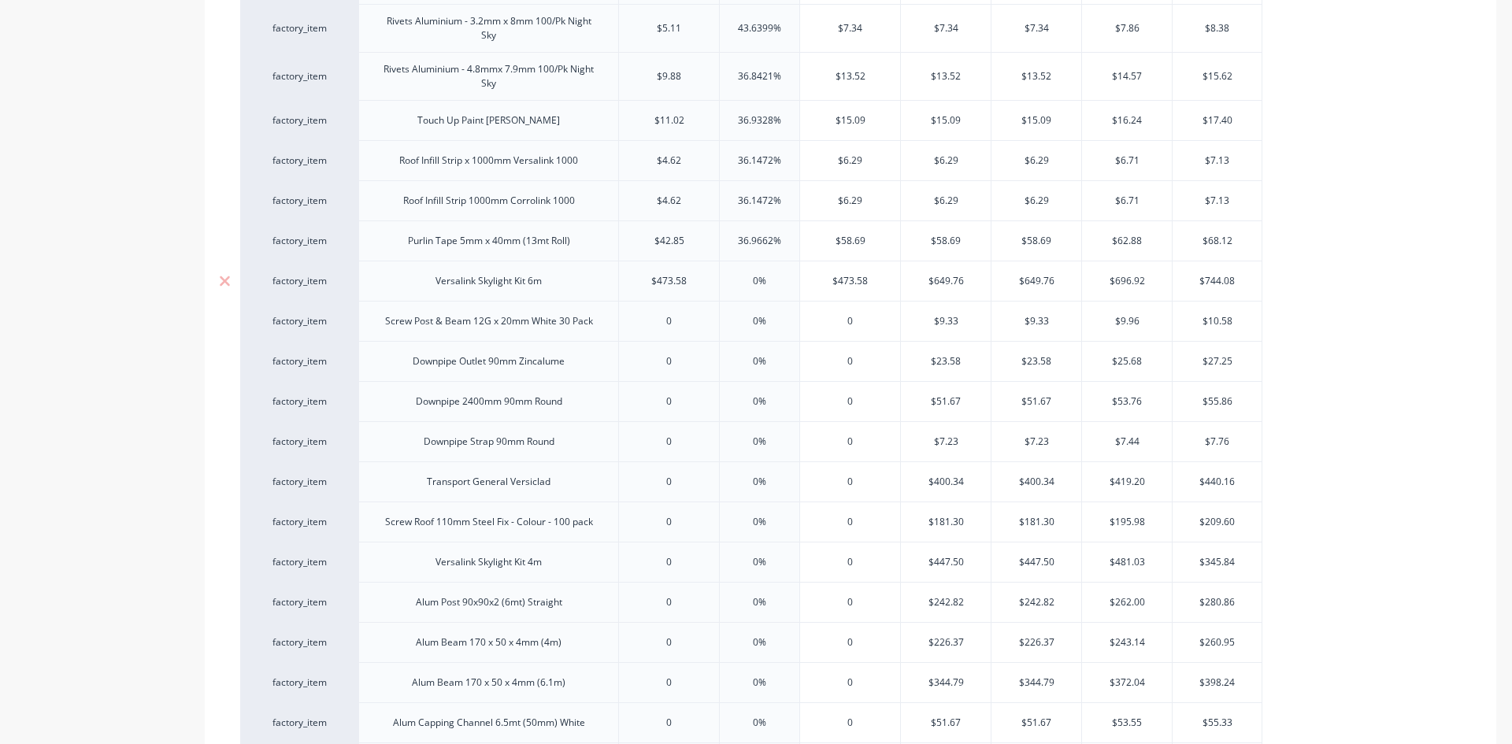
click at [872, 278] on input "$473.58" at bounding box center [850, 281] width 100 height 14
click at [679, 517] on input "0" at bounding box center [669, 522] width 100 height 14
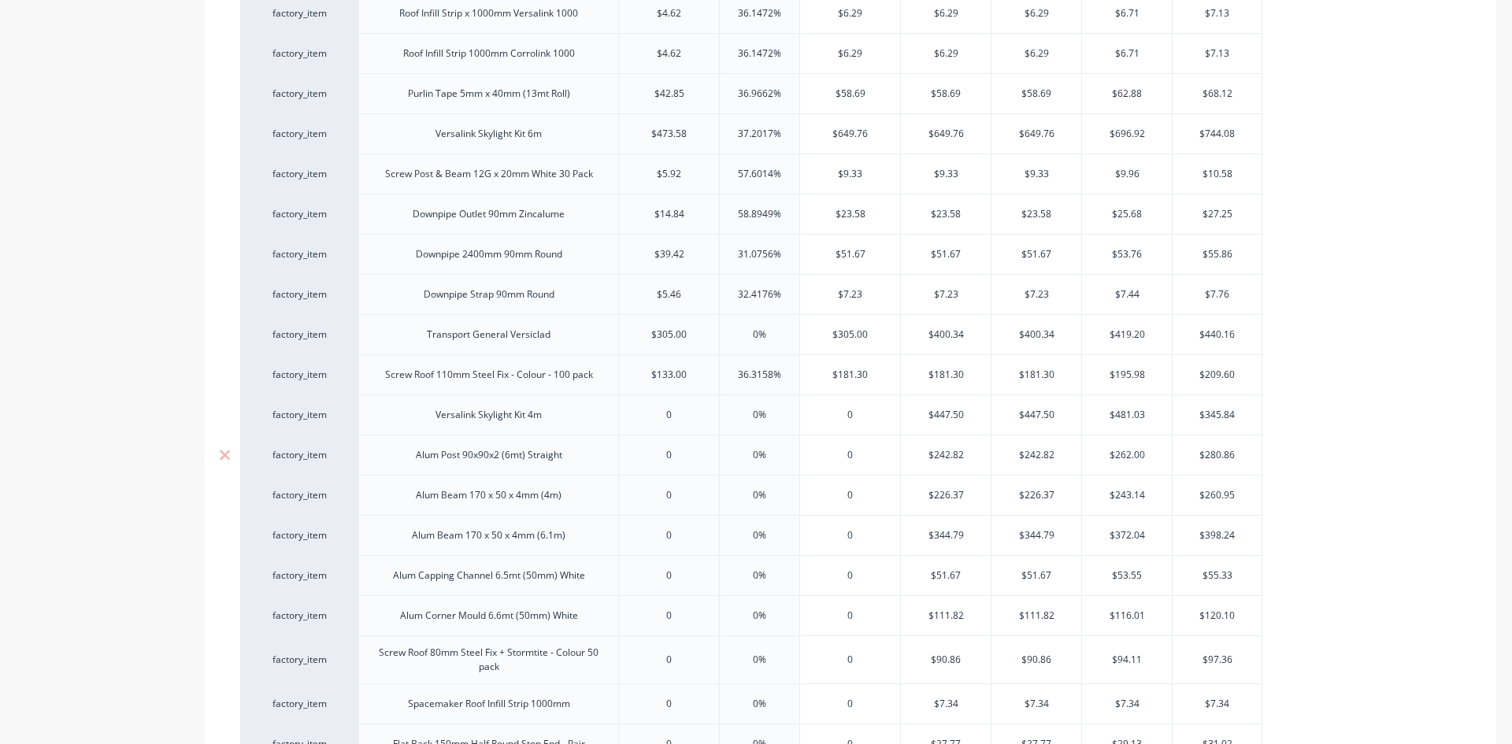
scroll to position [1417, 0]
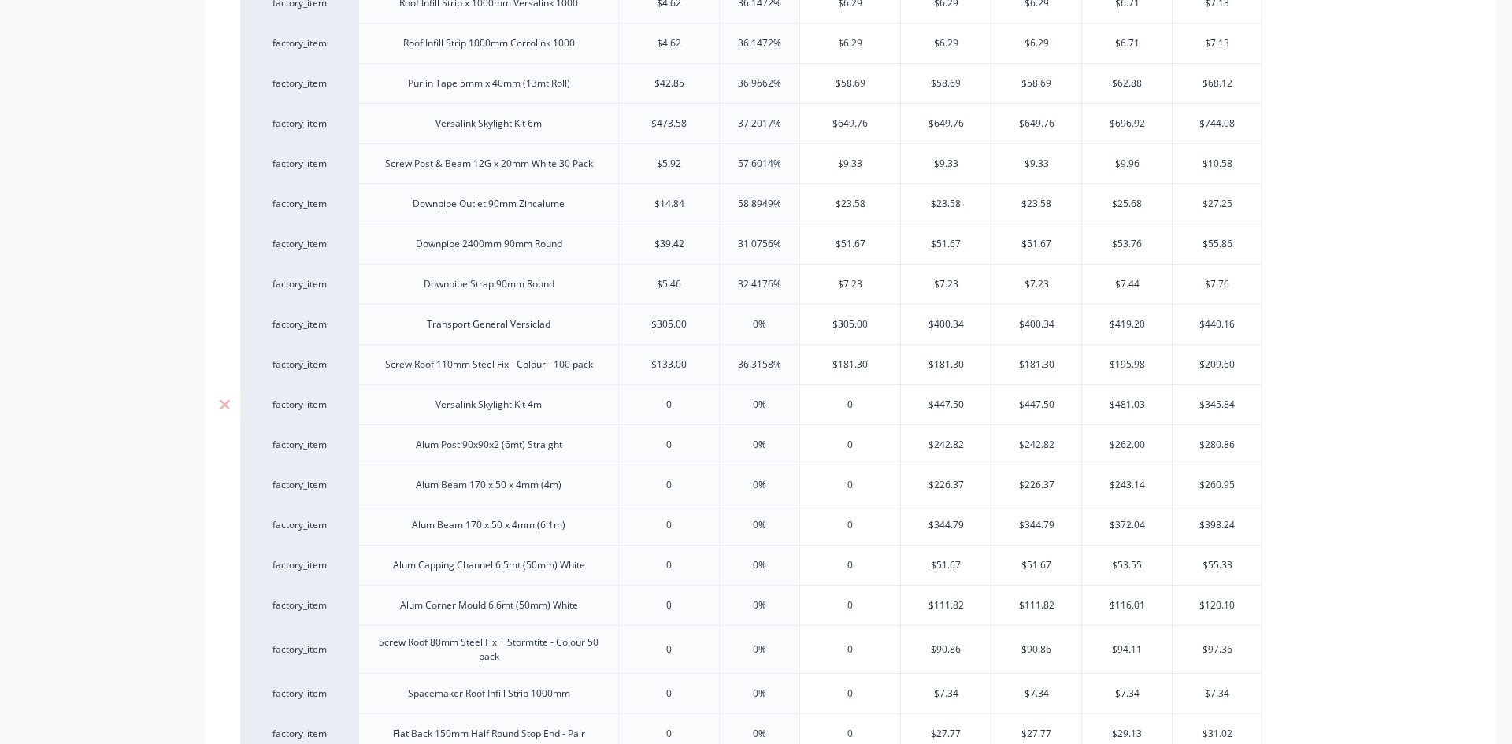
click at [683, 401] on input "0" at bounding box center [669, 405] width 100 height 14
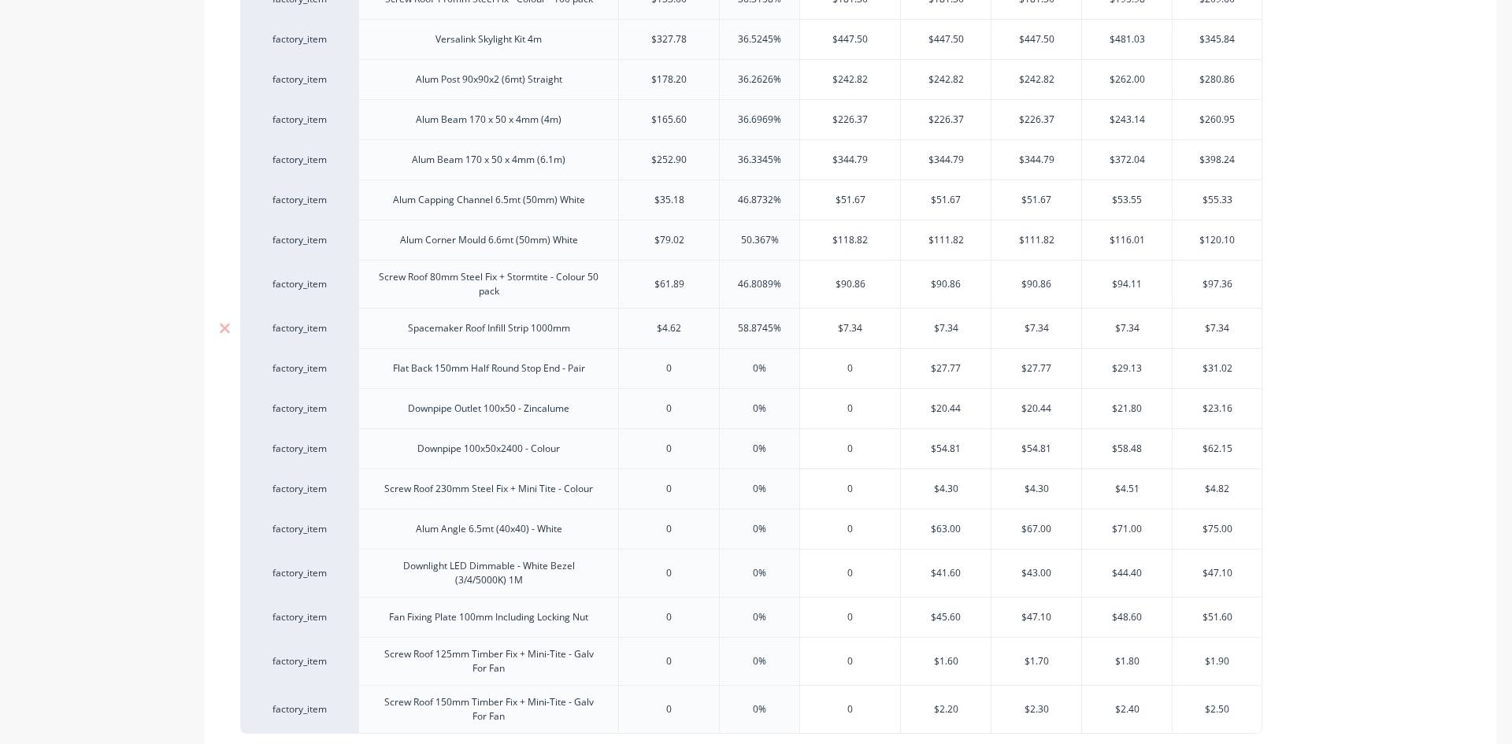
scroll to position [1811, 0]
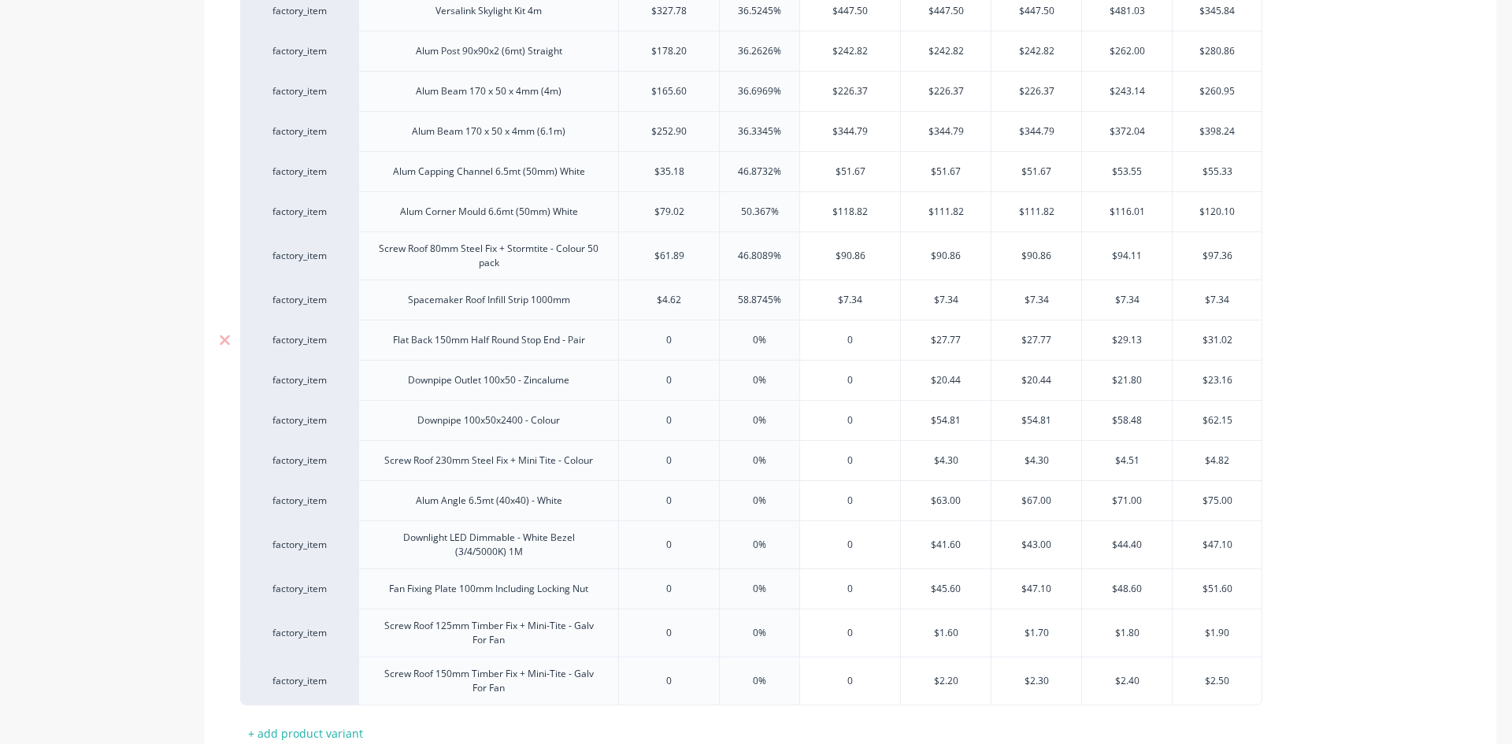
click at [668, 327] on div "0" at bounding box center [669, 339] width 100 height 39
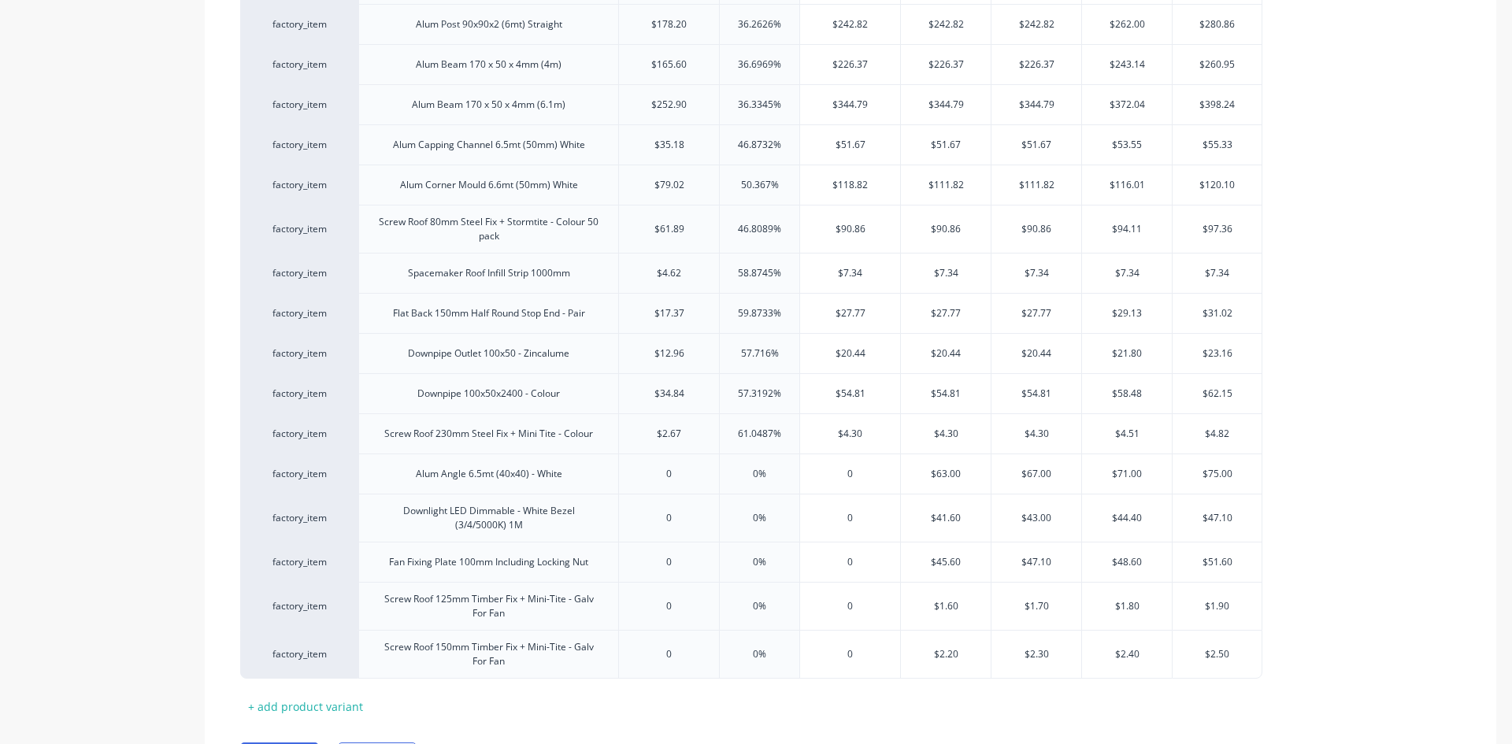
scroll to position [1928, 0]
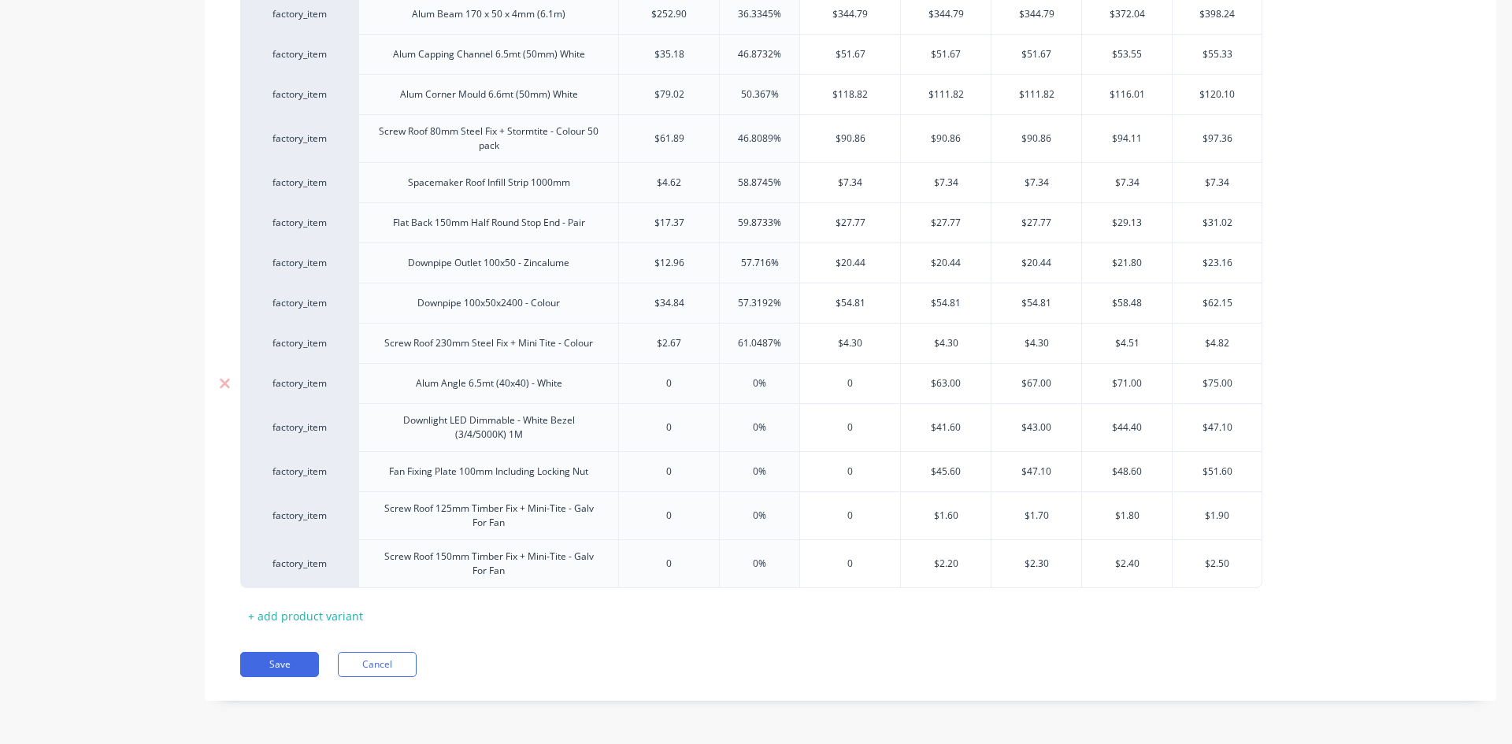
click at [681, 387] on input "0" at bounding box center [669, 383] width 100 height 14
click at [686, 436] on div "0" at bounding box center [669, 427] width 100 height 39
click at [703, 555] on div "0" at bounding box center [669, 563] width 100 height 39
click at [690, 564] on input "0" at bounding box center [669, 564] width 100 height 14
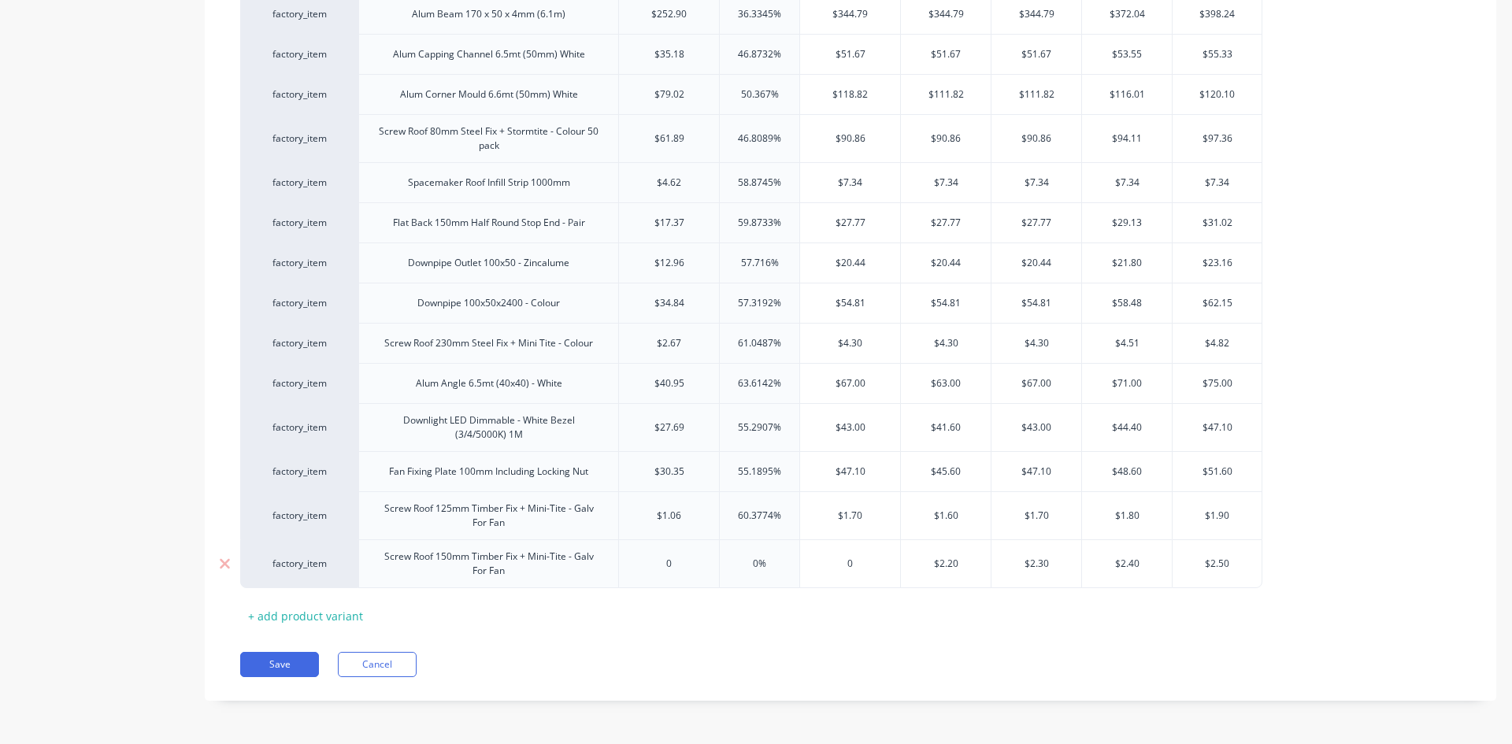
click at [690, 564] on input "0" at bounding box center [669, 564] width 100 height 14
click at [675, 564] on input "0" at bounding box center [669, 564] width 100 height 14
click at [668, 557] on input "0" at bounding box center [669, 564] width 100 height 14
click at [272, 664] on button "Save" at bounding box center [279, 664] width 79 height 25
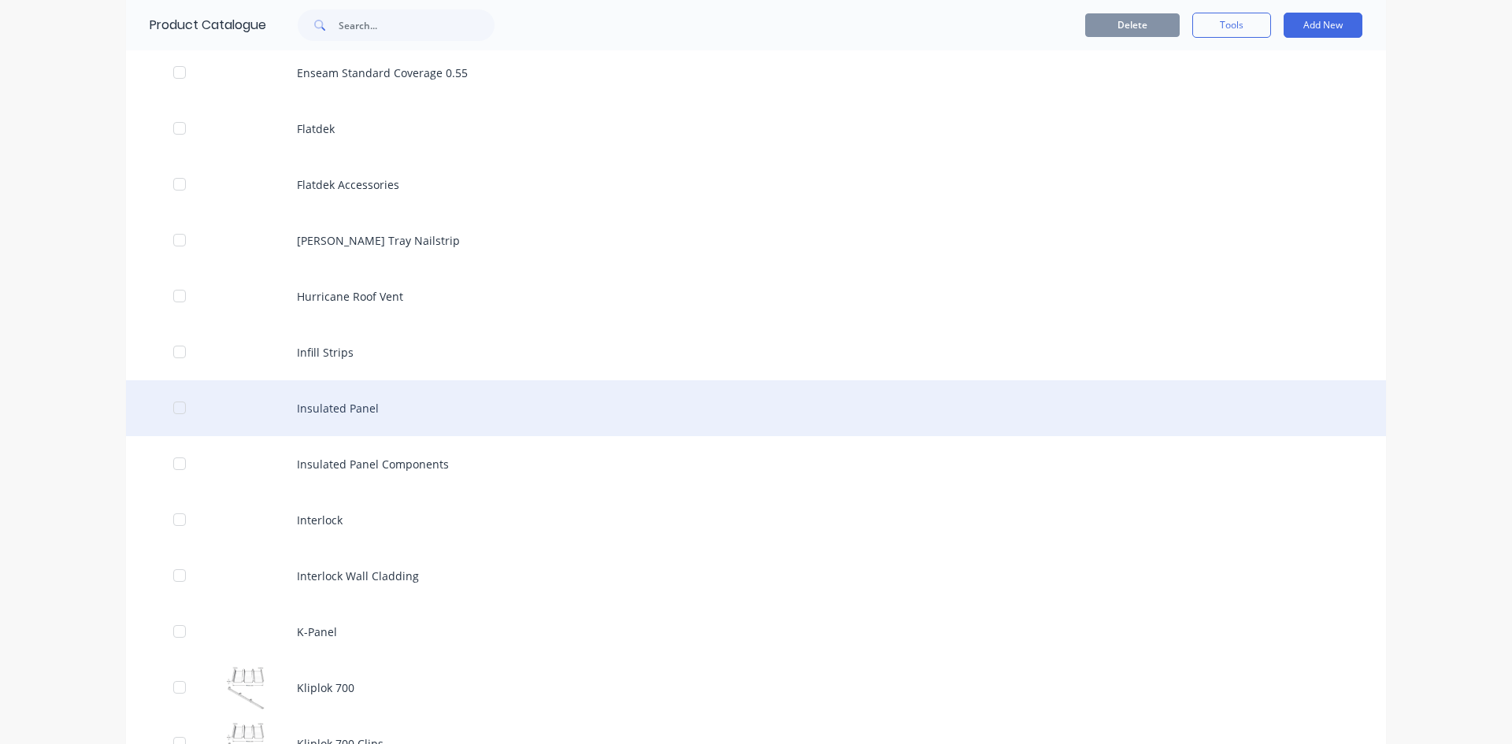
scroll to position [2126, 0]
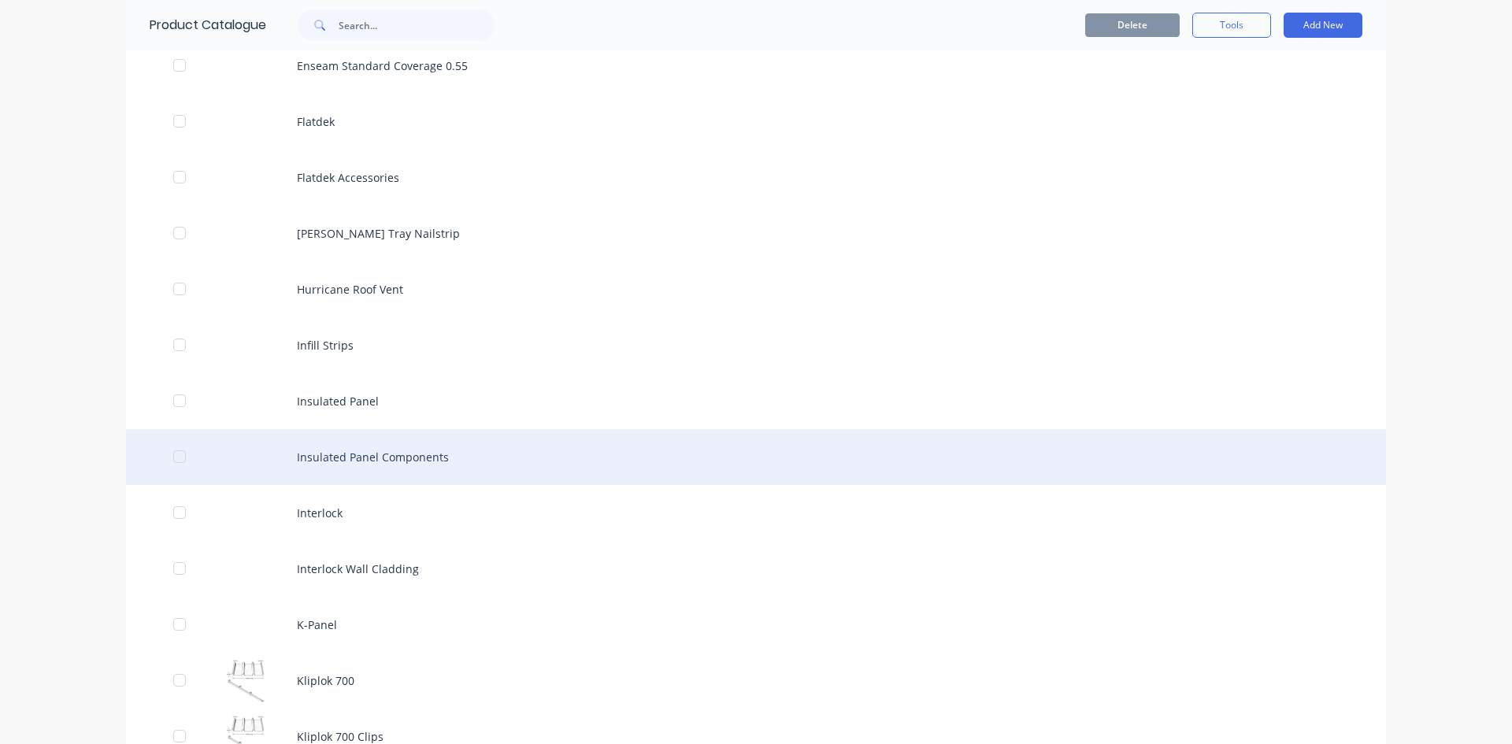
click at [343, 453] on div "Insulated Panel Components" at bounding box center [756, 457] width 1260 height 56
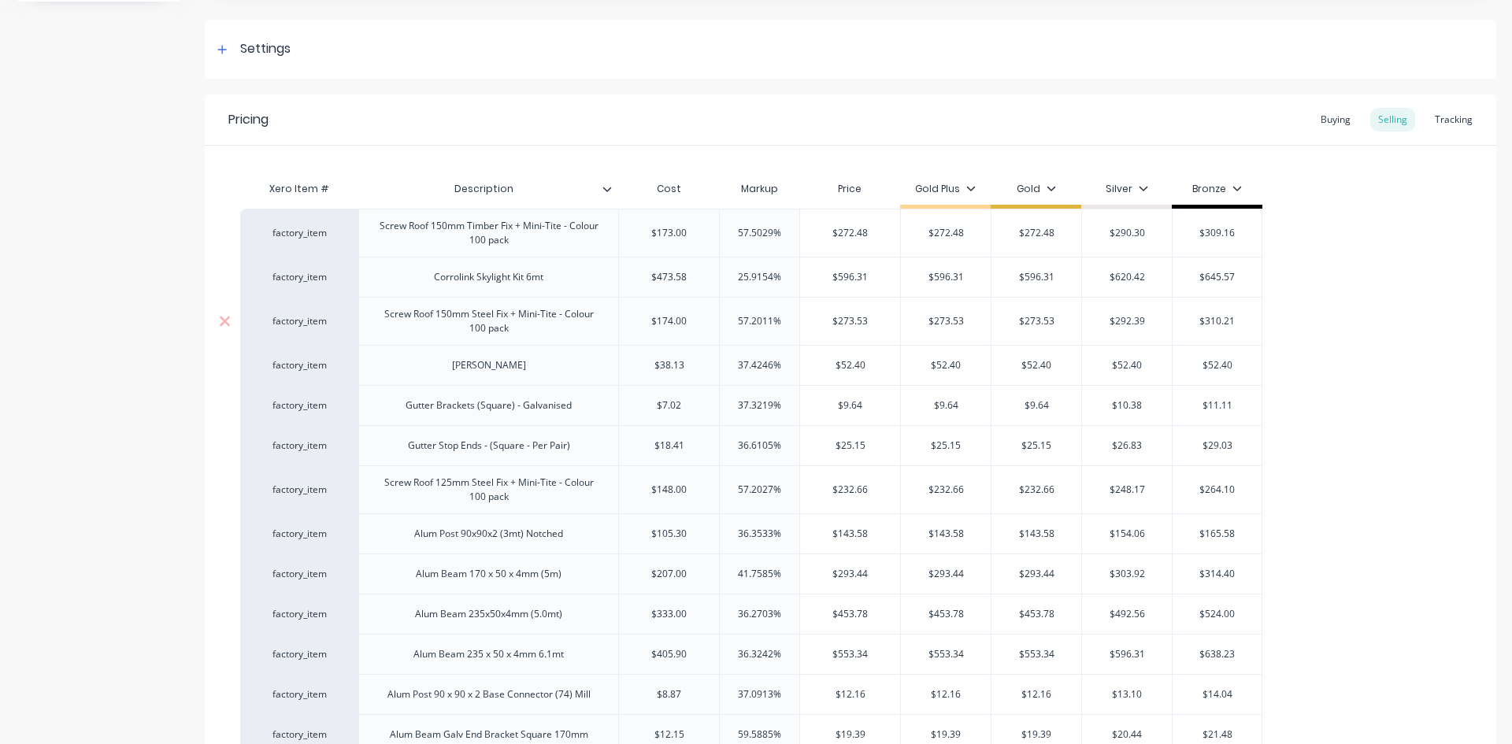
scroll to position [236, 0]
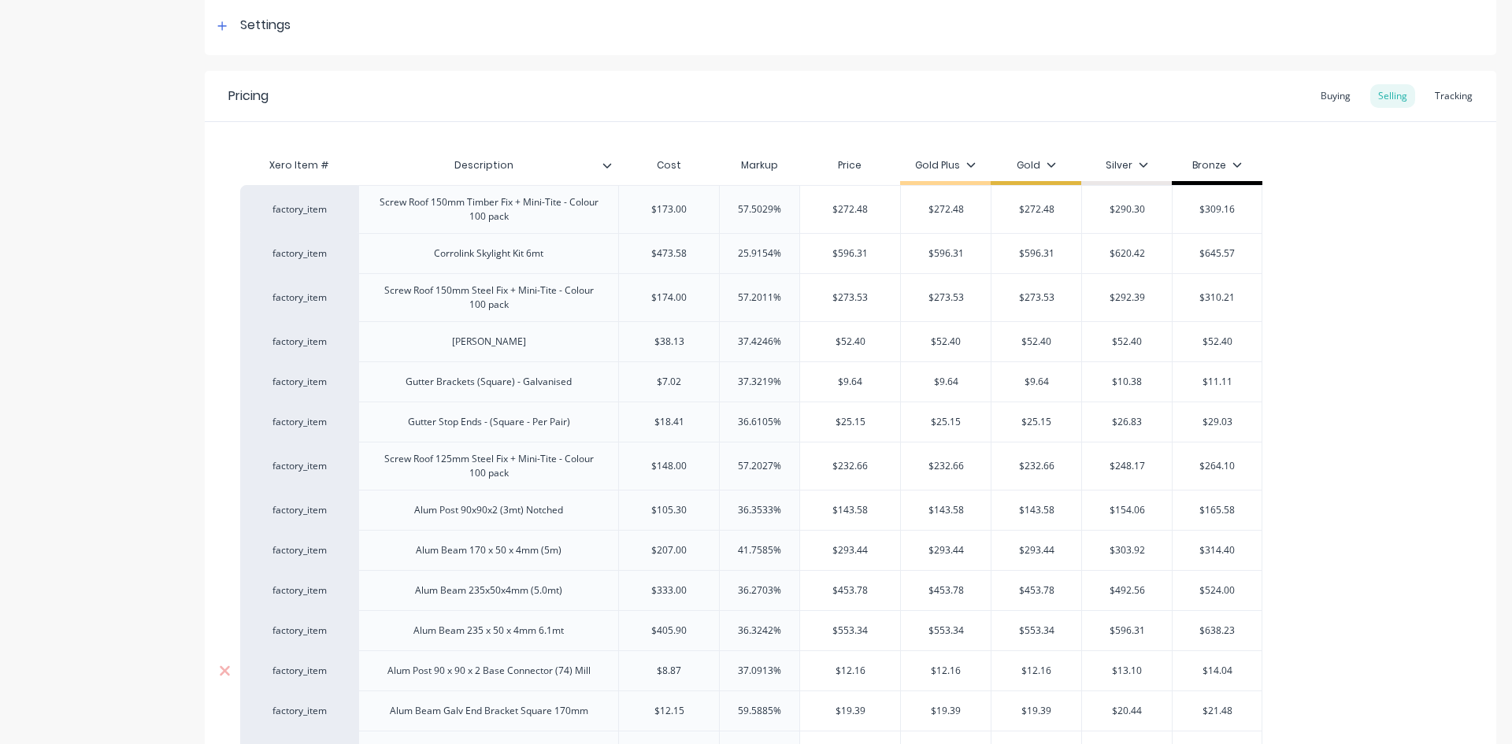
drag, startPoint x: 647, startPoint y: 206, endPoint x: 657, endPoint y: 671, distance: 464.6
drag, startPoint x: 874, startPoint y: 208, endPoint x: 657, endPoint y: 209, distance: 216.5
click at [657, 209] on div "factory_item Screw Roof 150mm Timber Fix + Mini-Tite - Colour 100 pack $173.00 …" at bounding box center [751, 209] width 1022 height 48
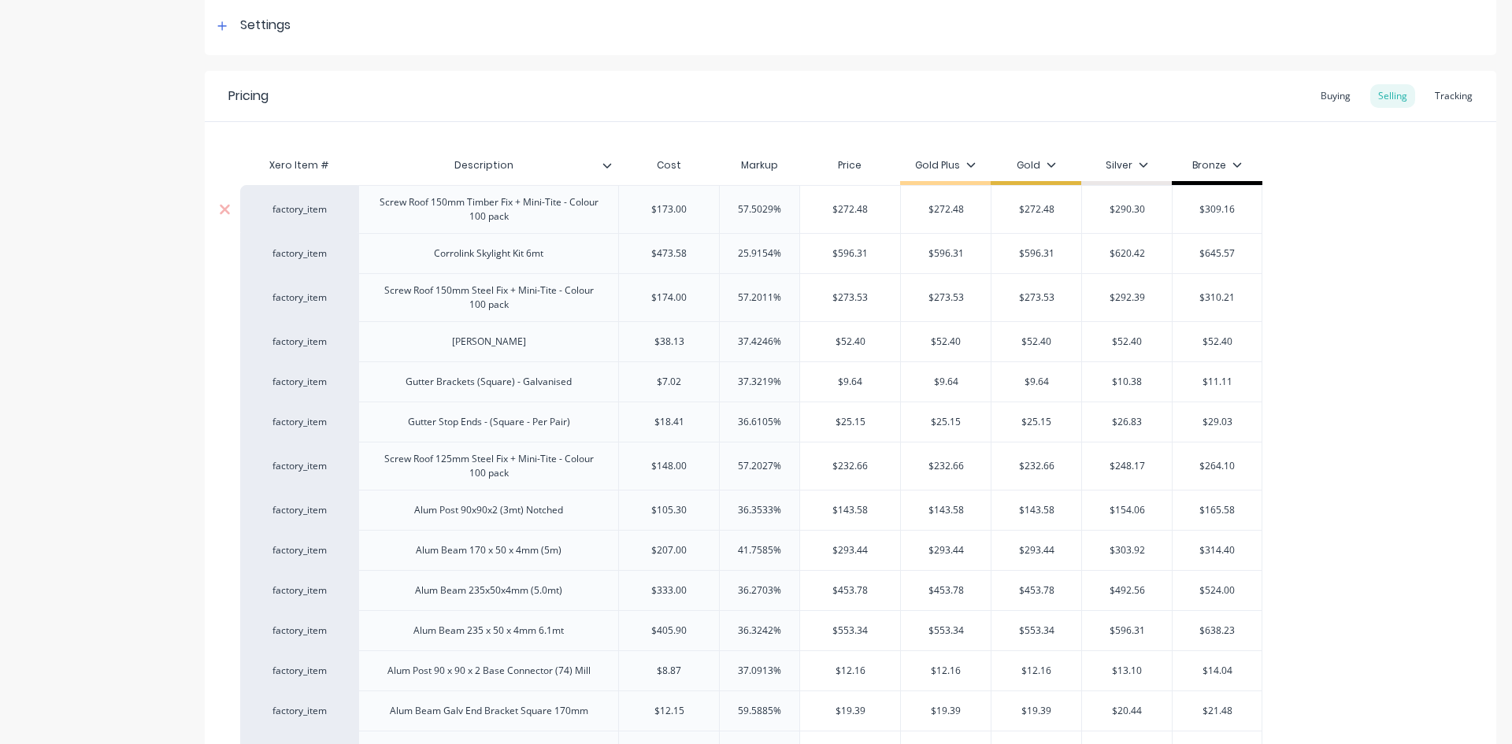
click at [684, 209] on input "$173.00" at bounding box center [669, 209] width 100 height 14
drag, startPoint x: 684, startPoint y: 209, endPoint x: 650, endPoint y: 211, distance: 33.9
click at [650, 211] on input "$173.00" at bounding box center [669, 209] width 100 height 14
drag, startPoint x: 668, startPoint y: 213, endPoint x: 759, endPoint y: 137, distance: 119.0
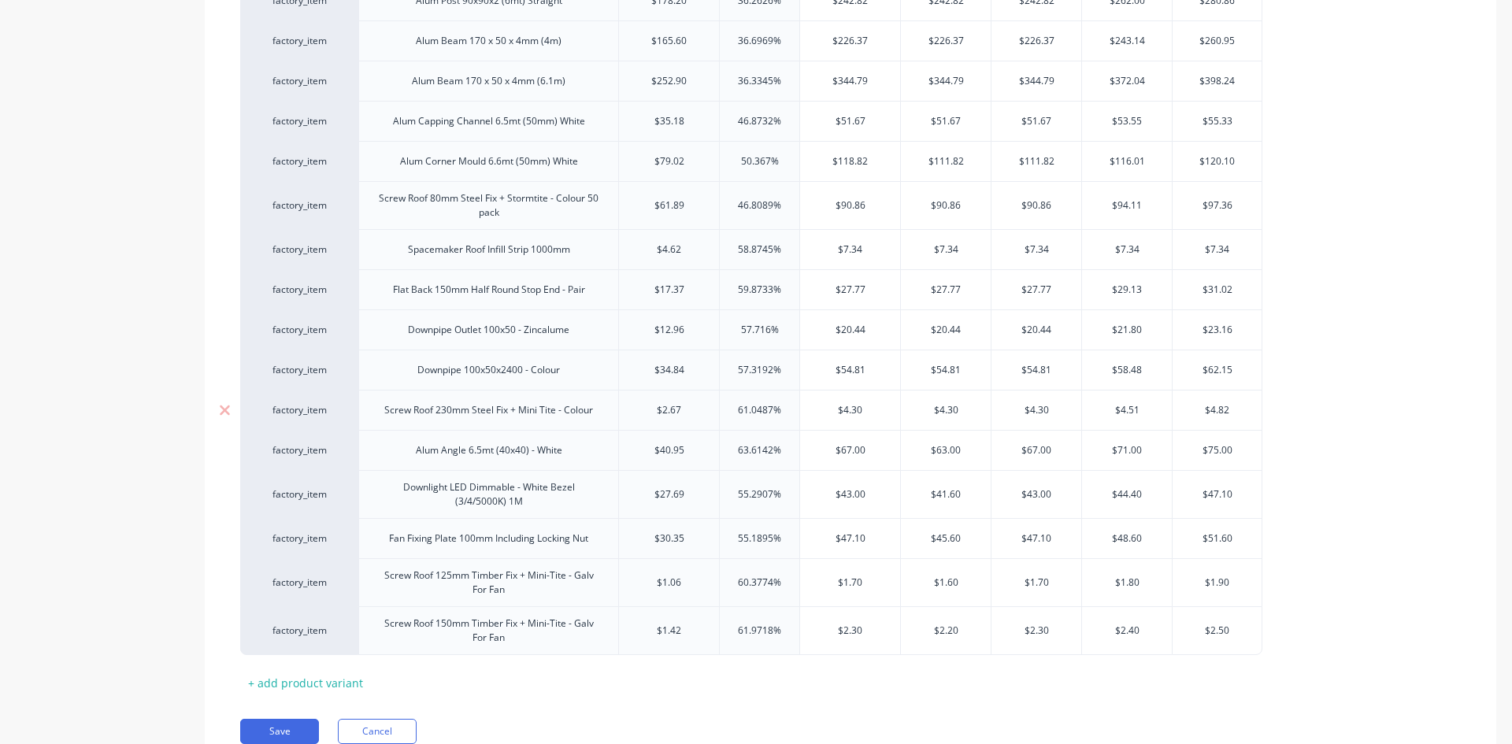
scroll to position [1928, 0]
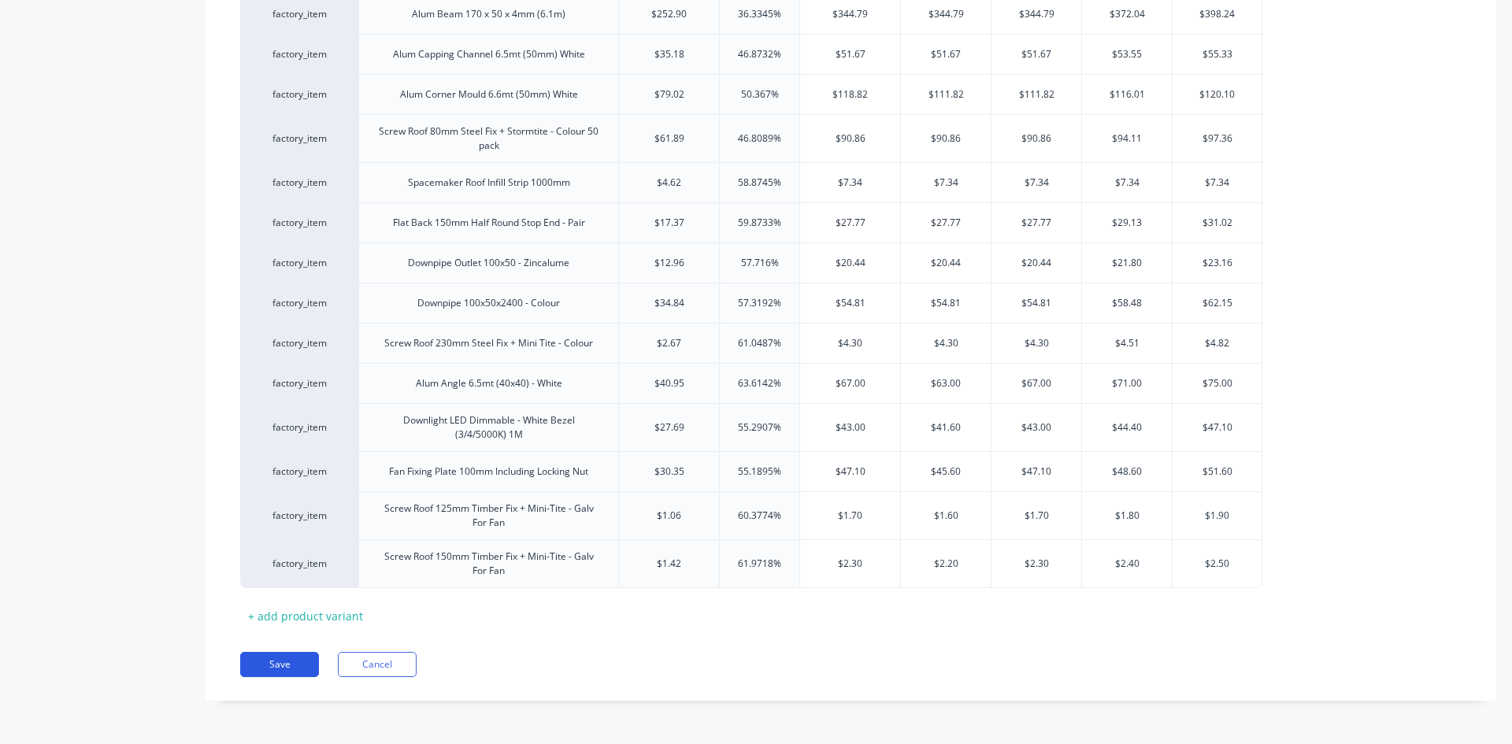
click at [291, 664] on button "Save" at bounding box center [279, 664] width 79 height 25
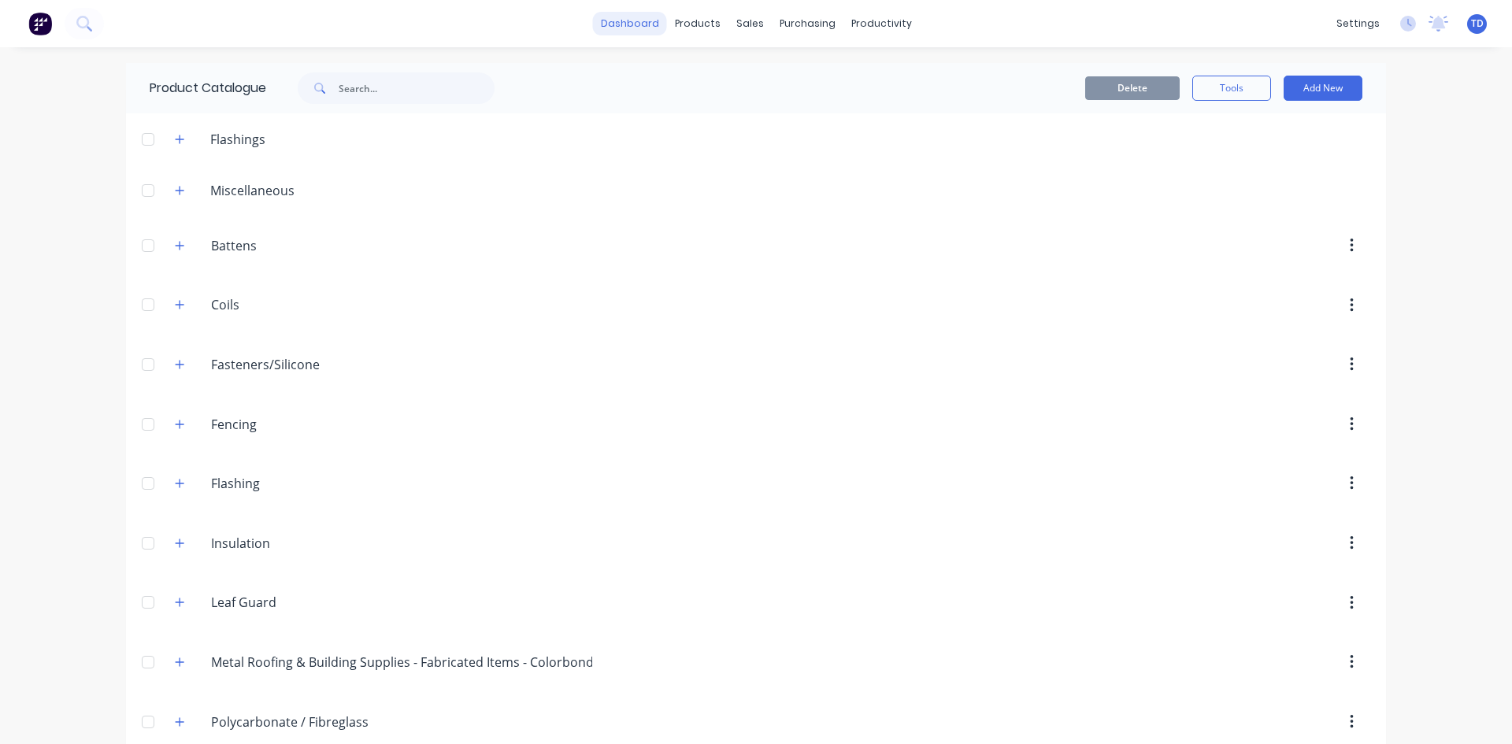
click at [649, 21] on link "dashboard" at bounding box center [630, 24] width 74 height 24
